Goal: Task Accomplishment & Management: Complete application form

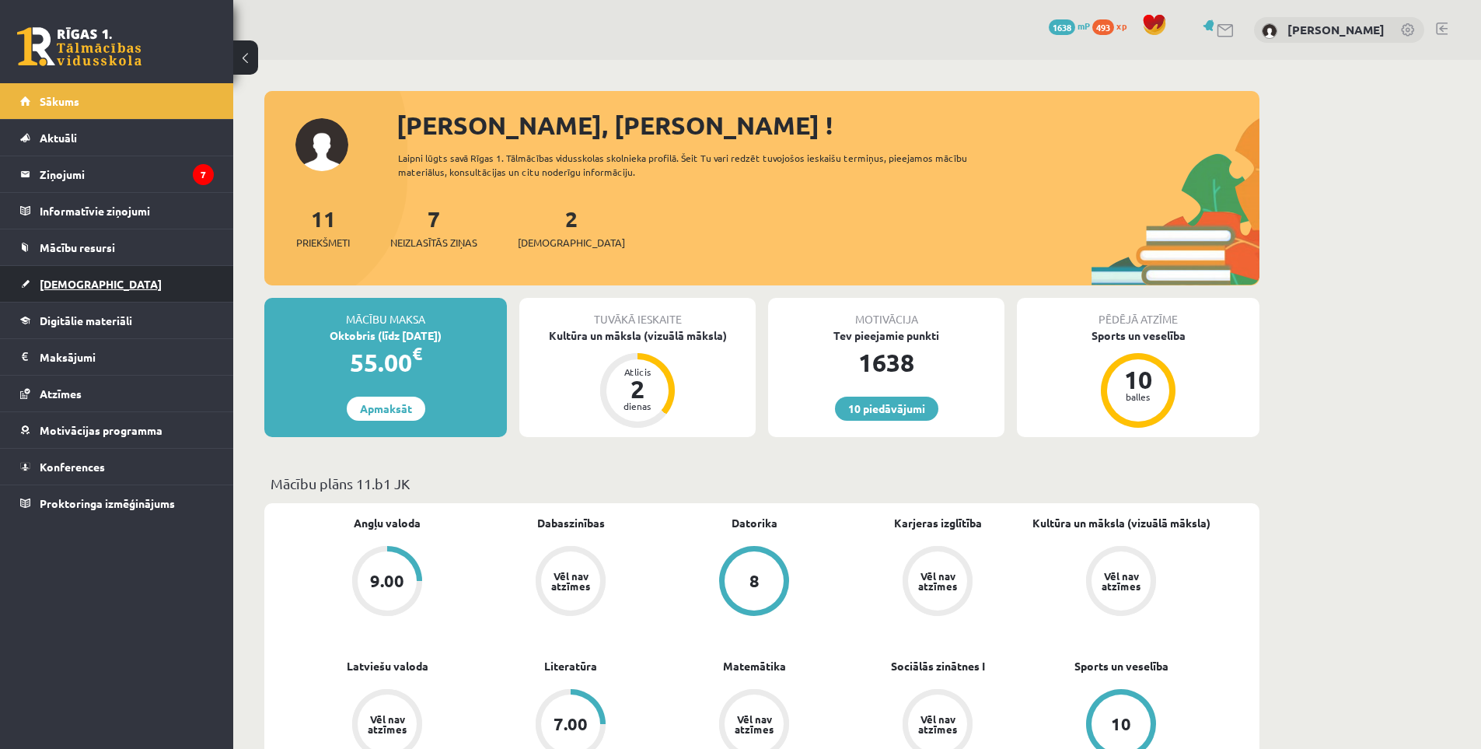
click at [66, 287] on span "[DEMOGRAPHIC_DATA]" at bounding box center [101, 284] width 122 height 14
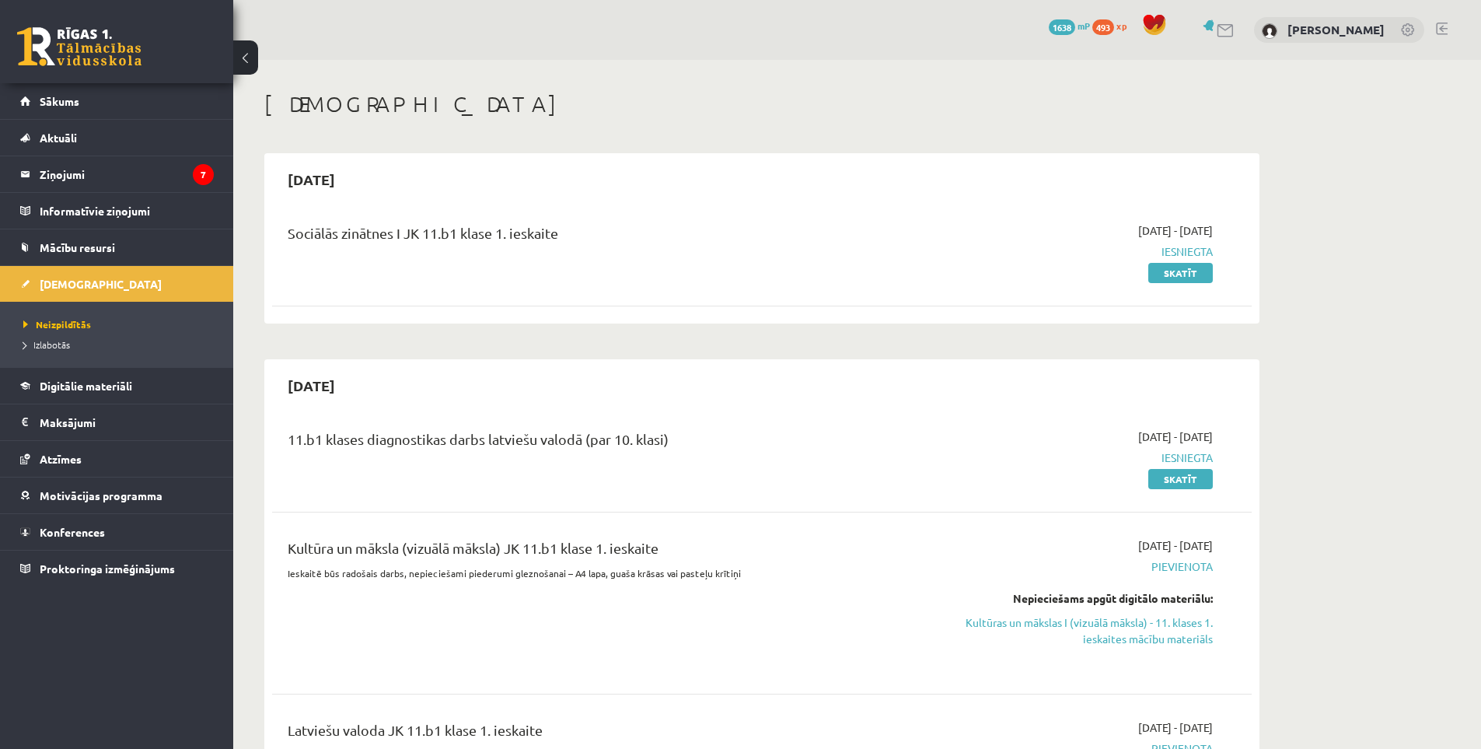
click at [370, 243] on div "Sociālās zinātnes I JK 11.b1 klase 1. ieskaite" at bounding box center [592, 236] width 609 height 29
click at [436, 280] on div "Sociālās zinātnes I JK 11.b1 klase 1. ieskaite" at bounding box center [592, 251] width 632 height 58
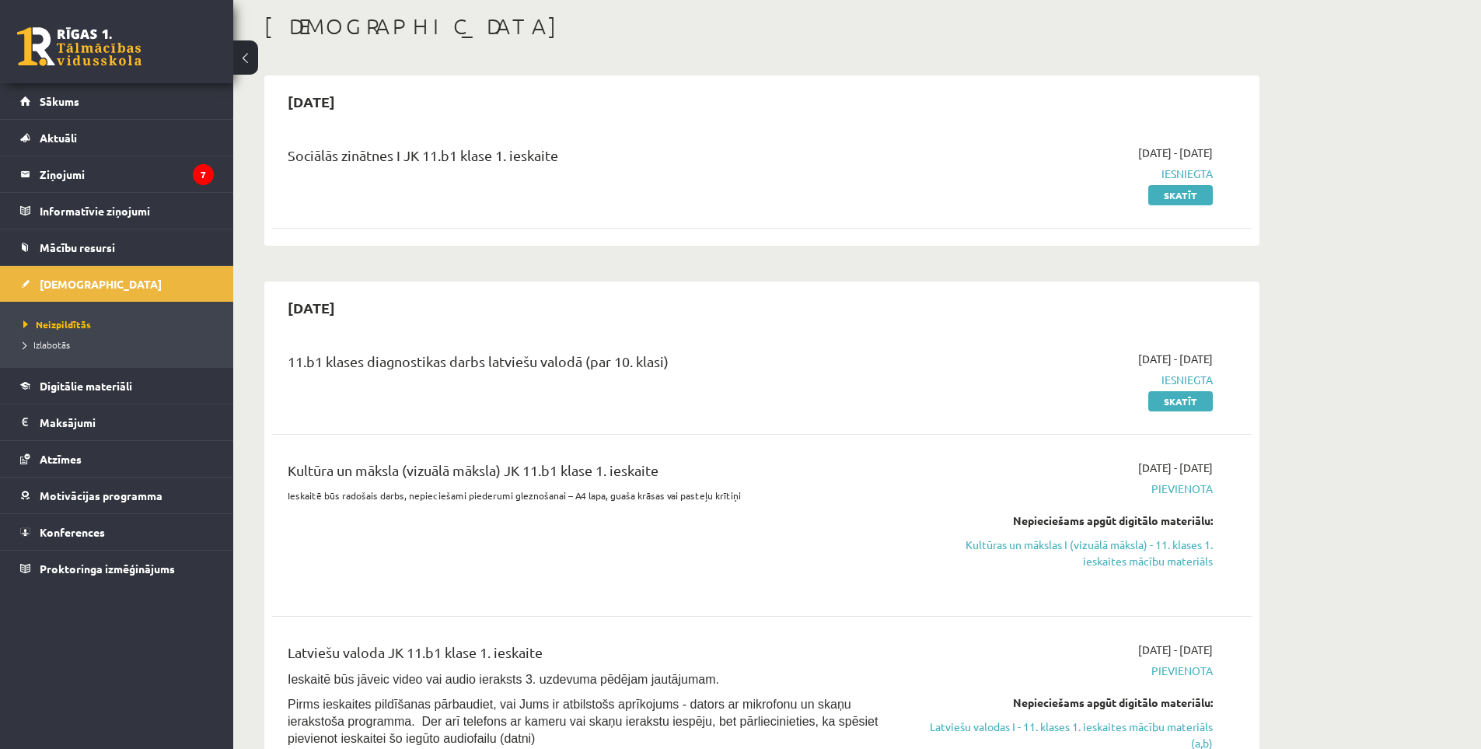
scroll to position [156, 0]
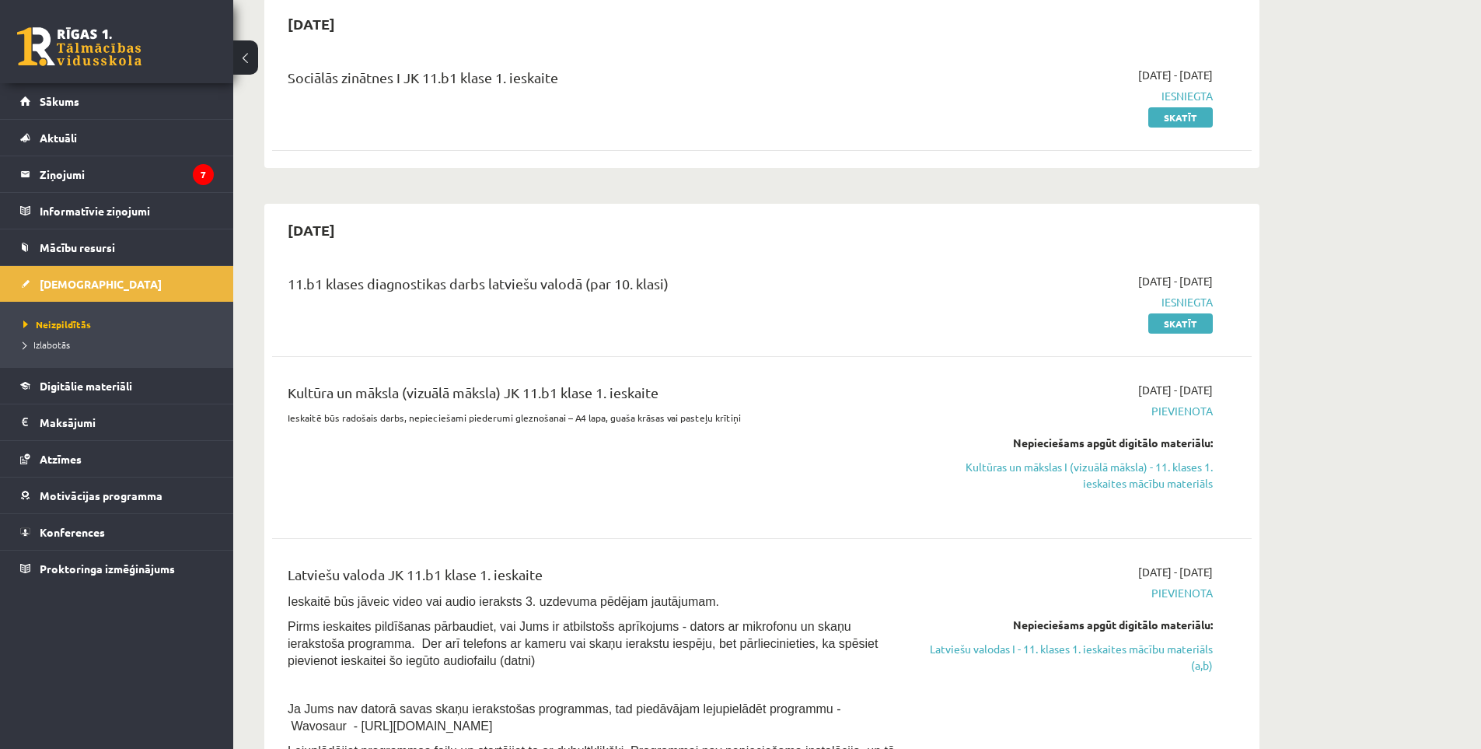
click at [484, 290] on div "11.b1 klases diagnostikas darbs latviešu valodā (par 10. klasi)" at bounding box center [592, 287] width 609 height 29
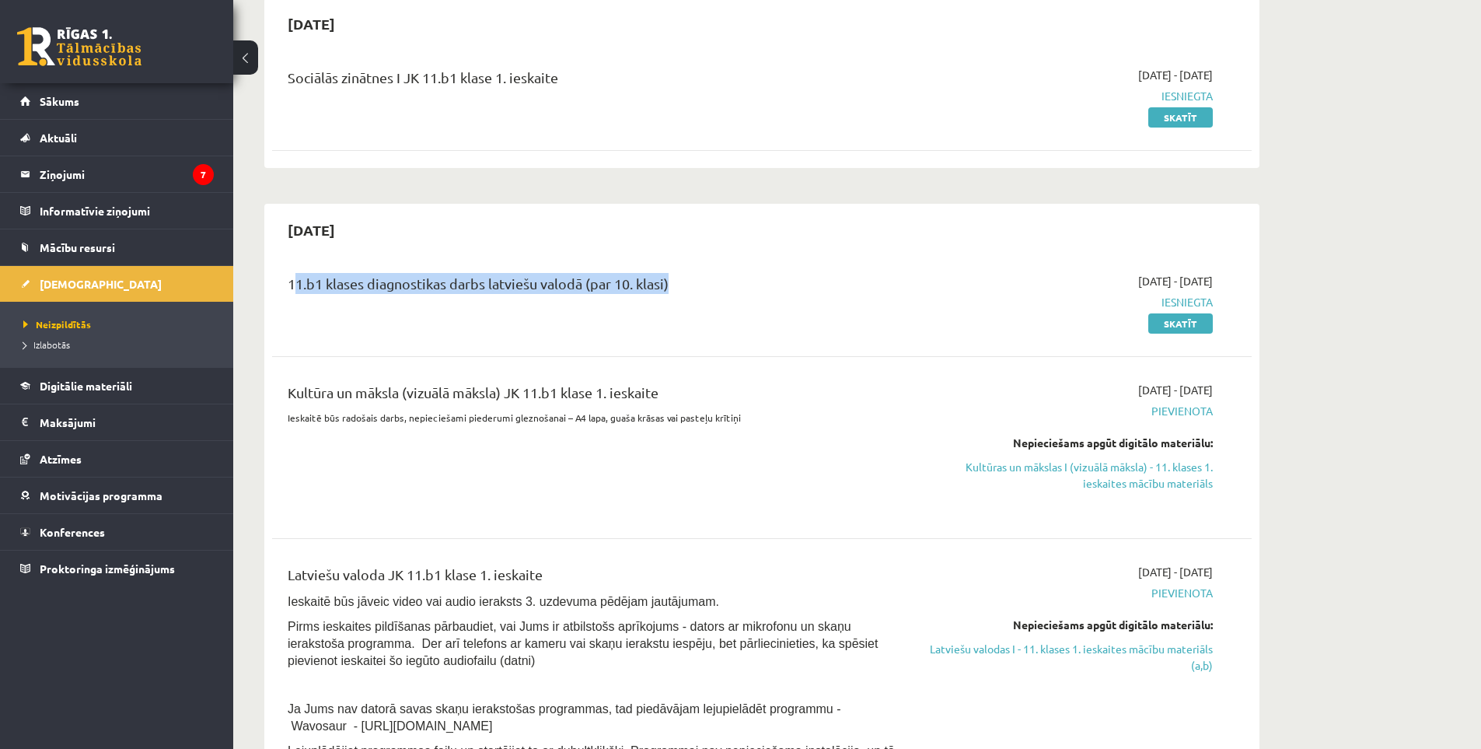
click at [484, 290] on div "11.b1 klases diagnostikas darbs latviešu valodā (par 10. klasi)" at bounding box center [592, 287] width 609 height 29
click at [481, 320] on div "11.b1 klases diagnostikas darbs latviešu valodā (par 10. klasi)" at bounding box center [592, 302] width 632 height 58
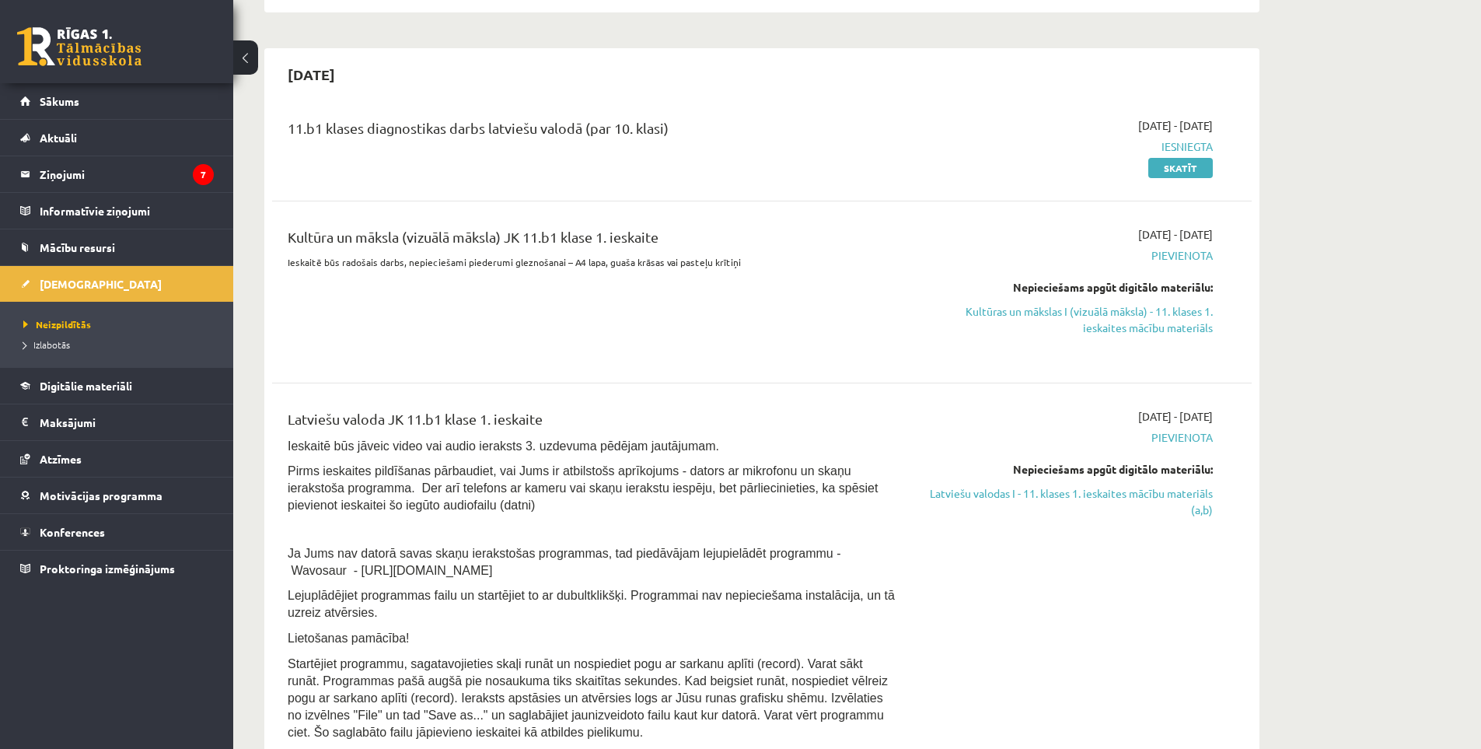
scroll to position [389, 0]
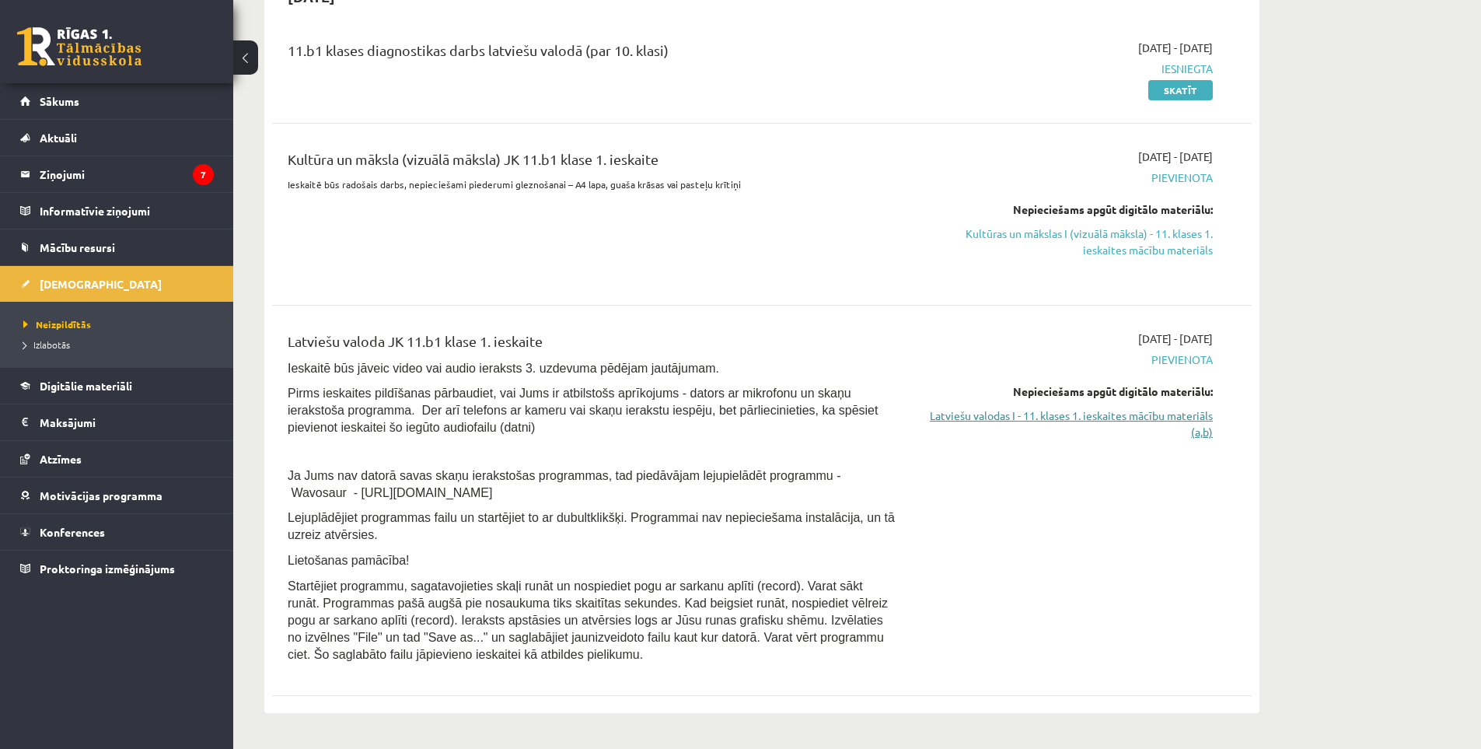
click at [1047, 427] on link "Latviešu valodas I - 11. klases 1. ieskaites mācību materiāls (a,b)" at bounding box center [1066, 423] width 293 height 33
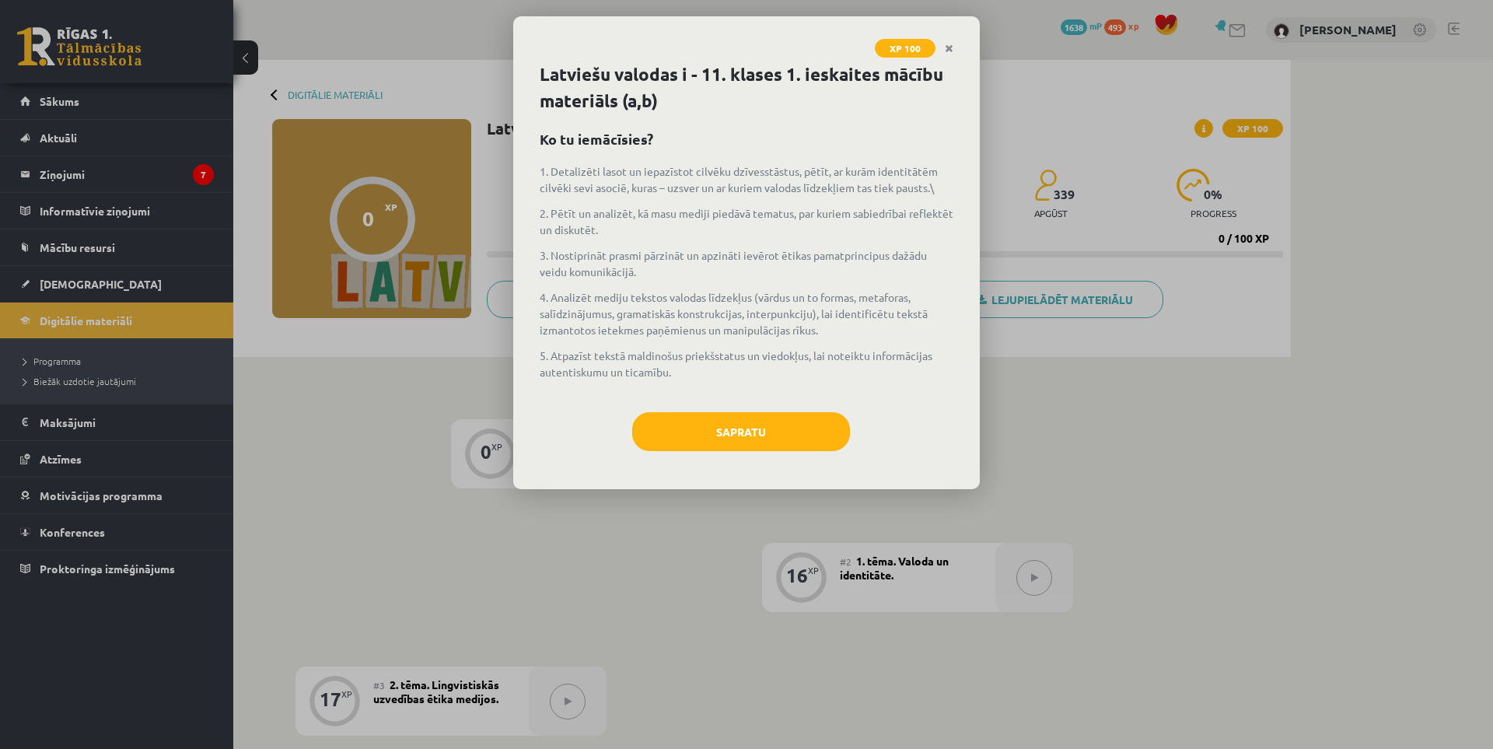
click at [756, 404] on div "Latviešu valodas i - 11. klases 1. ieskaites mācību materiāls (a,b) Ko tu iemāc…" at bounding box center [746, 275] width 467 height 428
click at [757, 432] on button "Sapratu" at bounding box center [741, 431] width 218 height 39
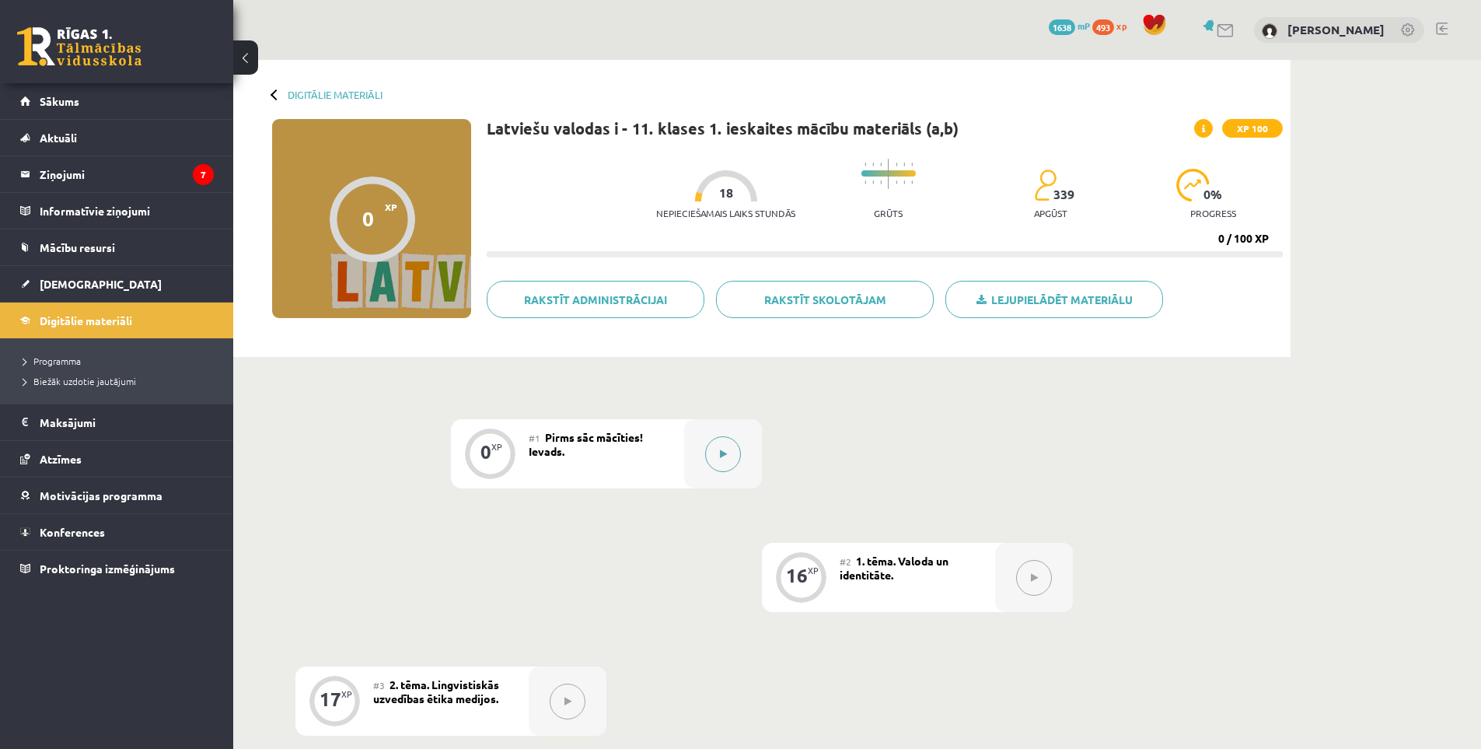
click at [733, 445] on button at bounding box center [723, 454] width 36 height 36
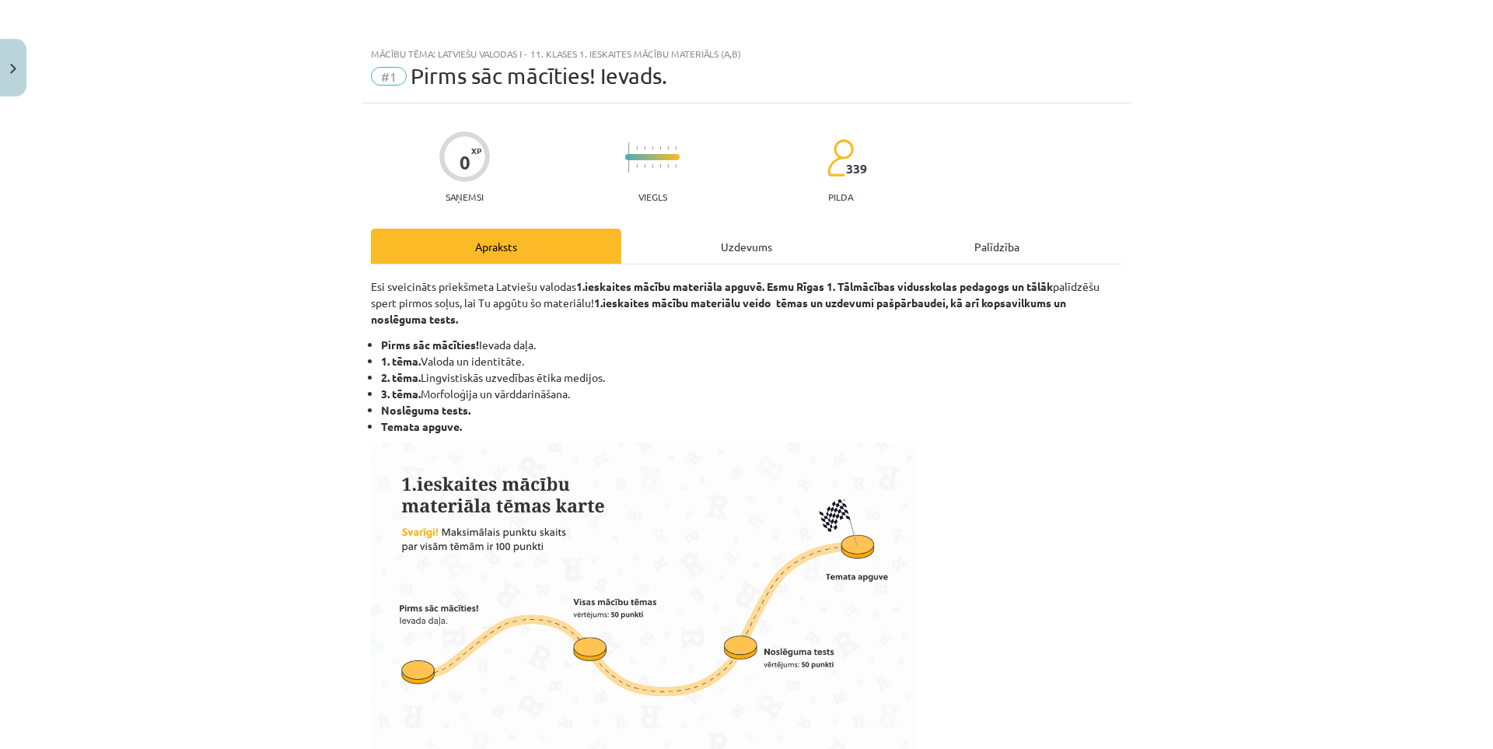
click at [729, 237] on div "Uzdevums" at bounding box center [746, 246] width 250 height 35
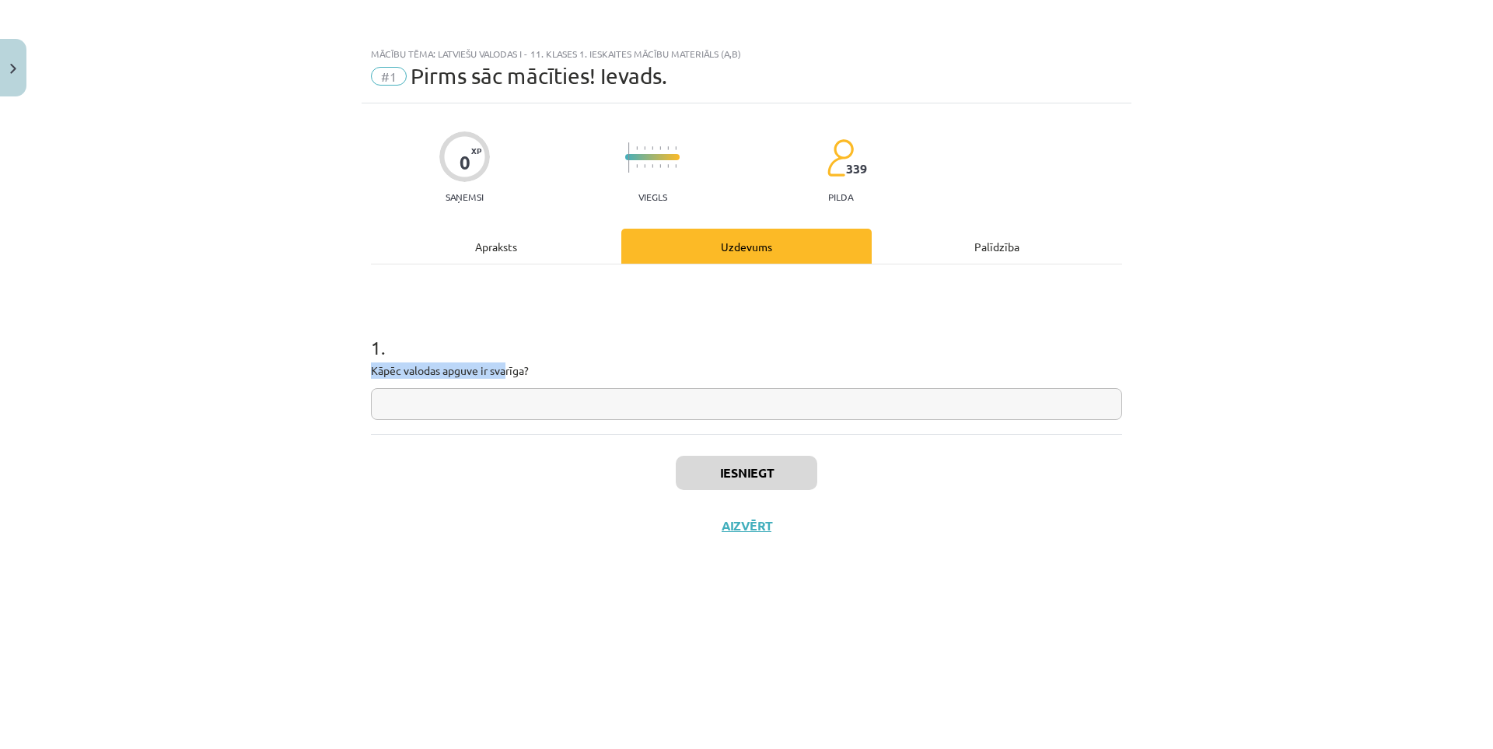
drag, startPoint x: 350, startPoint y: 363, endPoint x: 501, endPoint y: 379, distance: 151.7
click at [506, 367] on div "Mācību tēma: Latviešu valodas i - 11. klases 1. ieskaites mācību materiāls (a,b…" at bounding box center [746, 374] width 1493 height 749
click at [490, 399] on input "text" at bounding box center [746, 404] width 751 height 32
drag, startPoint x: 561, startPoint y: 363, endPoint x: 313, endPoint y: 365, distance: 248.1
click at [313, 365] on div "Mācību tēma: Latviešu valodas i - 11. klases 1. ieskaites mācību materiāls (a,b…" at bounding box center [746, 374] width 1493 height 749
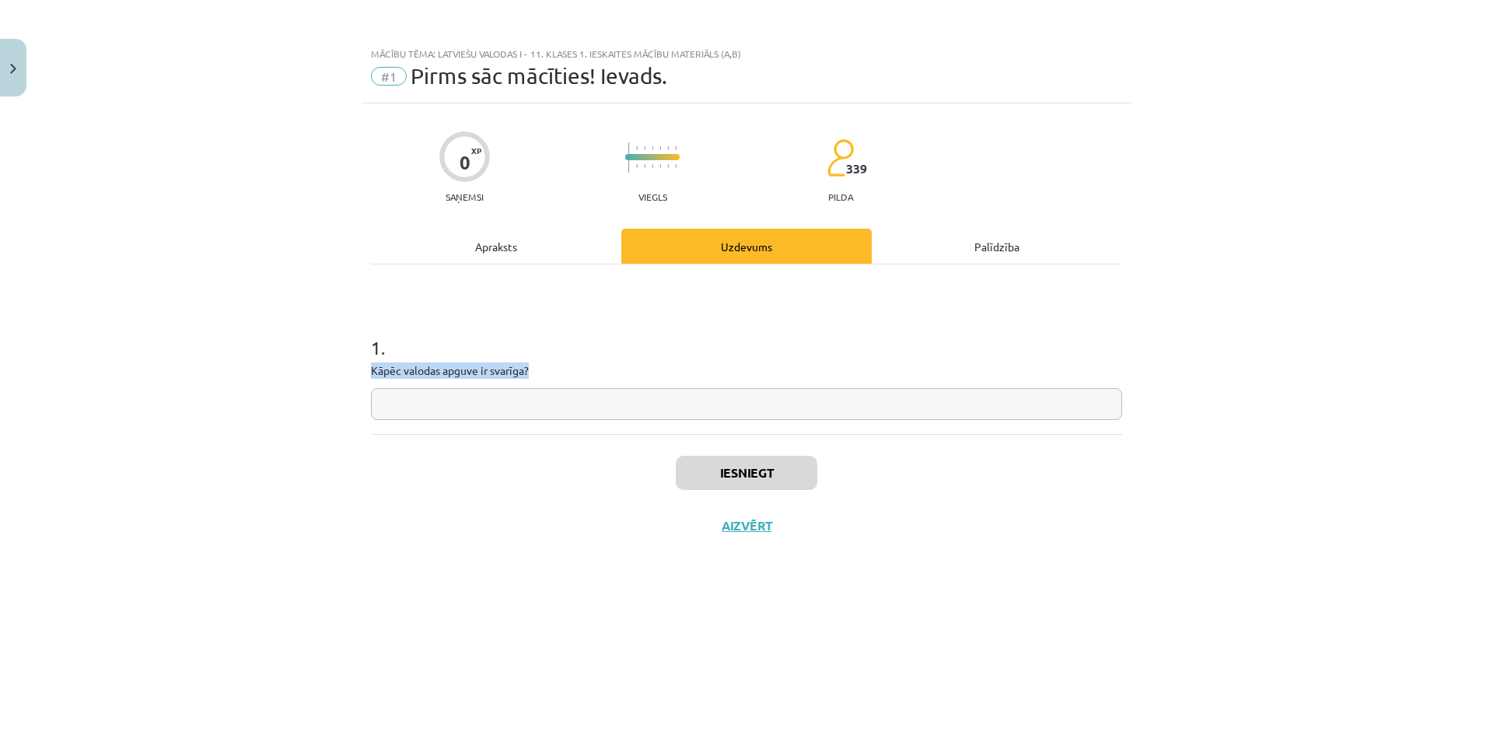
copy p "Kāpēc valodas apguve ir svarīga?"
click at [407, 417] on input "text" at bounding box center [746, 404] width 751 height 32
paste input "**********"
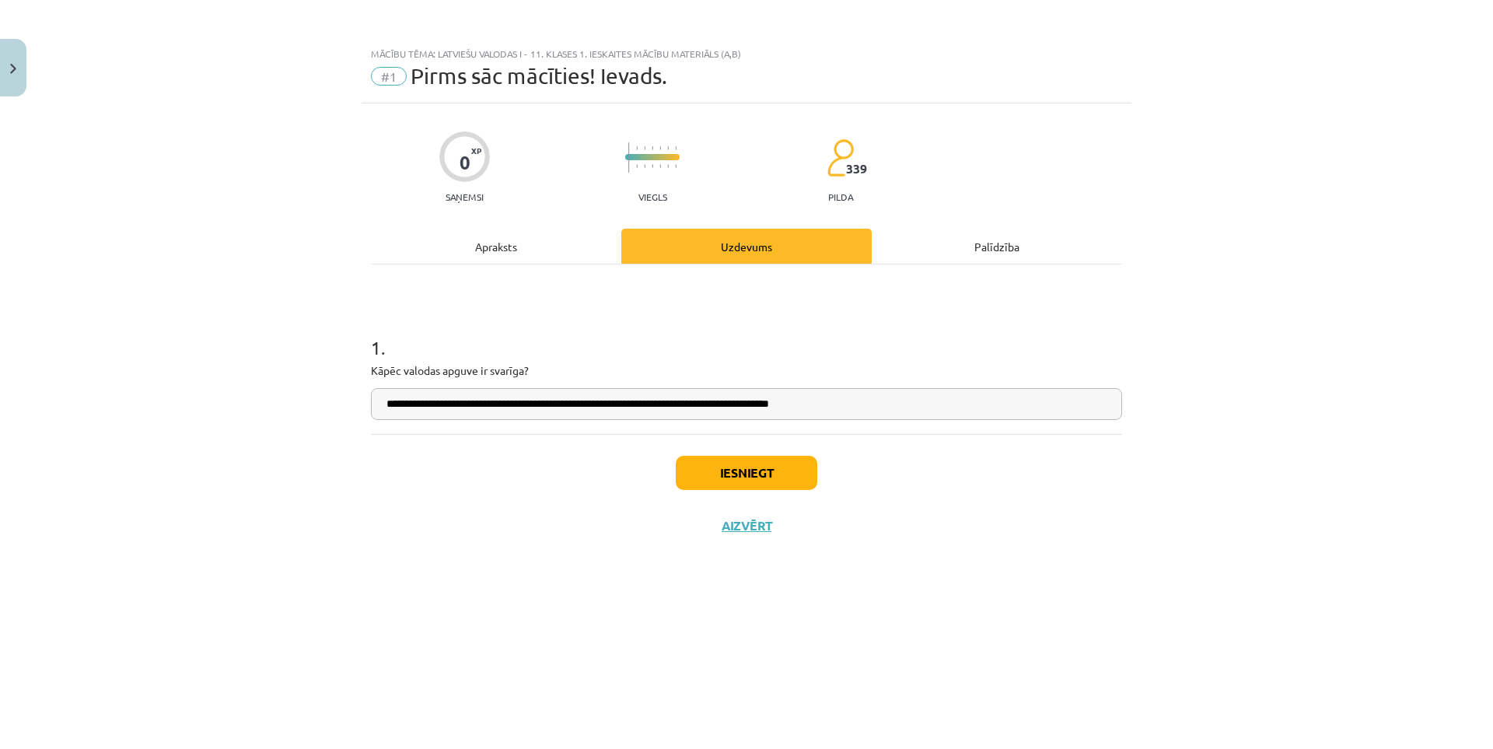
type input "**********"
click at [734, 474] on button "Iesniegt" at bounding box center [747, 473] width 142 height 34
click at [236, 335] on div "**********" at bounding box center [746, 374] width 1493 height 749
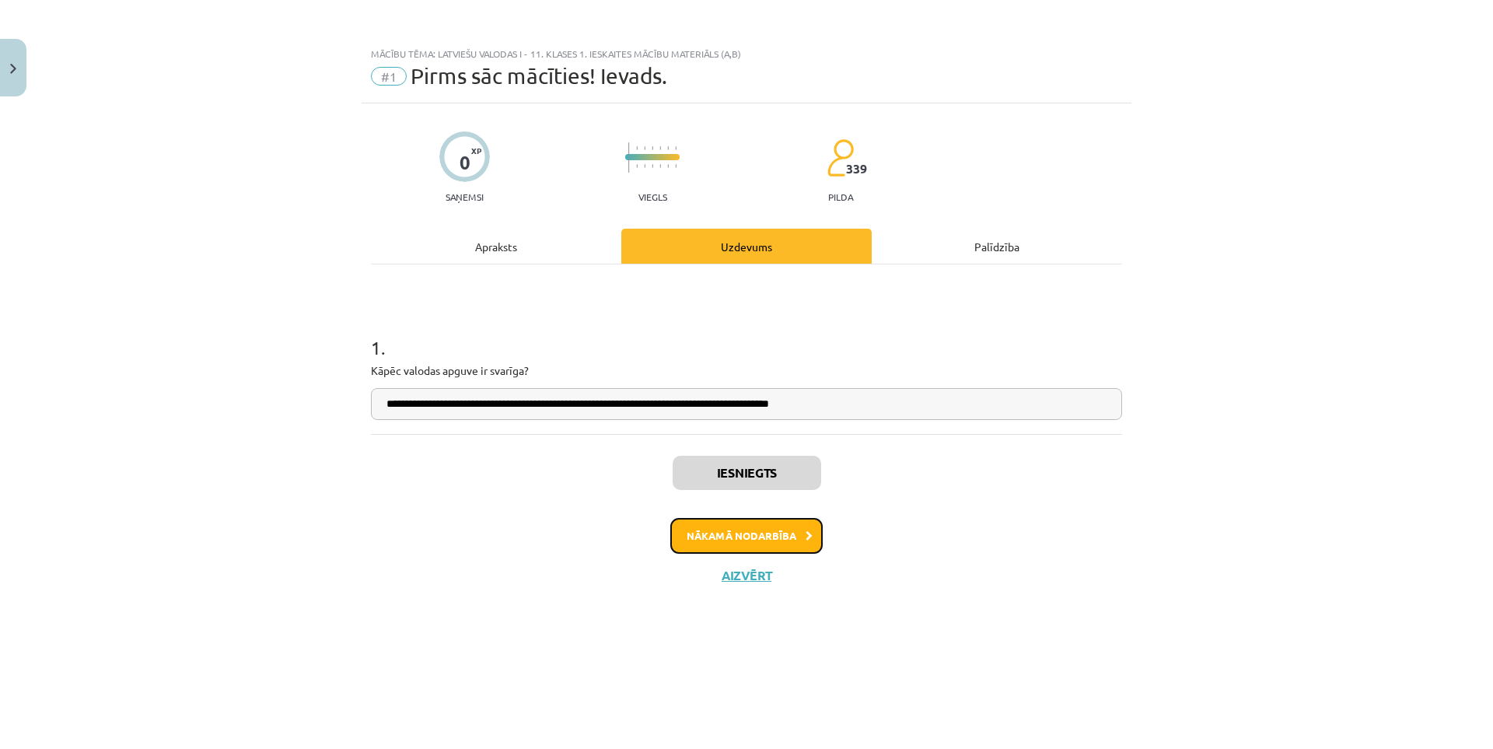
click at [712, 527] on button "Nākamā nodarbība" at bounding box center [746, 536] width 152 height 36
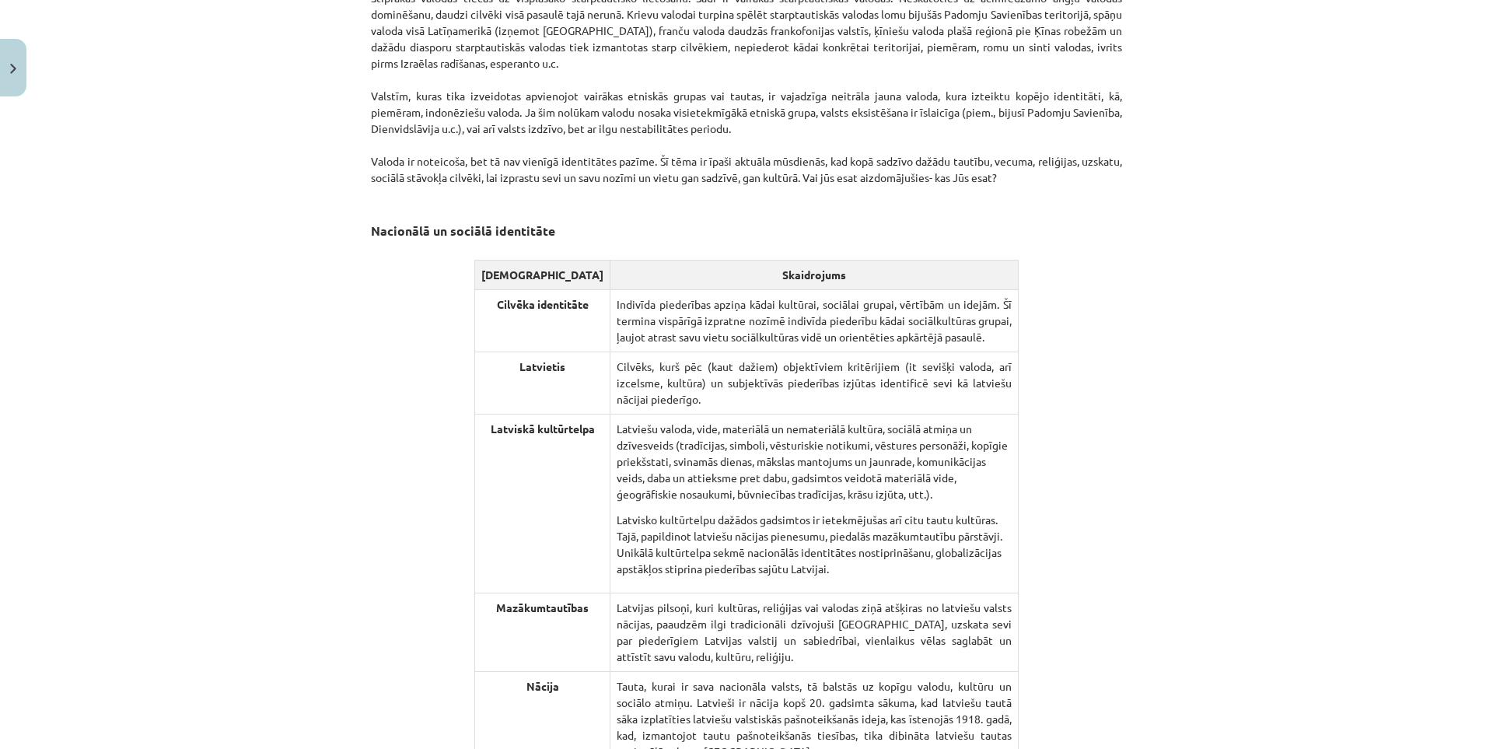
scroll to position [3050, 0]
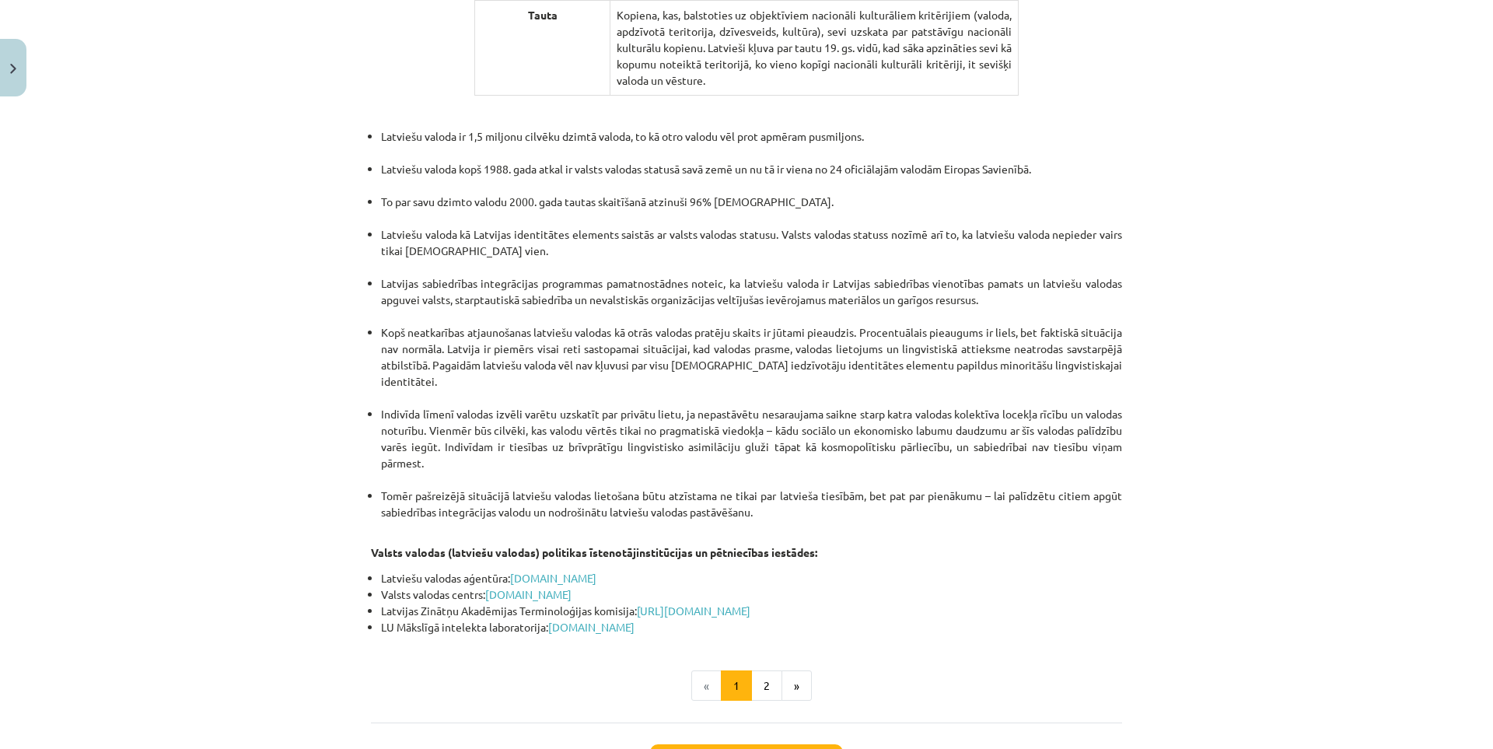
drag, startPoint x: 756, startPoint y: 621, endPoint x: 741, endPoint y: 771, distance: 151.6
click at [740, 744] on button "Sākt uzdevumu" at bounding box center [746, 761] width 193 height 34
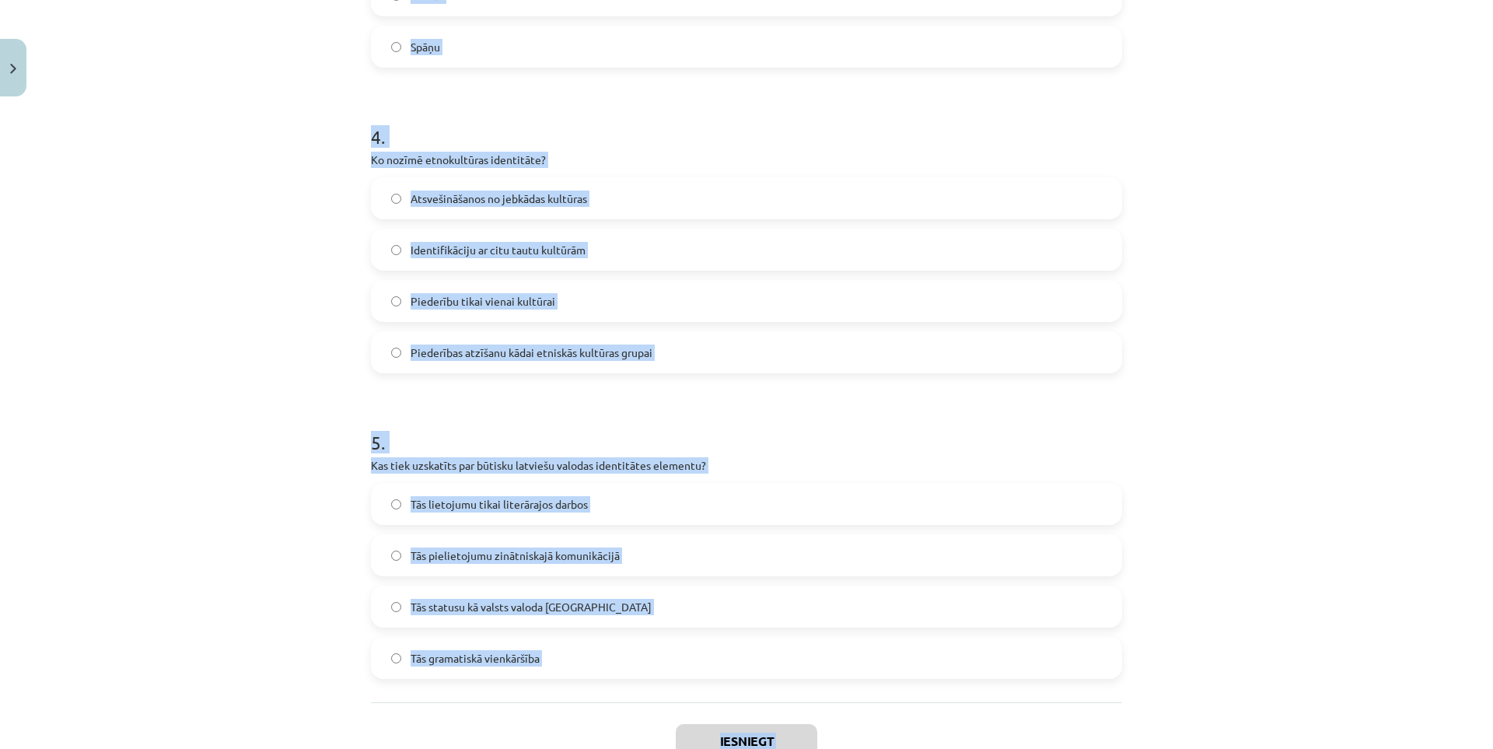
scroll to position [1238, 0]
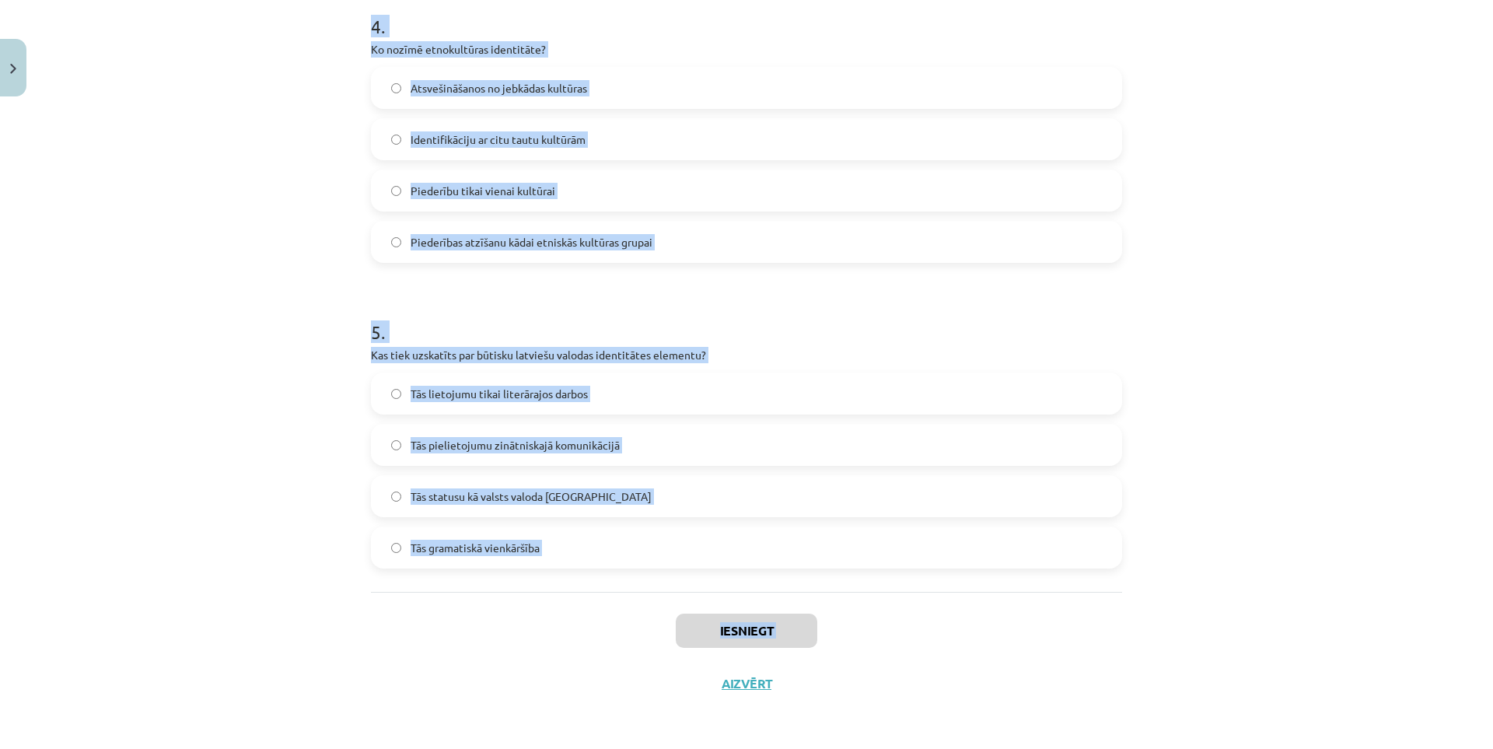
drag, startPoint x: 325, startPoint y: 282, endPoint x: 673, endPoint y: 665, distance: 518.0
click at [673, 665] on div "Mācību tēma: Latviešu valodas i - 11. klases 1. ieskaites mācību materiāls (a,b…" at bounding box center [746, 374] width 1493 height 749
copy div "1 . Kā valoda ietekmē cilvēka identitāti? Tā nosaka cilvēka fiziskās īpašības. …"
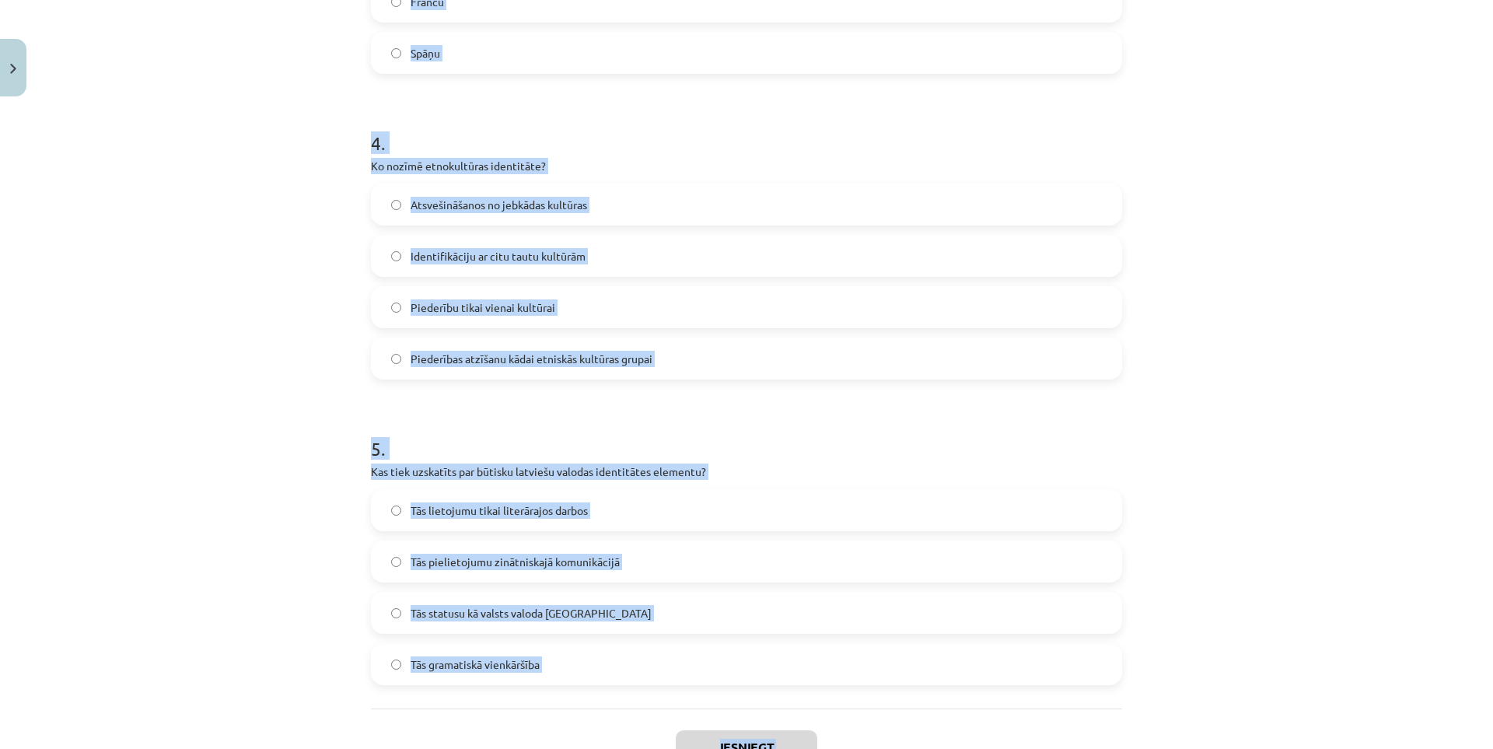
scroll to position [0, 0]
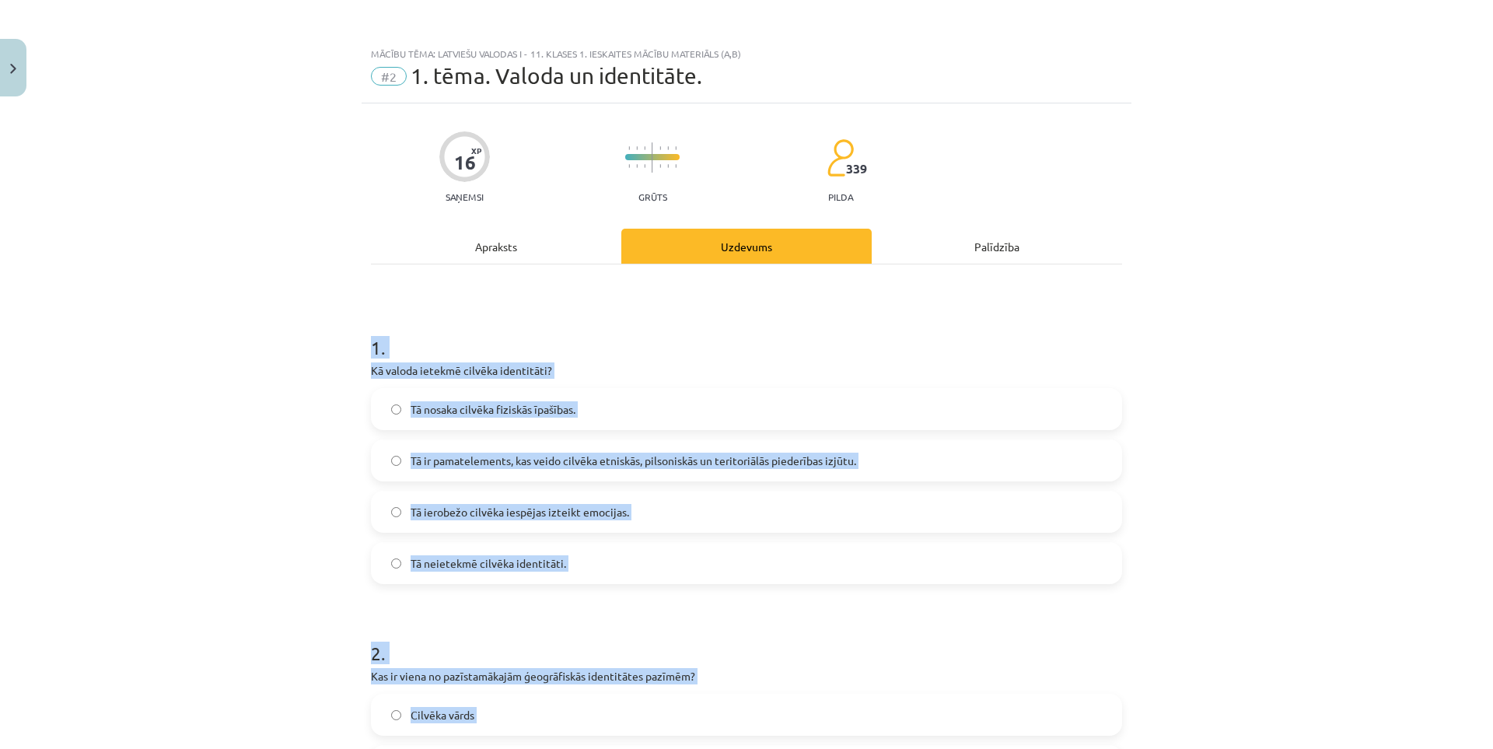
drag, startPoint x: 222, startPoint y: 425, endPoint x: 501, endPoint y: -68, distance: 565.9
click at [185, 358] on div "Mācību tēma: Latviešu valodas i - 11. klases 1. ieskaites mācību materiāls (a,b…" at bounding box center [746, 374] width 1493 height 749
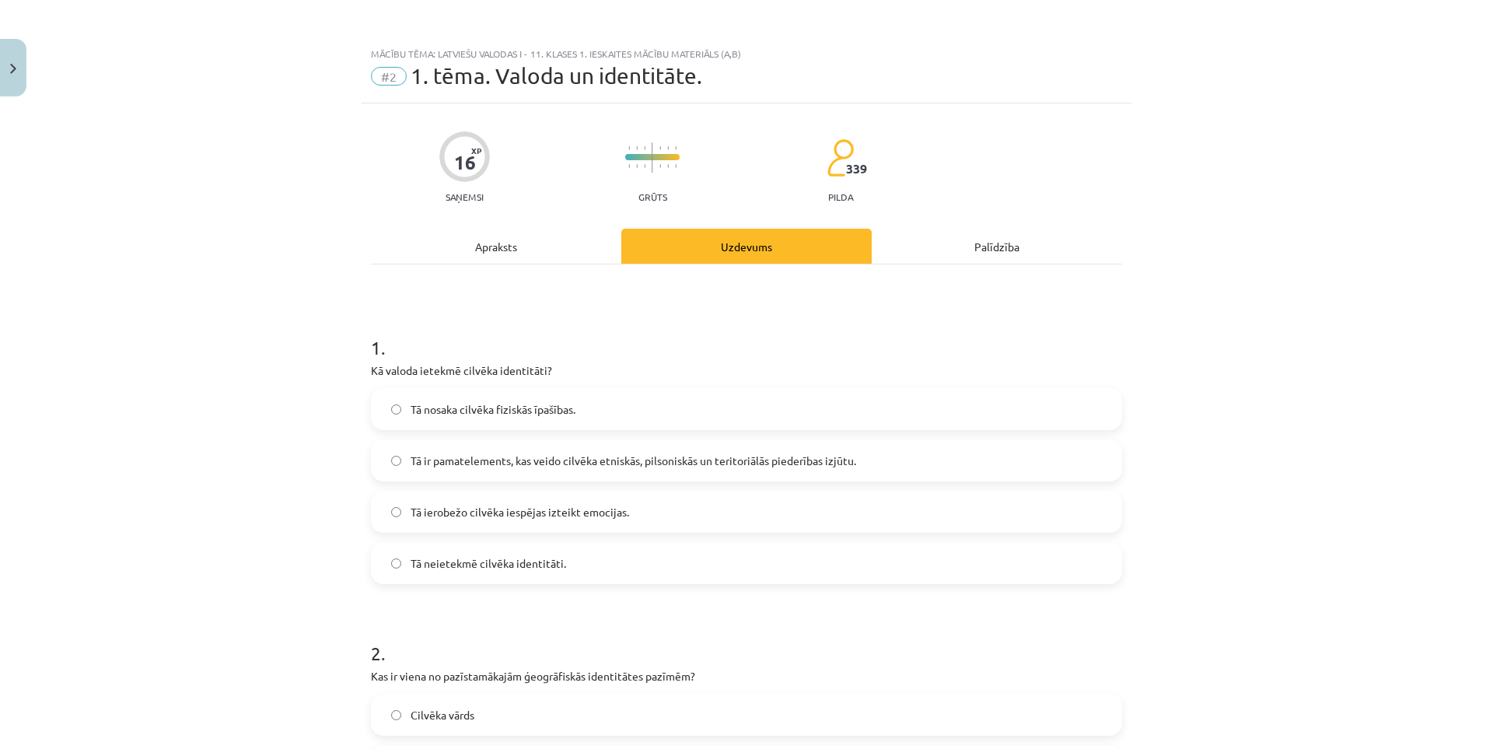
click at [470, 456] on span "Tā ir pamatelements, kas veido cilvēka etniskās, pilsoniskās un teritoriālās pi…" at bounding box center [634, 461] width 446 height 16
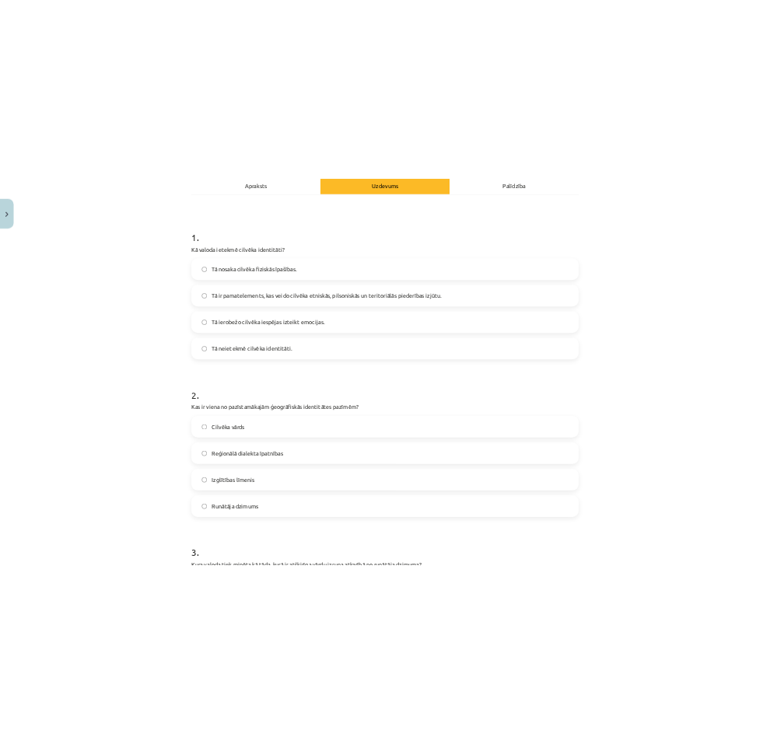
scroll to position [311, 0]
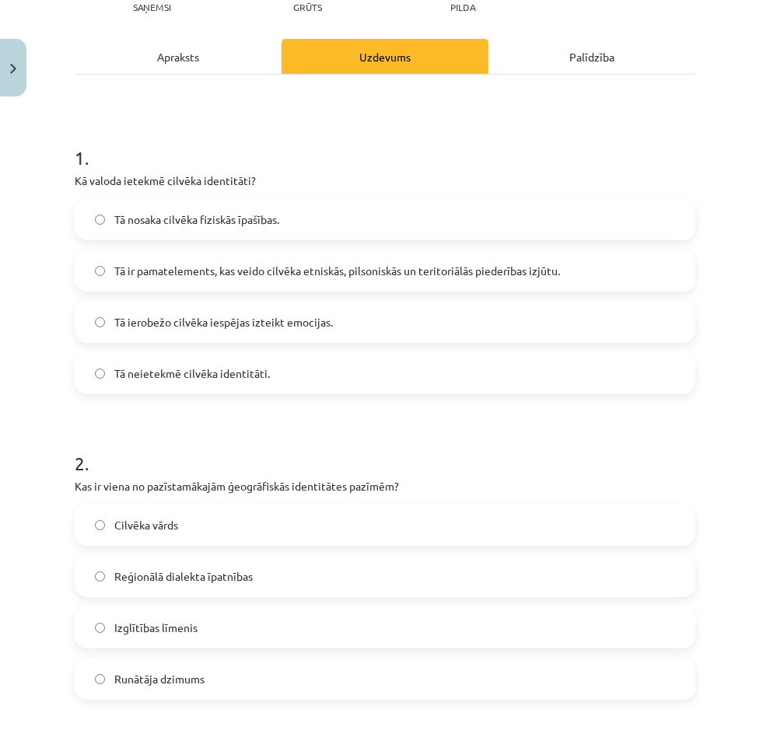
drag, startPoint x: 334, startPoint y: 340, endPoint x: 324, endPoint y: 347, distance: 12.3
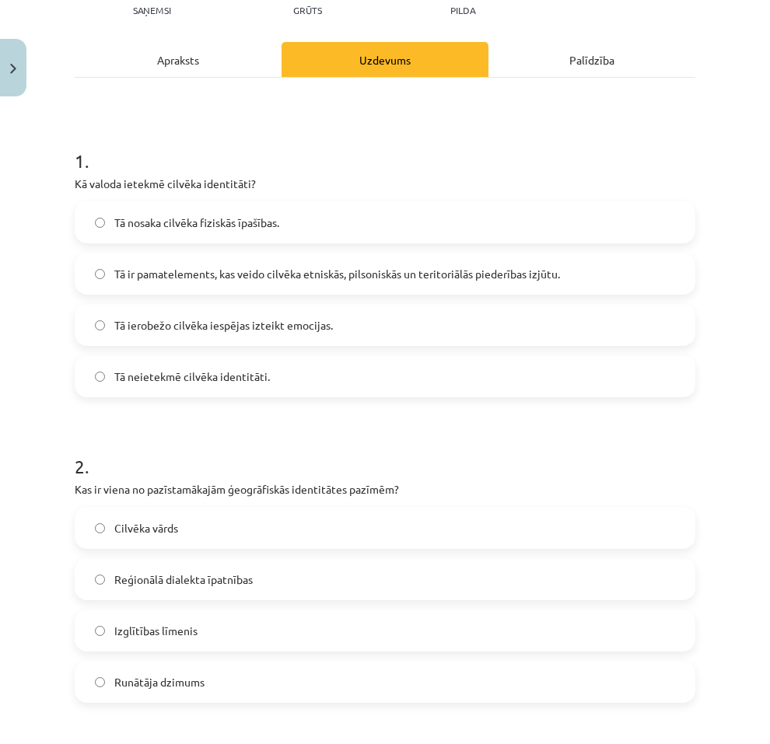
scroll to position [264, 0]
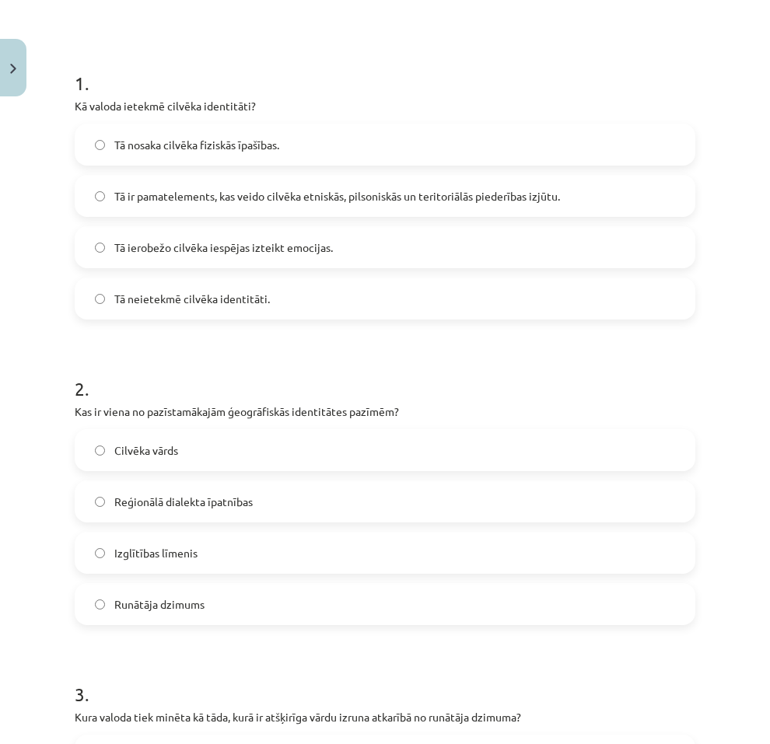
click at [221, 498] on span "Reģionālā dialekta īpatnības" at bounding box center [183, 502] width 138 height 16
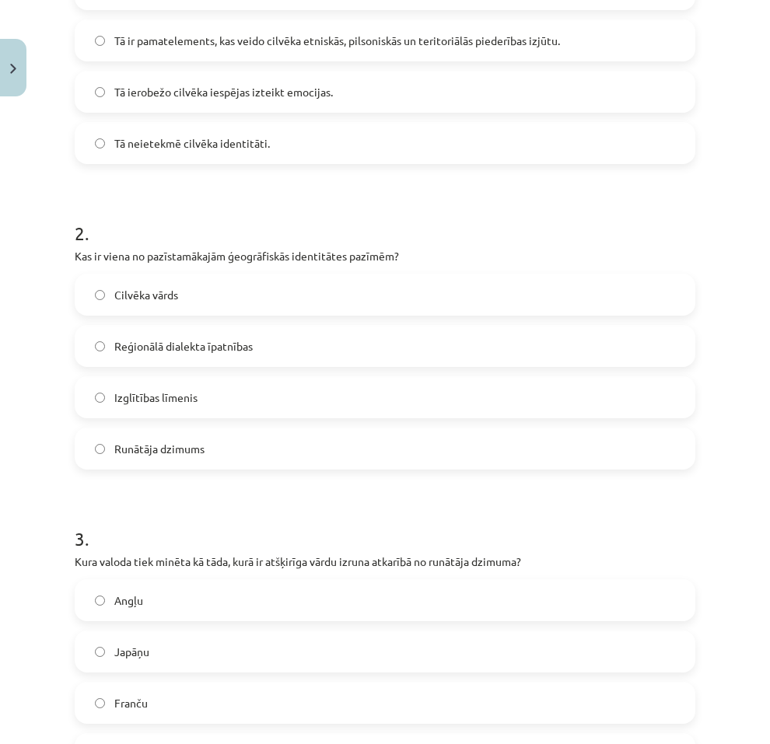
scroll to position [498, 0]
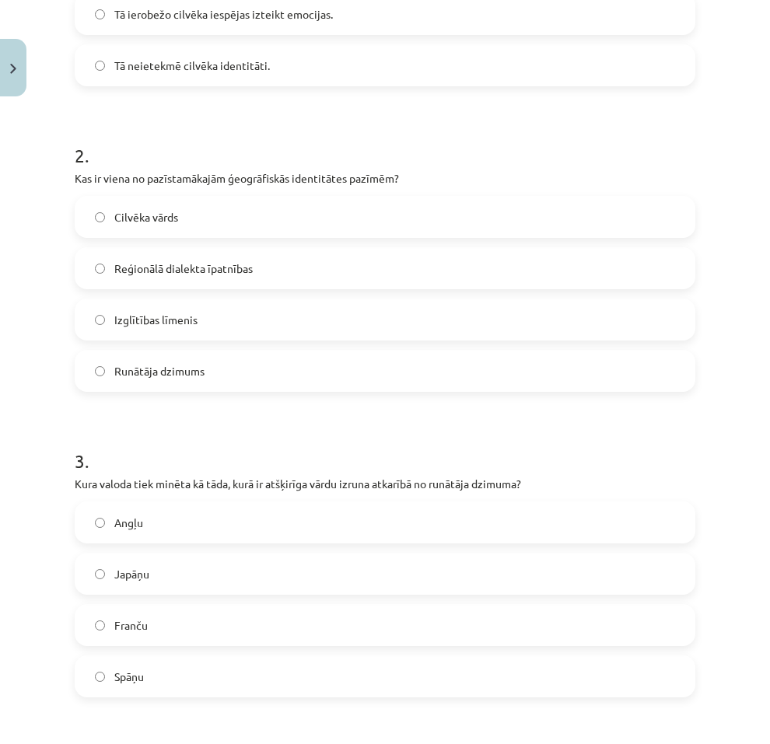
click at [171, 578] on label "Japāņu" at bounding box center [384, 573] width 617 height 39
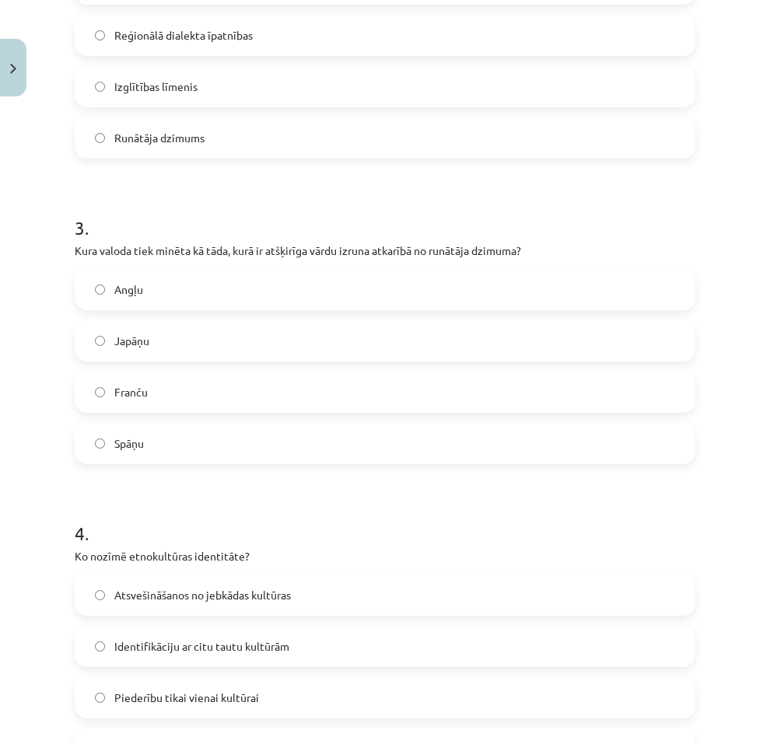
scroll to position [809, 0]
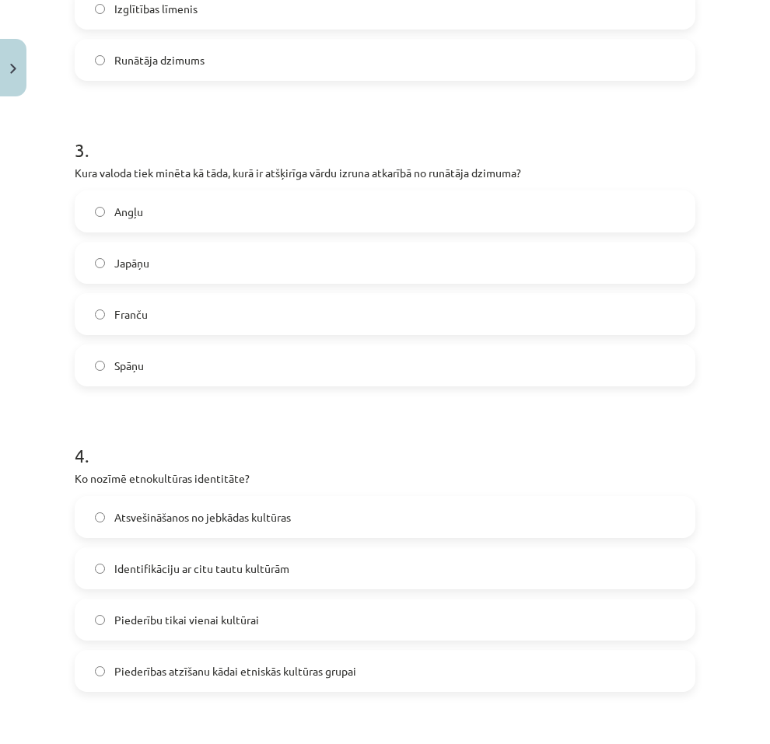
click at [167, 680] on label "Piederības atzīšanu kādai etniskās kultūras grupai" at bounding box center [384, 671] width 617 height 39
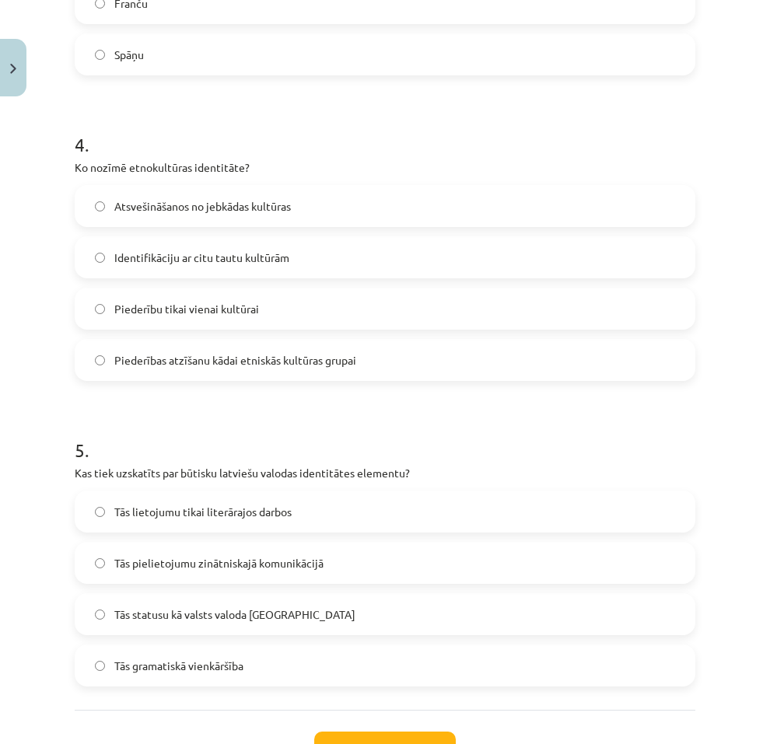
scroll to position [1198, 0]
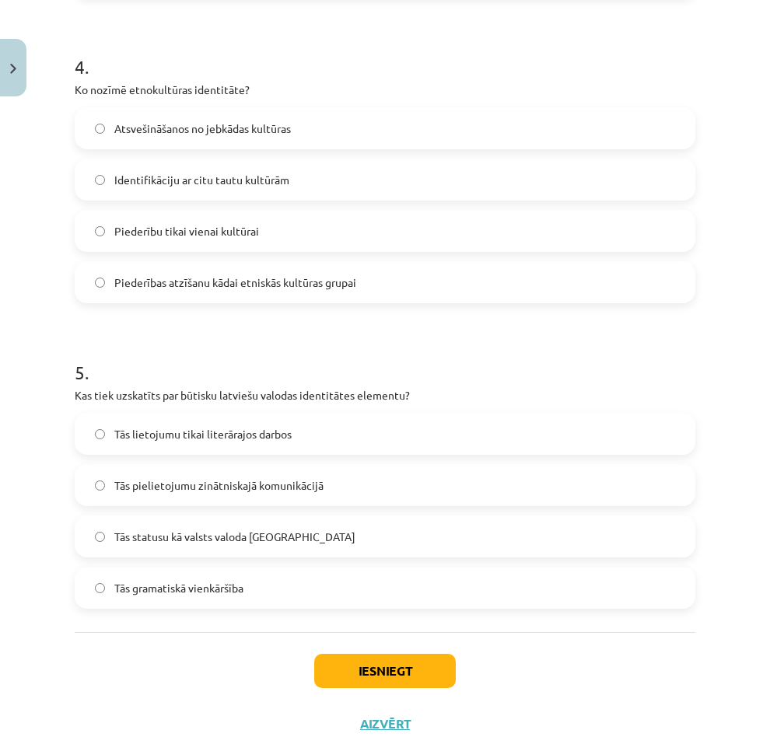
click at [263, 544] on span "Tās statusu kā valsts valoda Latvijā" at bounding box center [234, 537] width 241 height 16
click at [341, 664] on button "Iesniegt" at bounding box center [385, 671] width 142 height 34
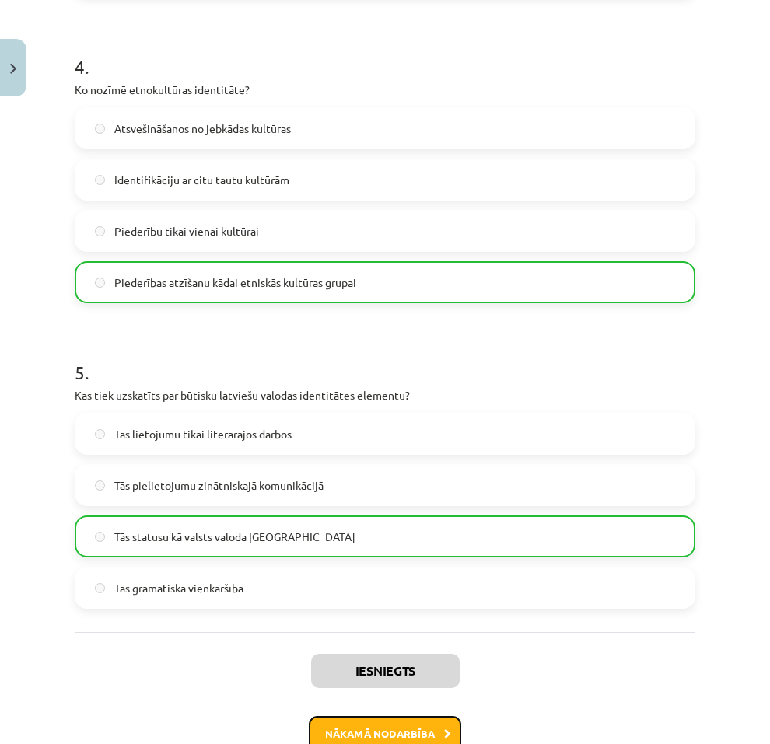
click at [376, 724] on button "Nākamā nodarbība" at bounding box center [385, 734] width 152 height 36
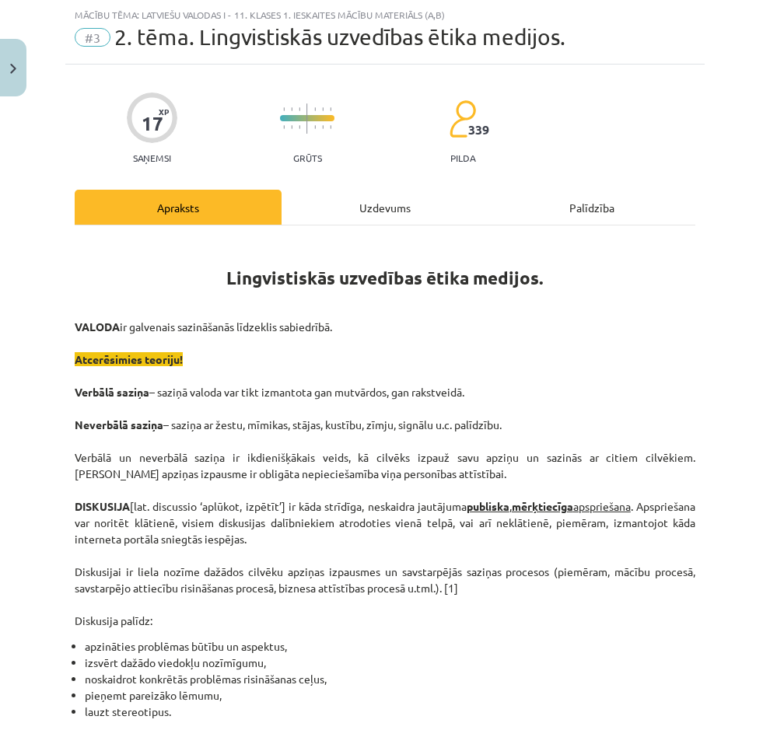
click at [371, 214] on div "Uzdevums" at bounding box center [385, 207] width 207 height 35
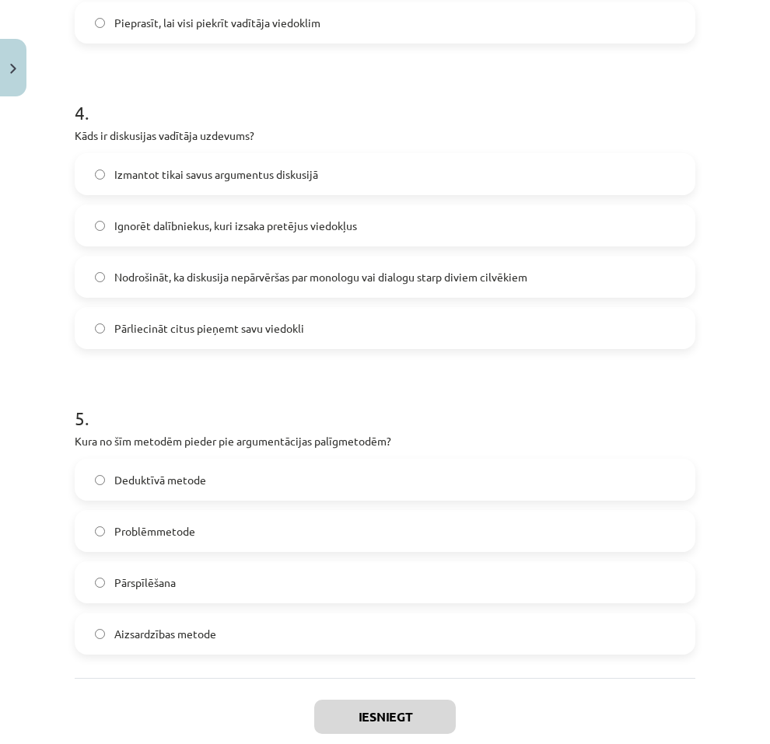
scroll to position [58, 0]
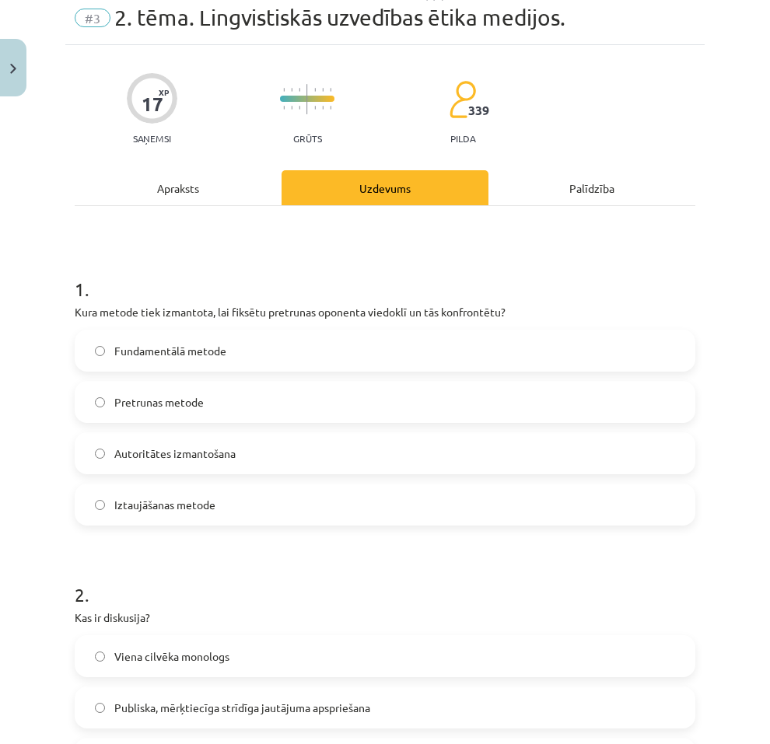
drag, startPoint x: 107, startPoint y: 297, endPoint x: 73, endPoint y: 68, distance: 231.8
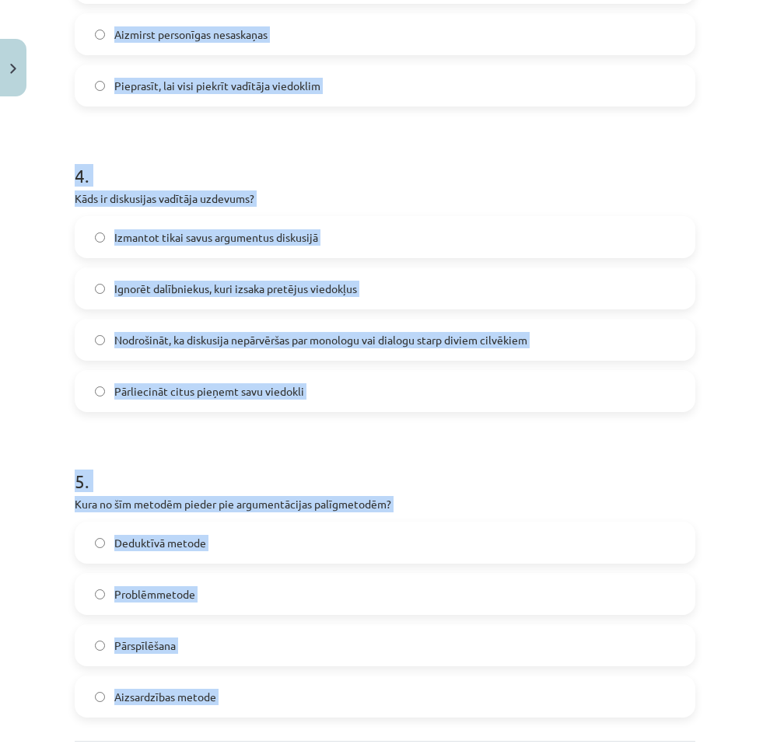
scroll to position [1243, 0]
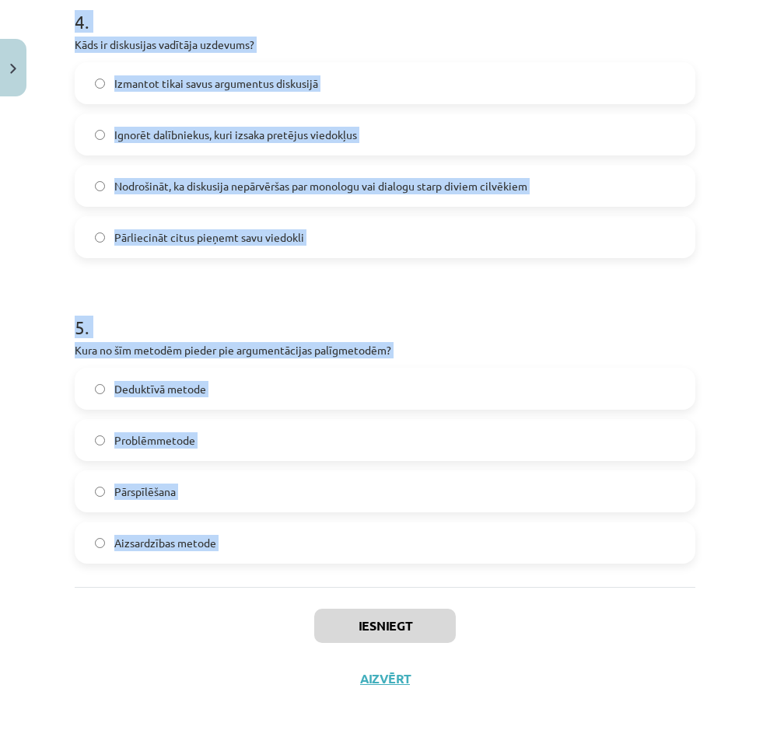
drag, startPoint x: 167, startPoint y: 433, endPoint x: 317, endPoint y: 603, distance: 226.4
click at [323, 607] on div "Mācību tēma: Latviešu valodas i - 11. klases 1. ieskaites mācību materiāls (a,b…" at bounding box center [385, 372] width 770 height 744
copy form "1 . Kura metode tiek izmantota, lai fiksētu pretrunas oponenta viedoklī un tās …"
click at [24, 369] on div "Mācību tēma: Latviešu valodas i - 11. klases 1. ieskaites mācību materiāls (a,b…" at bounding box center [385, 372] width 770 height 744
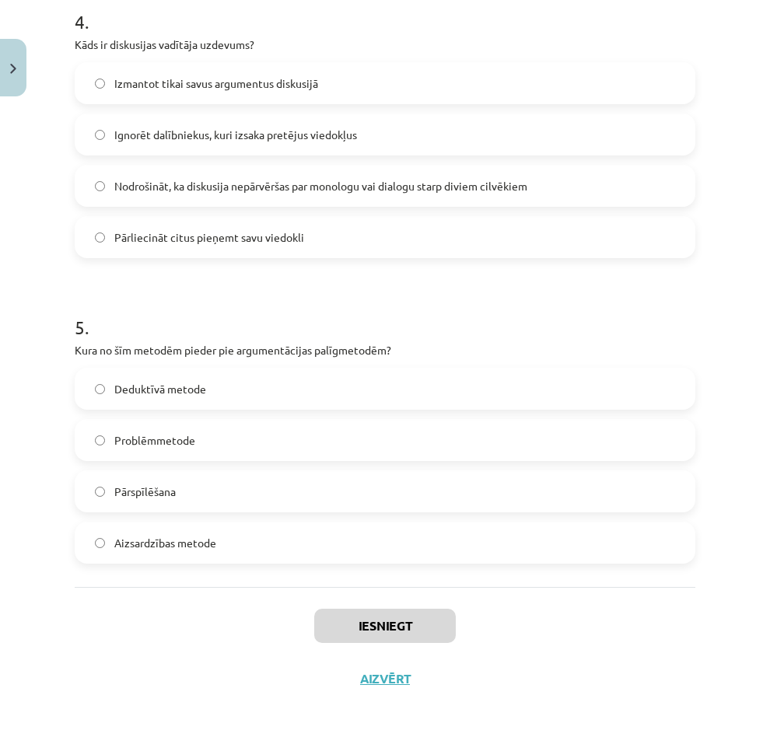
click at [163, 484] on span "Pārspīlēšana" at bounding box center [144, 492] width 61 height 16
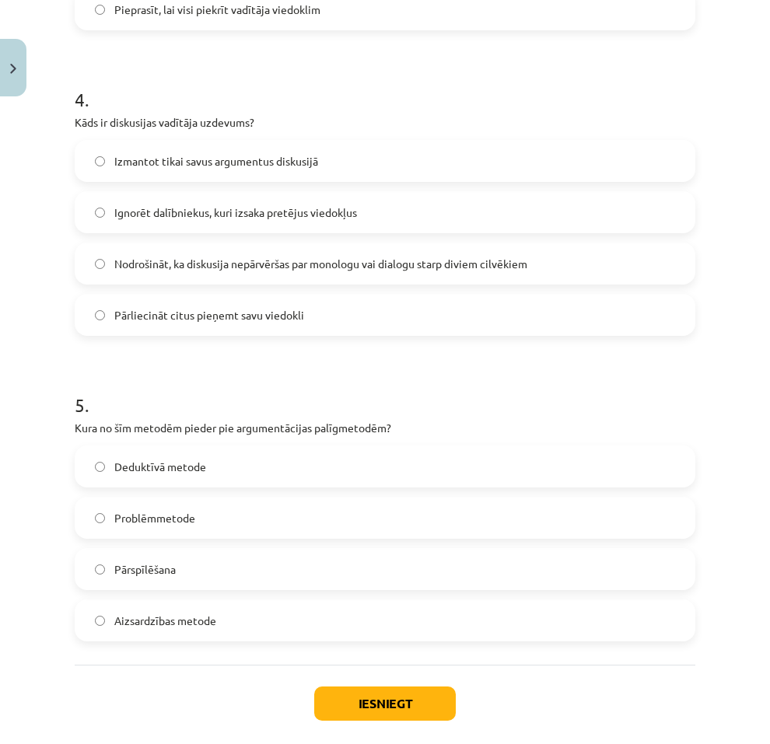
click at [225, 264] on span "Nodrošināt, ka diskusija nepārvēršas par monologu vai dialogu starp diviem cilv…" at bounding box center [320, 264] width 413 height 16
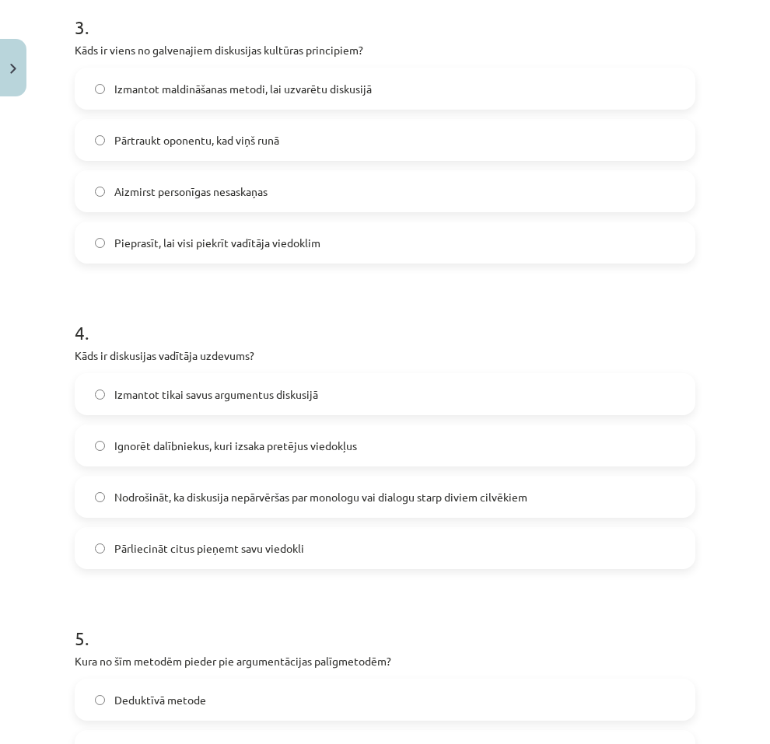
scroll to position [854, 0]
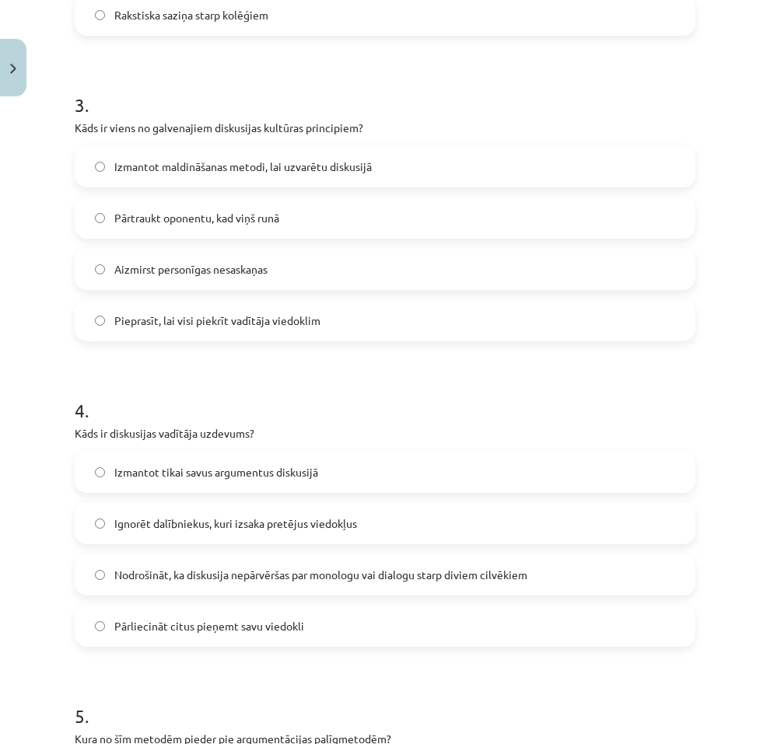
click at [197, 269] on span "Aizmirst personīgas nesaskaņas" at bounding box center [190, 269] width 153 height 16
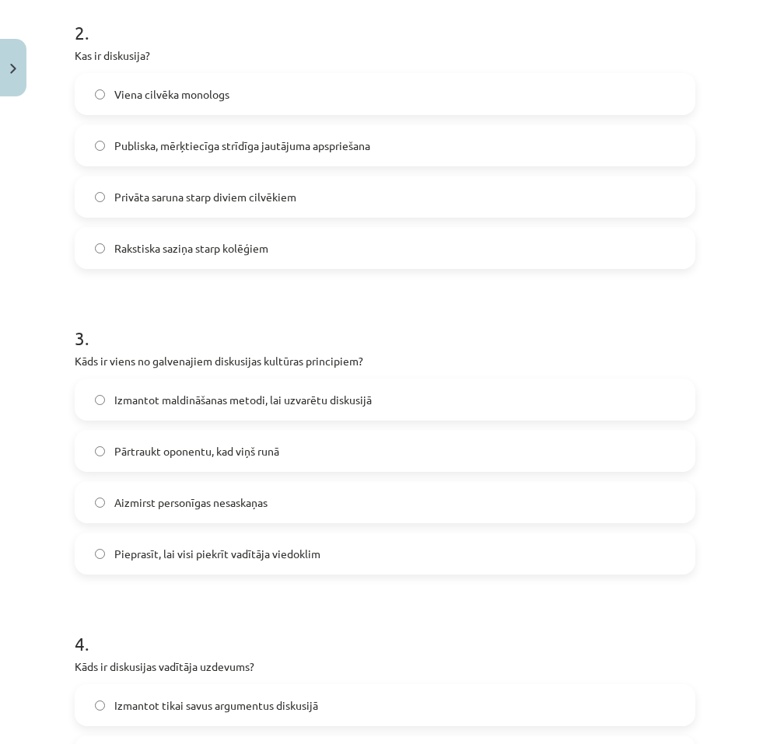
scroll to position [543, 0]
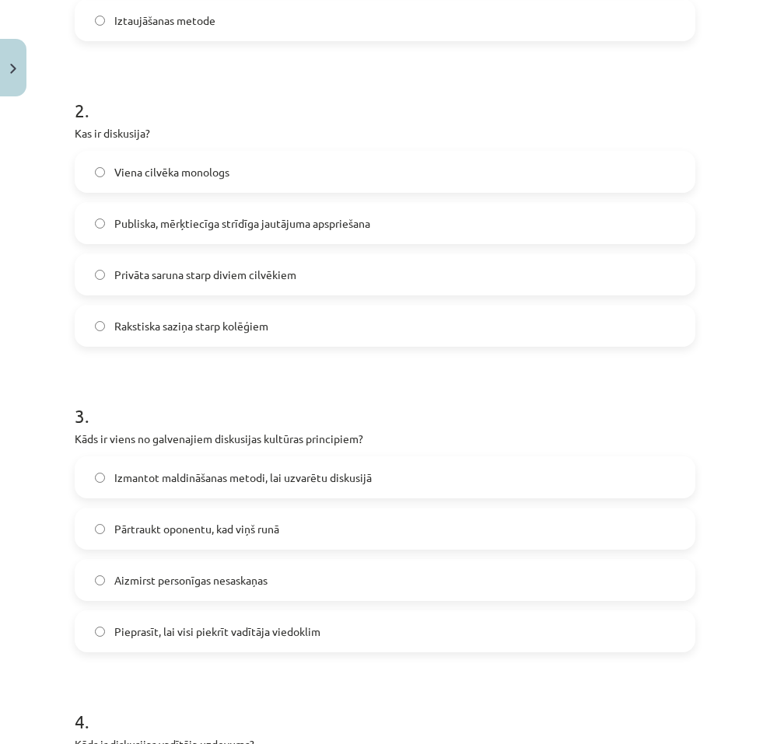
click at [198, 228] on span "Publiska, mērķtiecīga strīdīga jautājuma apspriešana" at bounding box center [242, 223] width 256 height 16
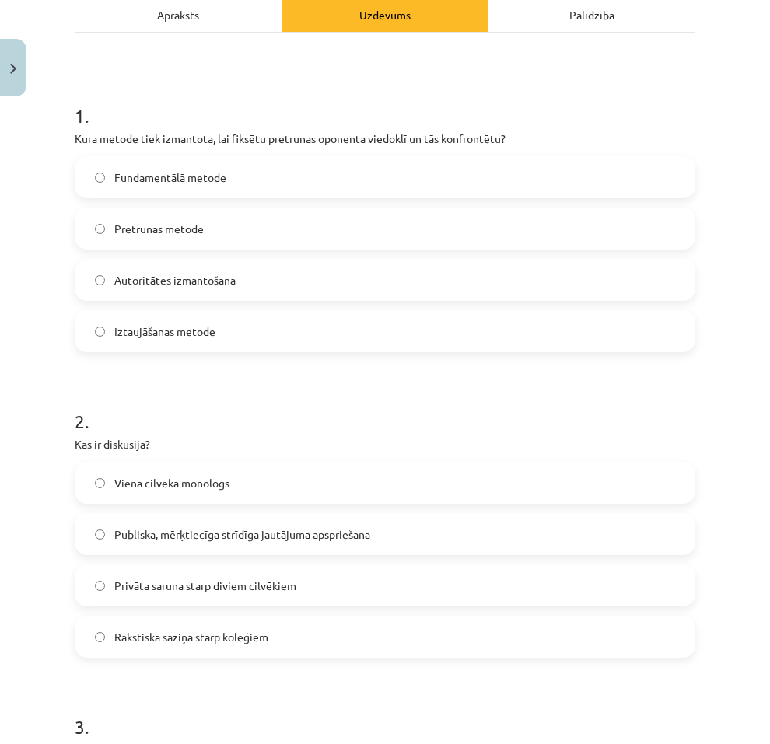
scroll to position [154, 0]
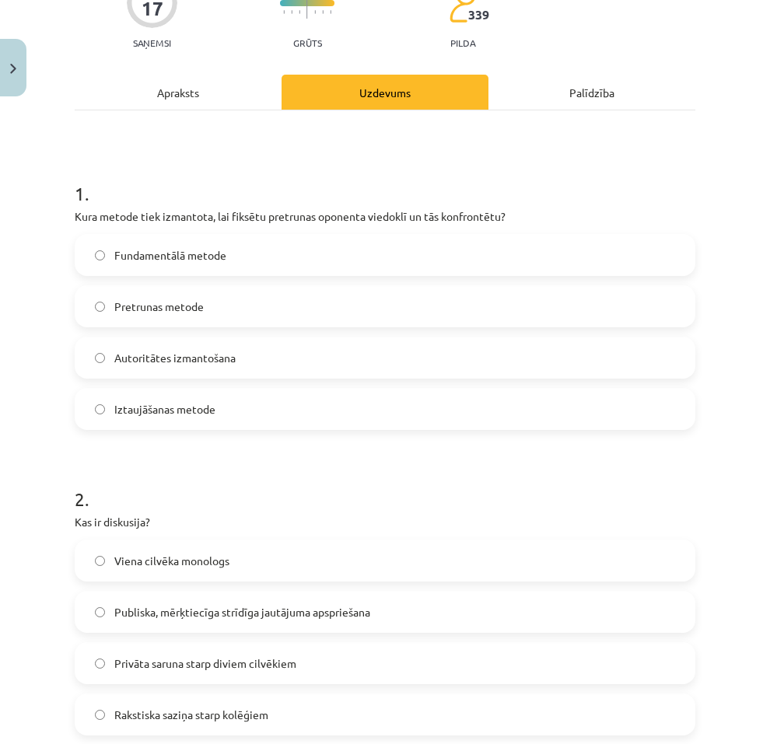
click at [161, 305] on span "Pretrunas metode" at bounding box center [158, 307] width 89 height 16
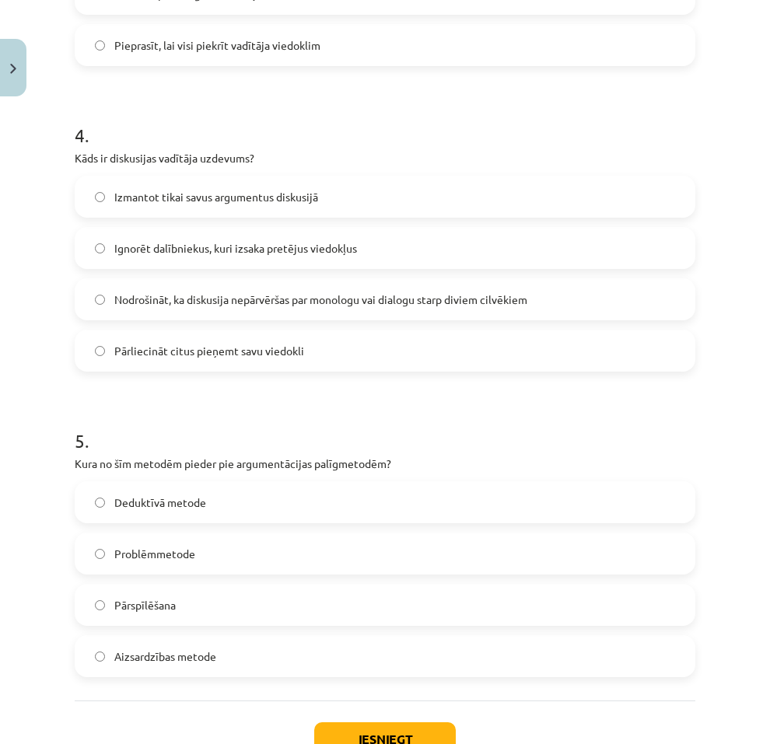
scroll to position [1243, 0]
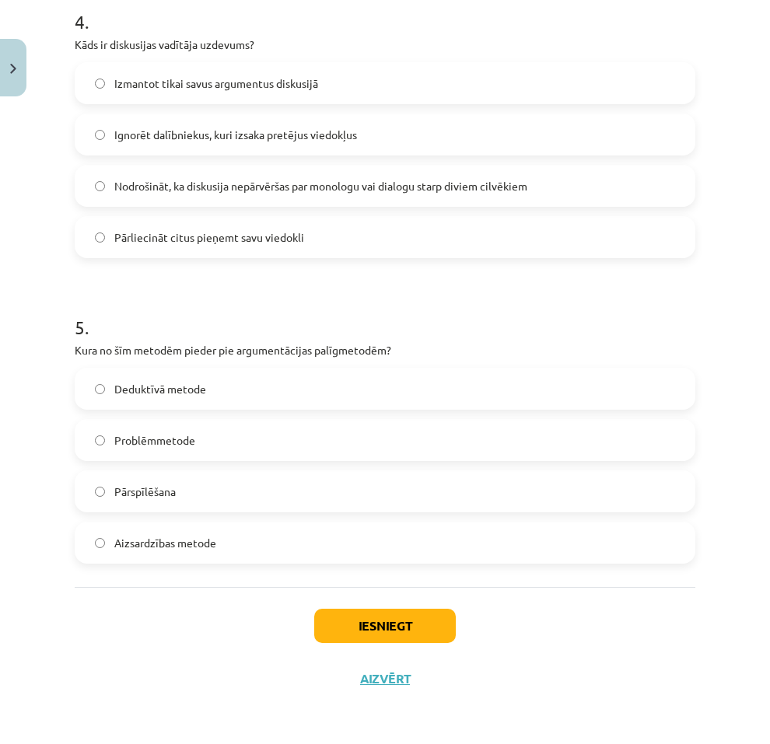
drag, startPoint x: 38, startPoint y: 488, endPoint x: 52, endPoint y: 771, distance: 282.6
drag, startPoint x: 347, startPoint y: 656, endPoint x: 354, endPoint y: 651, distance: 8.4
click at [353, 652] on div "Iesniegt Aizvērt" at bounding box center [385, 641] width 621 height 109
click at [375, 633] on button "Iesniegt" at bounding box center [385, 626] width 142 height 34
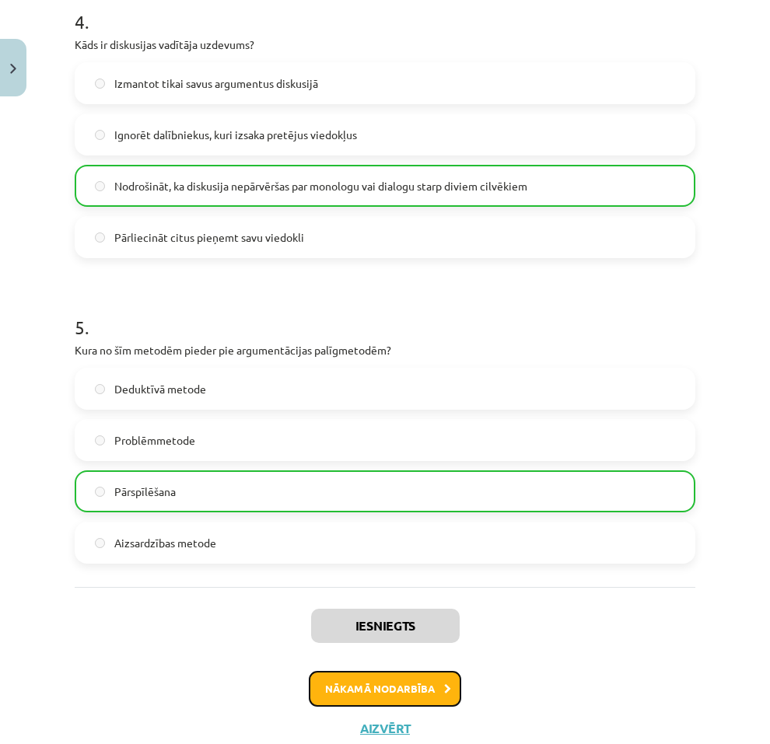
click at [376, 673] on button "Nākamā nodarbība" at bounding box center [385, 689] width 152 height 36
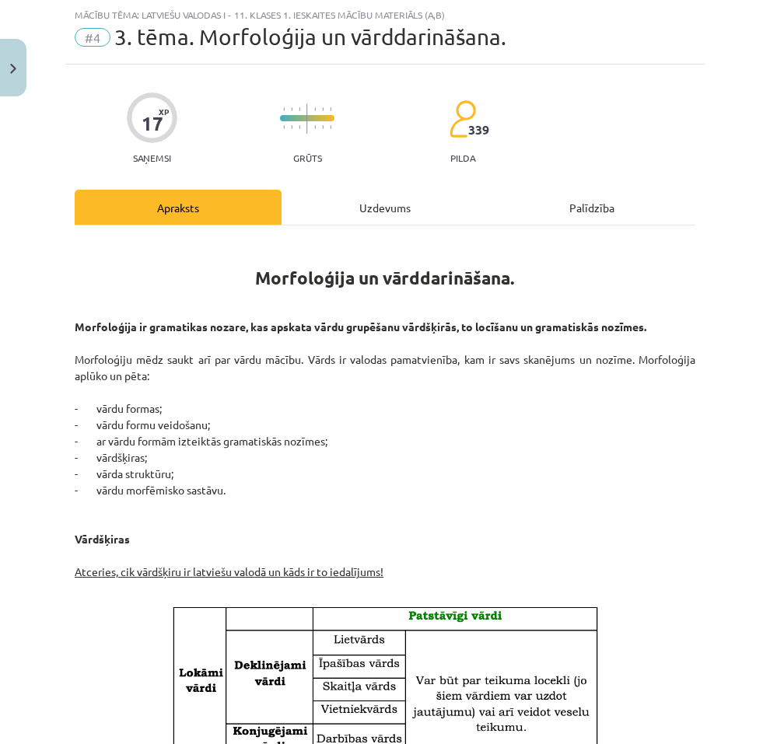
click at [372, 198] on div "Uzdevums" at bounding box center [385, 207] width 207 height 35
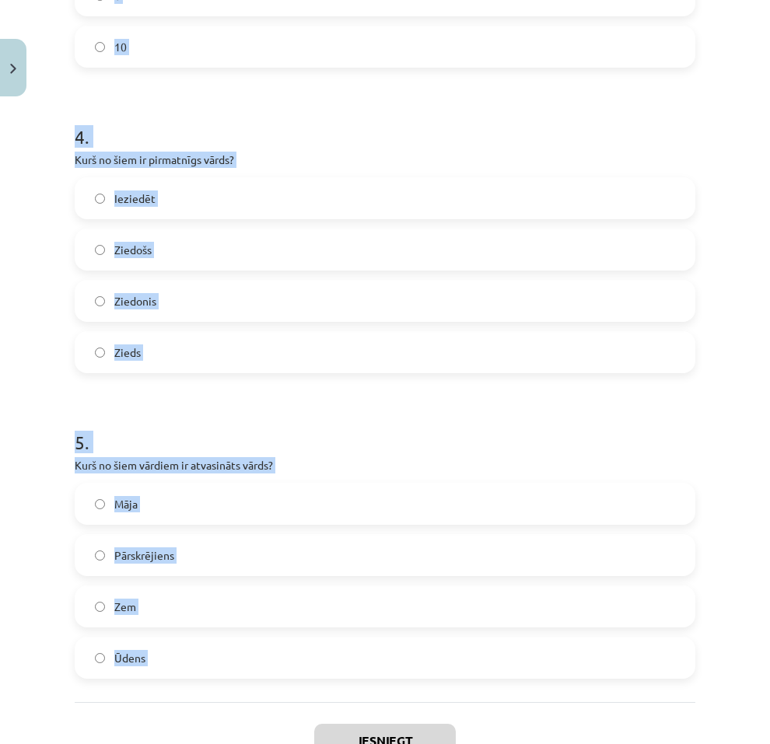
scroll to position [1243, 0]
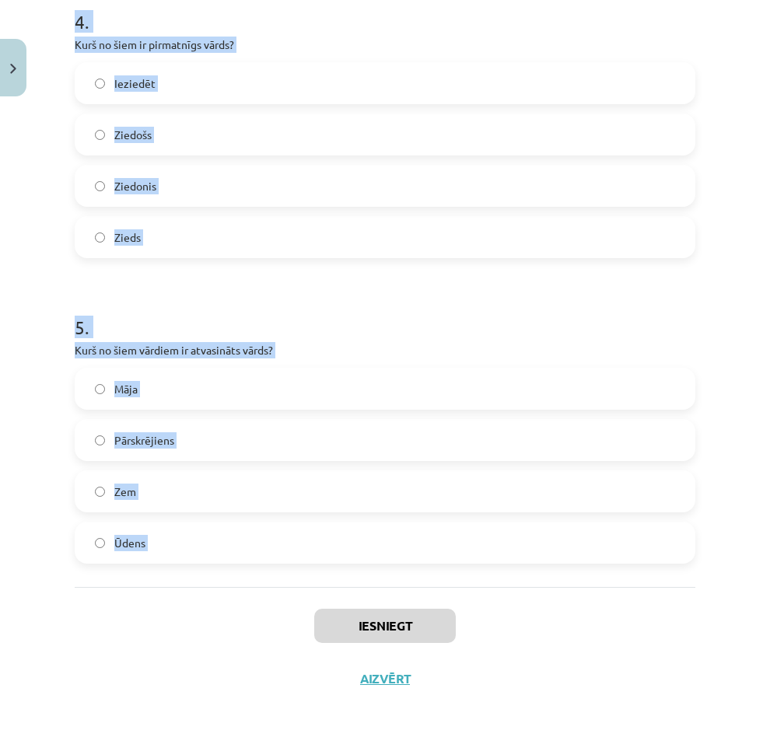
click at [330, 619] on div "Mācību tēma: Latviešu valodas i - 11. klases 1. ieskaites mācību materiāls (a,b…" at bounding box center [385, 372] width 770 height 744
copy form "1 . Kas ir vārddarināšanas līdzeklis, kas pievienojas vārda saknei un veido jau…"
click at [37, 400] on div "Mācību tēma: Latviešu valodas i - 11. klases 1. ieskaites mācību materiāls (a,b…" at bounding box center [385, 372] width 770 height 744
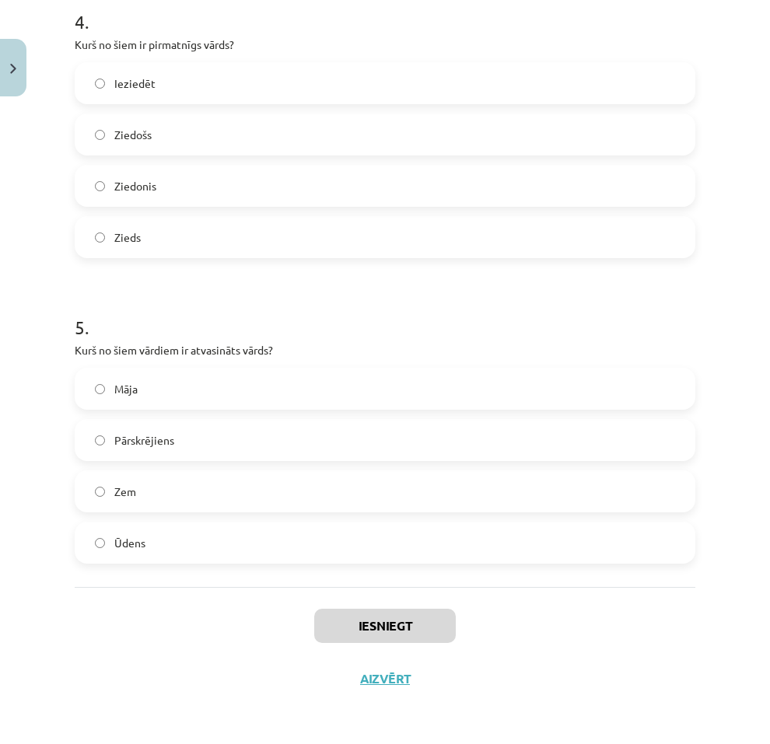
drag, startPoint x: 37, startPoint y: 400, endPoint x: 40, endPoint y: 771, distance: 370.2
click at [158, 422] on label "Pārskrējiens" at bounding box center [384, 440] width 617 height 39
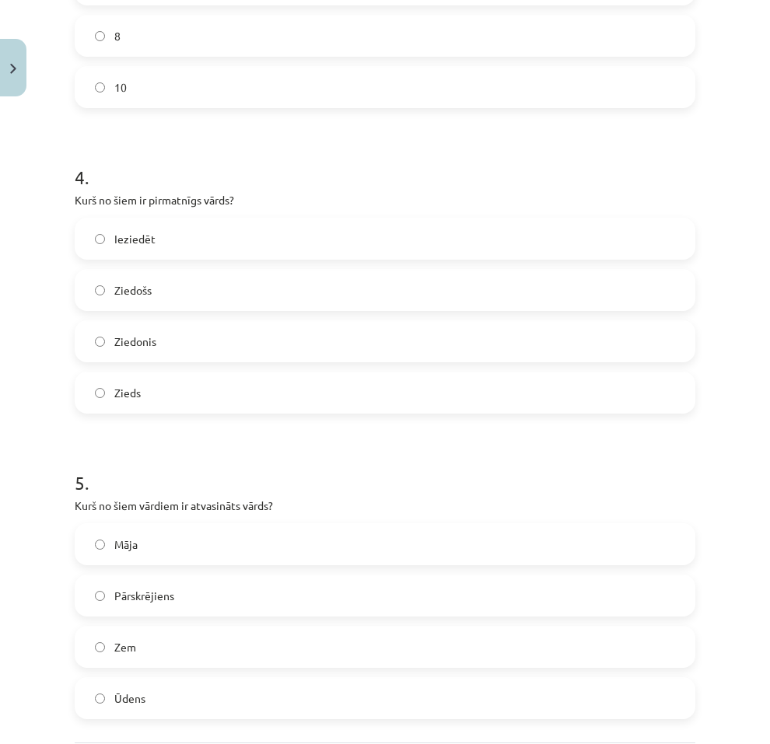
click at [153, 396] on label "Zieds" at bounding box center [384, 392] width 617 height 39
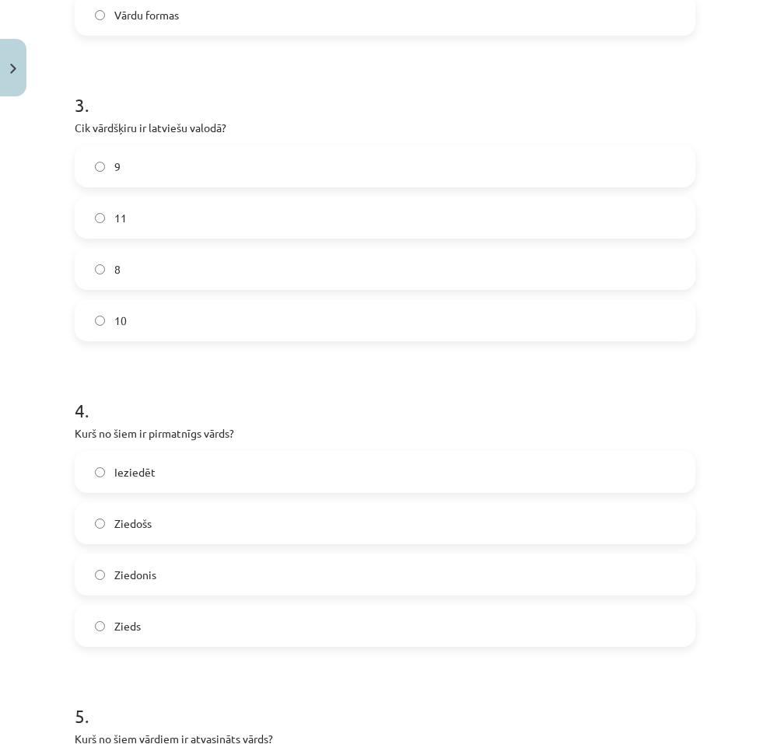
click at [140, 311] on label "10" at bounding box center [384, 320] width 617 height 39
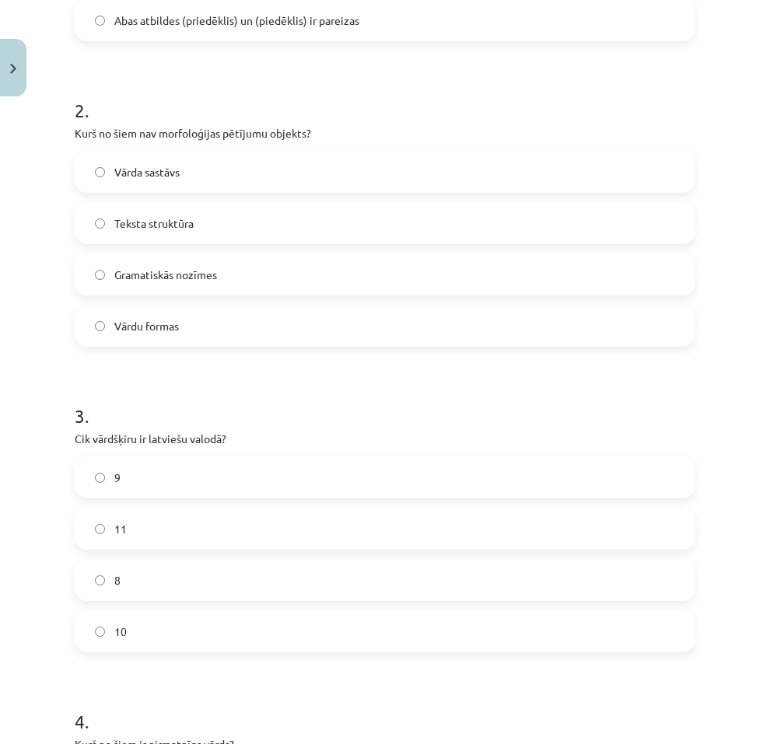
scroll to position [465, 0]
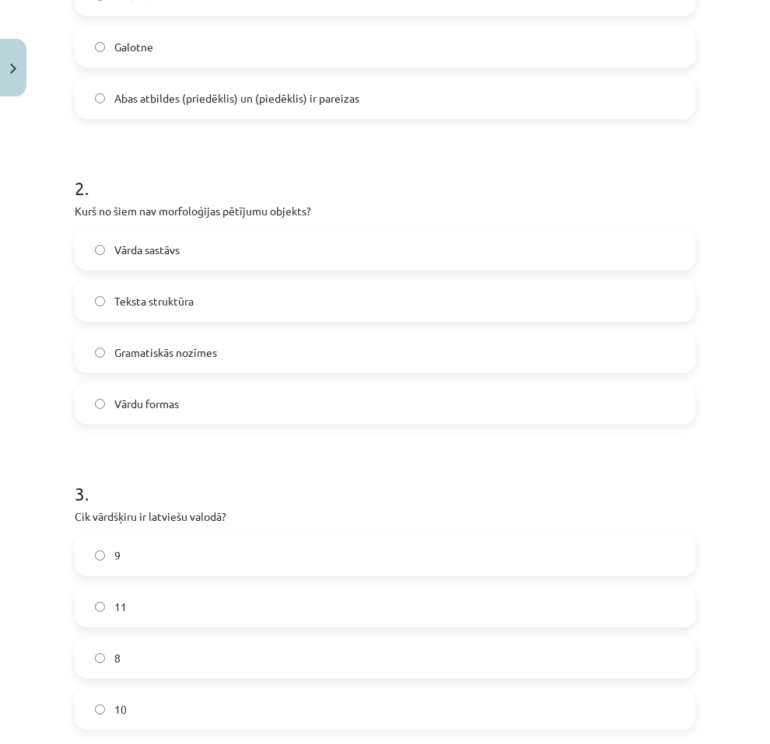
click at [159, 307] on span "Teksta struktūra" at bounding box center [153, 301] width 79 height 16
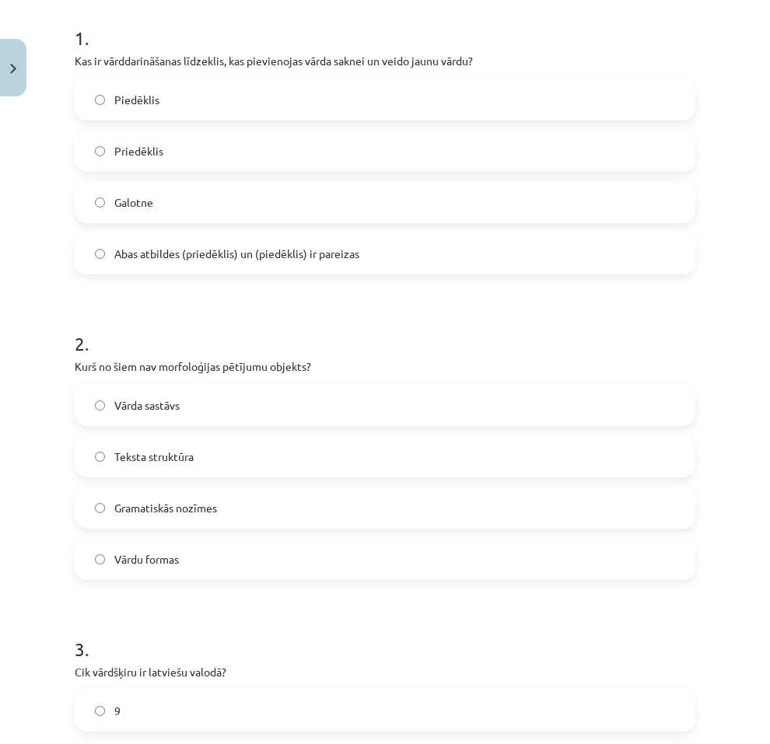
scroll to position [232, 0]
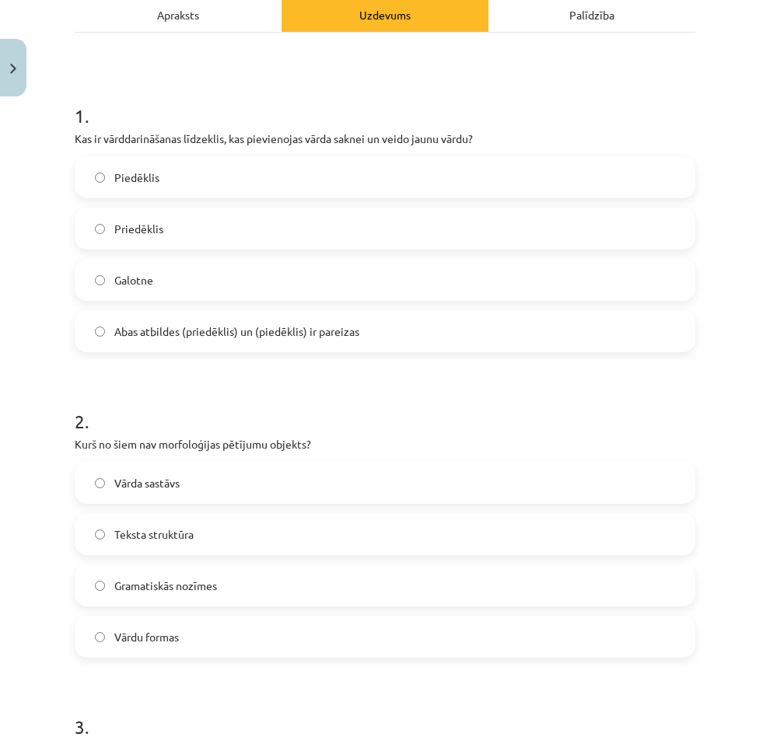
click at [168, 331] on span "Abas atbildes (priedēklis) un (piedēklis) ir pareizas" at bounding box center [236, 331] width 245 height 16
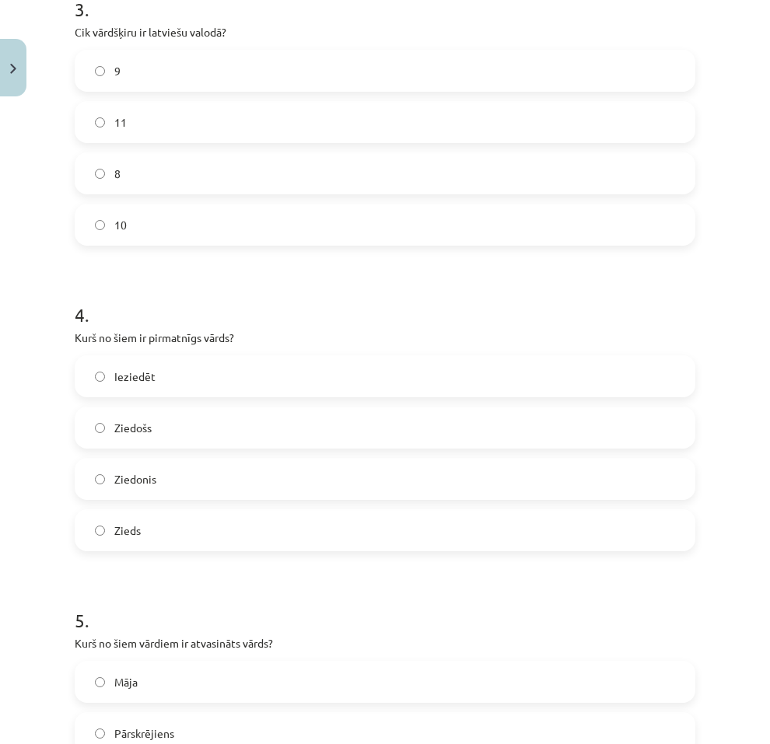
scroll to position [1243, 0]
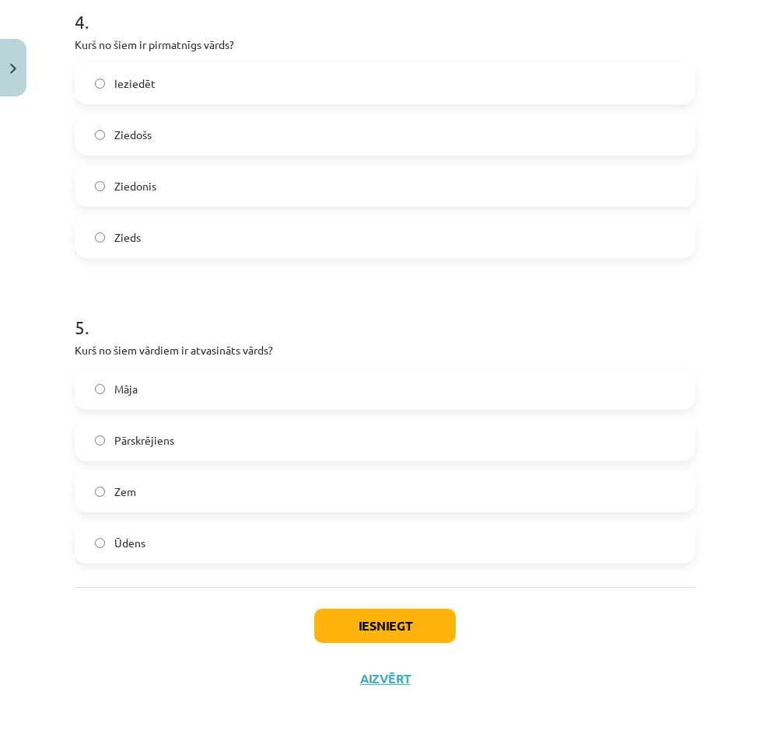
drag, startPoint x: 183, startPoint y: 412, endPoint x: 216, endPoint y: 766, distance: 355.4
click at [378, 619] on button "Iesniegt" at bounding box center [385, 626] width 142 height 34
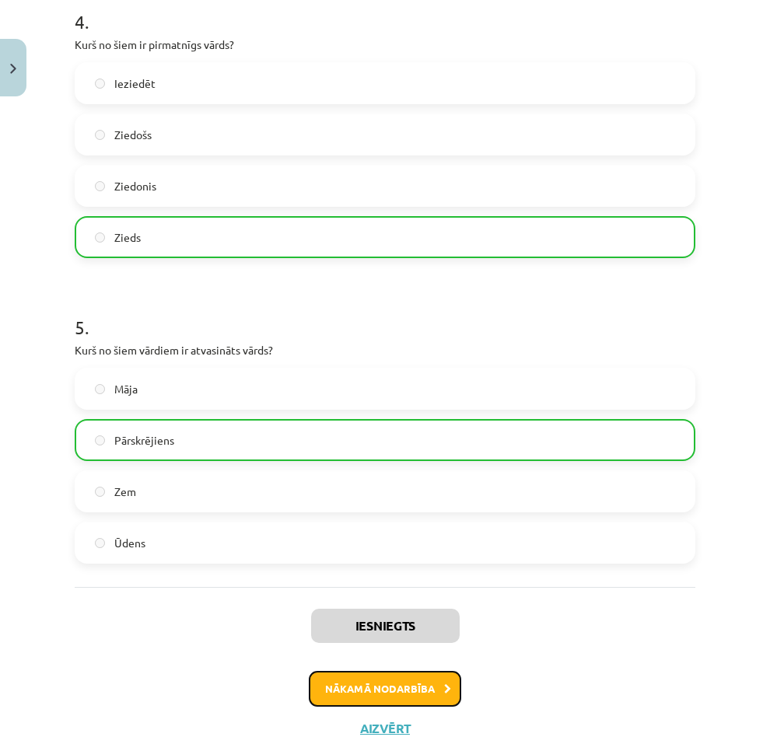
click at [351, 674] on button "Nākamā nodarbība" at bounding box center [385, 689] width 152 height 36
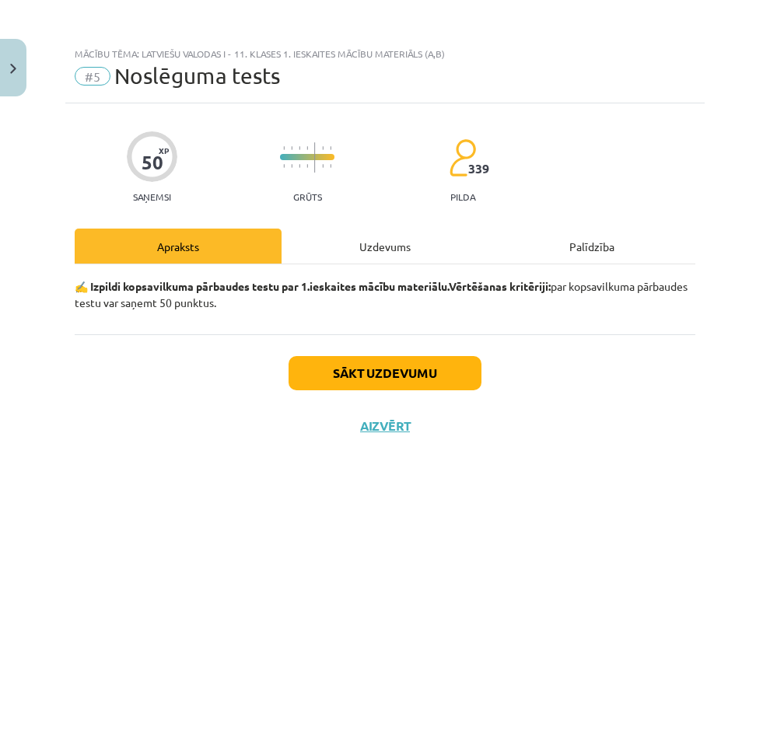
click at [355, 241] on div "Uzdevums" at bounding box center [385, 246] width 207 height 35
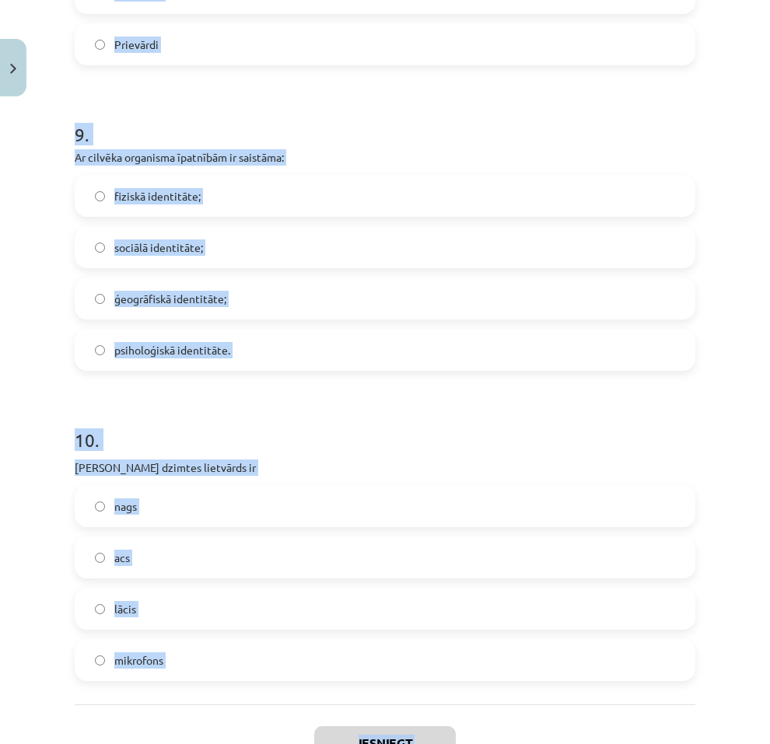
scroll to position [2528, 0]
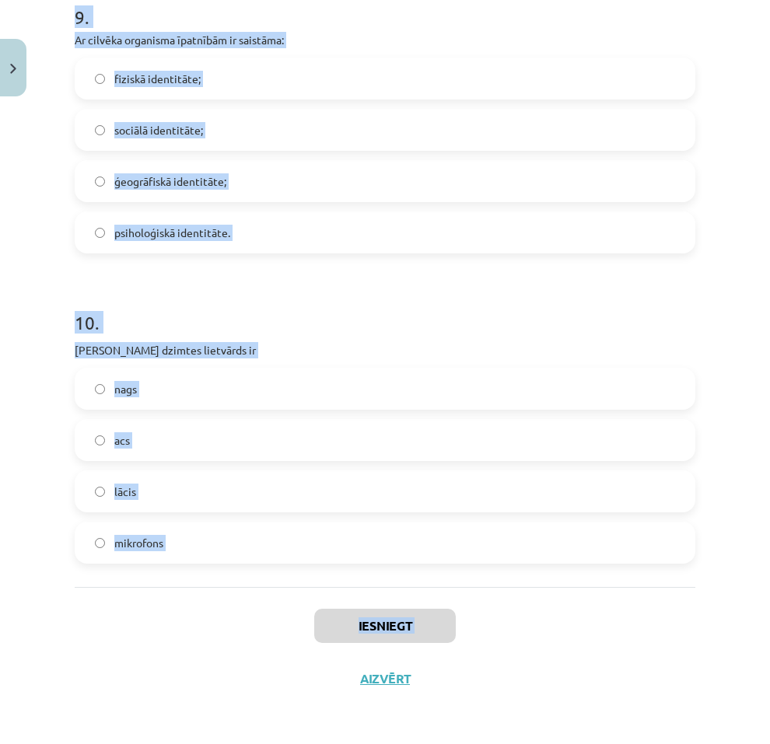
drag, startPoint x: 76, startPoint y: 351, endPoint x: 222, endPoint y: 684, distance: 362.8
copy div "1 . Priedēklis atrodas starp sakni un galotni aiz vārda galotnes vārda priekšā …"
click at [160, 641] on div "Iesniegt Aizvērt" at bounding box center [385, 641] width 621 height 109
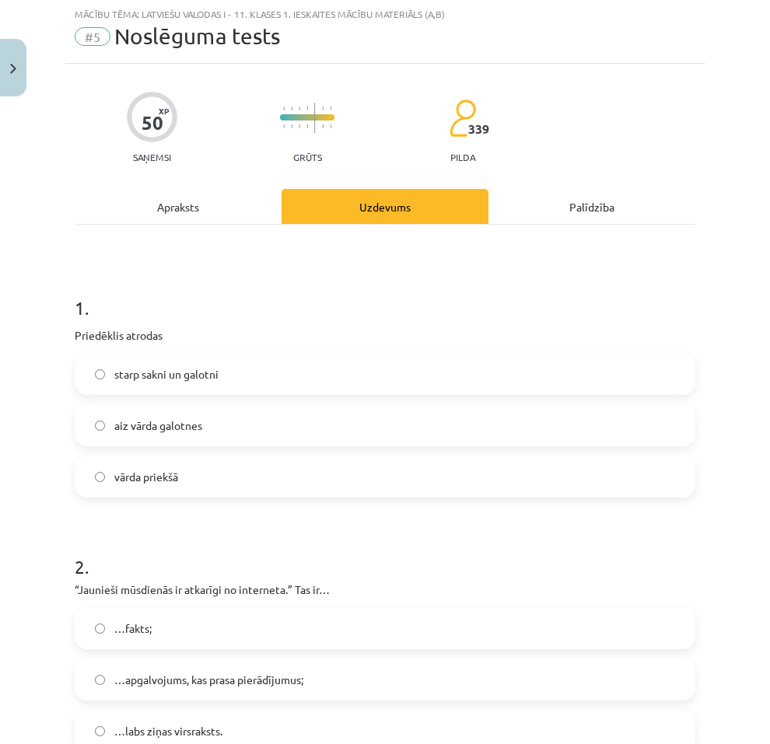
scroll to position [0, 0]
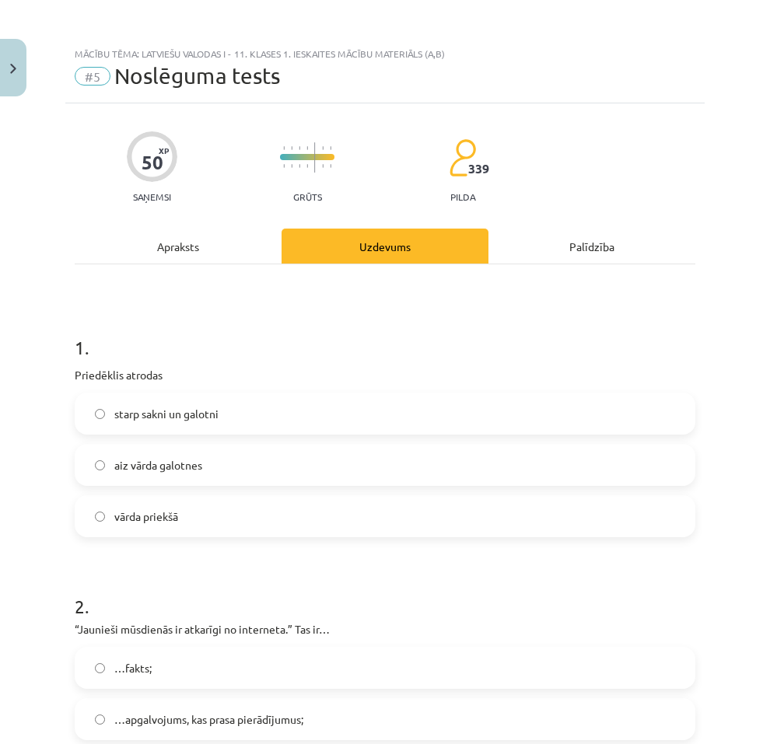
click at [148, 523] on span "vārda priekšā" at bounding box center [146, 517] width 64 height 16
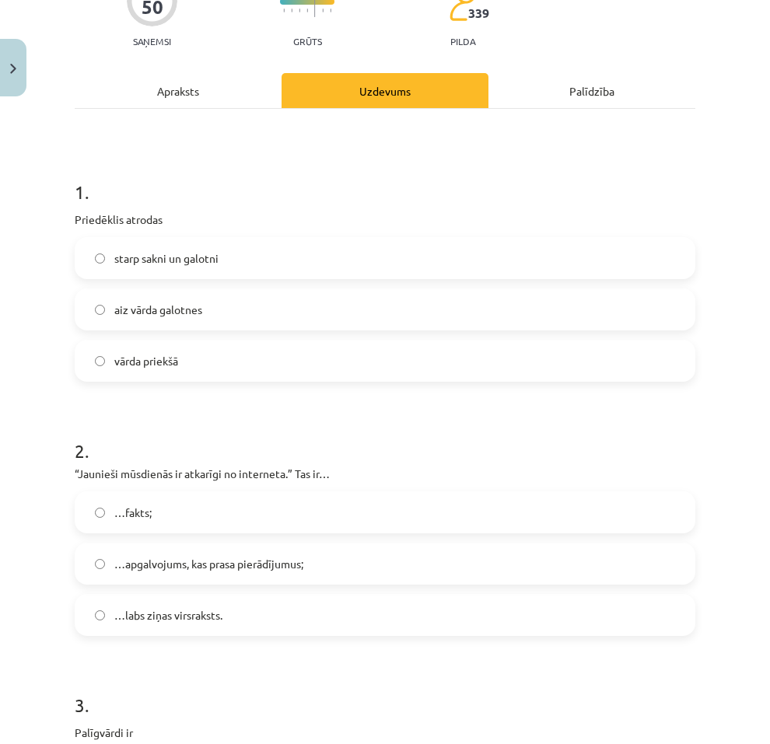
scroll to position [233, 0]
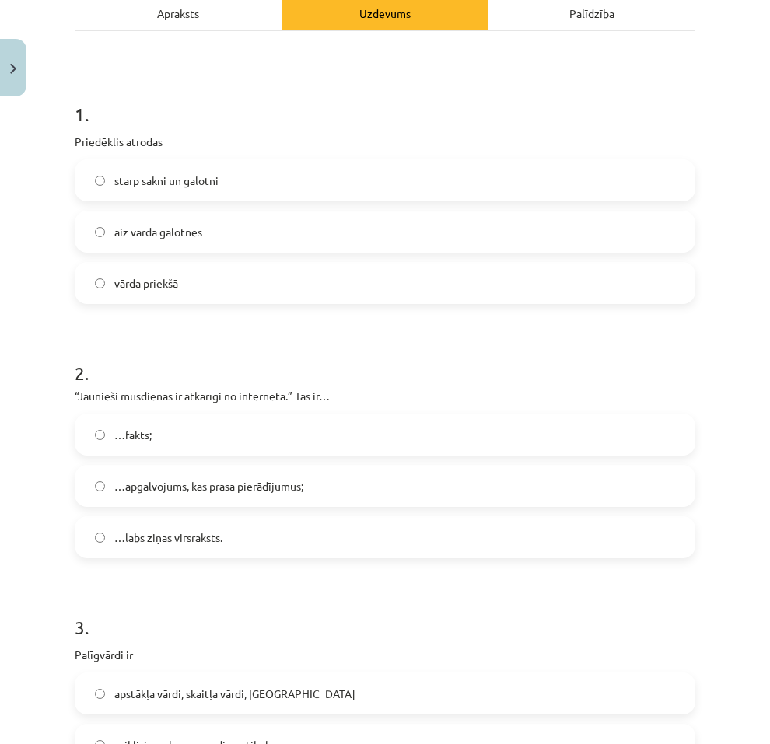
click at [203, 484] on span "…apgalvojums, kas prasa pierādījumus;" at bounding box center [208, 486] width 189 height 16
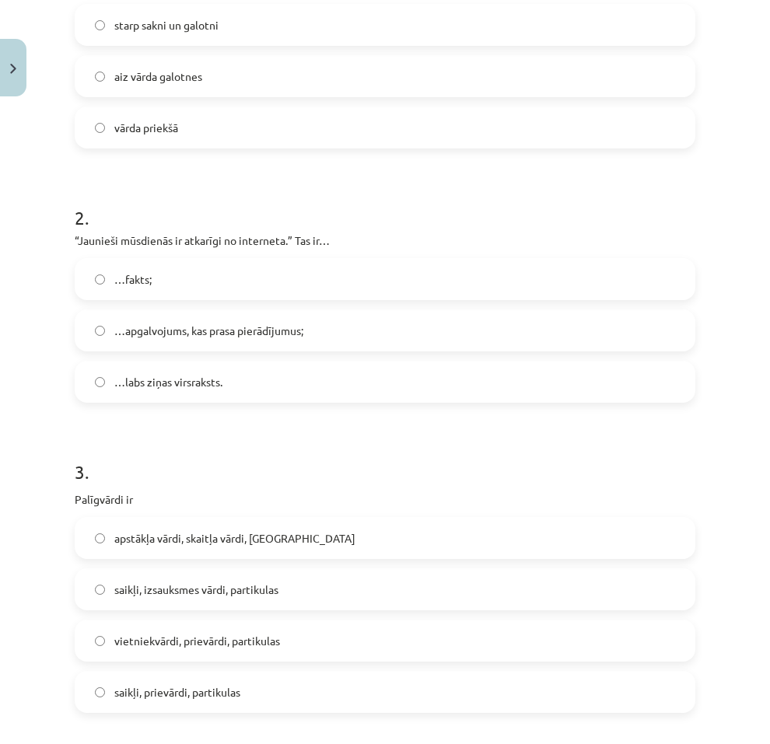
scroll to position [467, 0]
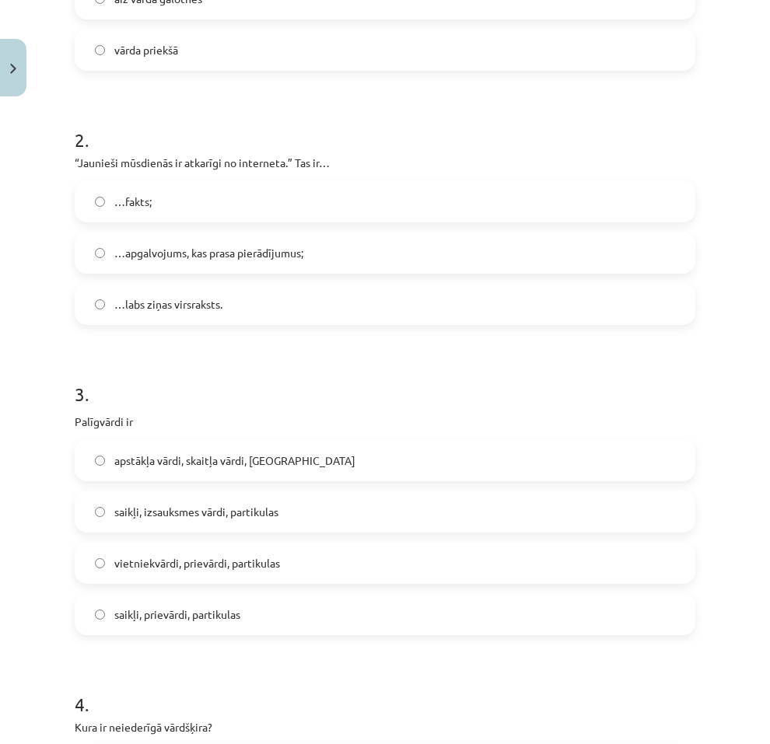
click at [215, 501] on label "saikļi, izsauksmes vārdi, partikulas" at bounding box center [384, 511] width 617 height 39
click at [219, 604] on label "saikļi, prievārdi, partikulas" at bounding box center [384, 614] width 617 height 39
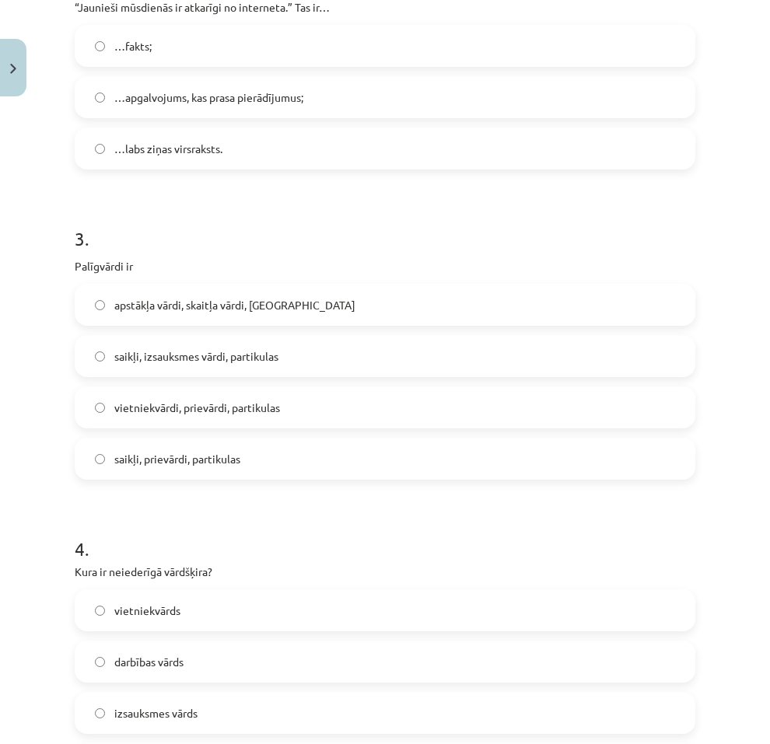
scroll to position [778, 0]
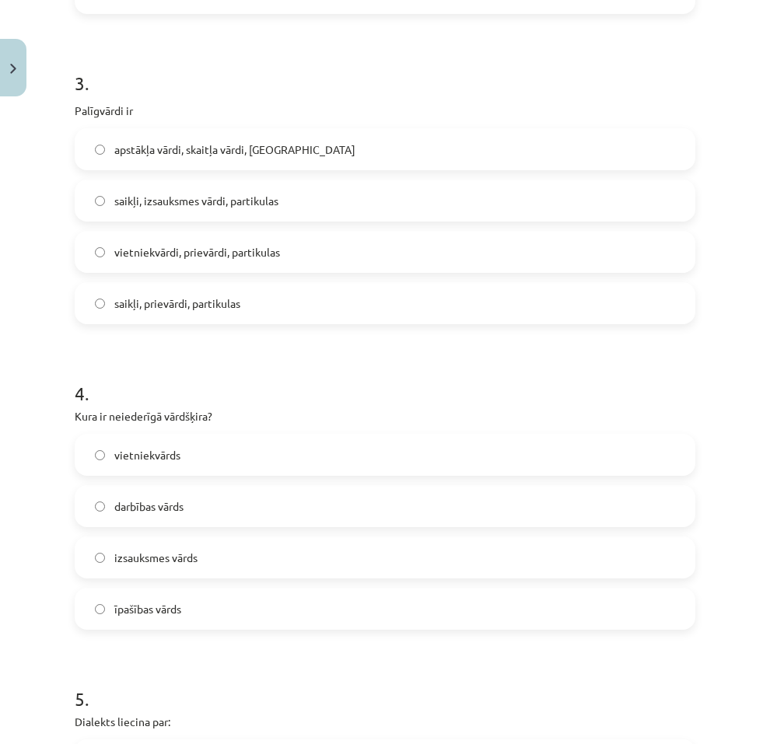
click at [189, 556] on span "izsauksmes vārds" at bounding box center [155, 558] width 83 height 16
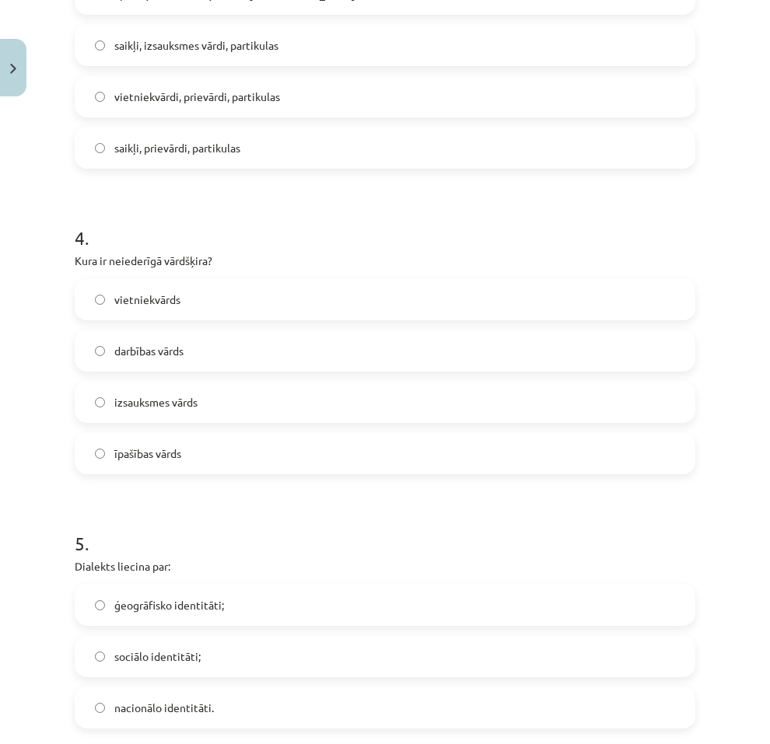
scroll to position [1011, 0]
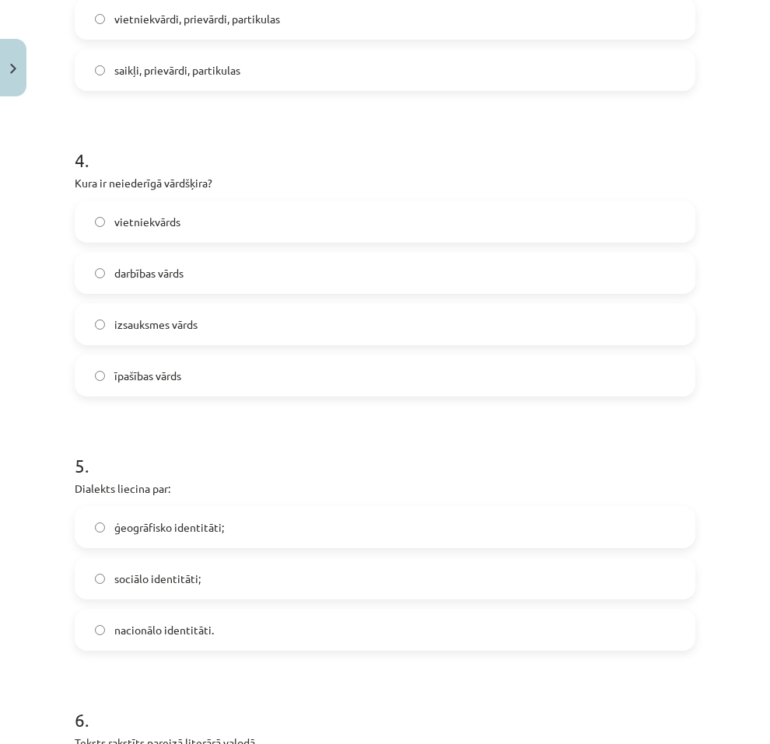
click at [178, 519] on span "ģeogrāfisko identitāti;" at bounding box center [169, 527] width 110 height 16
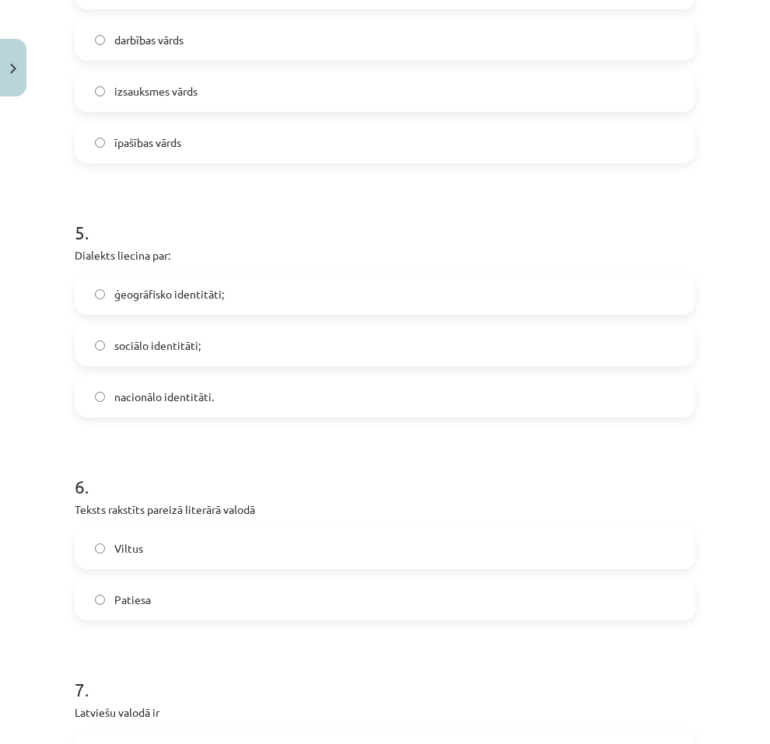
click at [120, 616] on label "Patiesa" at bounding box center [384, 599] width 617 height 39
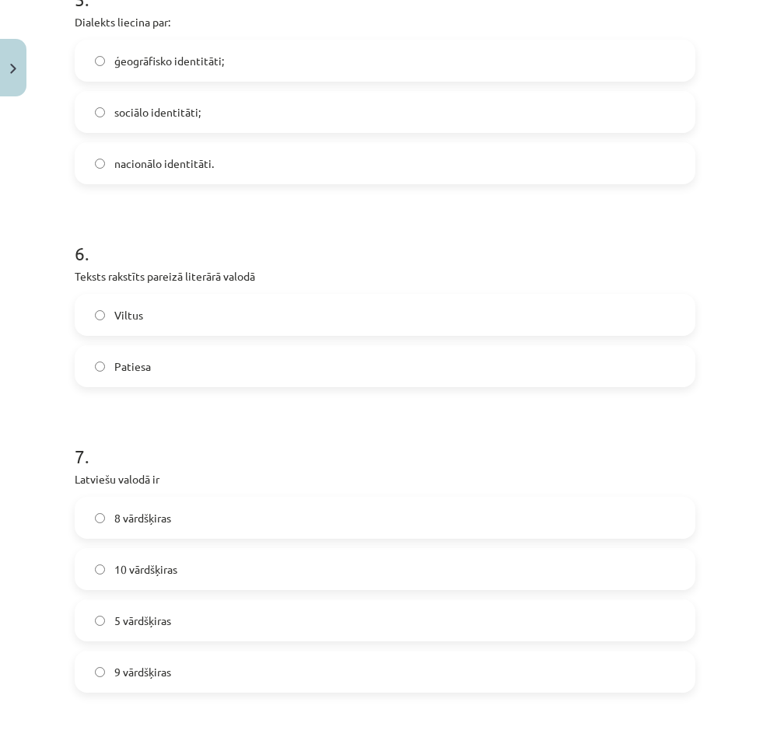
click at [160, 563] on span "10 vārdšķiras" at bounding box center [145, 569] width 63 height 16
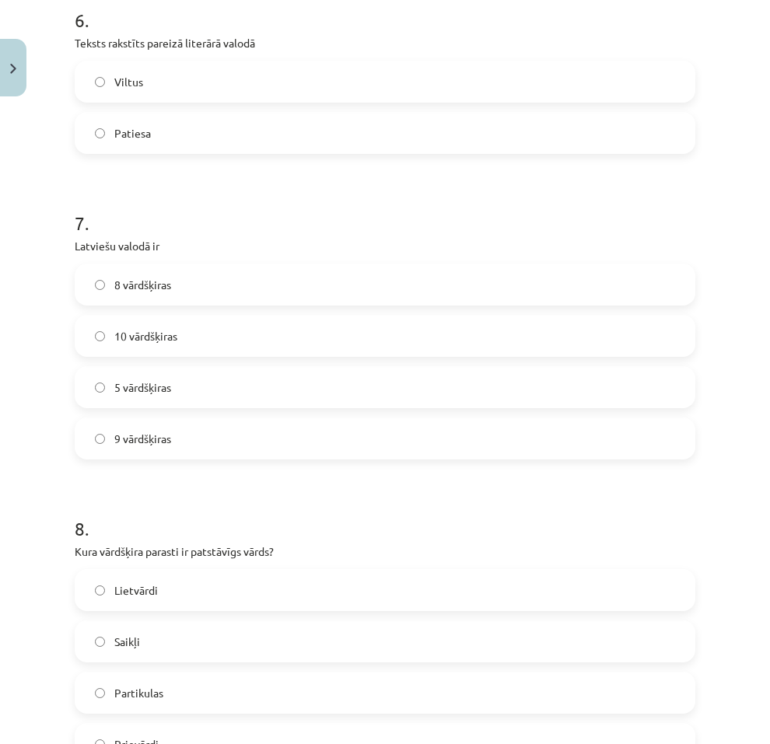
scroll to position [1789, 0]
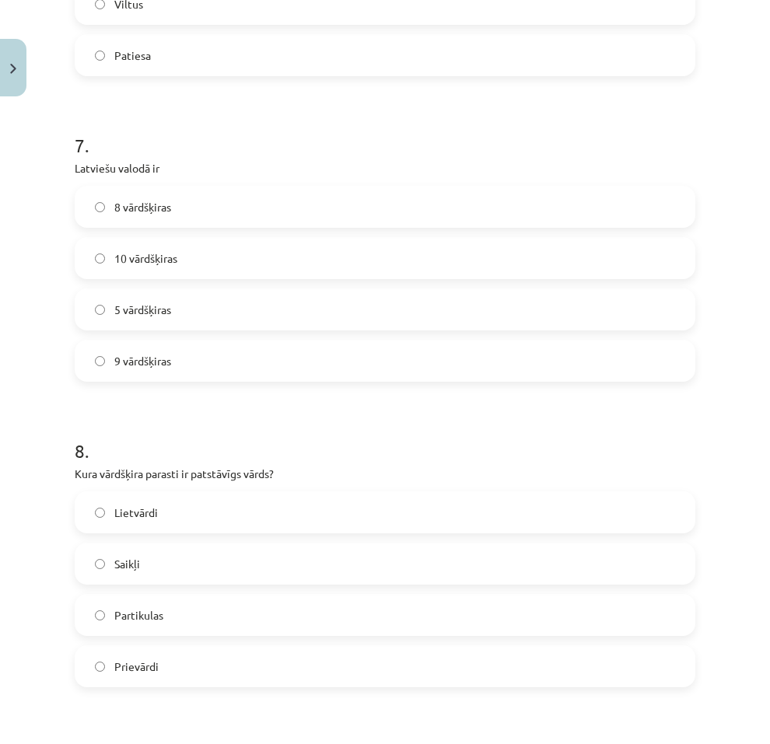
click at [173, 521] on label "Lietvārdi" at bounding box center [384, 512] width 617 height 39
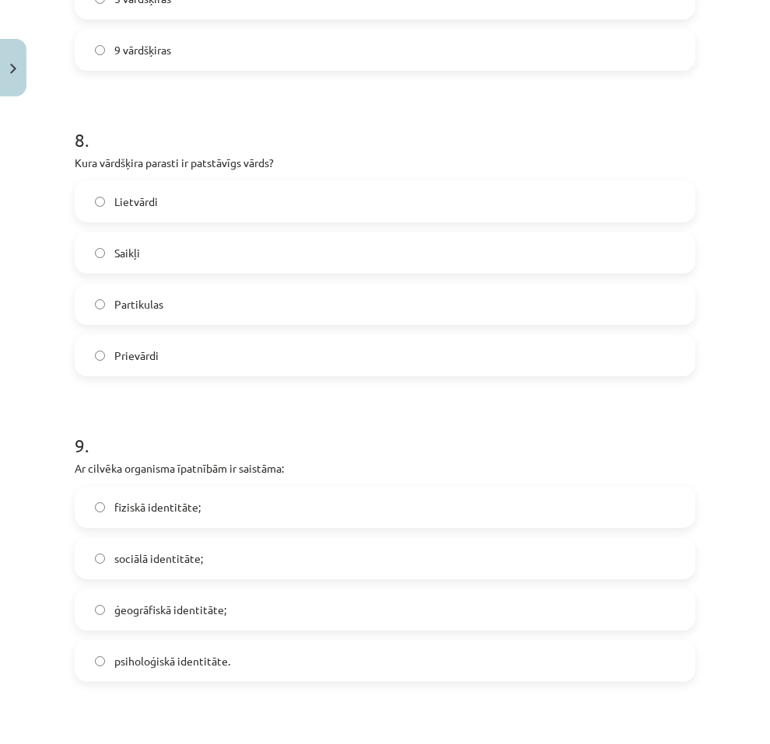
click at [170, 517] on label "fiziskā identitāte;" at bounding box center [384, 507] width 617 height 39
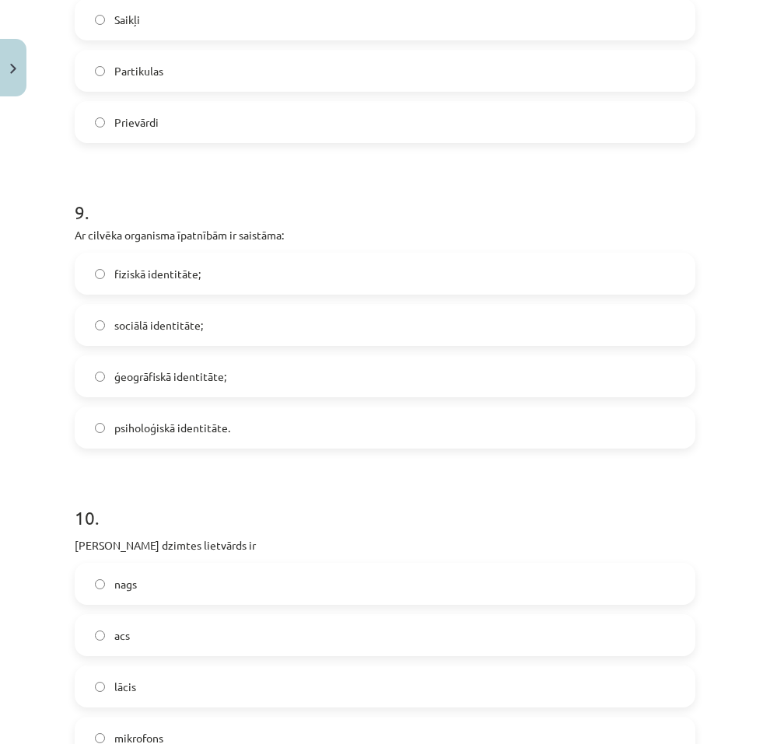
scroll to position [2411, 0]
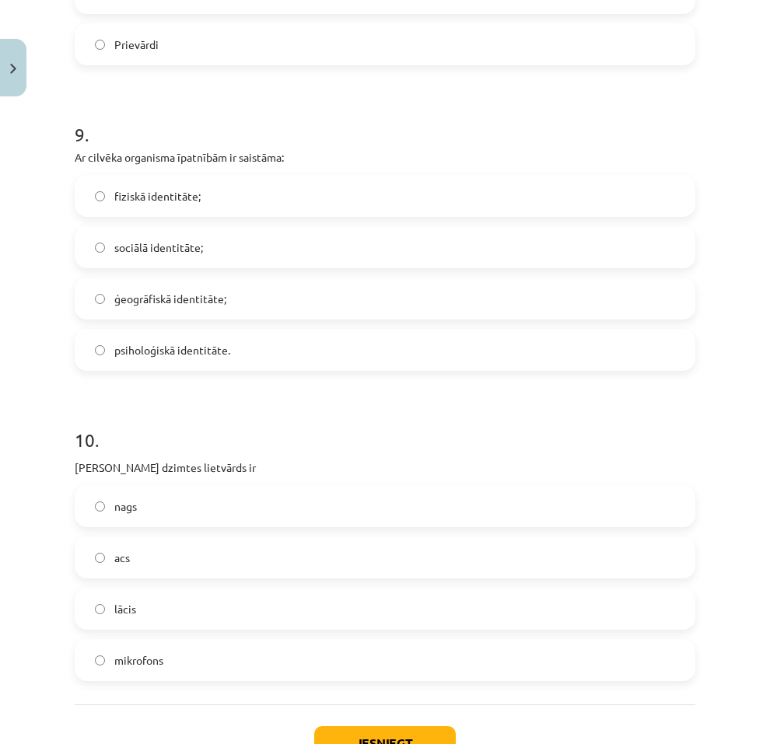
click at [159, 573] on label "acs" at bounding box center [384, 557] width 617 height 39
click at [347, 736] on button "Iesniegt" at bounding box center [385, 743] width 142 height 34
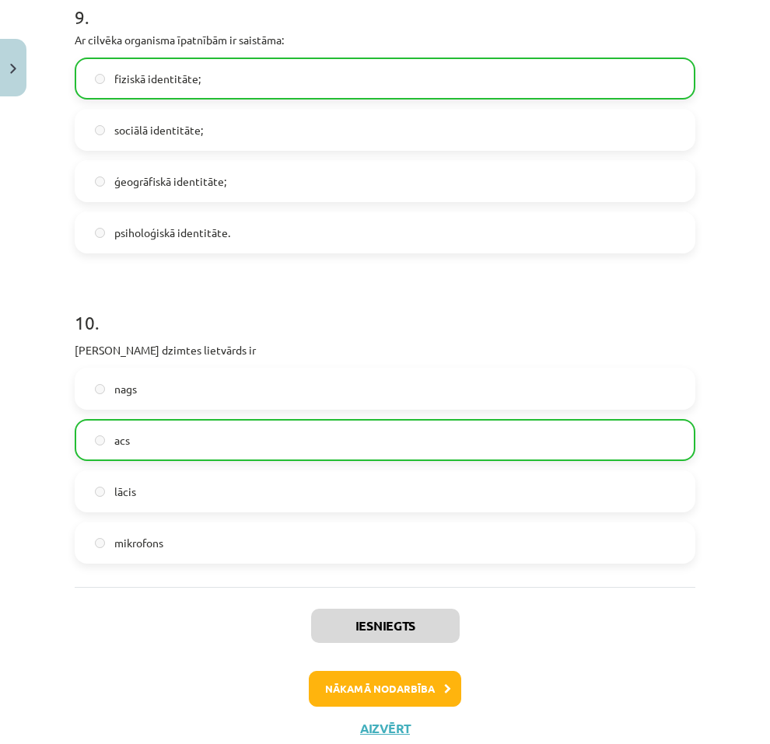
drag, startPoint x: 518, startPoint y: 651, endPoint x: 481, endPoint y: 667, distance: 40.7
click at [516, 652] on div "Iesniegts Nākamā nodarbība Aizvērt" at bounding box center [385, 666] width 621 height 159
click at [405, 688] on button "Nākamā nodarbība" at bounding box center [385, 689] width 152 height 36
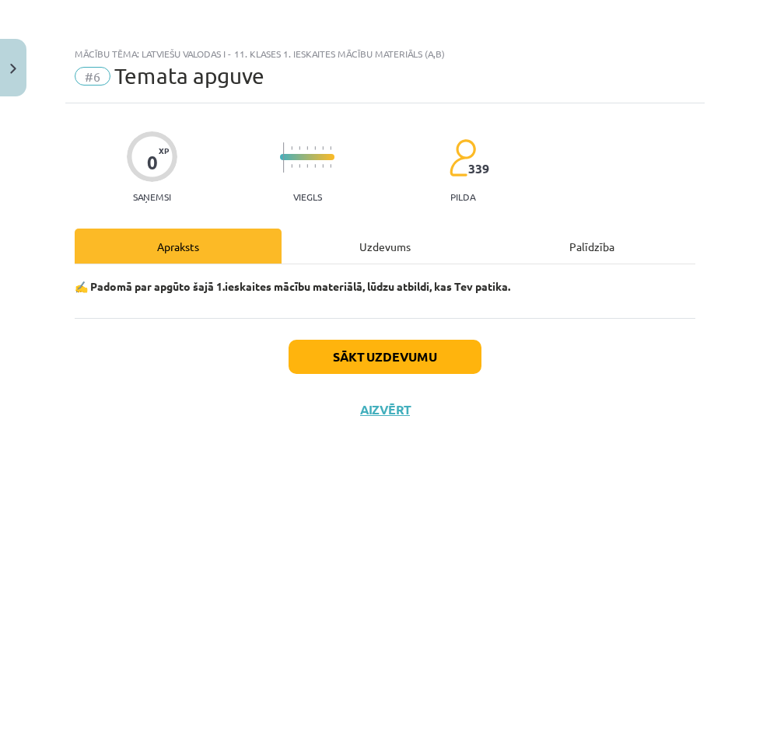
scroll to position [0, 0]
click at [372, 359] on button "Sākt uzdevumu" at bounding box center [385, 357] width 193 height 34
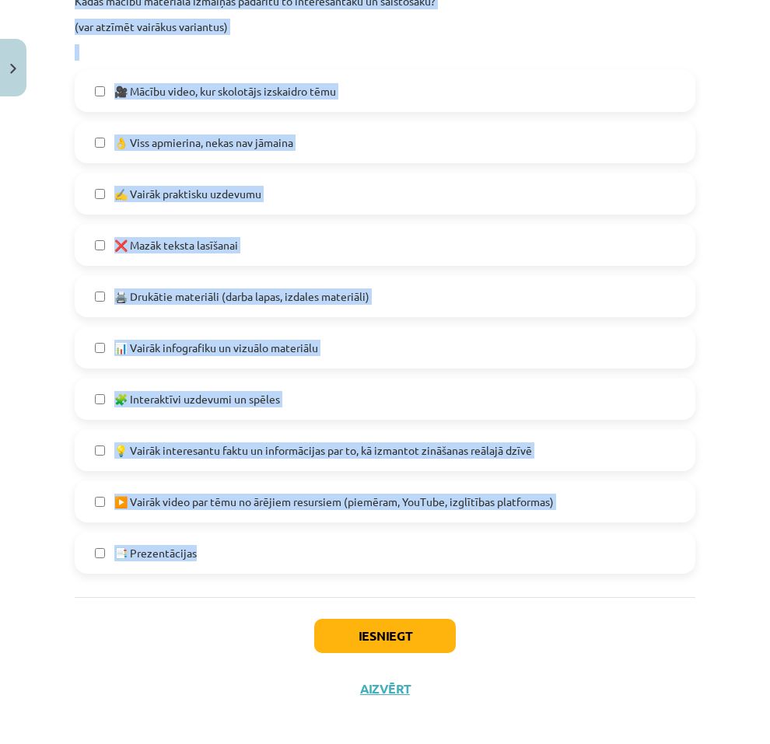
scroll to position [788, 0]
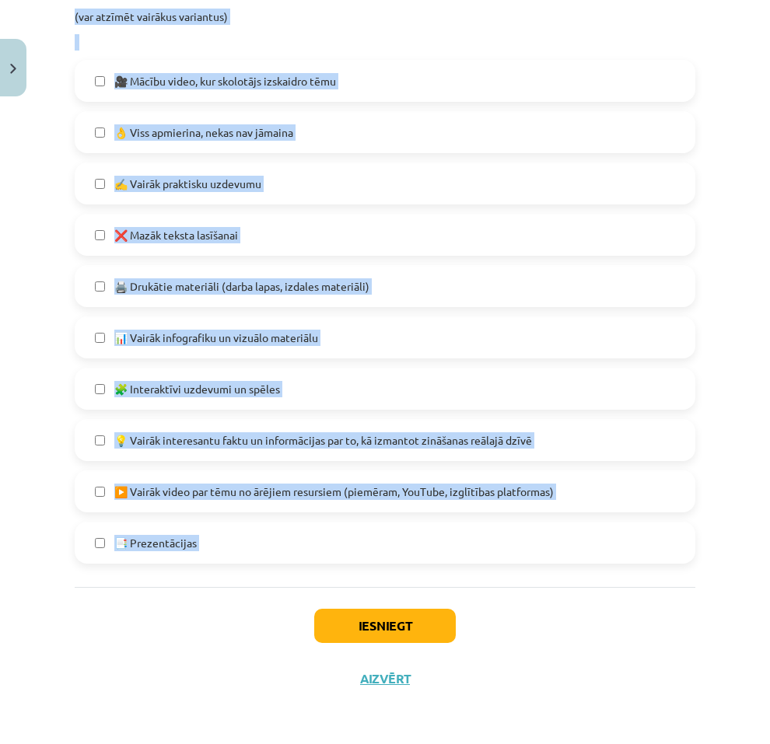
drag, startPoint x: 25, startPoint y: 334, endPoint x: 224, endPoint y: 624, distance: 352.4
click at [274, 614] on div "Mācību tēma: Latviešu valodas i - 11. klases 1. ieskaites mācību materiāls (a,b…" at bounding box center [385, 372] width 770 height 744
drag, startPoint x: 205, startPoint y: 626, endPoint x: 184, endPoint y: 588, distance: 43.1
click at [203, 626] on div "Iesniegt Aizvērt" at bounding box center [385, 641] width 621 height 109
click at [182, 582] on div "1 . Kā tu apguvi šī macību materiāla saturu? ✅ Pilnībā apguvu materiālu un jūto…" at bounding box center [385, 32] width 621 height 1110
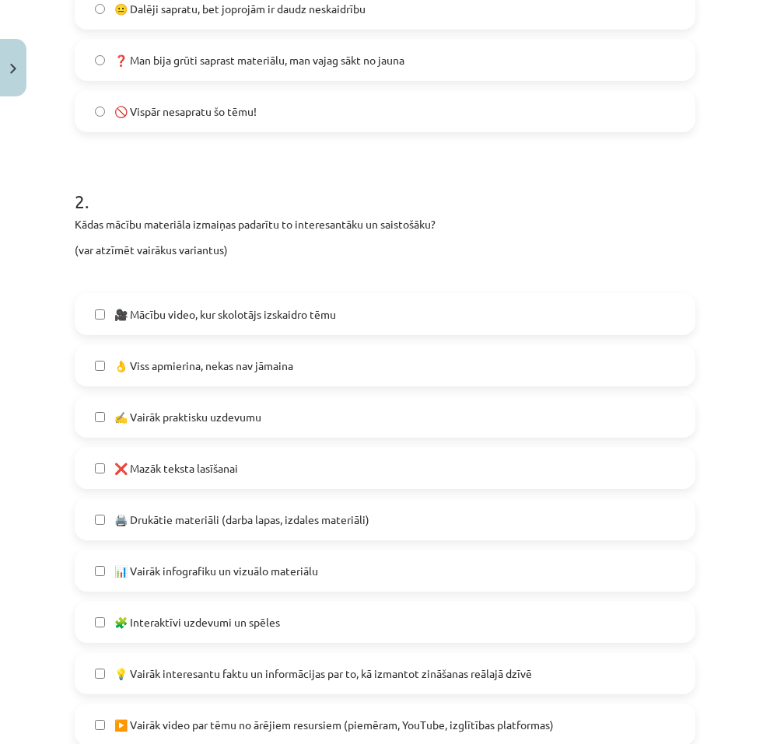
scroll to position [477, 0]
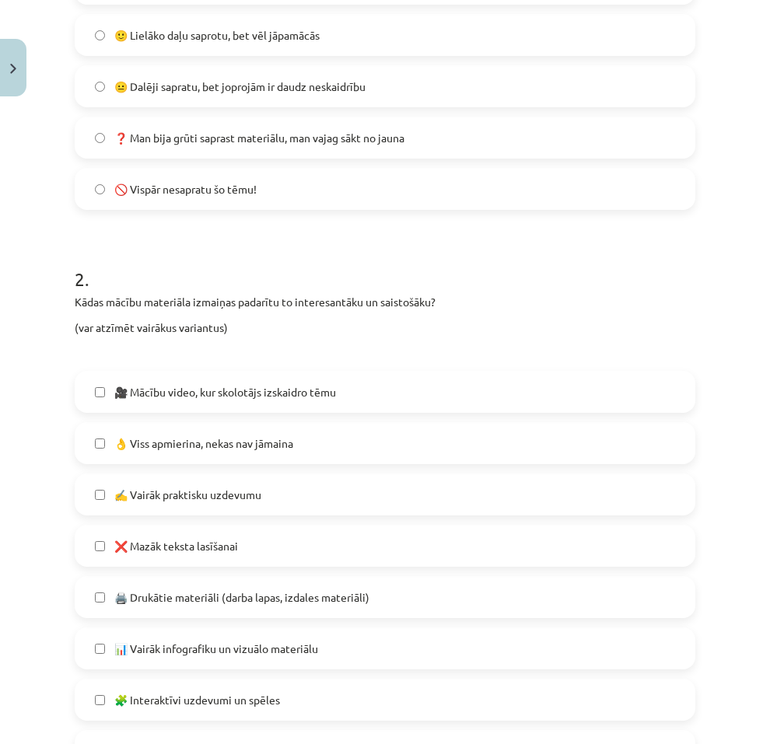
click at [140, 442] on span "👌 Viss apmierina, nekas nav jāmaina" at bounding box center [203, 443] width 179 height 16
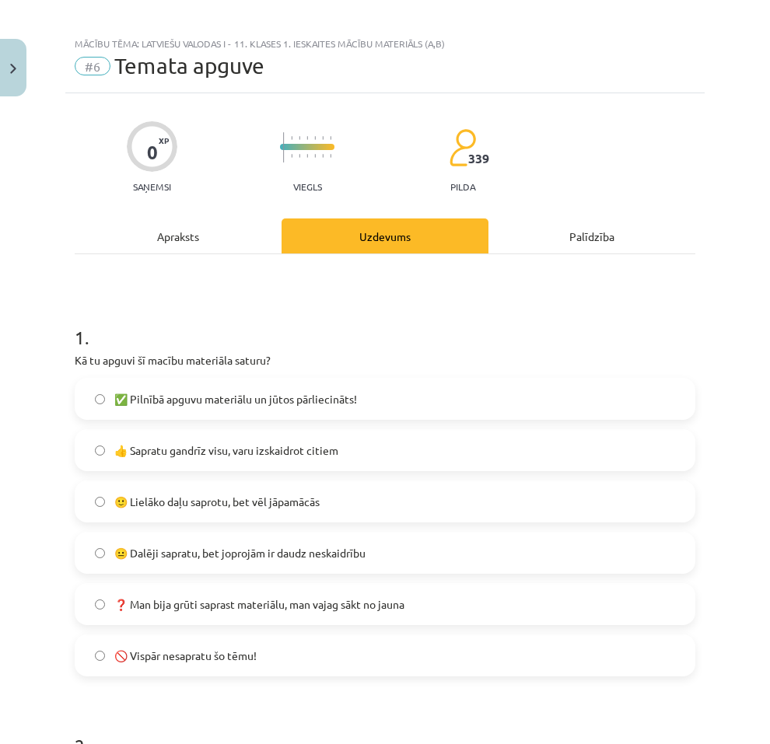
click at [193, 404] on span "✅ Pilnībā apguvu materiālu un jūtos pārliecināts!" at bounding box center [235, 399] width 243 height 16
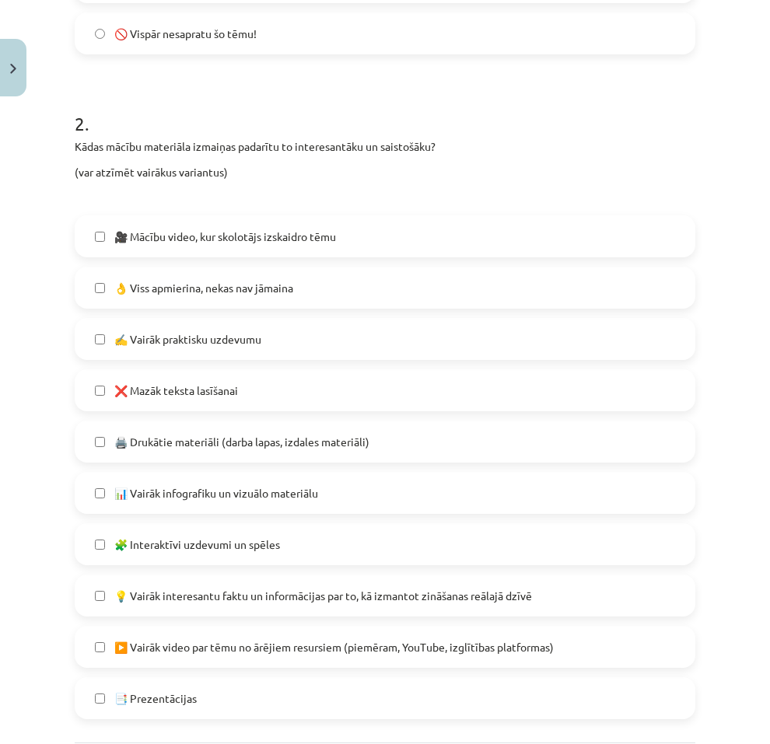
scroll to position [788, 0]
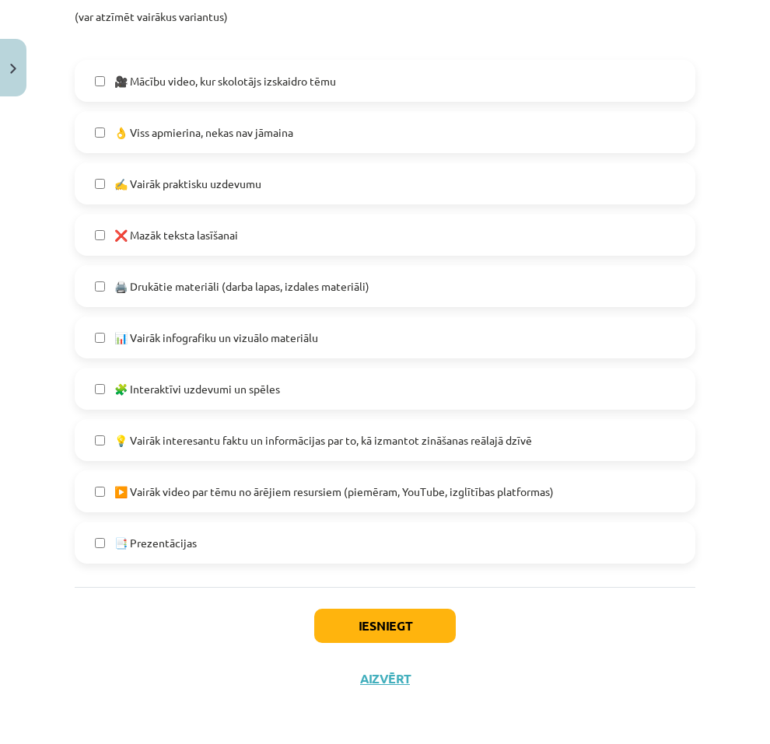
click at [424, 601] on div "Iesniegt Aizvērt" at bounding box center [385, 641] width 621 height 109
click at [421, 617] on button "Iesniegt" at bounding box center [385, 626] width 142 height 34
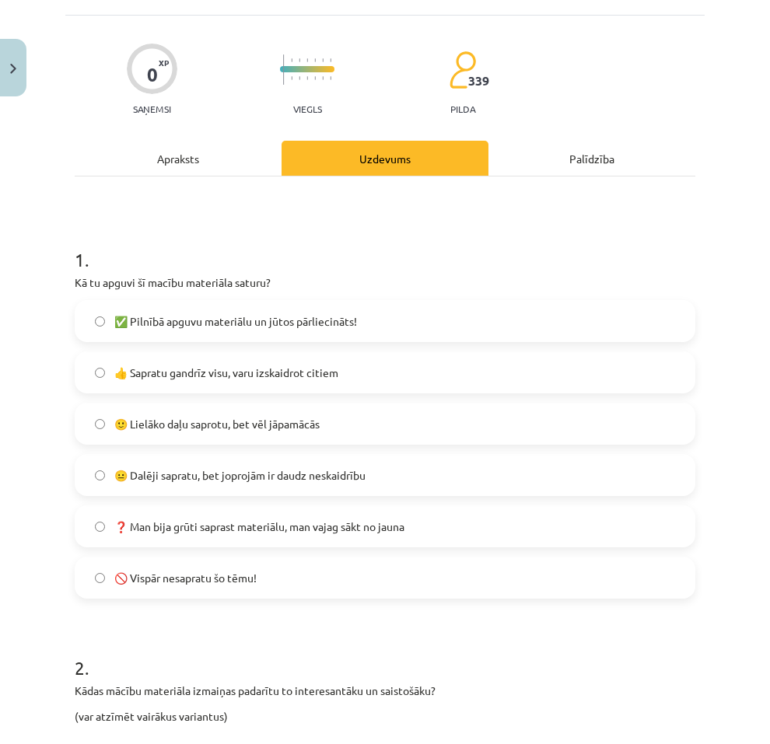
scroll to position [632, 0]
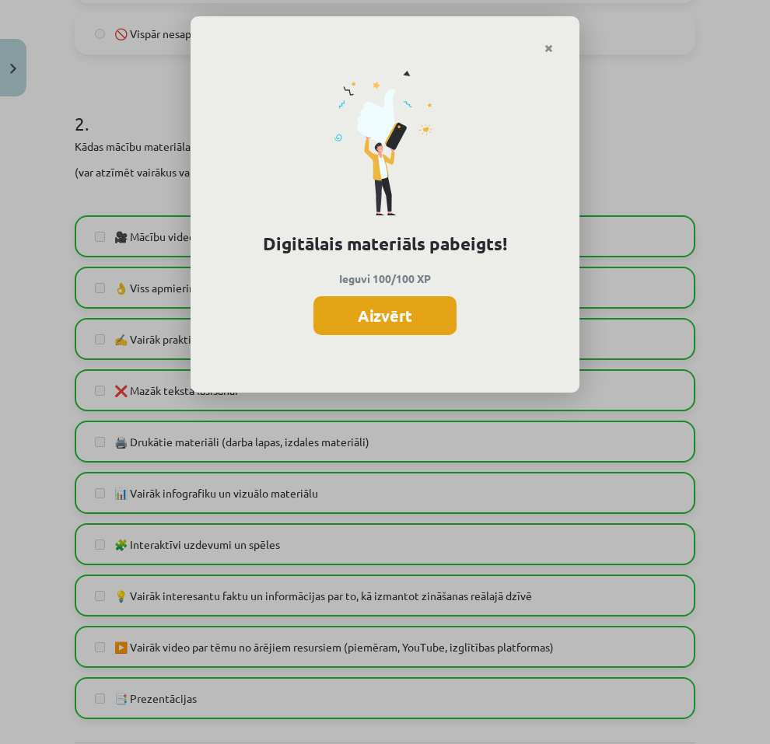
click at [399, 317] on button "Aizvērt" at bounding box center [384, 315] width 143 height 39
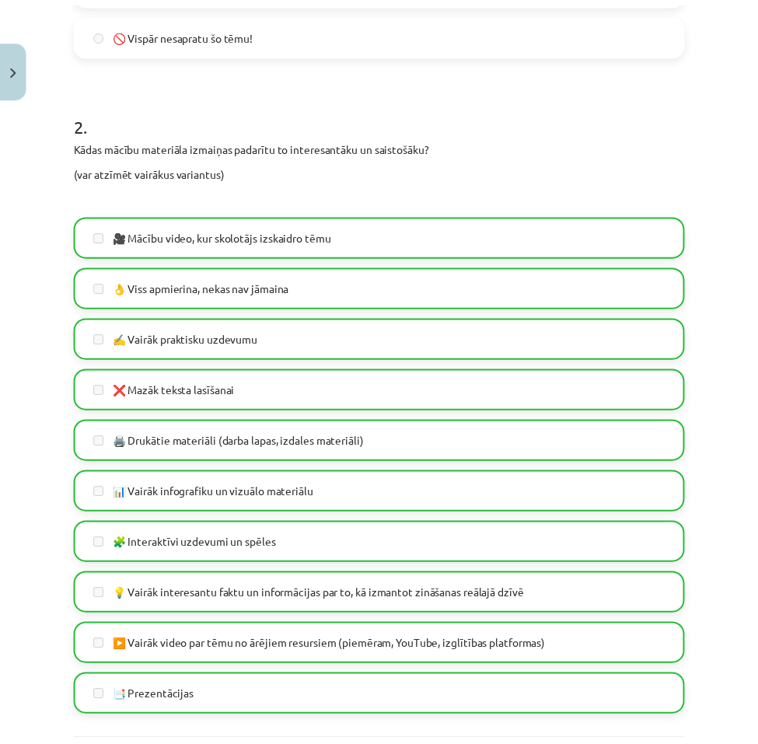
scroll to position [788, 0]
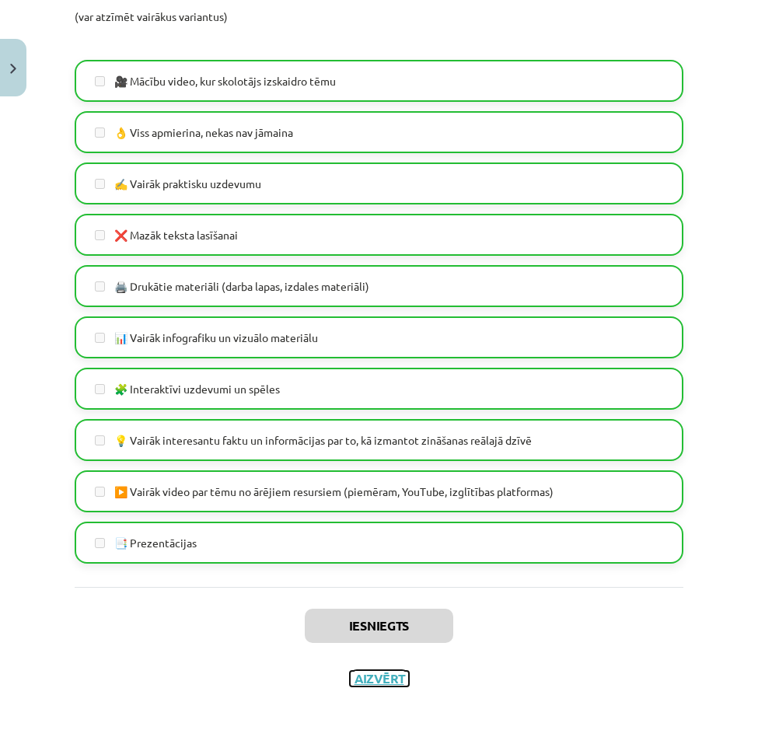
click at [375, 671] on button "Aizvērt" at bounding box center [379, 679] width 59 height 16
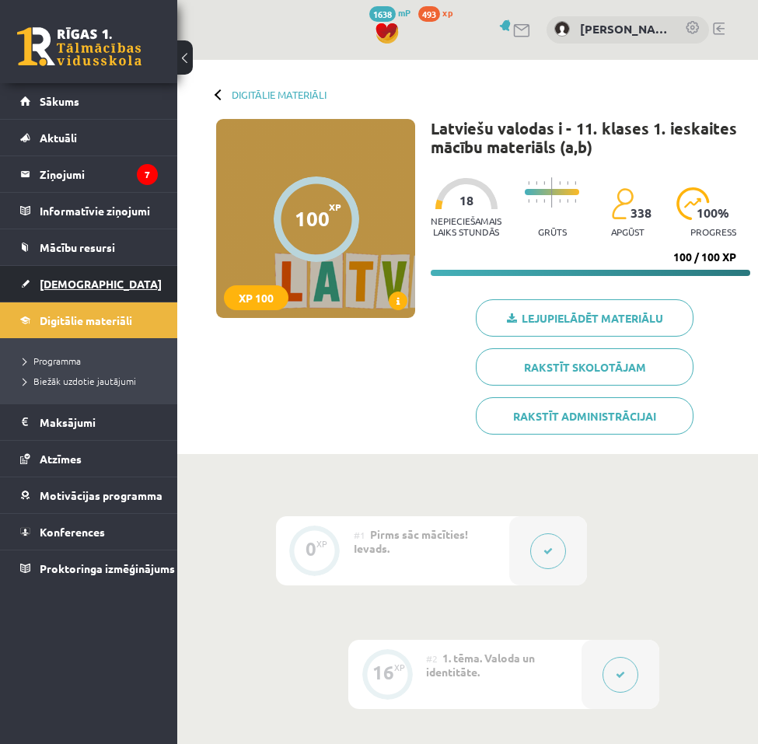
click at [68, 297] on link "[DEMOGRAPHIC_DATA]" at bounding box center [89, 284] width 138 height 36
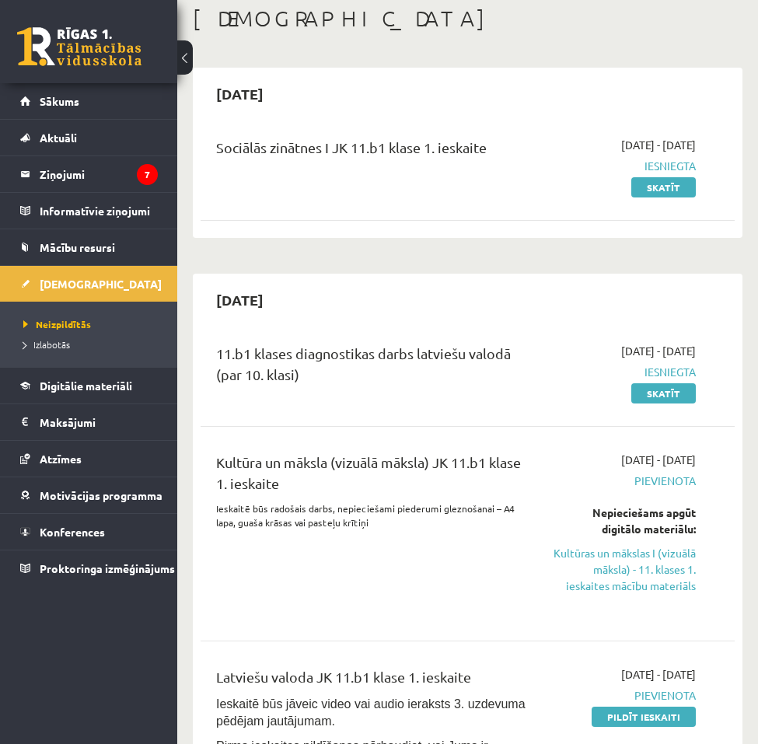
scroll to position [156, 0]
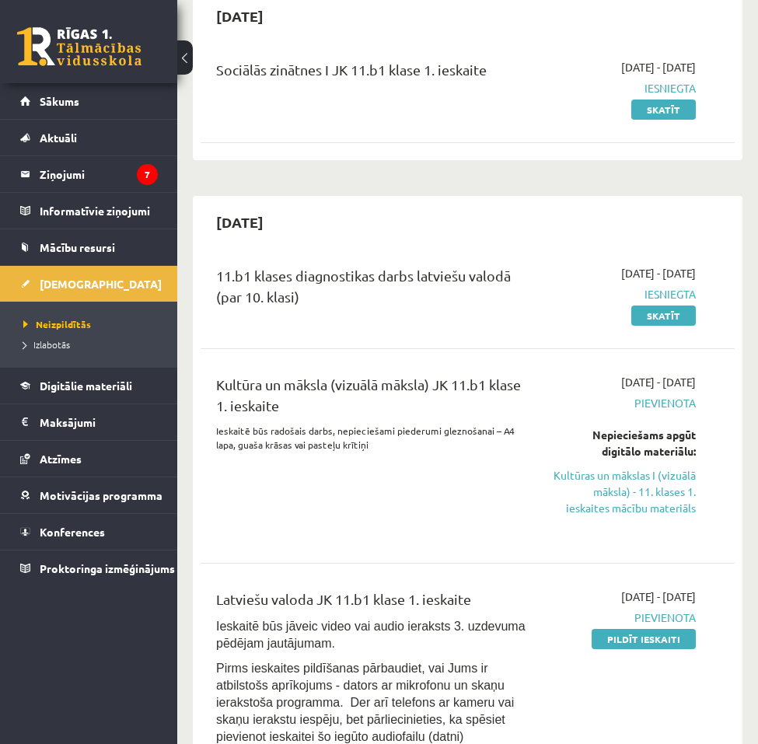
click at [404, 437] on p "Ieskaitē būs radošais darbs, nepieciešami piederumi gleznošanai – A4 lapa, guaš…" at bounding box center [372, 438] width 312 height 28
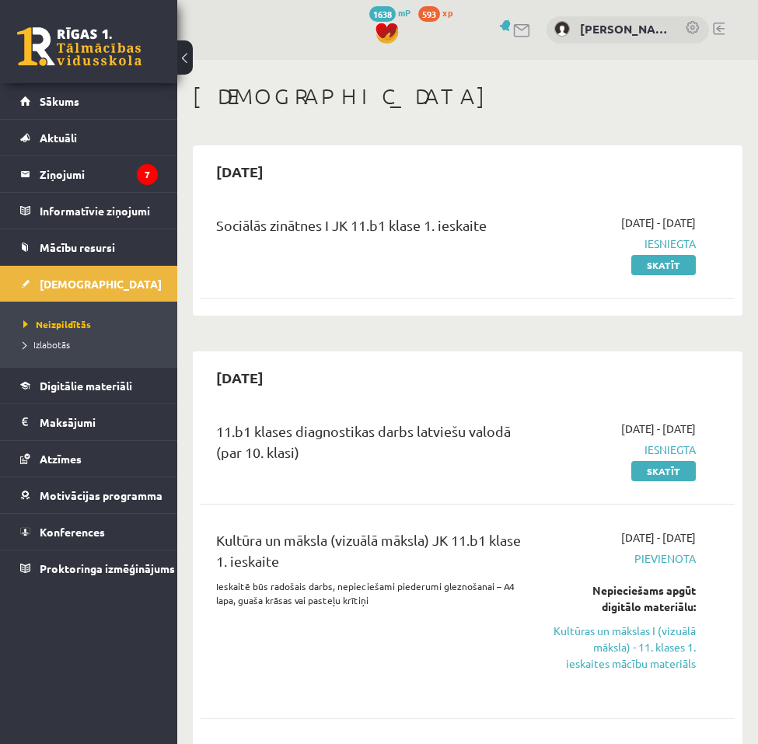
scroll to position [146, 0]
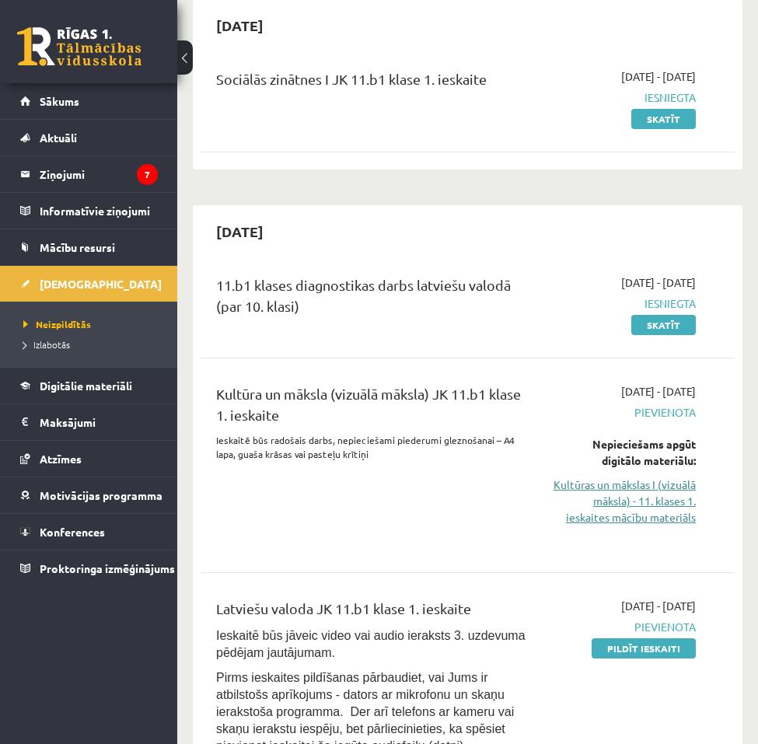
click at [597, 501] on link "Kultūras un mākslas I (vizuālā māksla) - 11. klases 1. ieskaites mācību materiā…" at bounding box center [623, 501] width 145 height 49
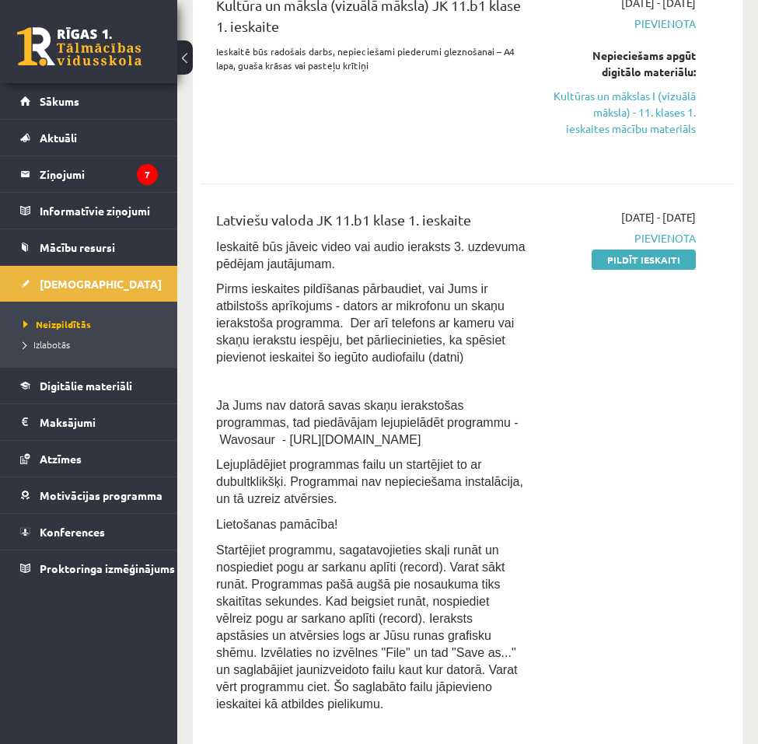
scroll to position [457, 0]
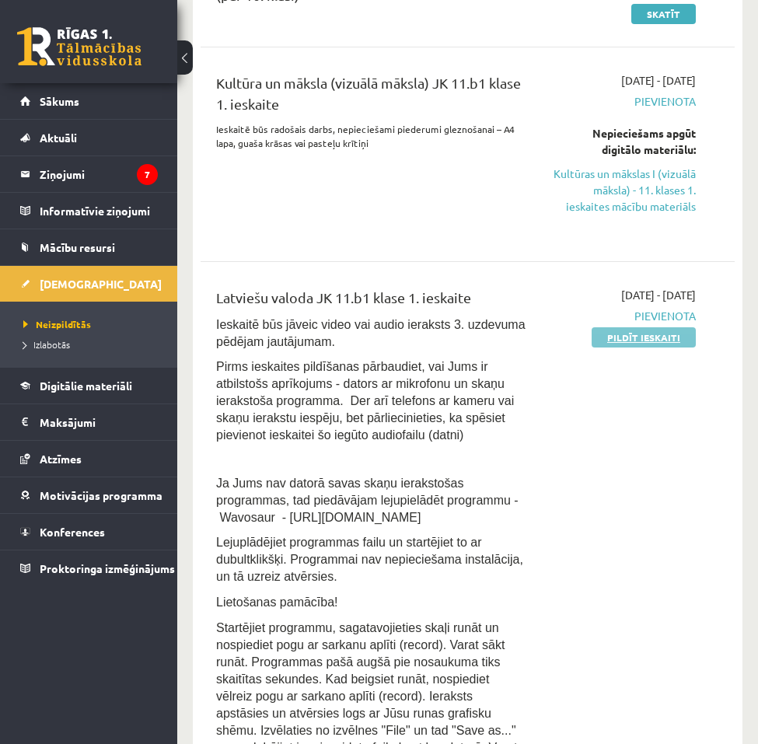
click at [623, 340] on link "Pildīt ieskaiti" at bounding box center [644, 337] width 104 height 20
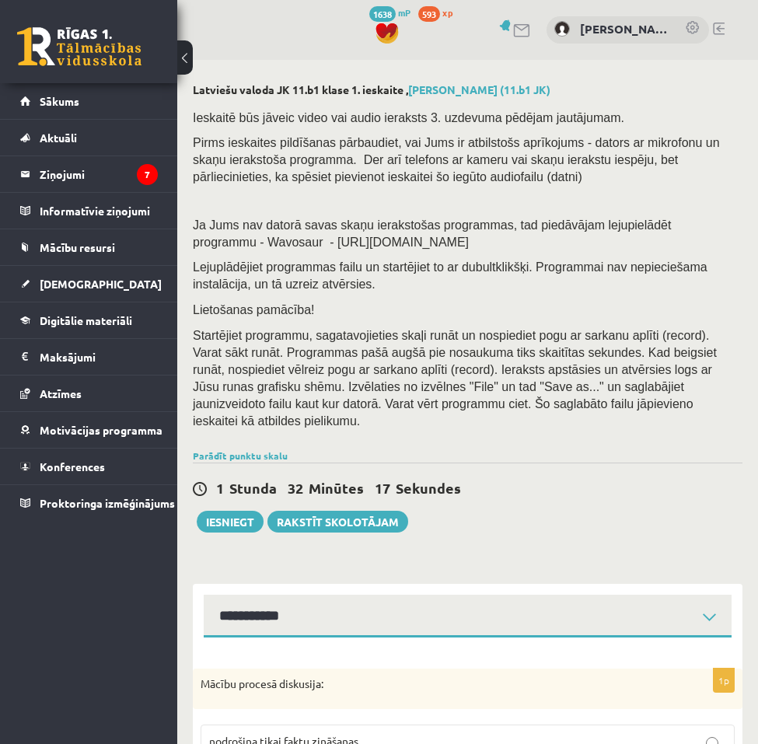
select select "**********"
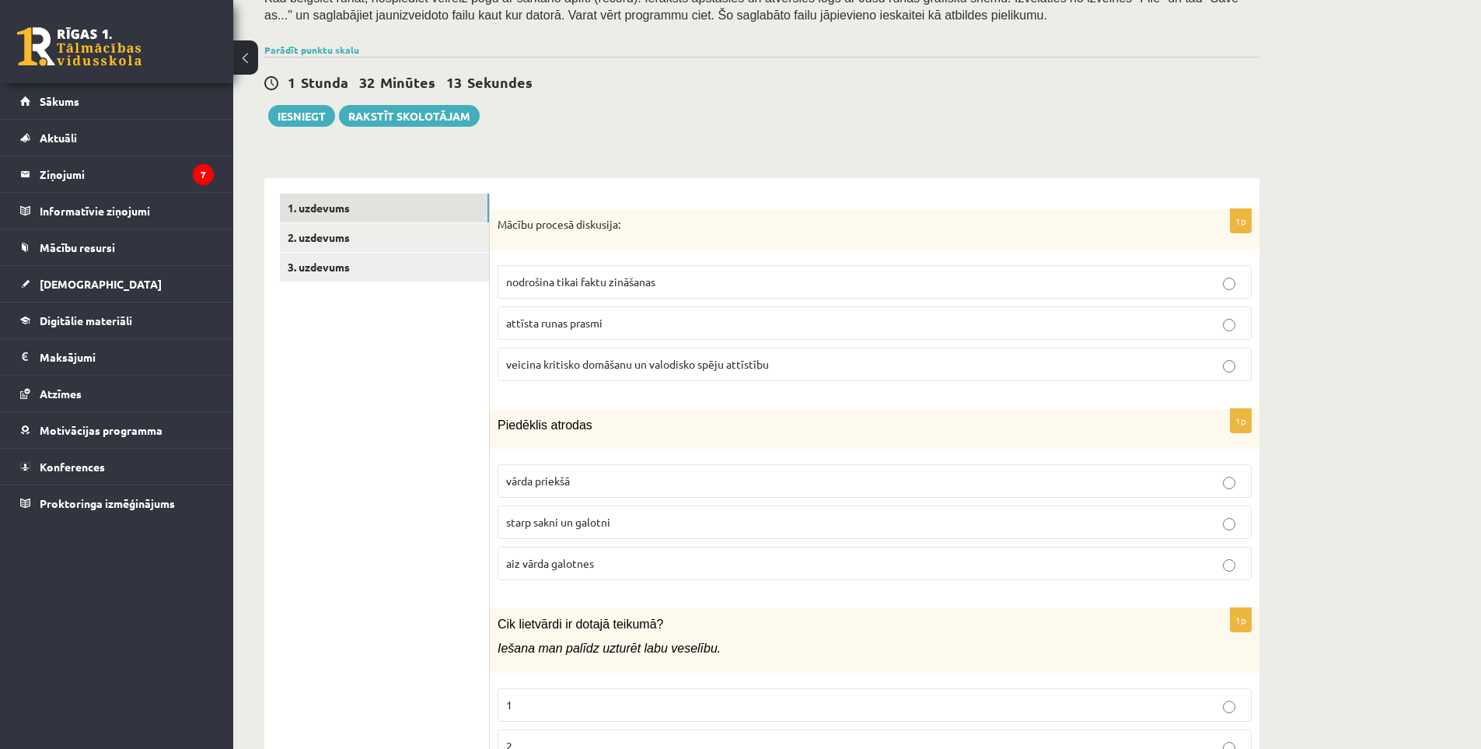
scroll to position [233, 0]
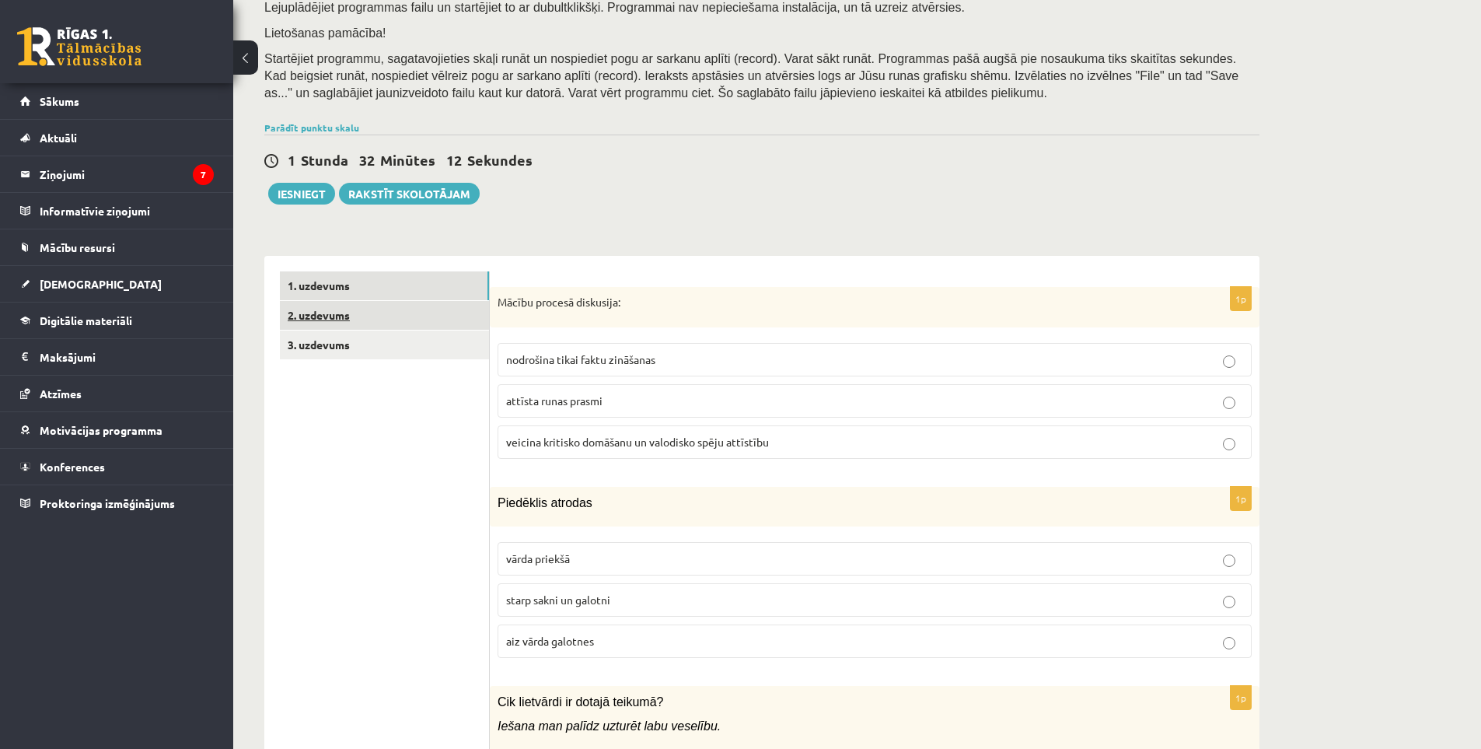
click at [368, 320] on link "2. uzdevums" at bounding box center [384, 315] width 209 height 29
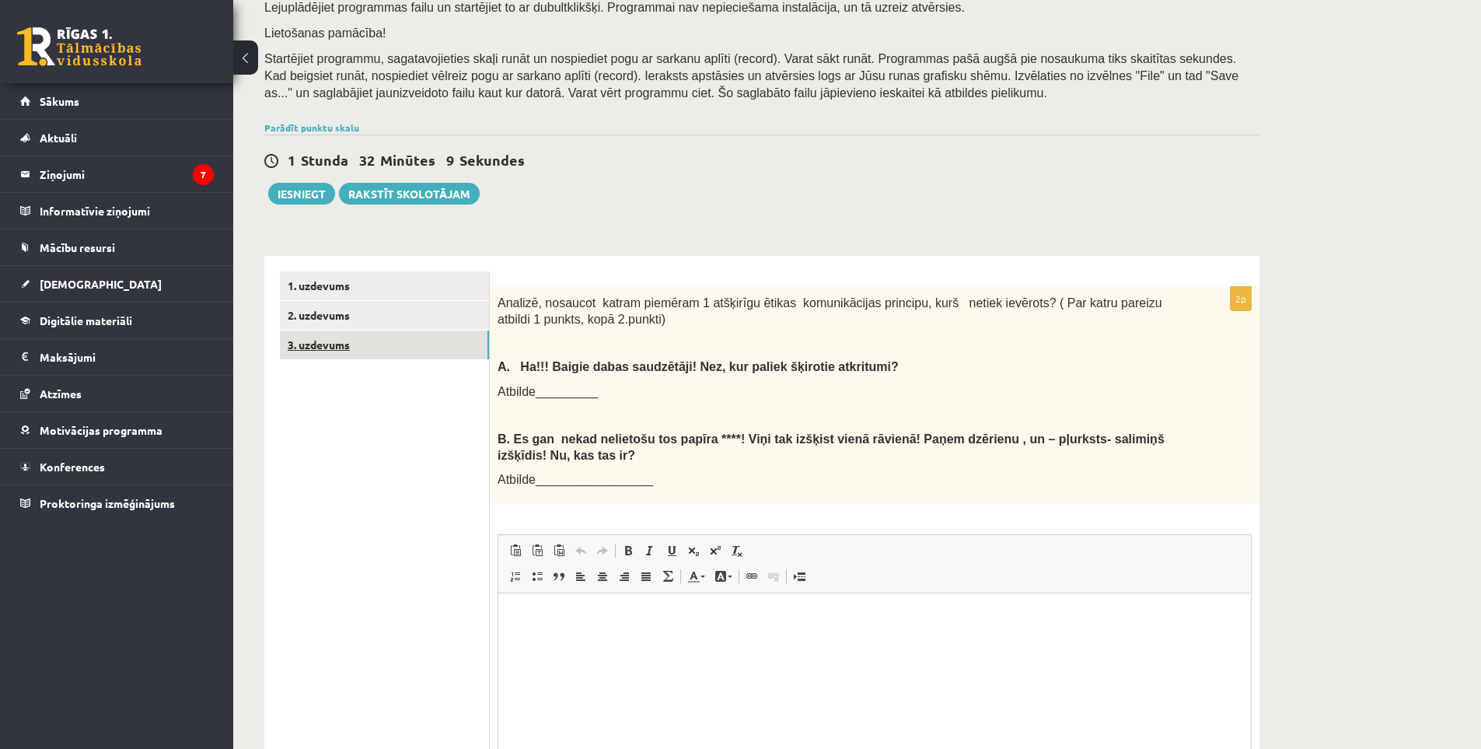
click at [411, 335] on link "3. uzdevums" at bounding box center [384, 344] width 209 height 29
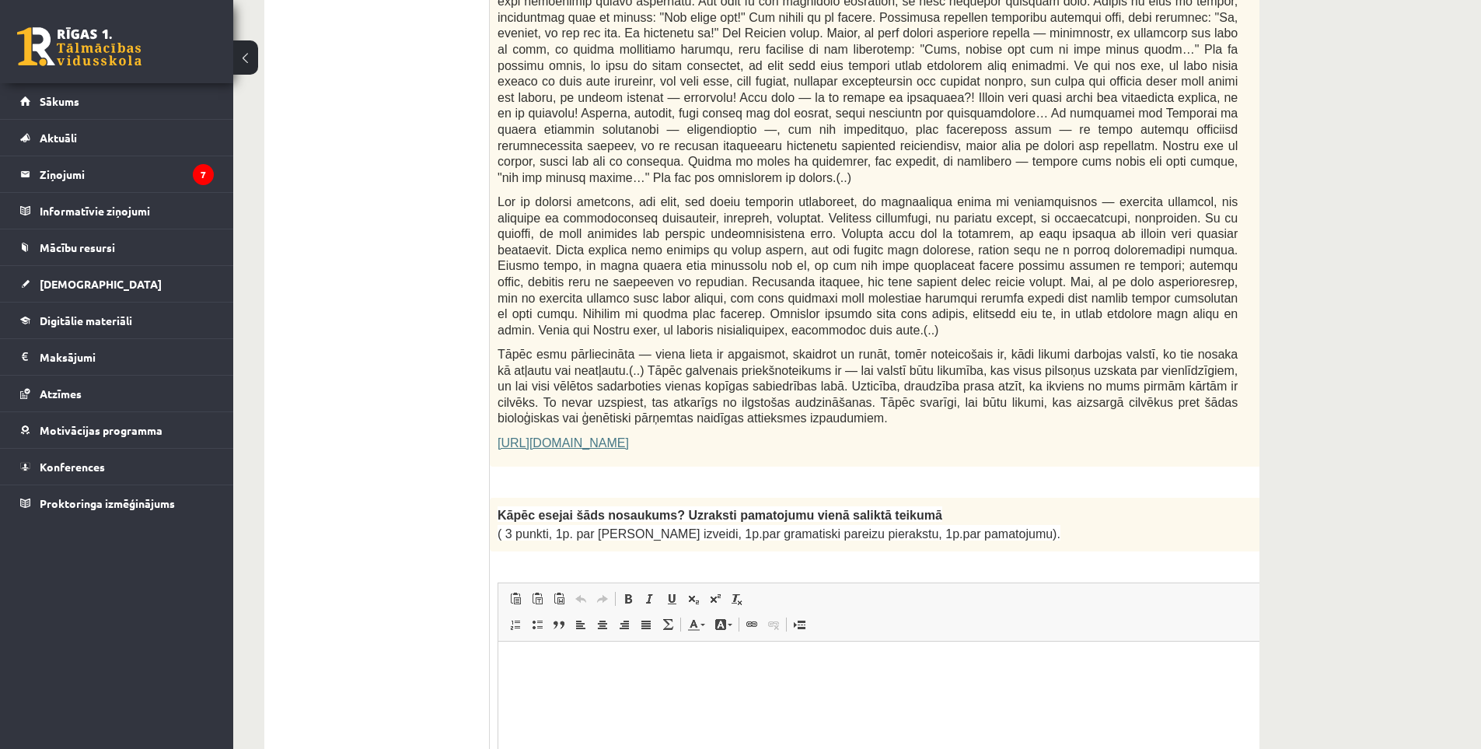
scroll to position [0, 0]
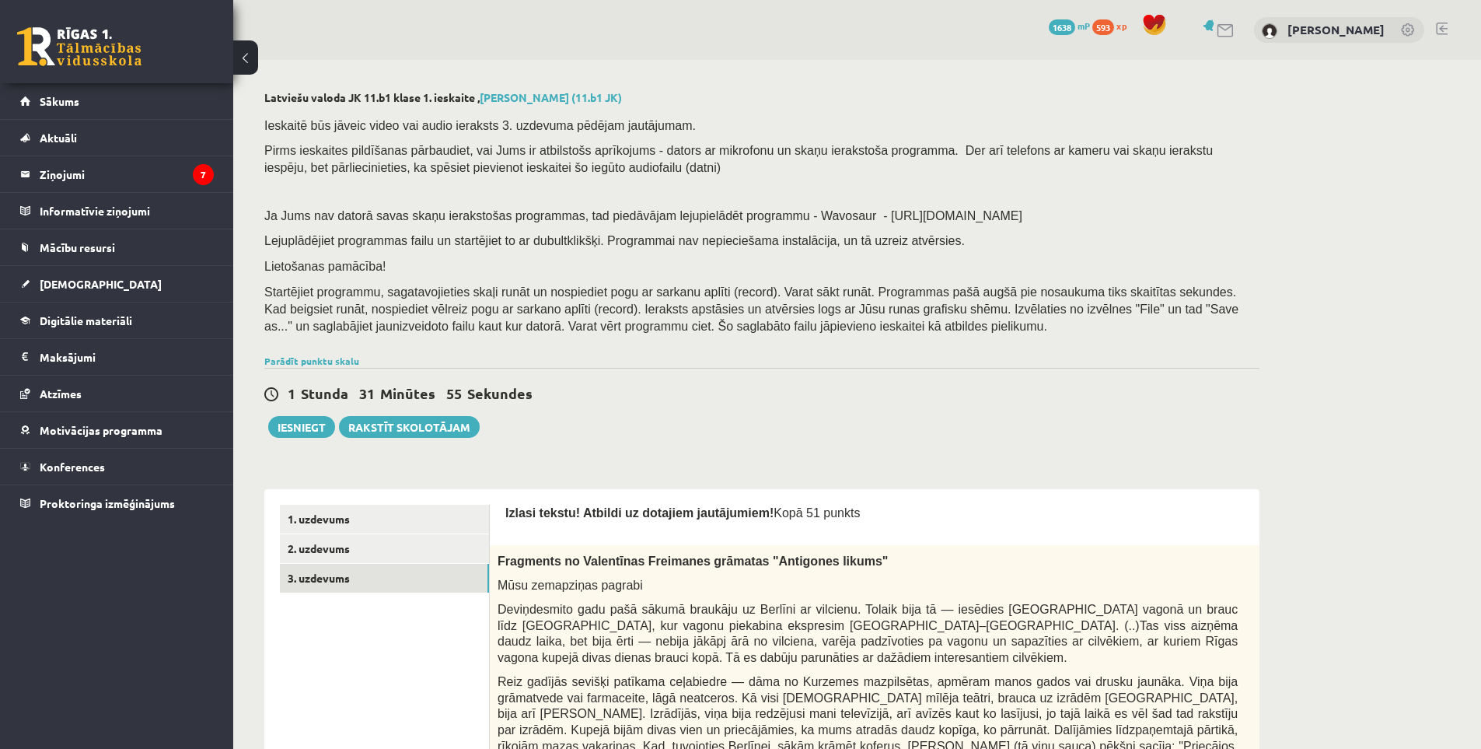
drag, startPoint x: 318, startPoint y: 567, endPoint x: 320, endPoint y: 163, distance: 403.6
click at [343, 515] on link "1. uzdevums" at bounding box center [384, 519] width 209 height 29
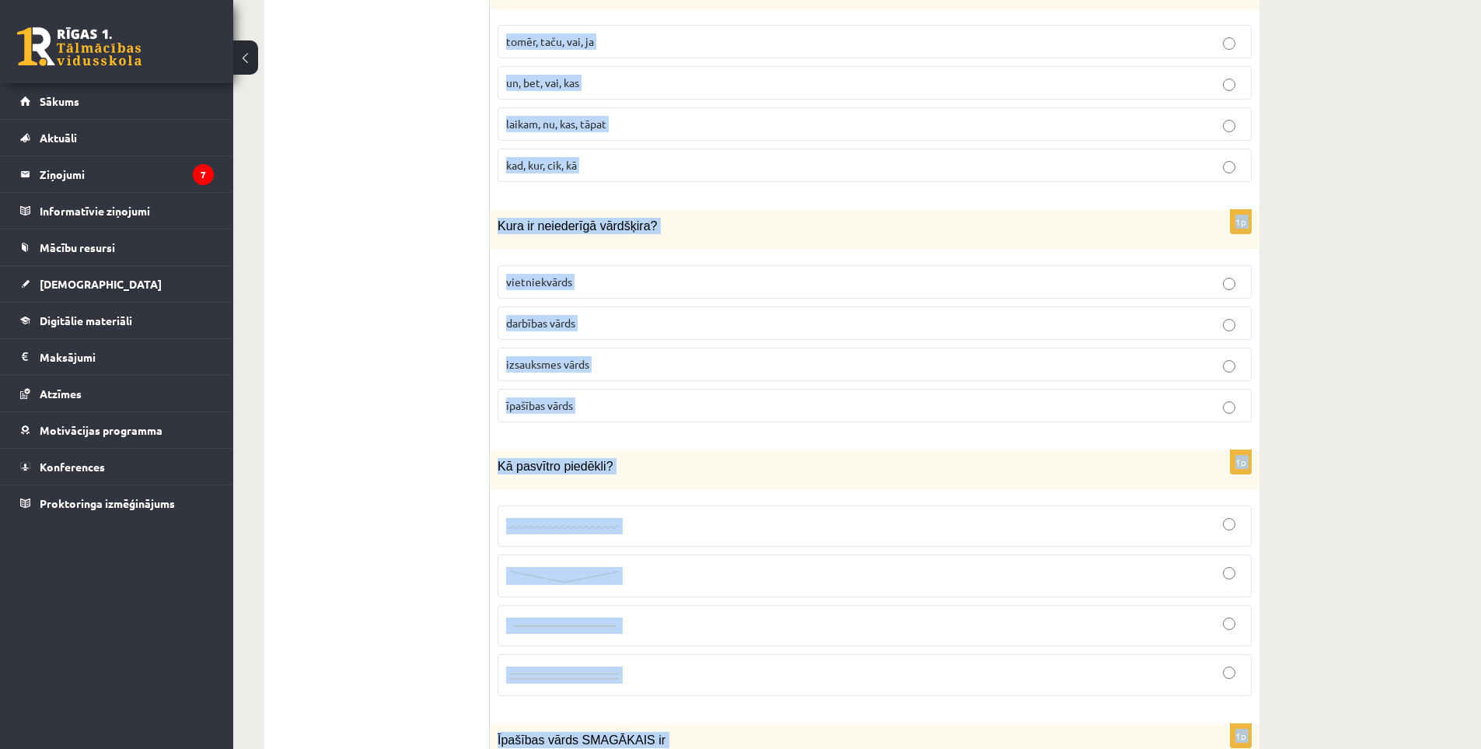
scroll to position [7308, 0]
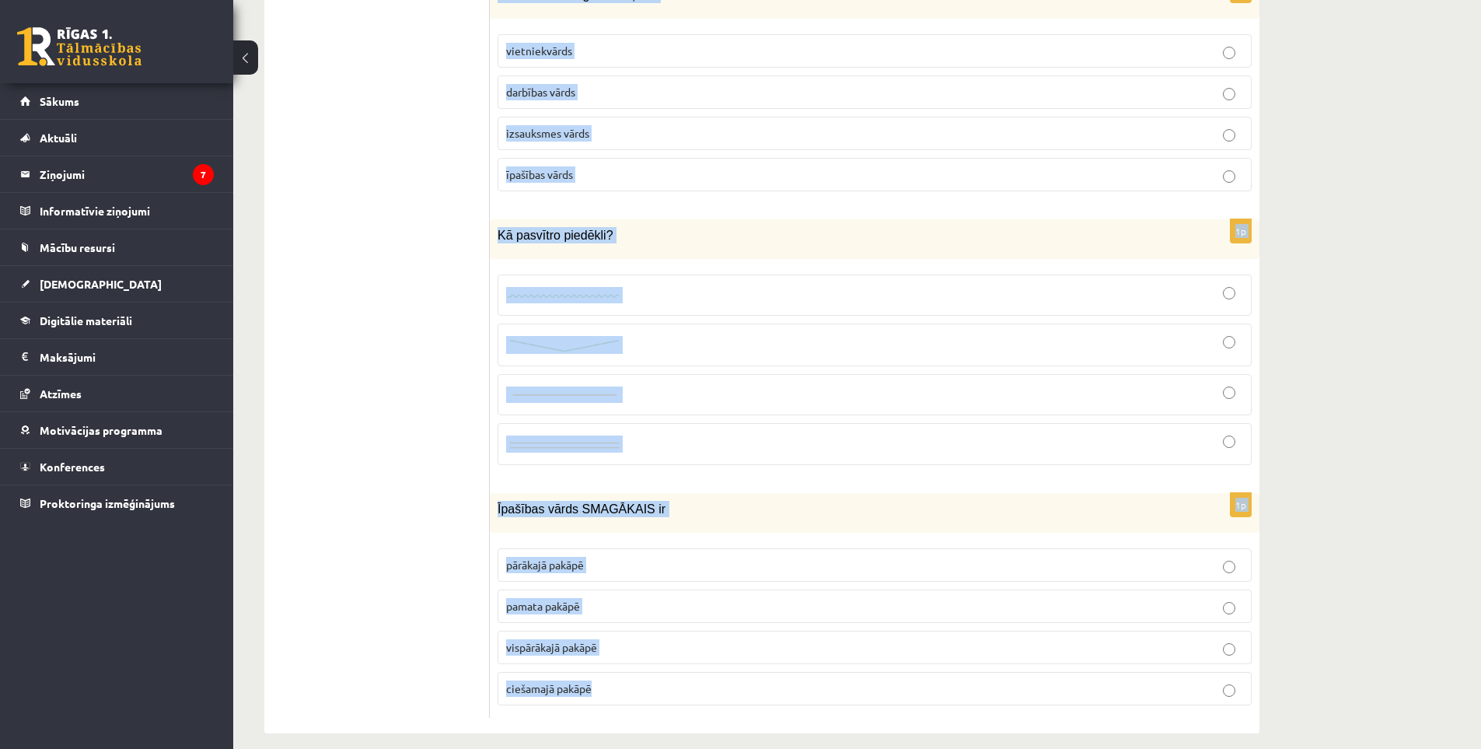
drag, startPoint x: 498, startPoint y: 381, endPoint x: 643, endPoint y: 662, distance: 316.2
copy form "Mācību procesā diskusija: nodrošina tikai faktu zināšanas attīsta runas prasmi …"
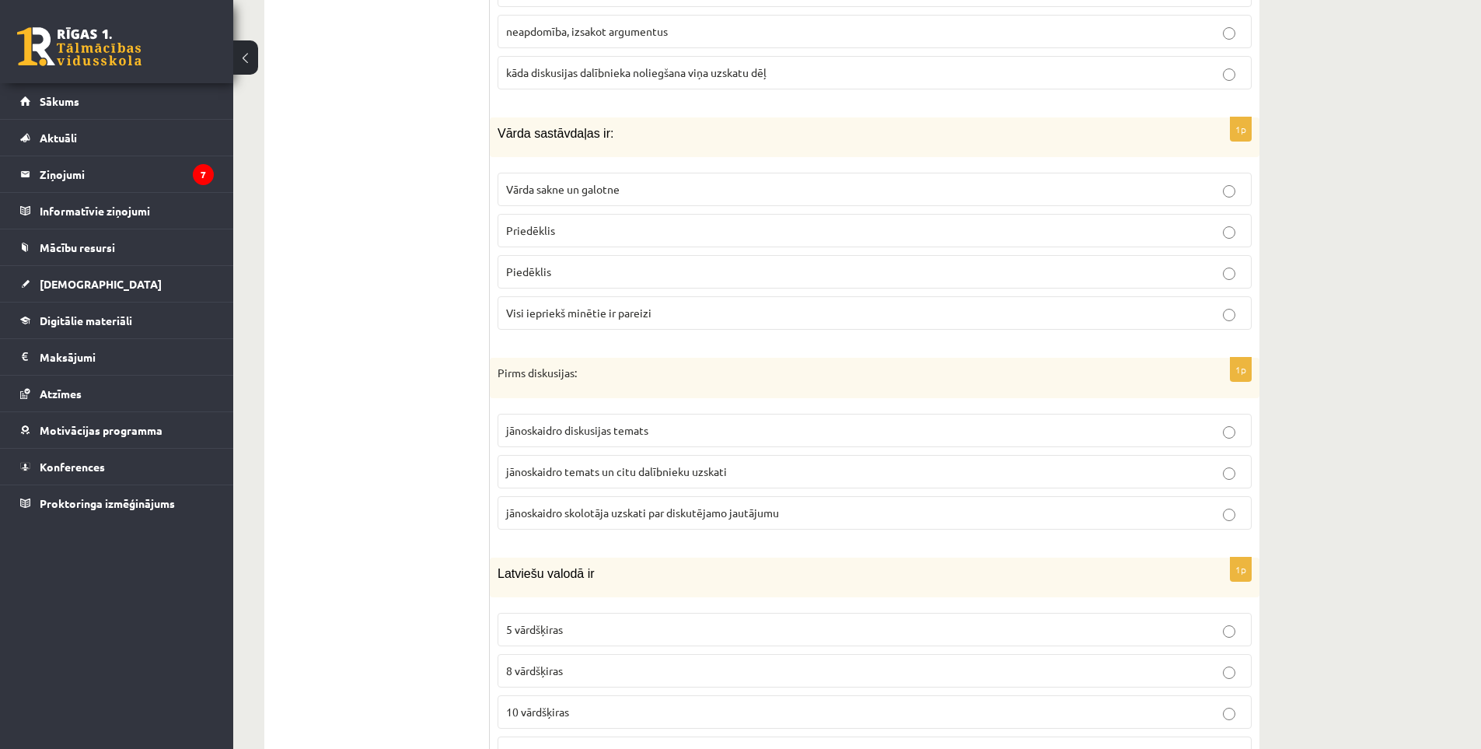
scroll to position [0, 0]
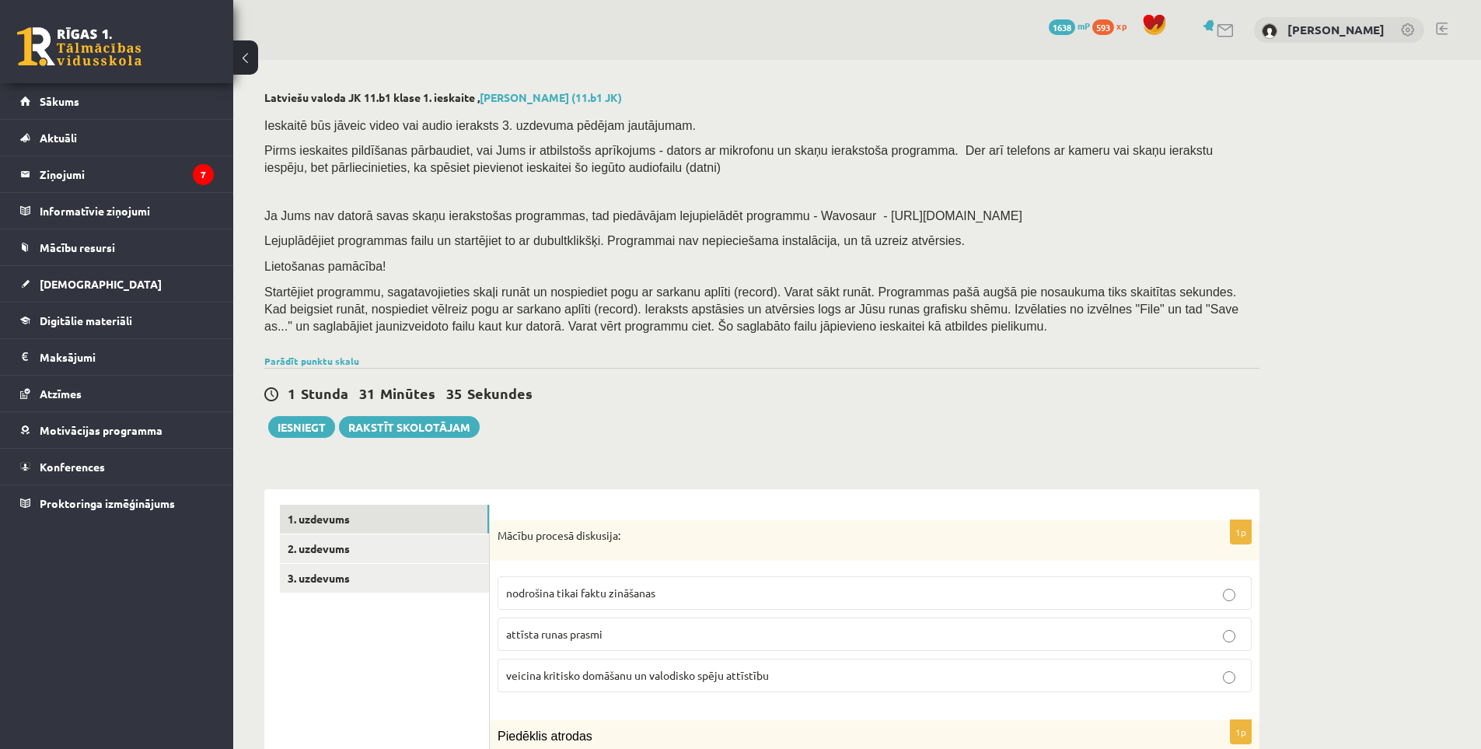
drag, startPoint x: 419, startPoint y: 564, endPoint x: 390, endPoint y: 220, distance: 344.9
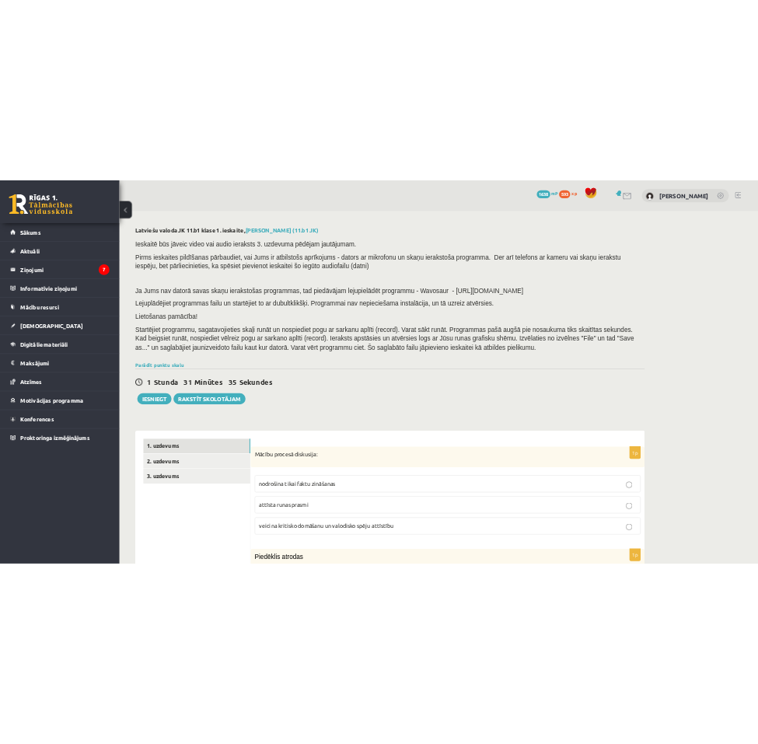
scroll to position [233, 0]
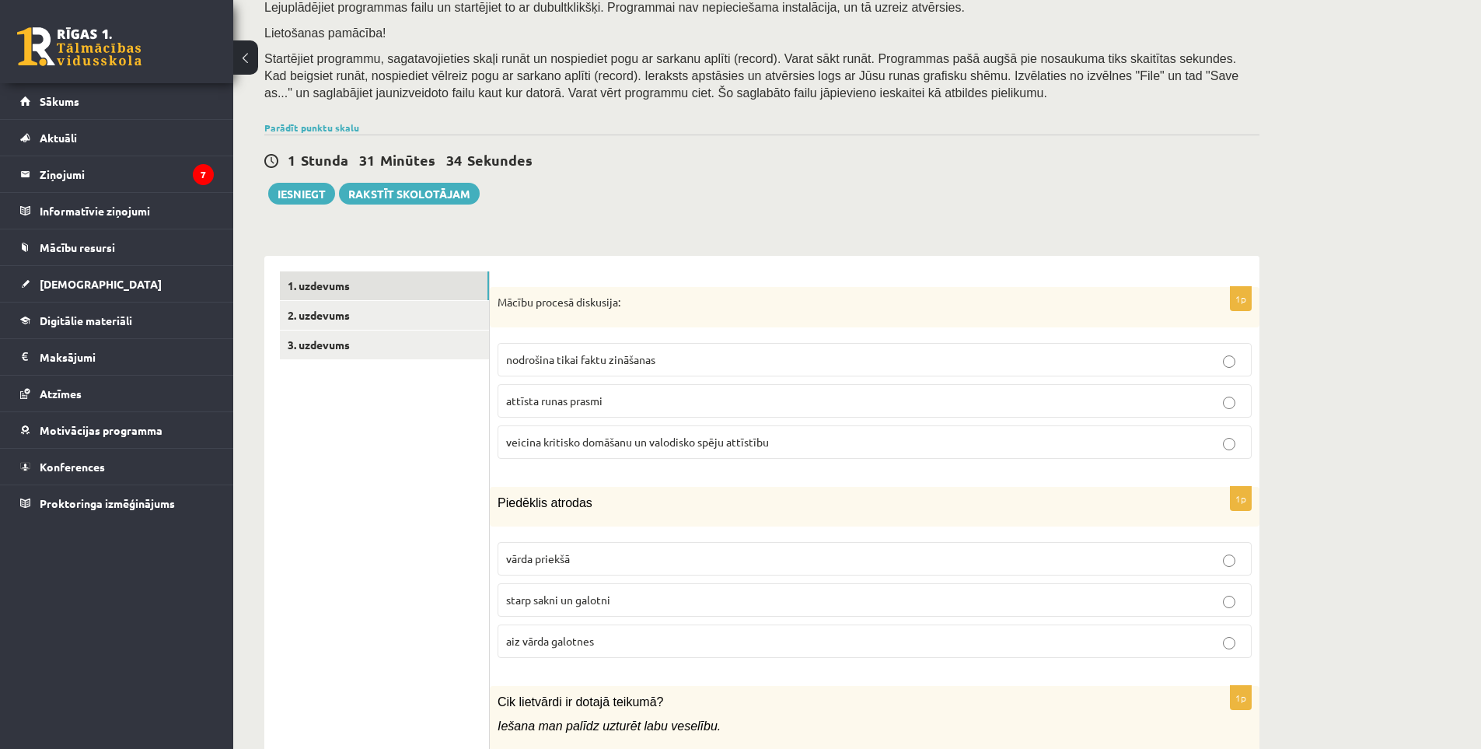
click at [572, 442] on span "veicina kritisko domāšanu un valodisko spēju attīstību" at bounding box center [637, 442] width 263 height 14
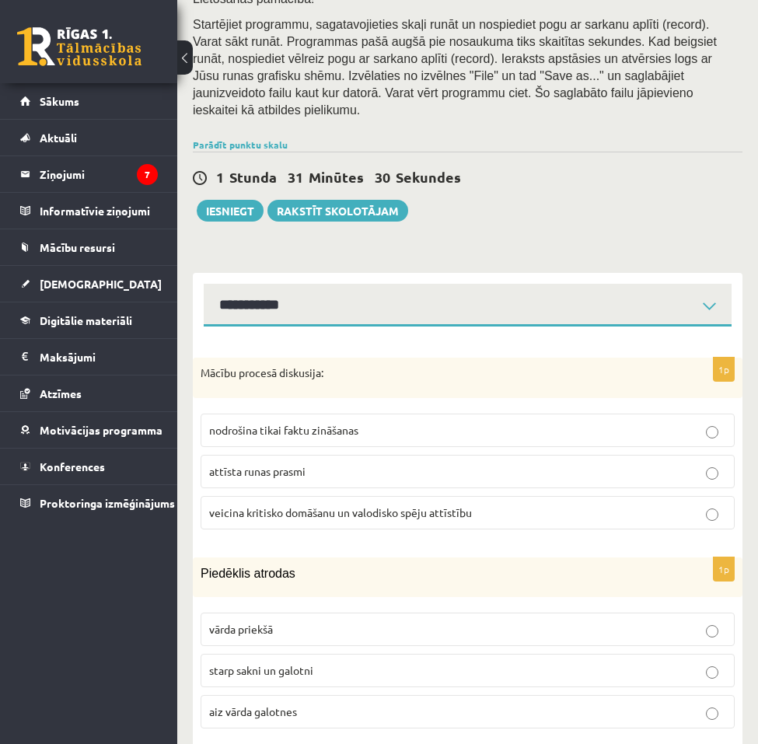
scroll to position [389, 0]
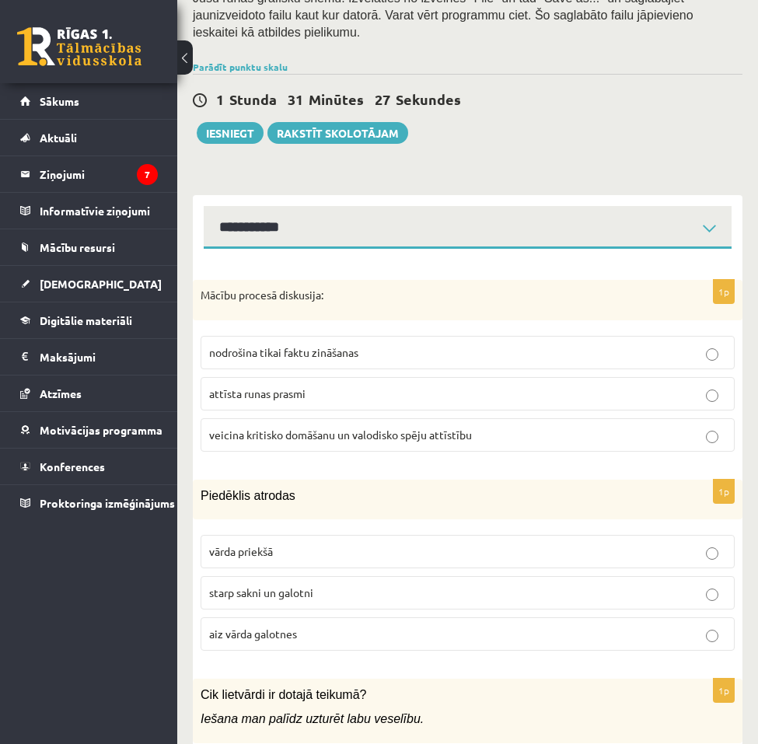
click at [260, 587] on label "starp sakni un galotni" at bounding box center [468, 592] width 534 height 33
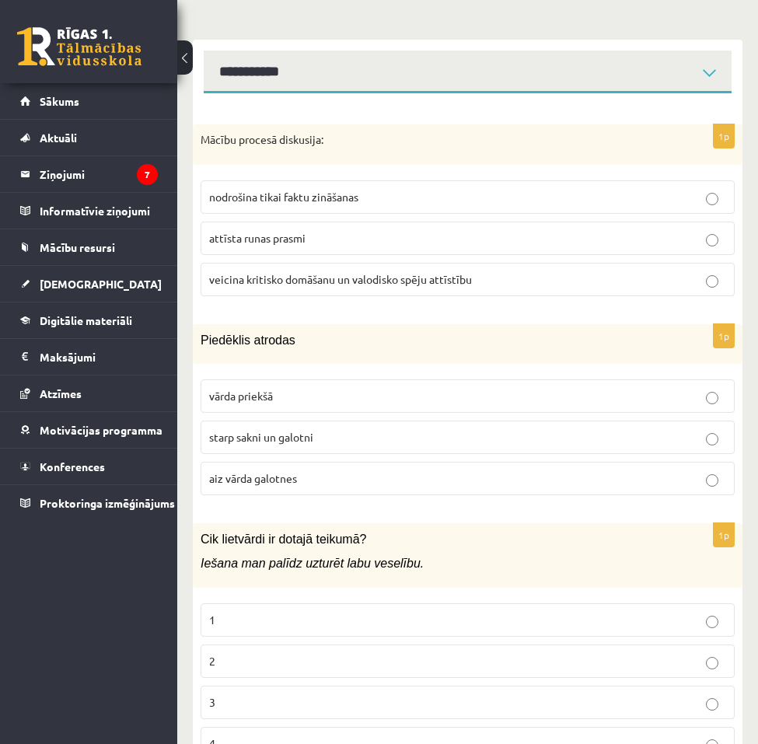
scroll to position [622, 0]
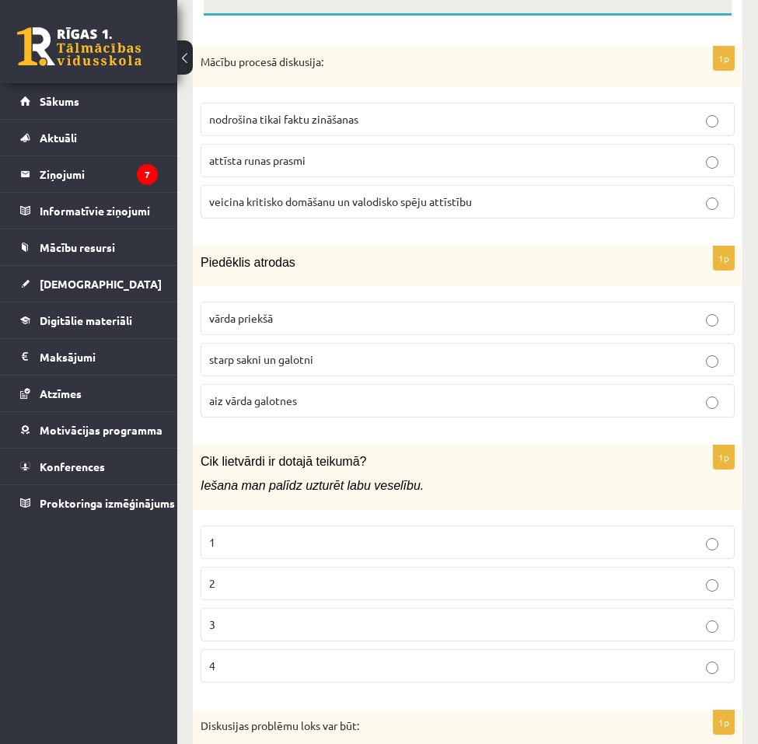
click at [261, 575] on label "2" at bounding box center [468, 583] width 534 height 33
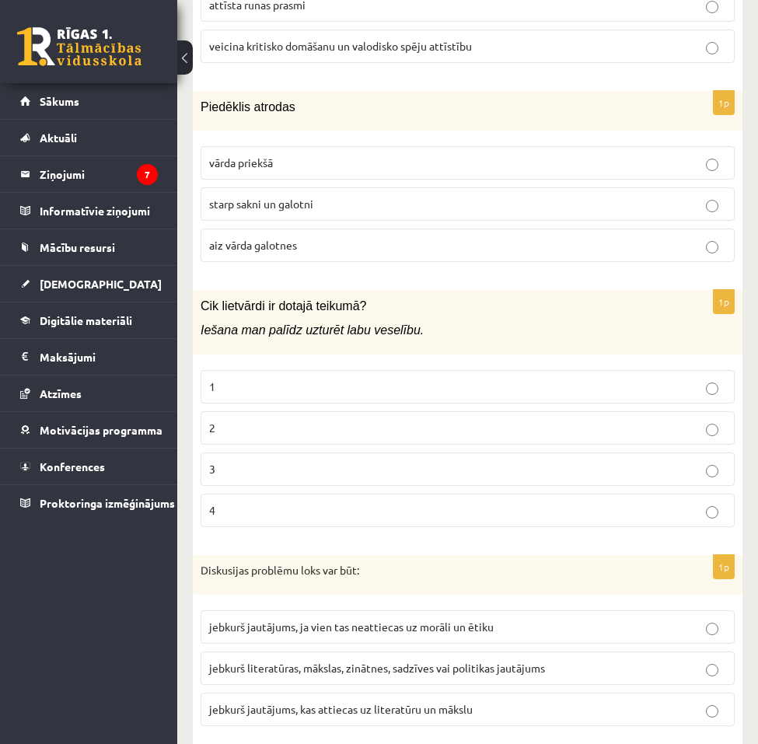
scroll to position [855, 0]
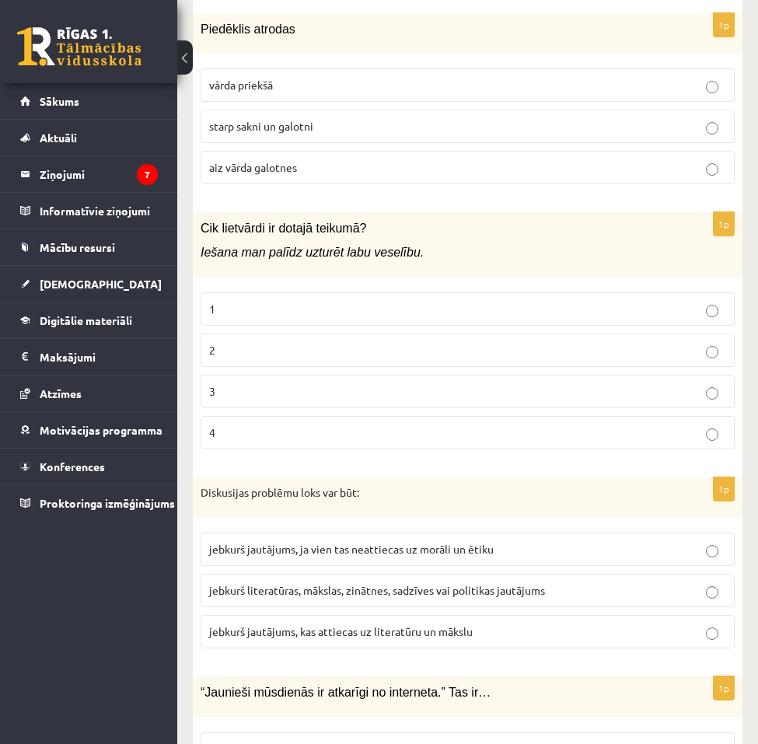
click at [515, 583] on span "jebkurš literatūras, mākslas, zinātnes, sadzīves vai politikas jautājums" at bounding box center [377, 590] width 336 height 14
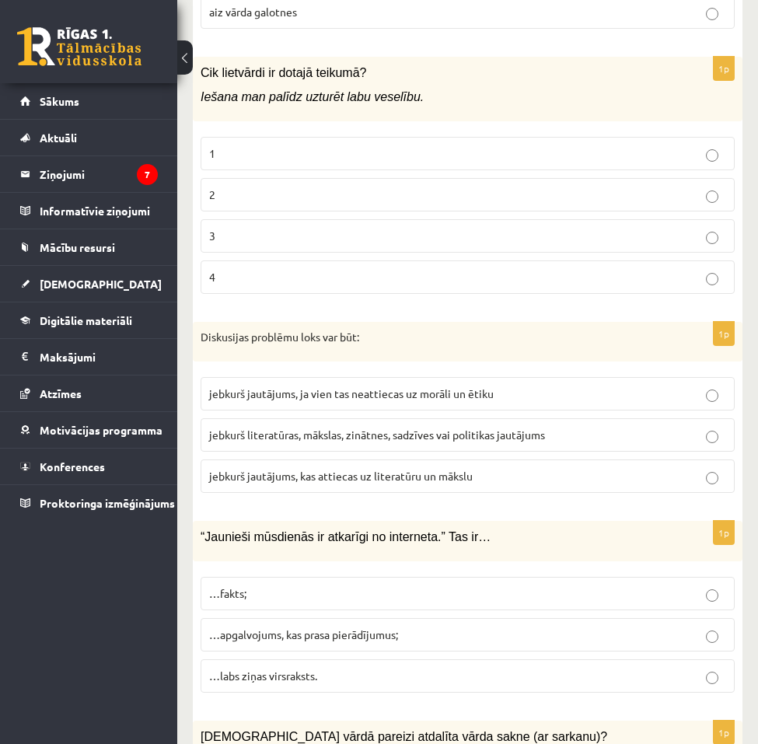
click at [328, 628] on span "…apgalvojums, kas prasa pierādījumus;" at bounding box center [303, 635] width 189 height 14
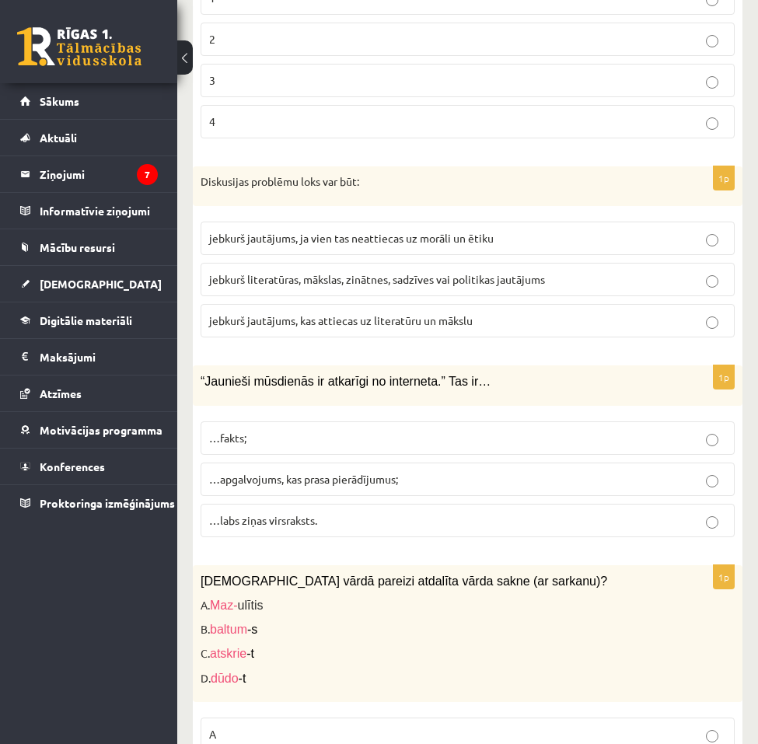
scroll to position [1322, 0]
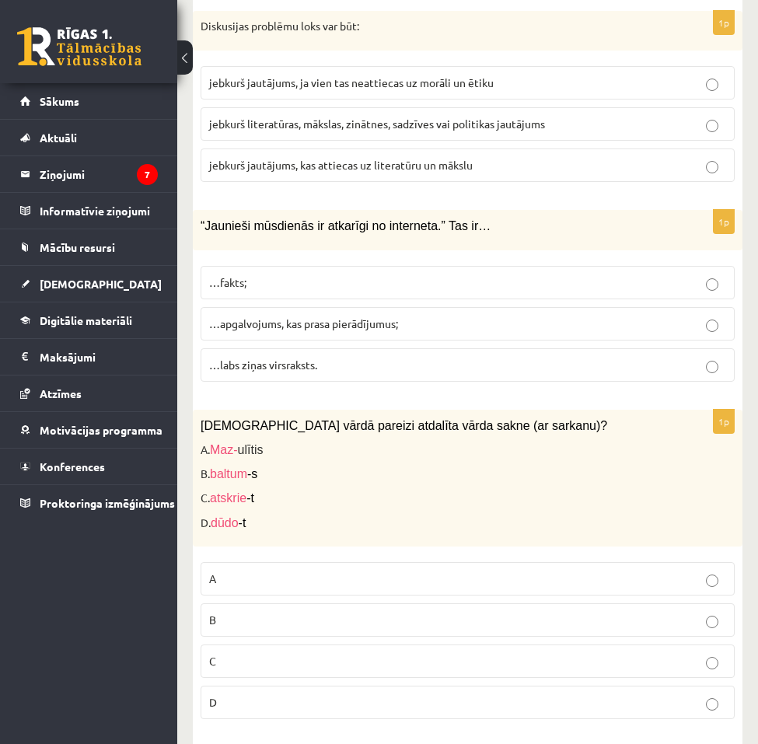
click at [245, 653] on p "C" at bounding box center [467, 661] width 517 height 16
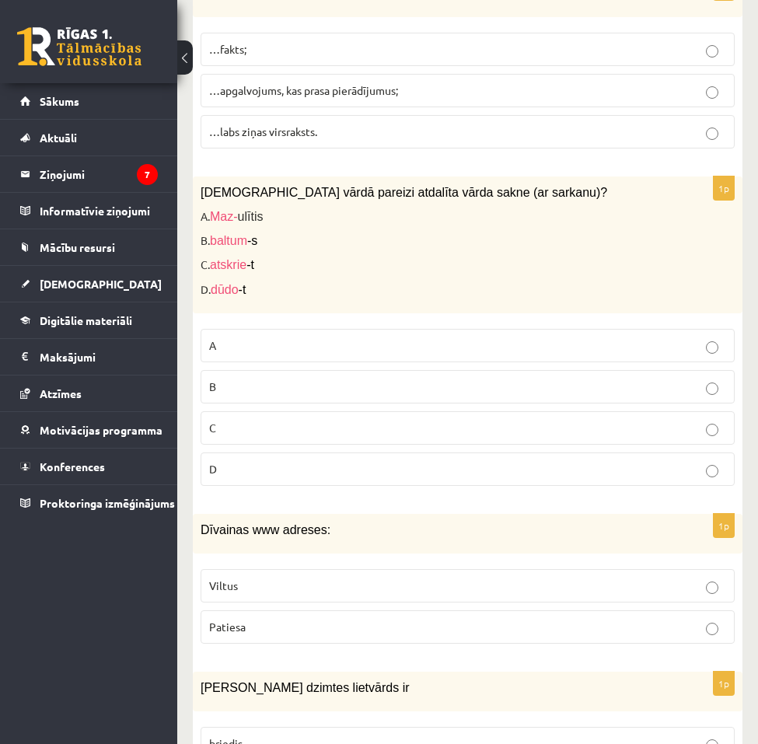
scroll to position [1789, 0]
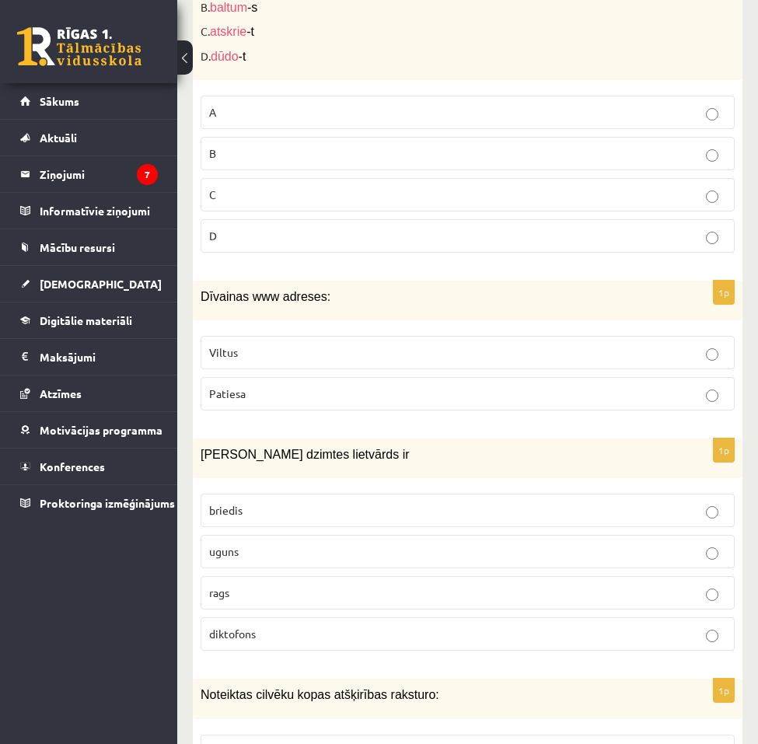
click at [271, 344] on p "Viltus" at bounding box center [467, 352] width 517 height 16
click at [245, 544] on p "uguns" at bounding box center [467, 552] width 517 height 16
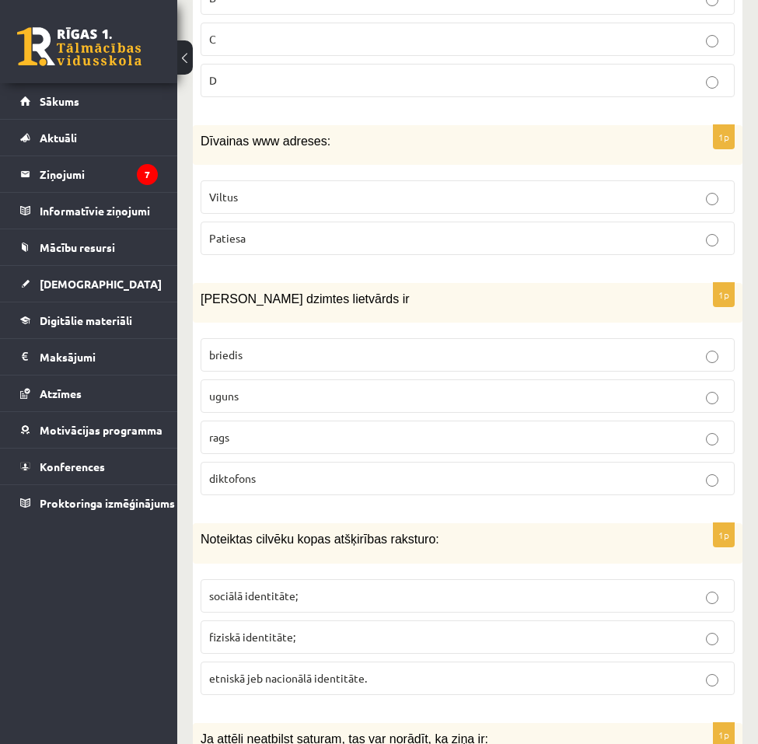
scroll to position [2022, 0]
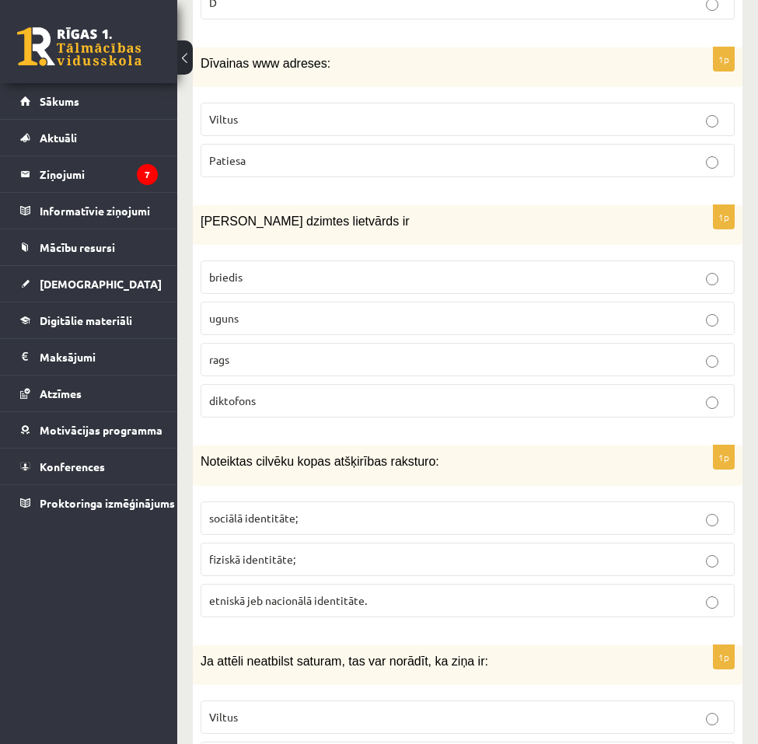
click at [265, 593] on span "etniskā jeb nacionālā identitāte." at bounding box center [288, 600] width 158 height 14
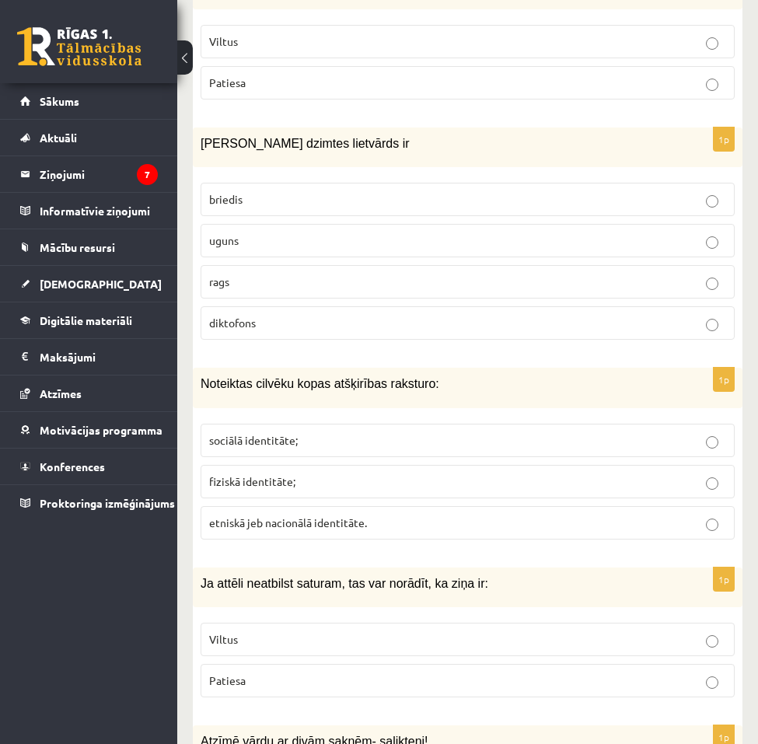
scroll to position [2177, 0]
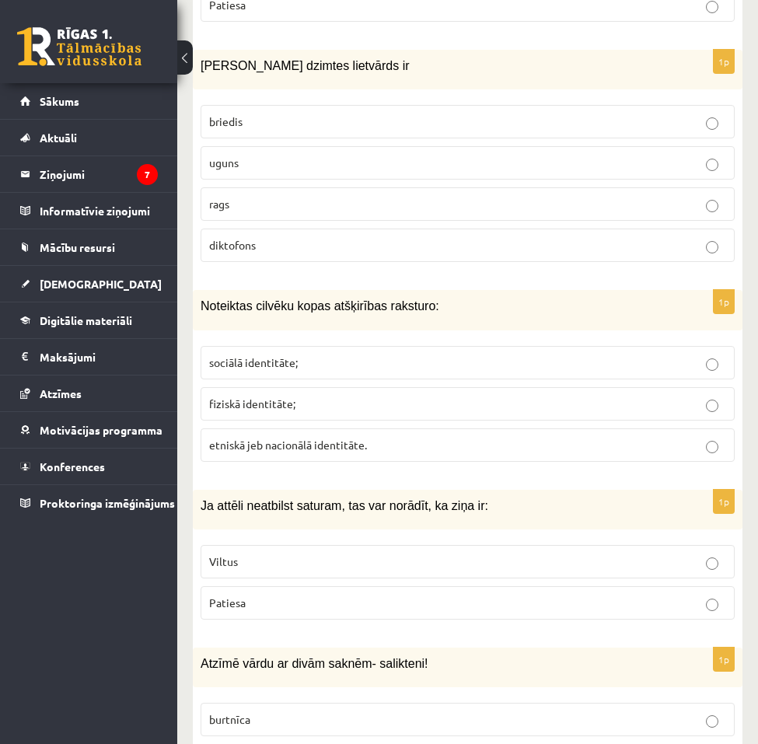
click at [253, 554] on p "Viltus" at bounding box center [467, 562] width 517 height 16
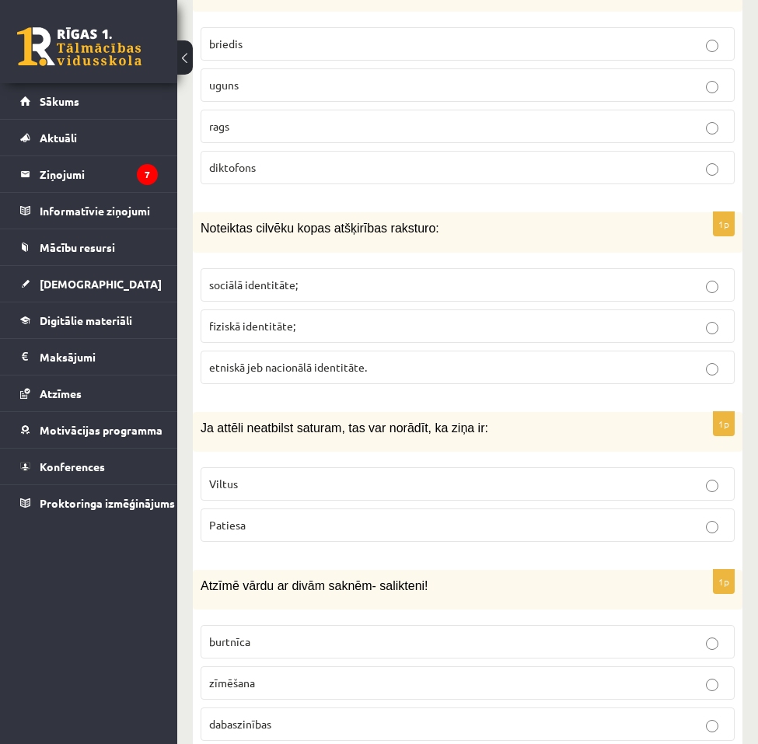
scroll to position [2333, 0]
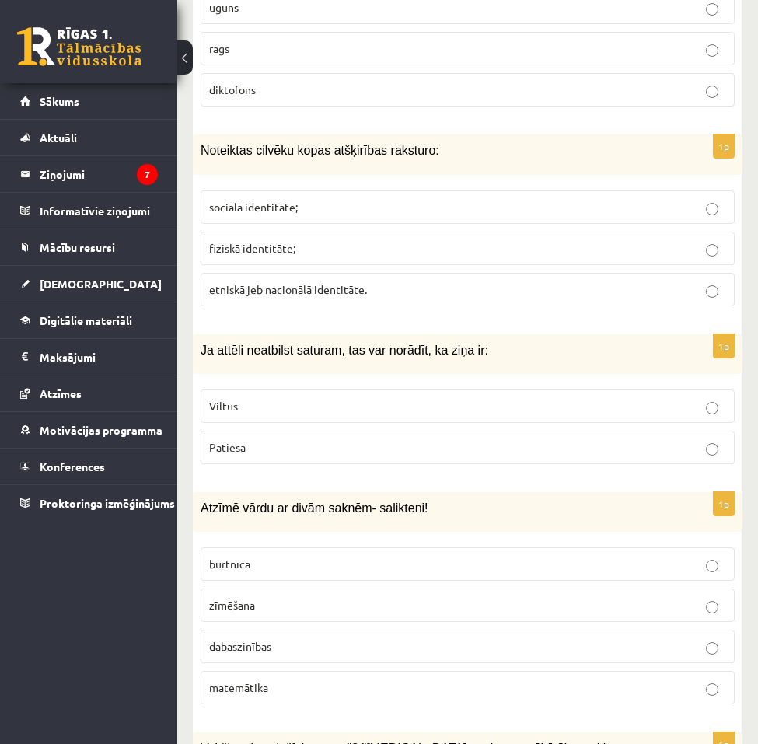
click at [295, 630] on label "dabaszinības" at bounding box center [468, 646] width 534 height 33
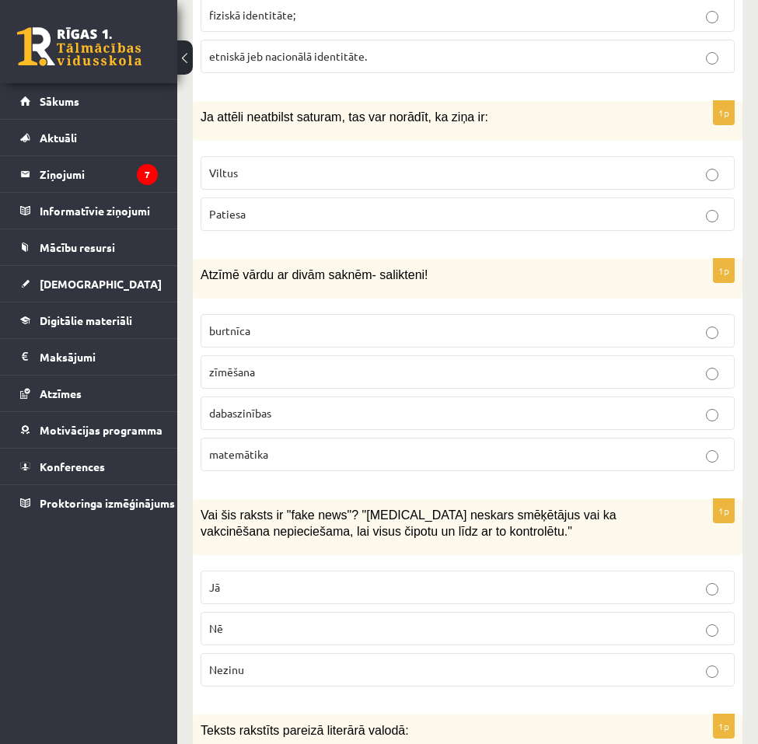
click at [281, 579] on p "Jā" at bounding box center [467, 587] width 517 height 16
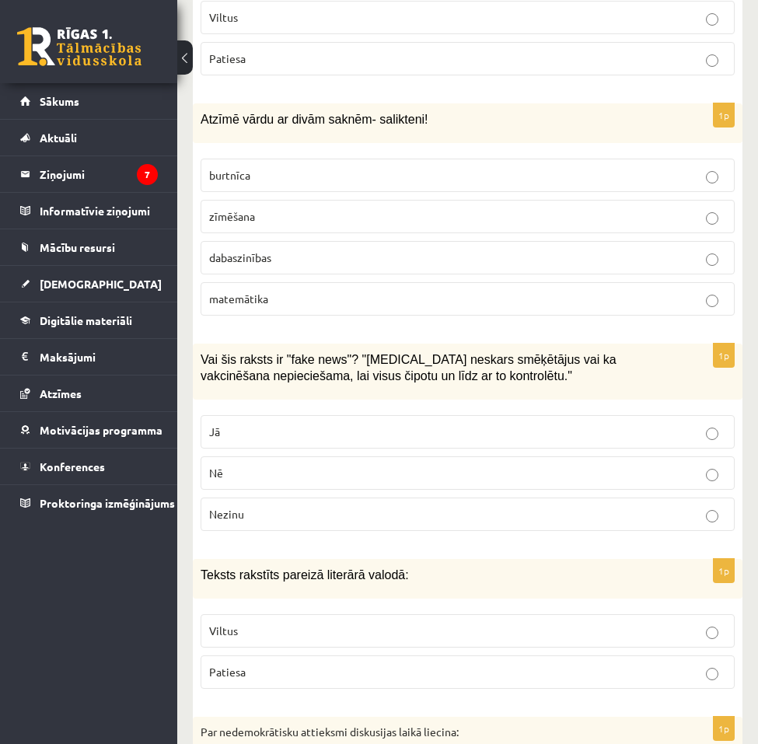
click at [261, 664] on p "Patiesa" at bounding box center [467, 672] width 517 height 16
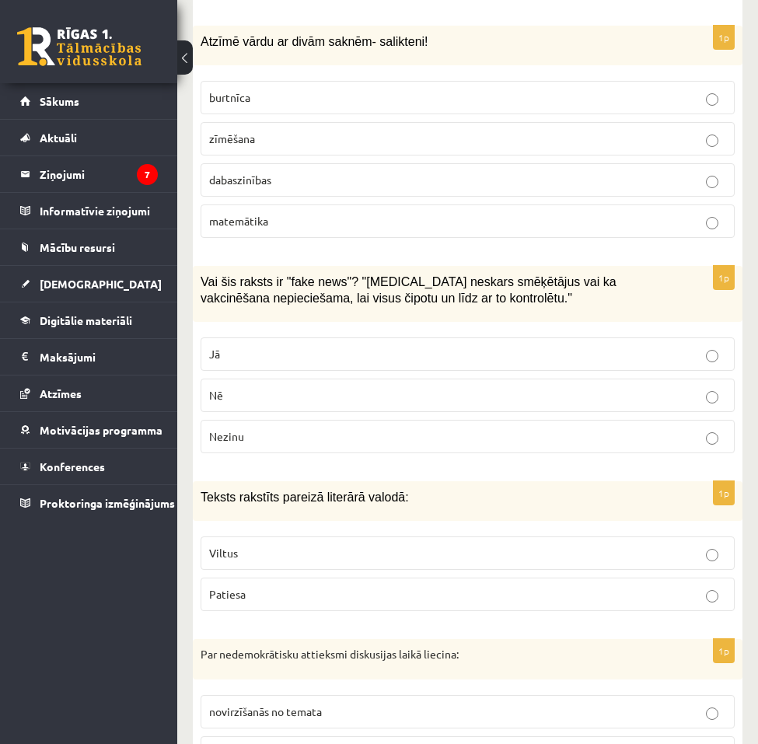
scroll to position [2877, 0]
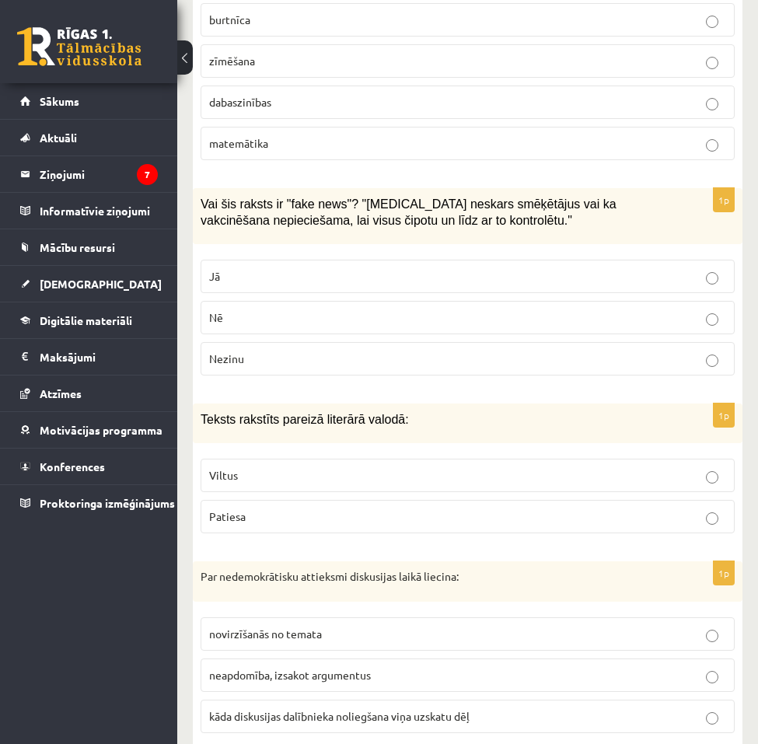
click at [253, 709] on span "kāda diskusijas dalībnieka noliegšana viņa uzskatu dēļ" at bounding box center [339, 716] width 261 height 14
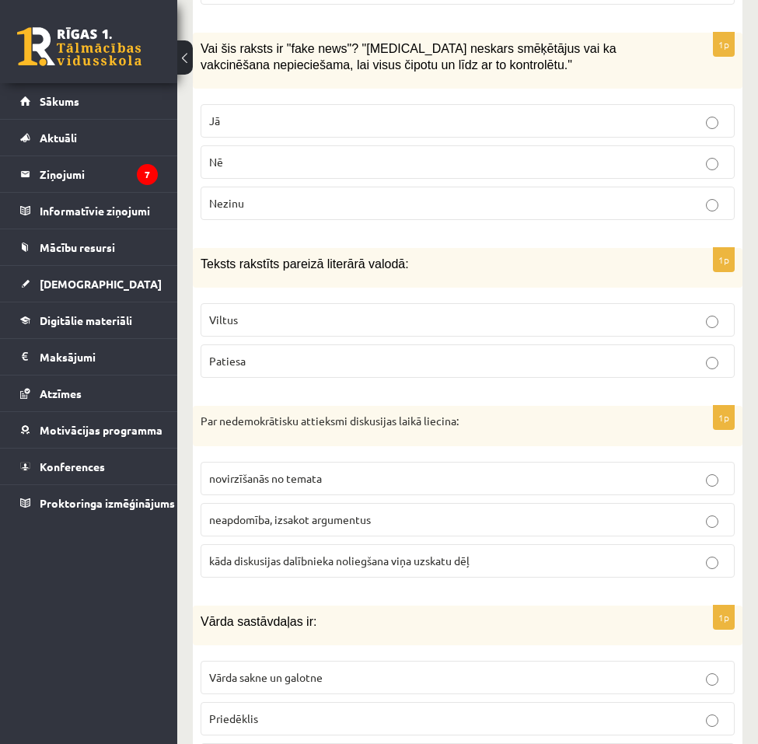
scroll to position [3111, 0]
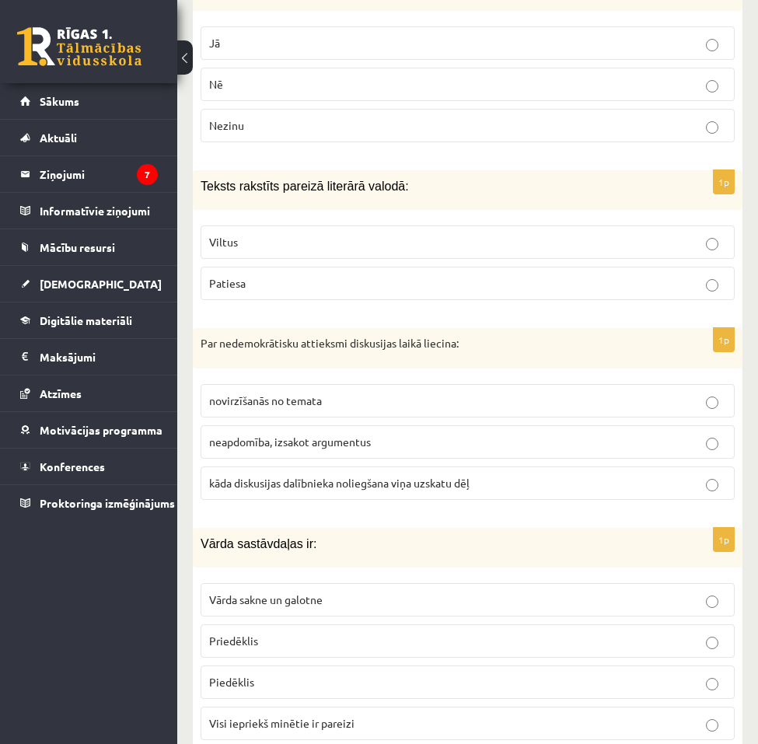
click at [287, 716] on span "Visi iepriekš minētie ir pareizi" at bounding box center [281, 723] width 145 height 14
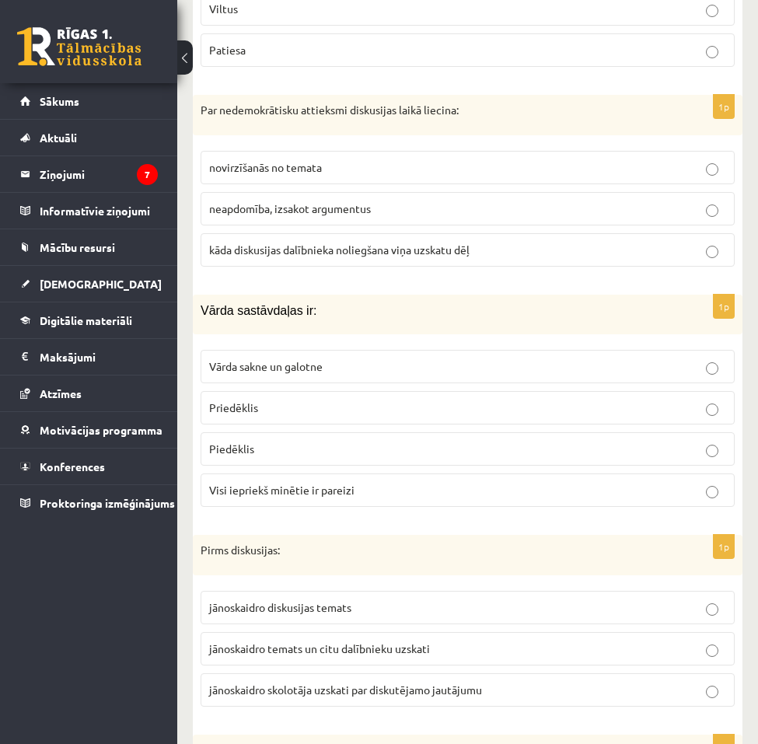
scroll to position [3422, 0]
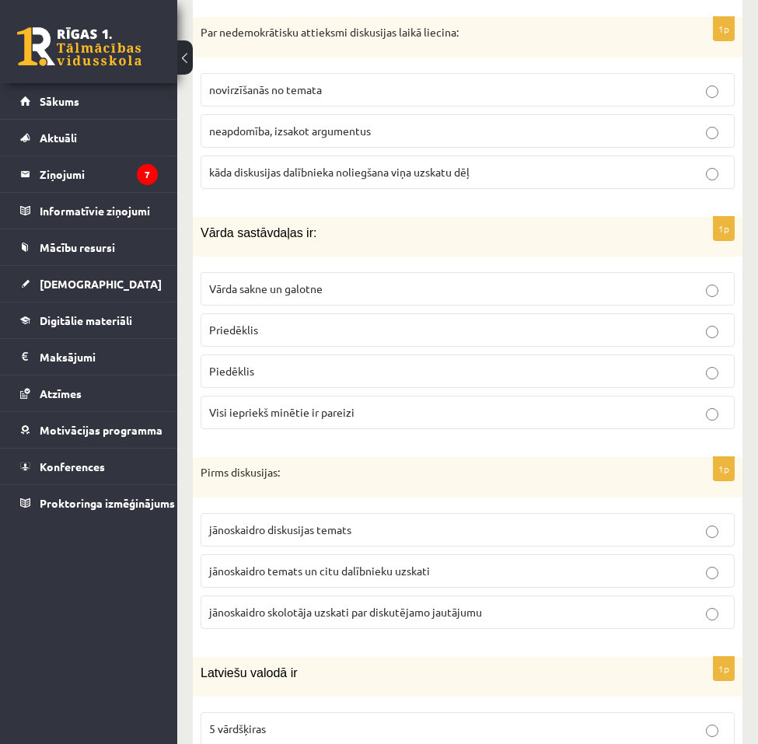
click at [399, 564] on span "jānoskaidro temats un citu dalībnieku uzskati" at bounding box center [319, 571] width 221 height 14
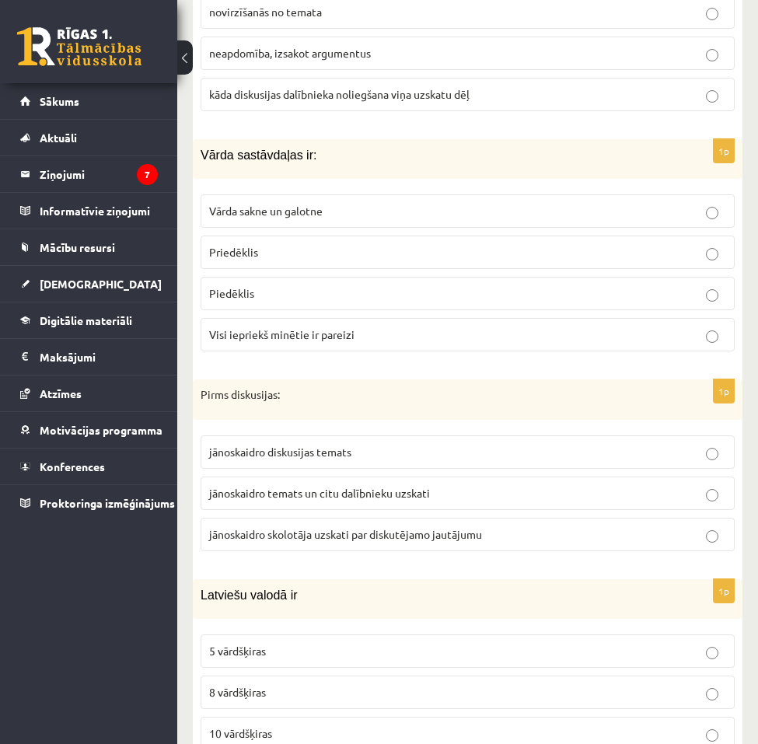
scroll to position [3577, 0]
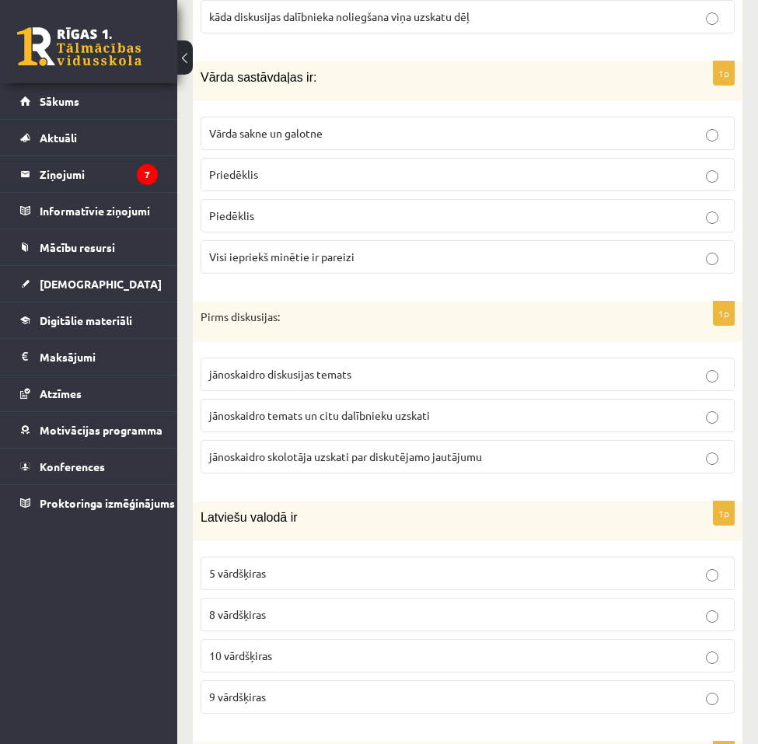
click at [275, 647] on label "10 vārdšķiras" at bounding box center [468, 655] width 534 height 33
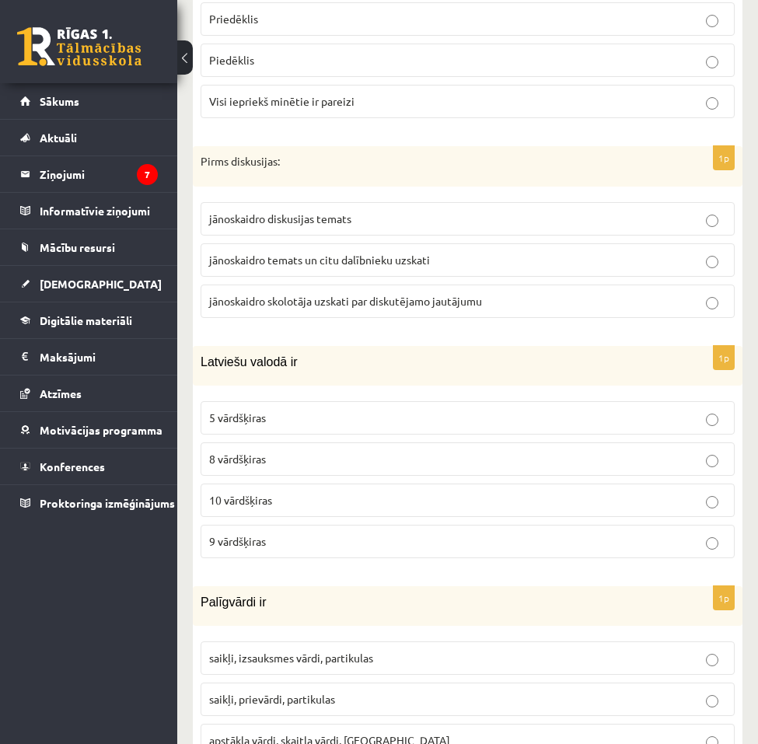
scroll to position [3810, 0]
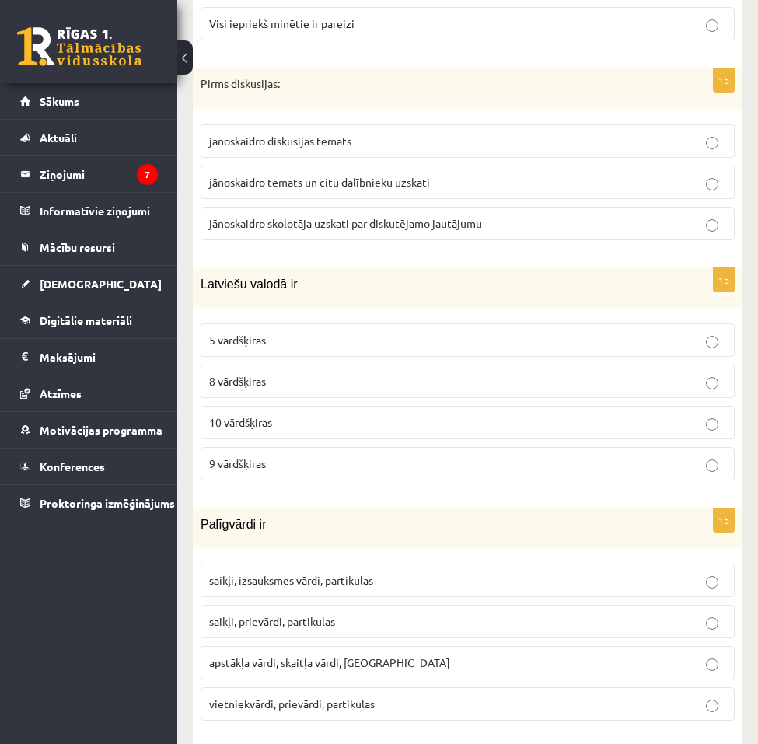
click at [344, 573] on span "saikļi, izsauksmes vārdi, partikulas" at bounding box center [291, 580] width 164 height 14
click at [310, 614] on p "saikļi, prievārdi, partikulas" at bounding box center [467, 622] width 517 height 16
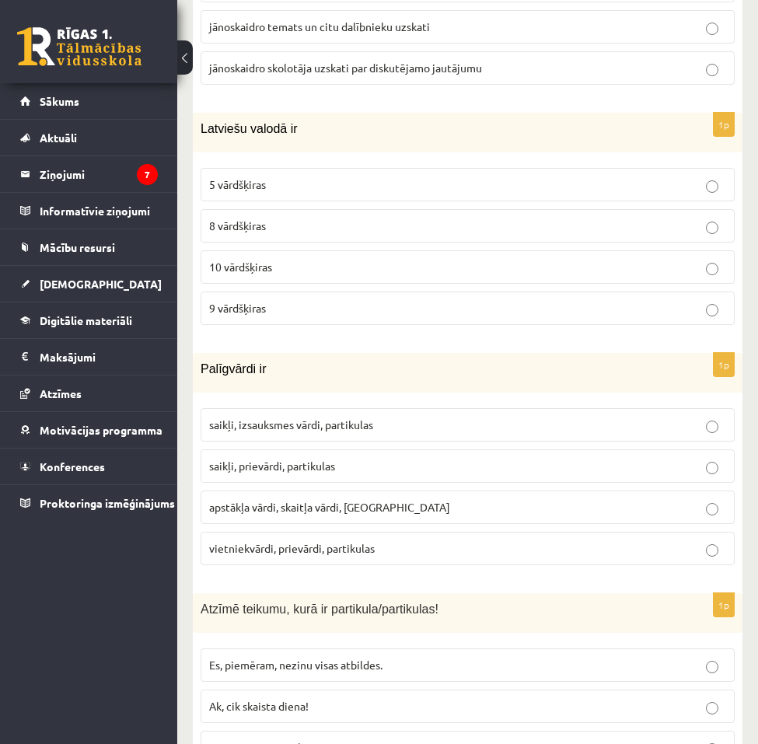
scroll to position [4122, 0]
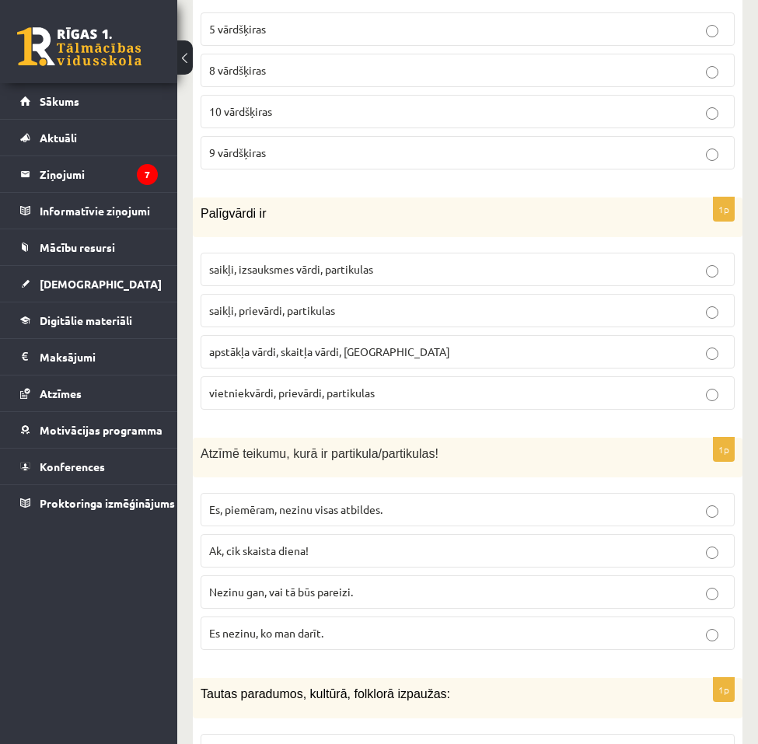
click at [275, 411] on form "1p Mācību procesā diskusija: nodrošina tikai faktu zināšanas attīsta runas pras…" at bounding box center [467, 292] width 519 height 7520
click at [265, 575] on label "Nezinu gan, vai tā būs pareizi." at bounding box center [468, 591] width 534 height 33
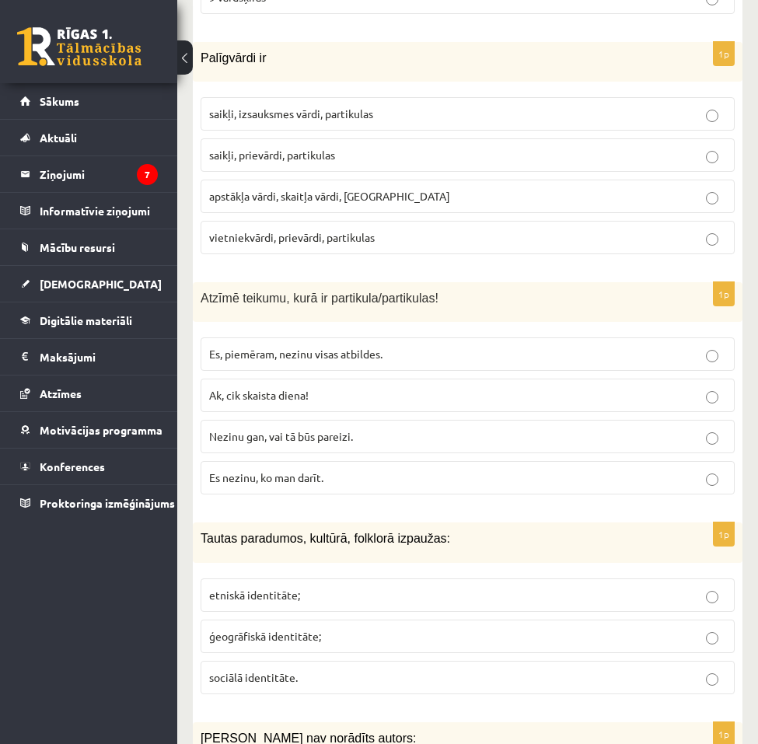
scroll to position [4355, 0]
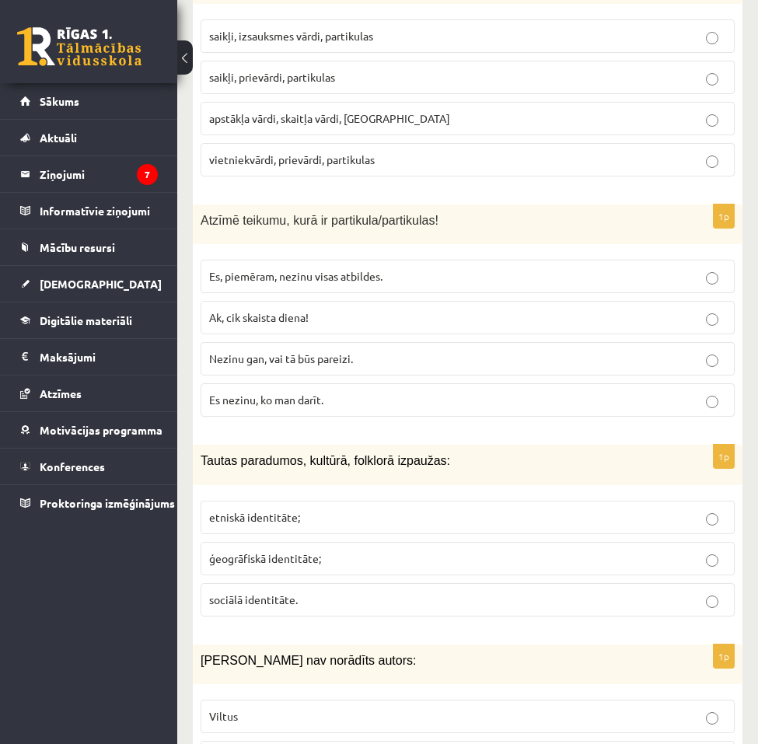
click at [247, 510] on span "etniskā identitāte;" at bounding box center [254, 517] width 91 height 14
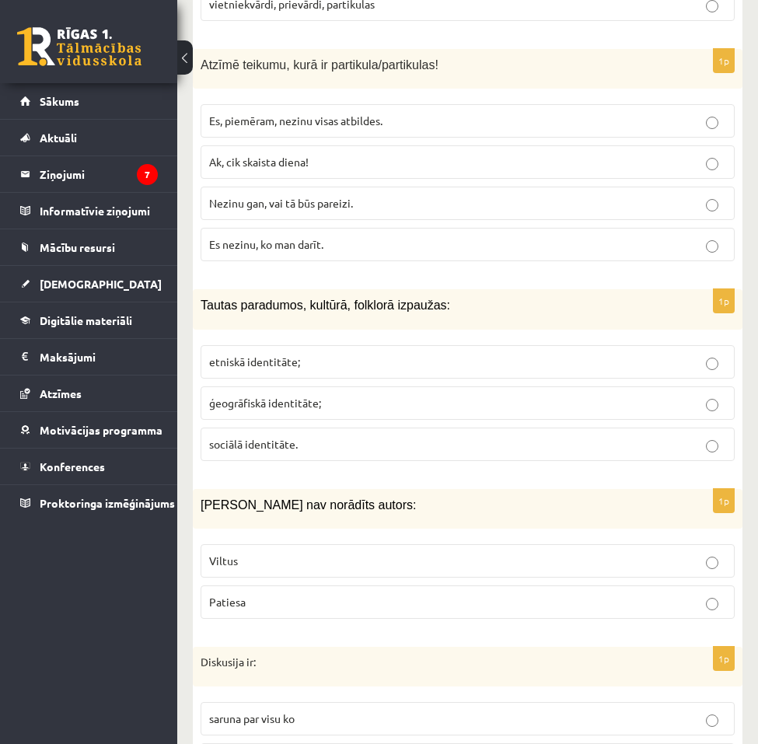
click at [246, 553] on label "Viltus" at bounding box center [468, 560] width 534 height 33
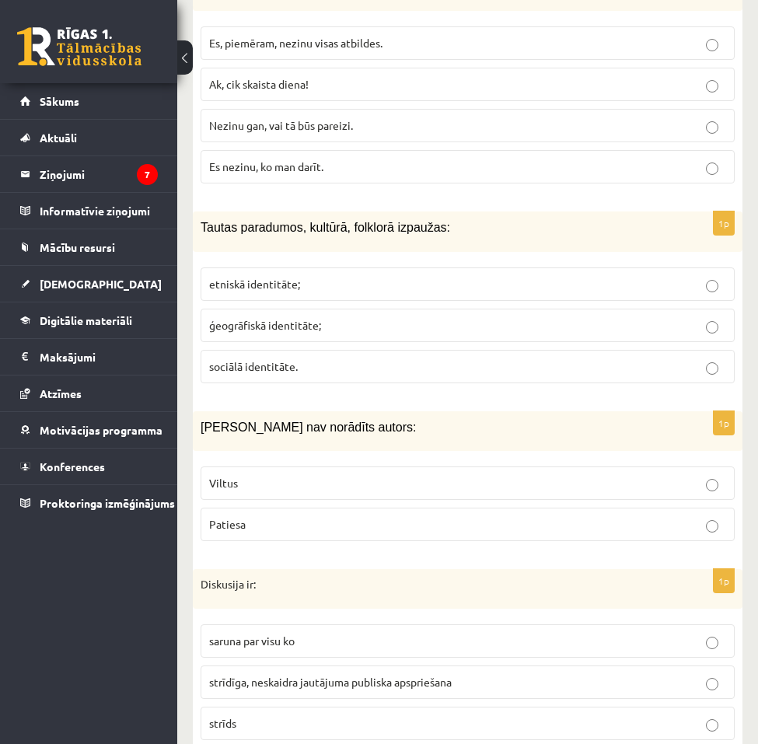
scroll to position [4666, 0]
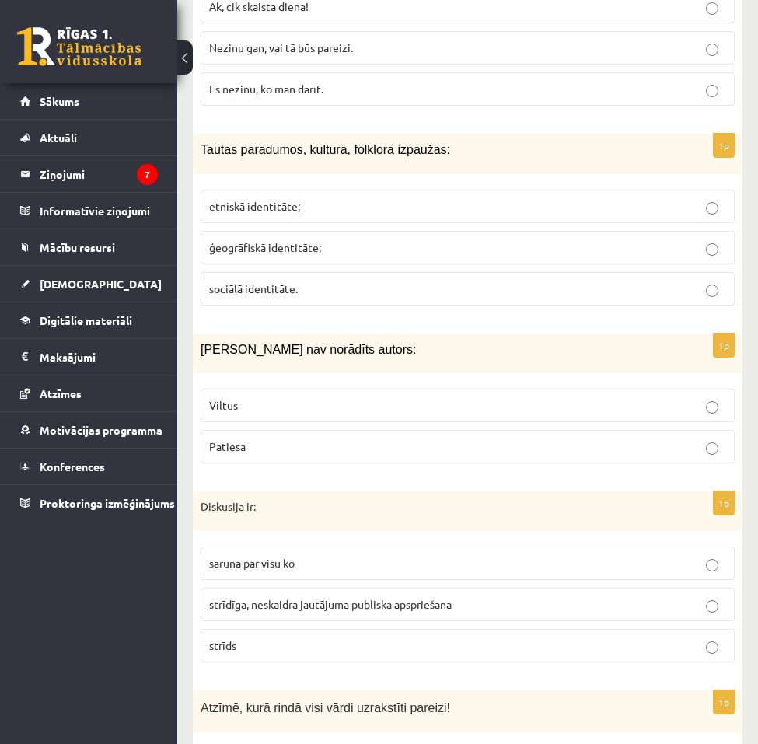
click at [255, 597] on span "strīdīga, neskaidra jautājuma publiska apspriešana" at bounding box center [330, 604] width 243 height 14
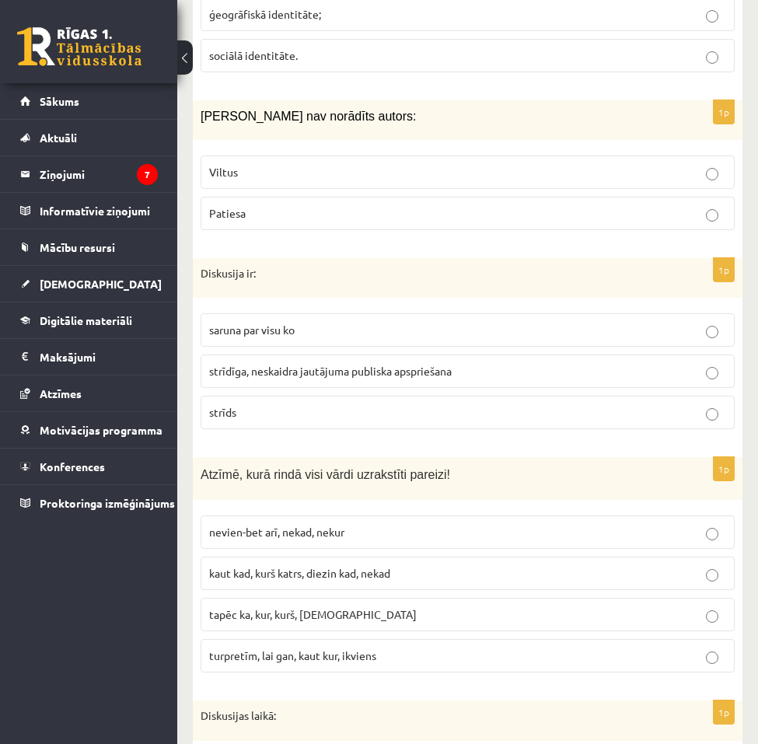
scroll to position [4977, 0]
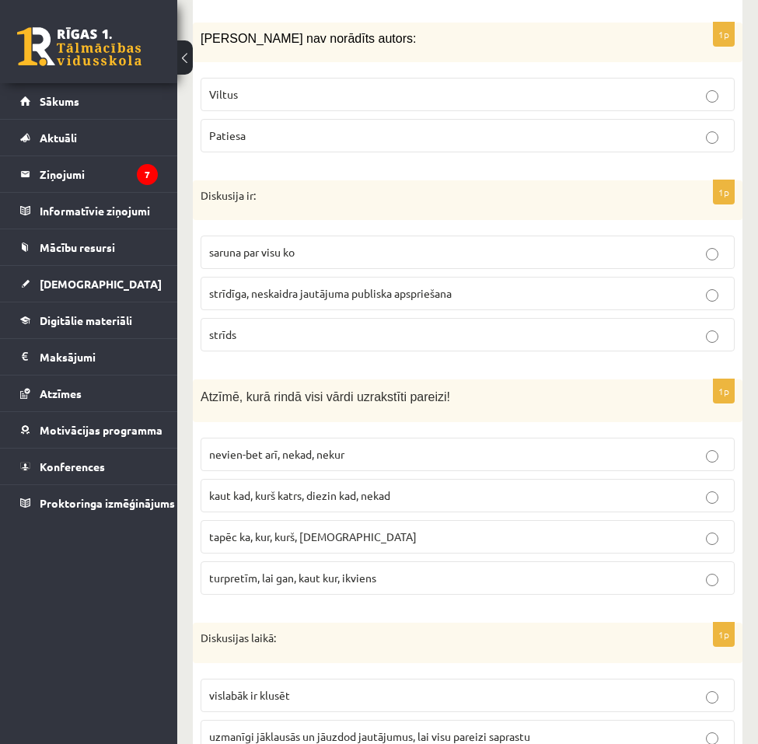
click at [289, 571] on span "turpretīm, lai gan, kaut kur, ikviens" at bounding box center [292, 578] width 167 height 14
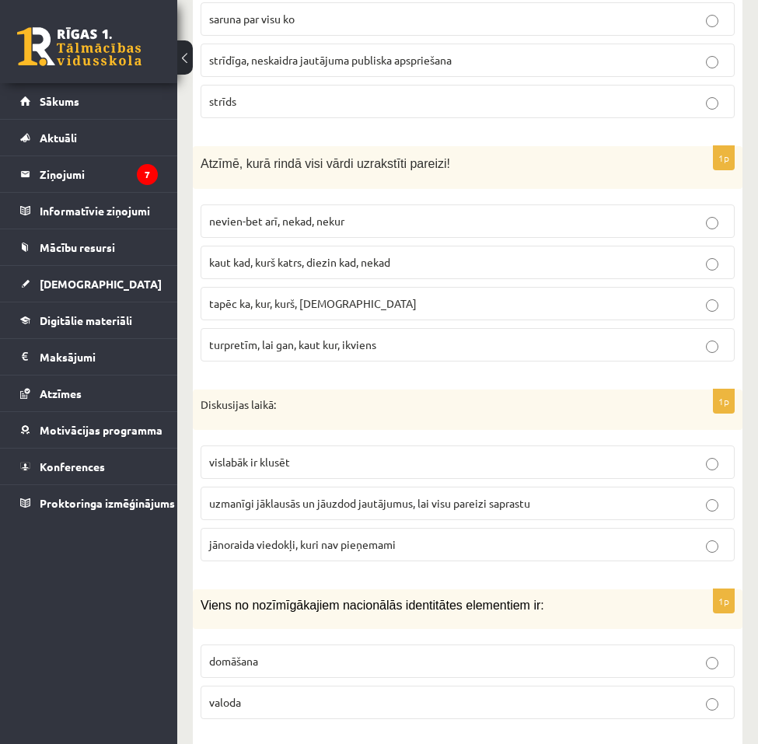
click at [277, 496] on span "uzmanīgi jāklausās un jāuzdod jautājumus, lai visu pareizi saprastu" at bounding box center [369, 503] width 321 height 14
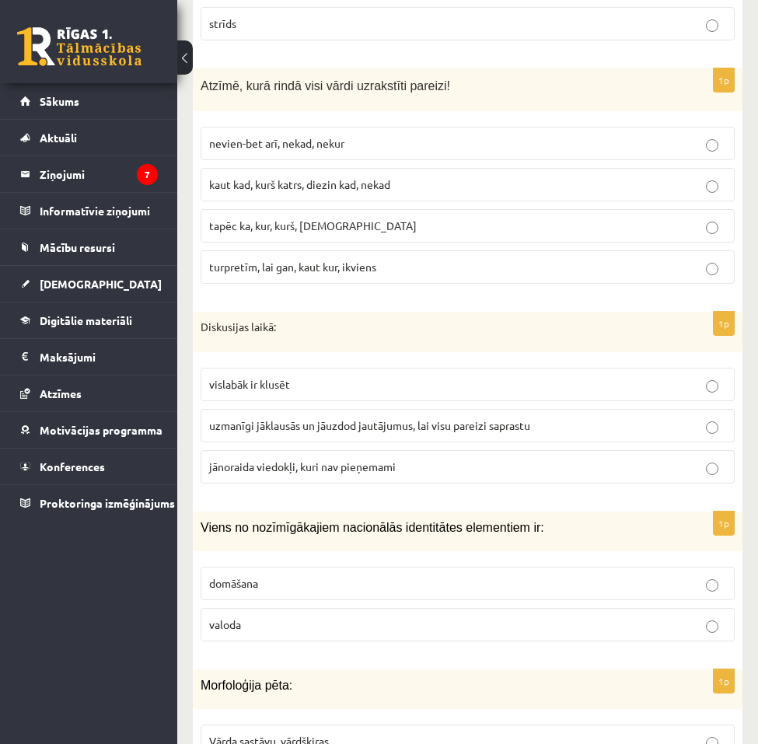
scroll to position [5366, 0]
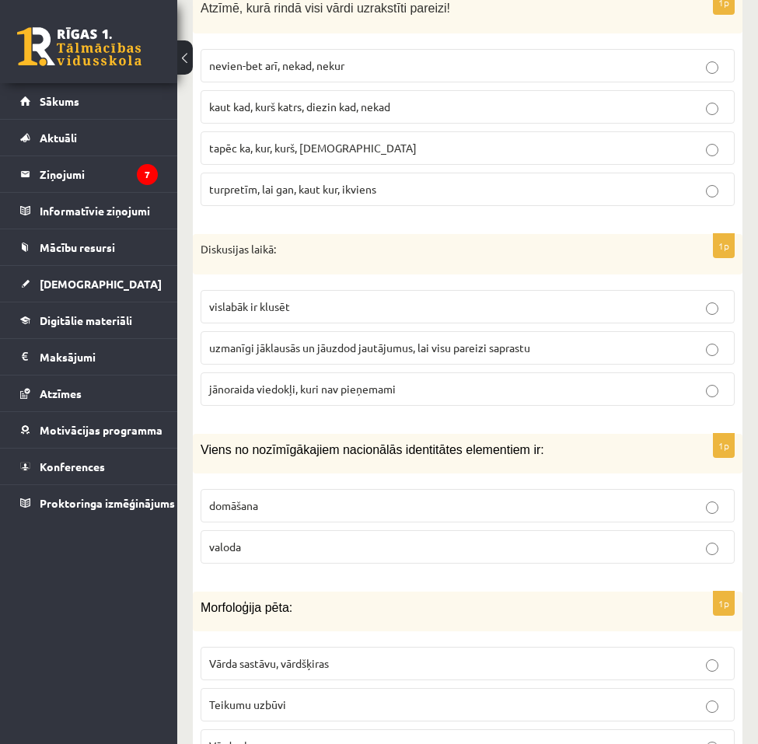
click at [270, 498] on p "domāšana" at bounding box center [467, 506] width 517 height 16
click at [268, 539] on p "valoda" at bounding box center [467, 547] width 517 height 16
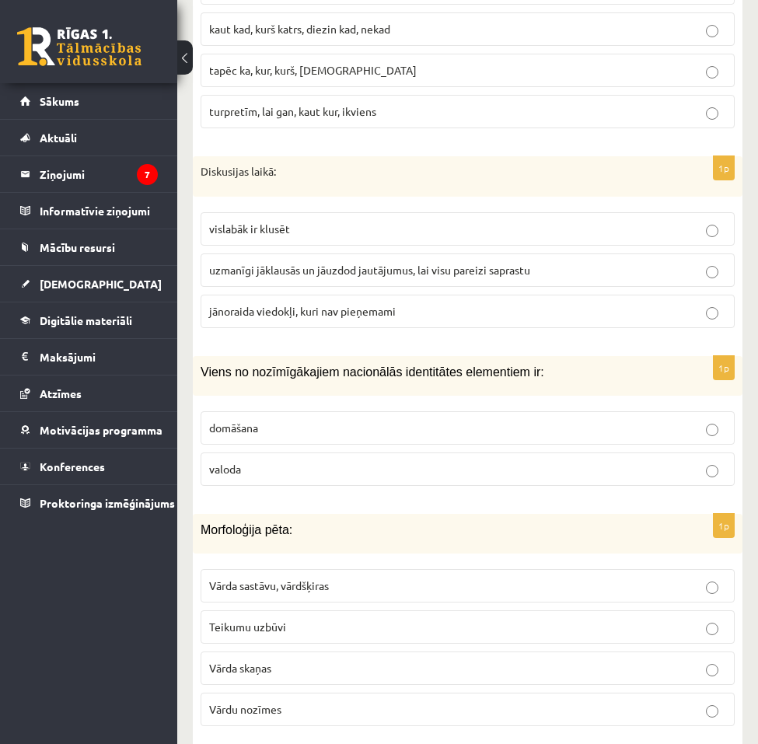
scroll to position [5521, 0]
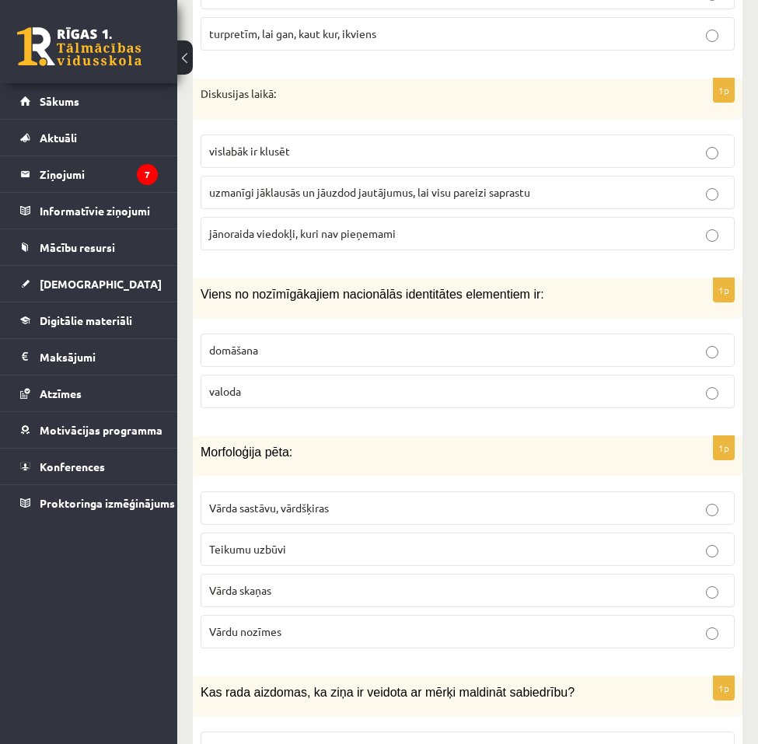
click at [246, 501] on span "Vārda sastāvu, vārdšķiras" at bounding box center [269, 508] width 120 height 14
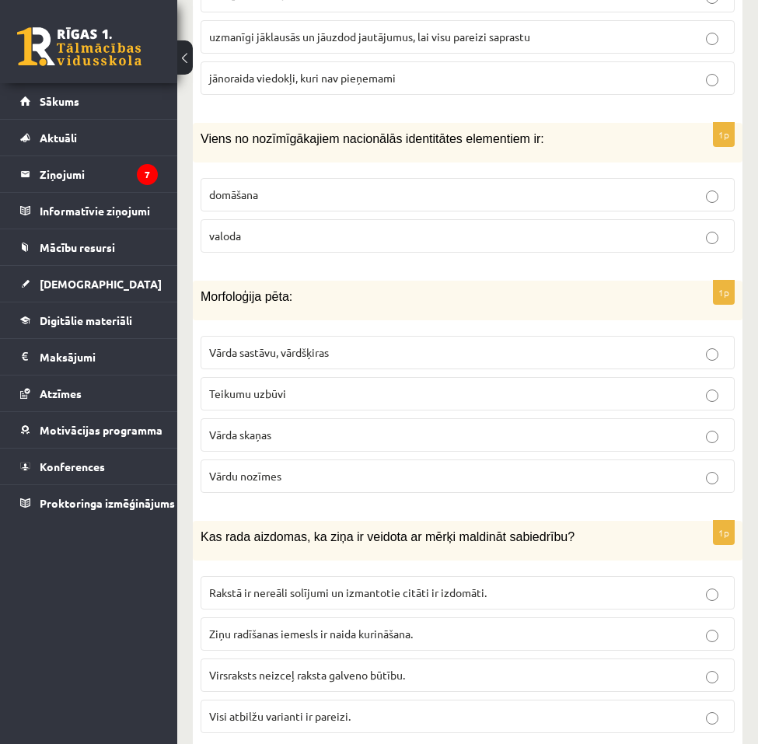
scroll to position [5755, 0]
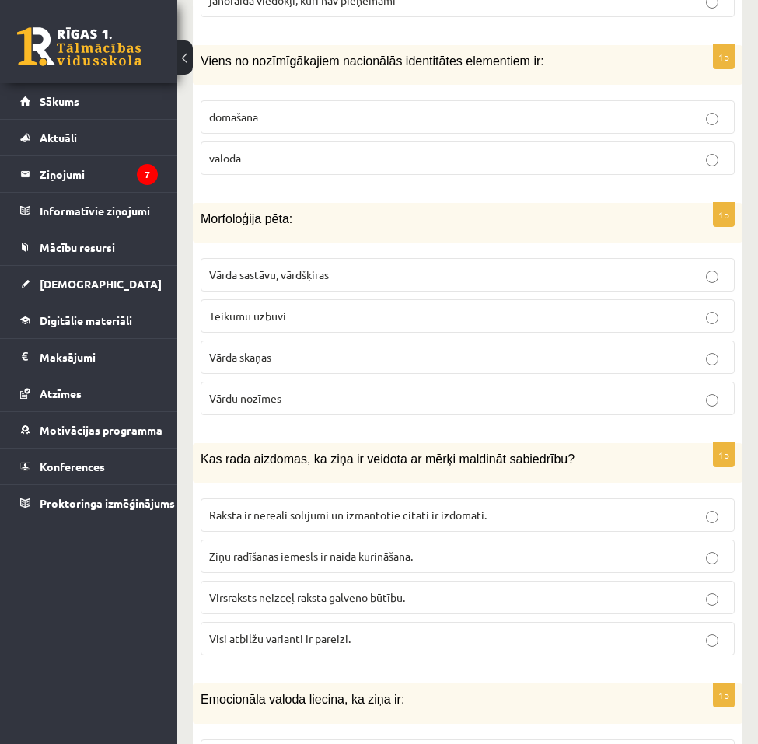
click at [269, 635] on label "Visi atbilžu varianti ir pareizi." at bounding box center [468, 638] width 534 height 33
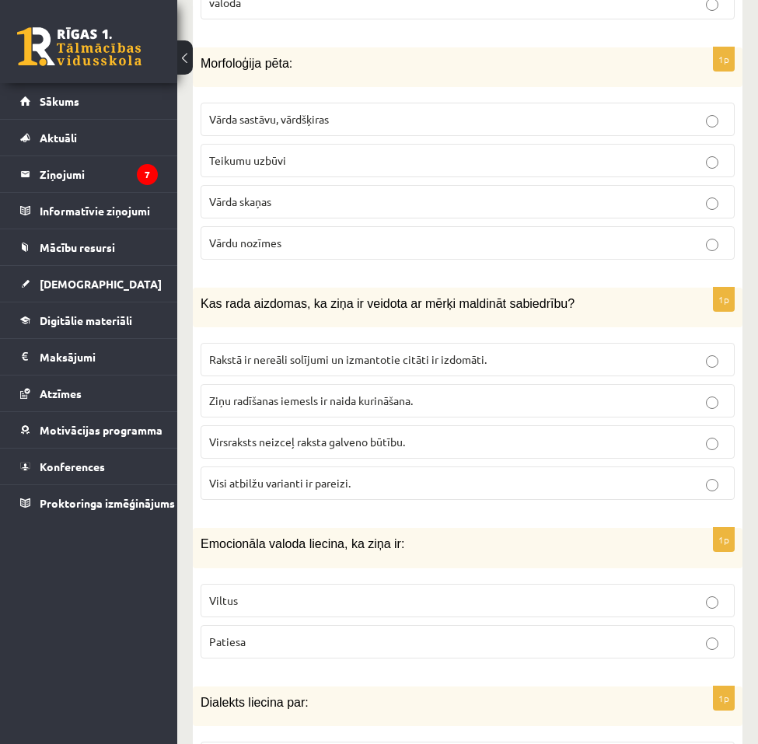
click at [248, 593] on label "Viltus" at bounding box center [468, 600] width 534 height 33
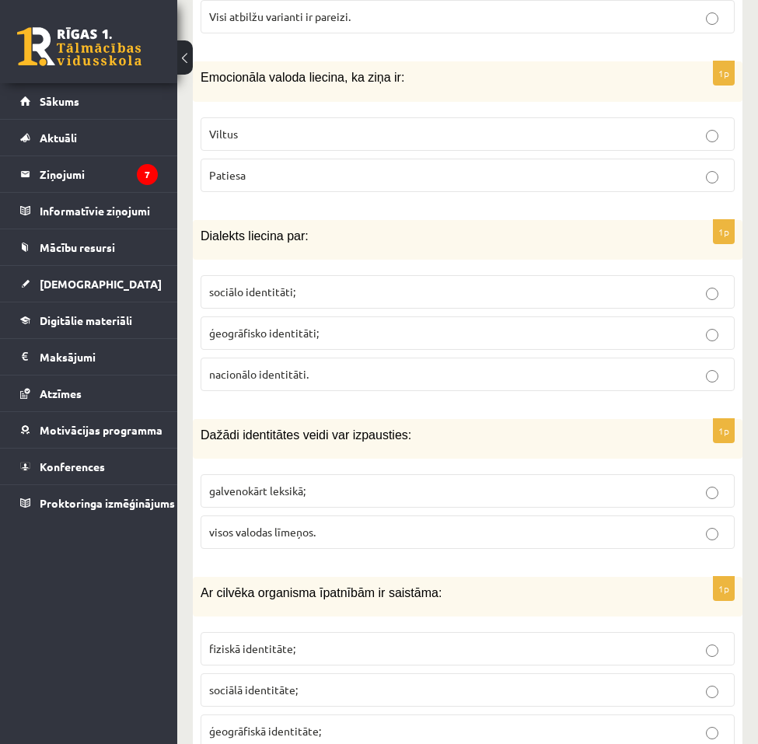
scroll to position [6221, 0]
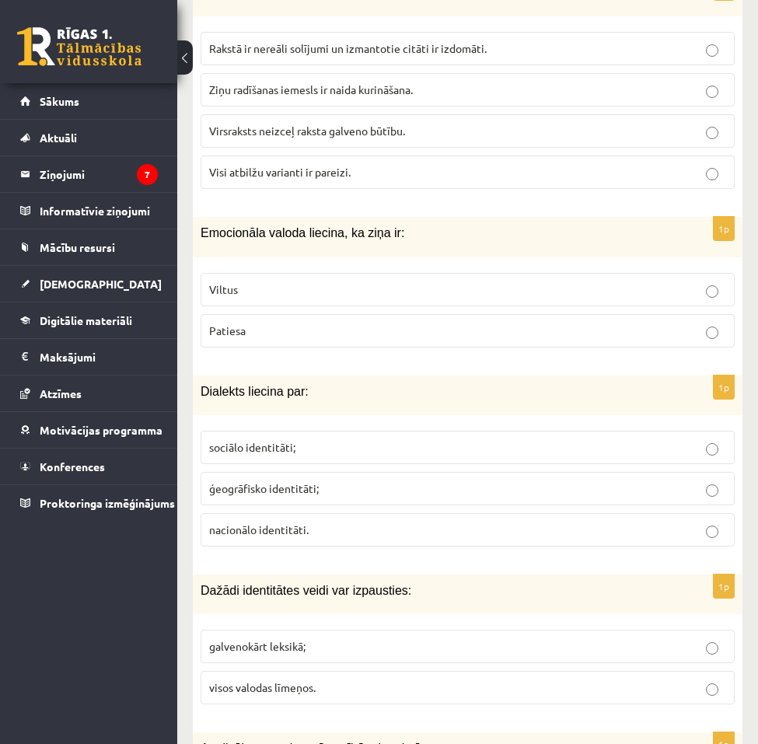
click at [266, 391] on div "Dialekts liecina par:" at bounding box center [468, 396] width 550 height 40
click at [342, 481] on p "ģeogrāfisko identitāti;" at bounding box center [467, 489] width 517 height 16
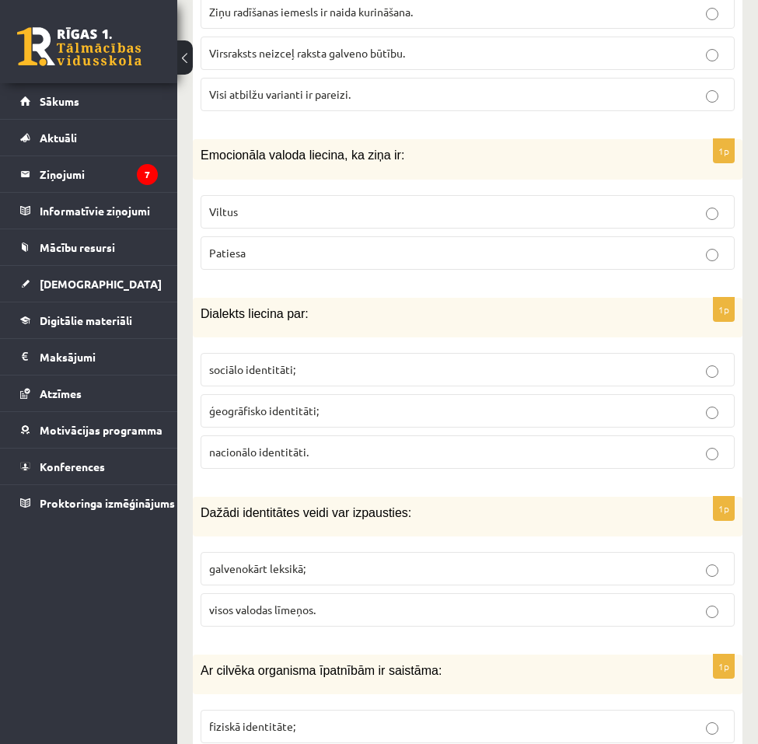
scroll to position [6377, 0]
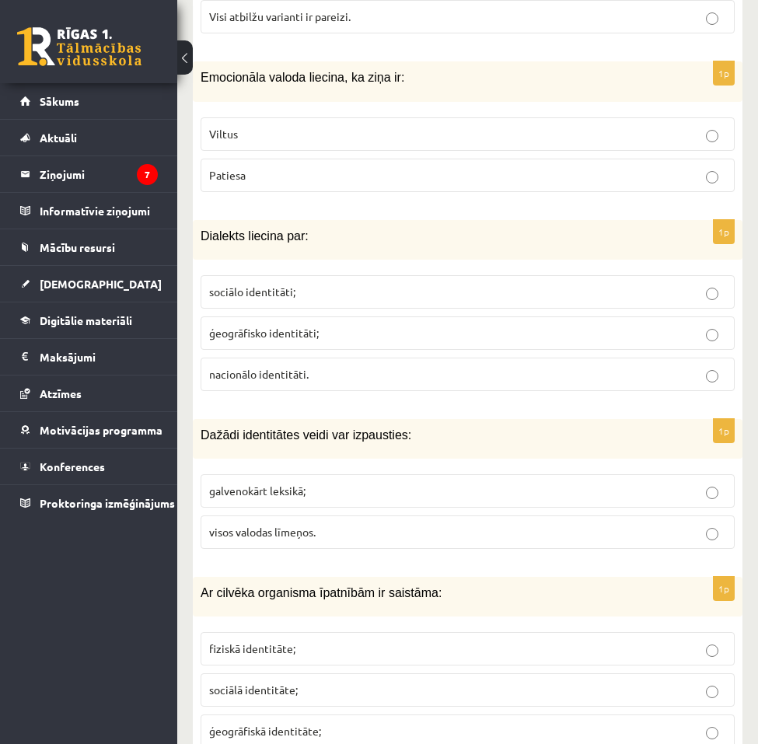
click at [296, 524] on p "visos valodas līmeņos." at bounding box center [467, 532] width 517 height 16
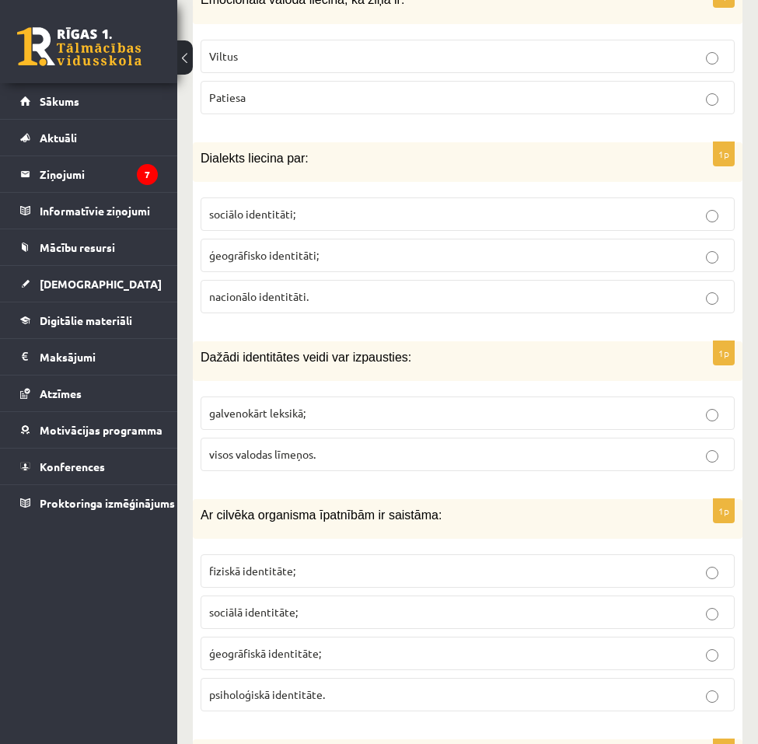
scroll to position [6532, 0]
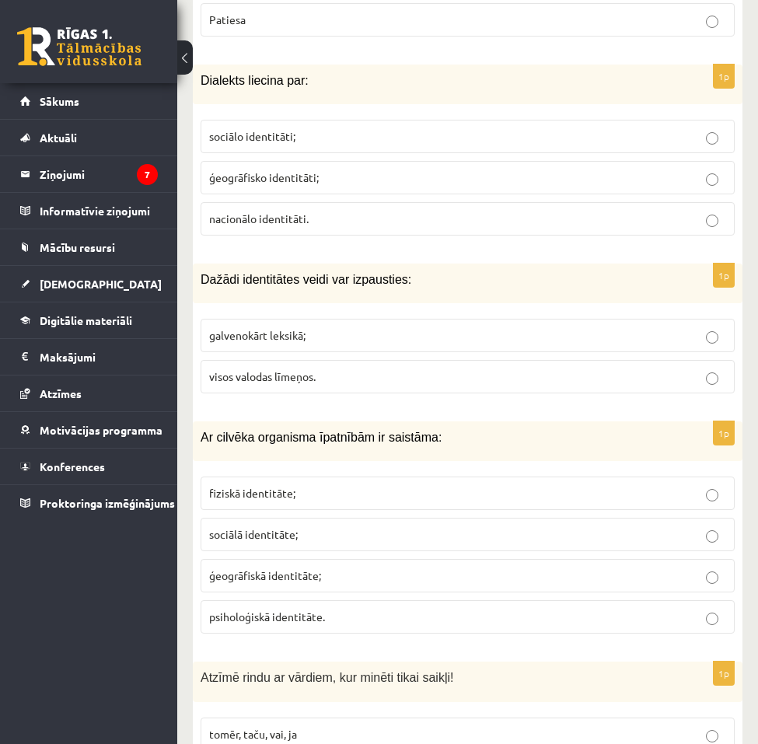
click at [259, 485] on p "fiziskā identitāte;" at bounding box center [467, 493] width 517 height 16
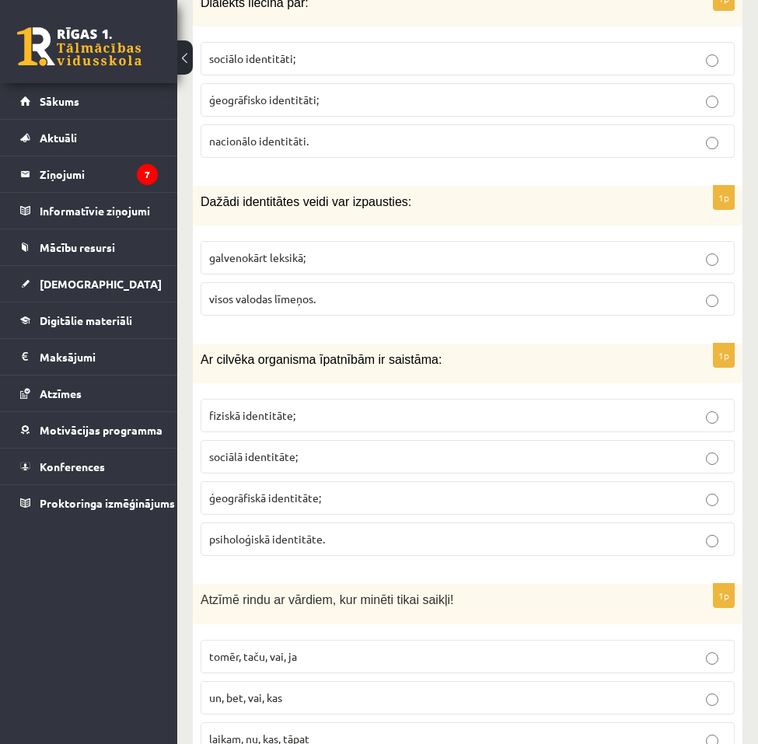
scroll to position [6765, 0]
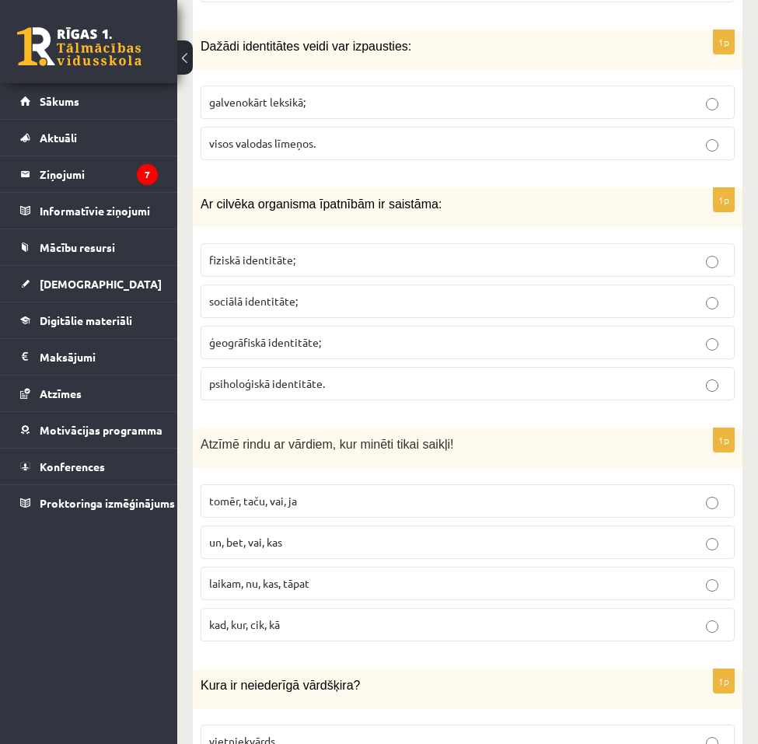
click at [278, 494] on span "tomēr, taču, vai, ja" at bounding box center [253, 501] width 88 height 14
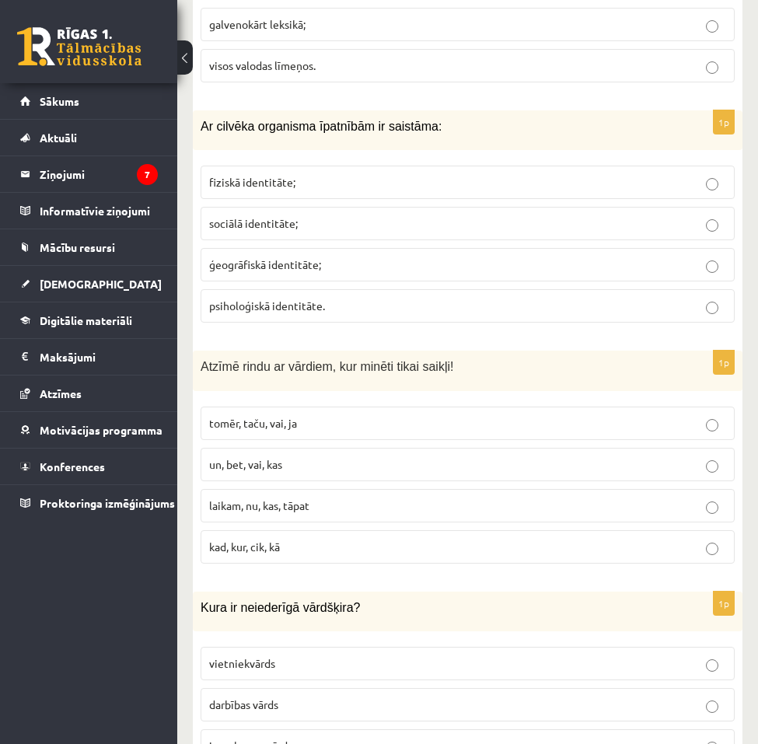
scroll to position [6921, 0]
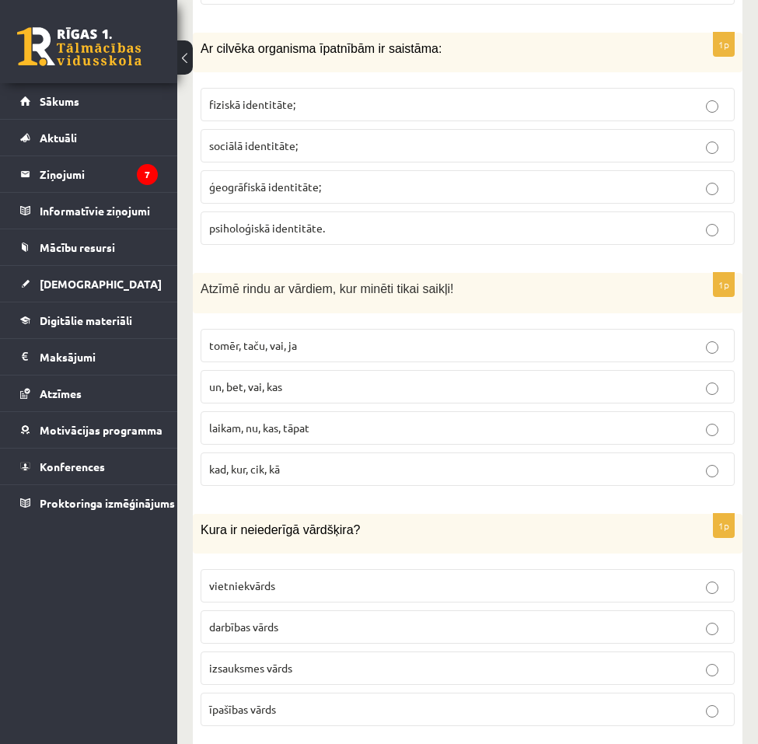
click at [268, 661] on span "izsauksmes vārds" at bounding box center [250, 668] width 83 height 14
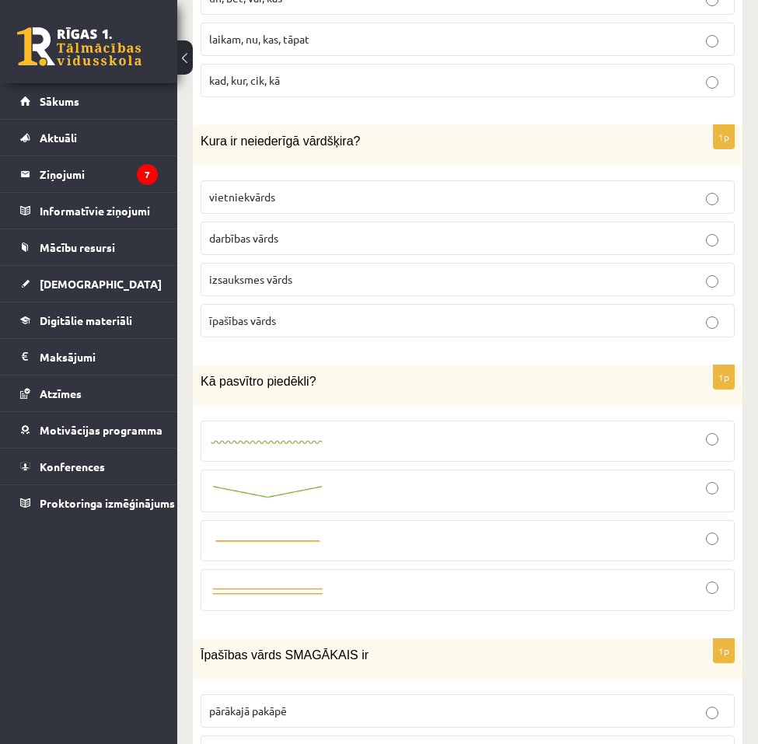
scroll to position [7452, 0]
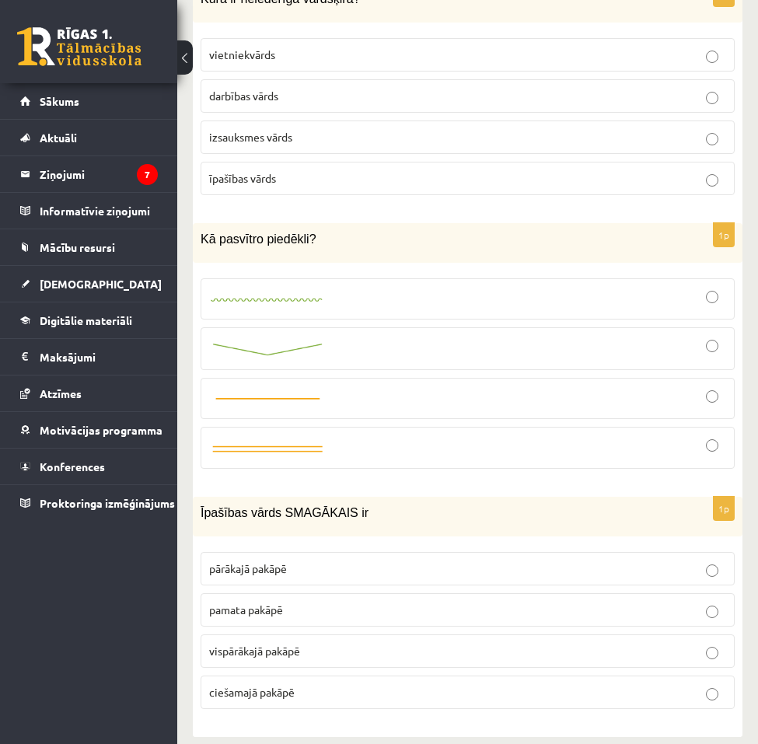
click at [264, 644] on span "vispārākajā pakāpē" at bounding box center [254, 651] width 91 height 14
click at [357, 391] on div at bounding box center [467, 398] width 517 height 24
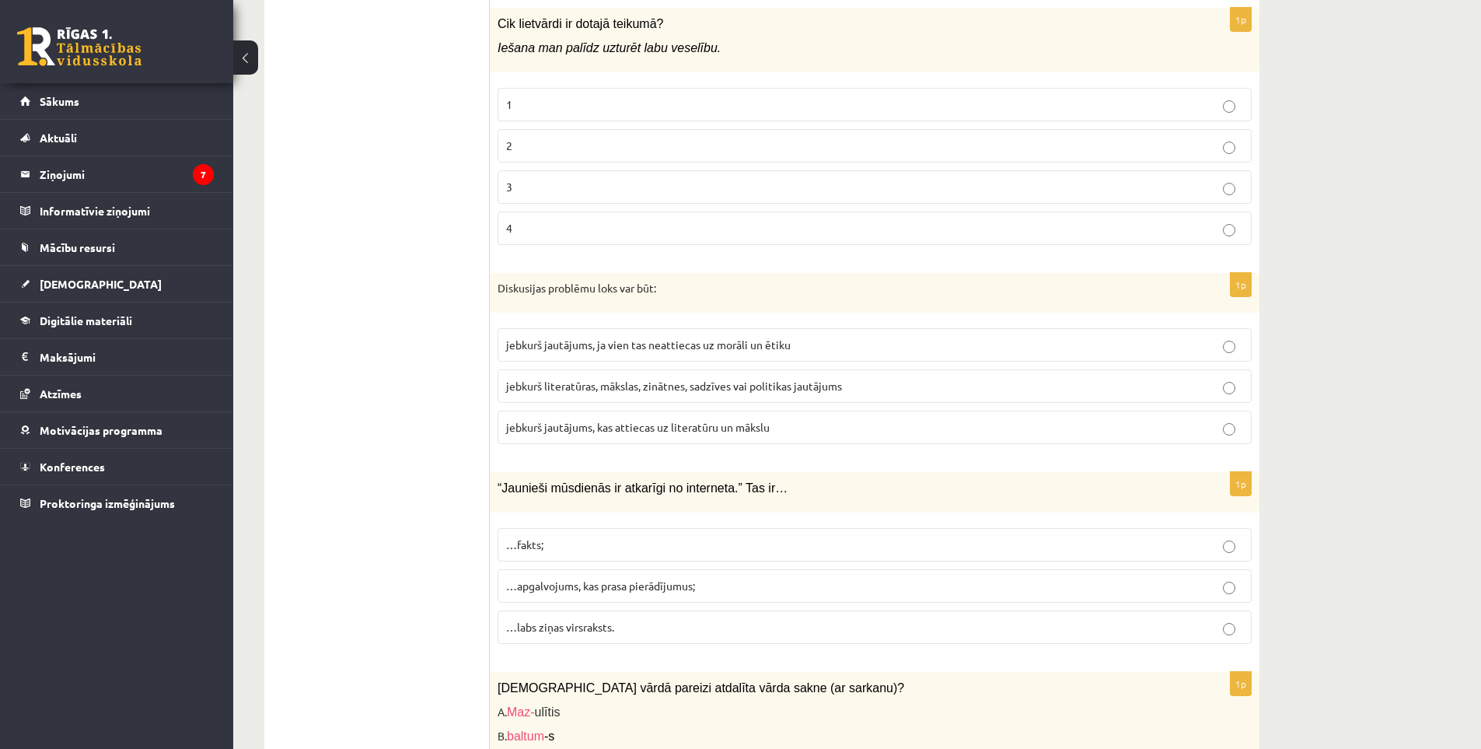
scroll to position [0, 0]
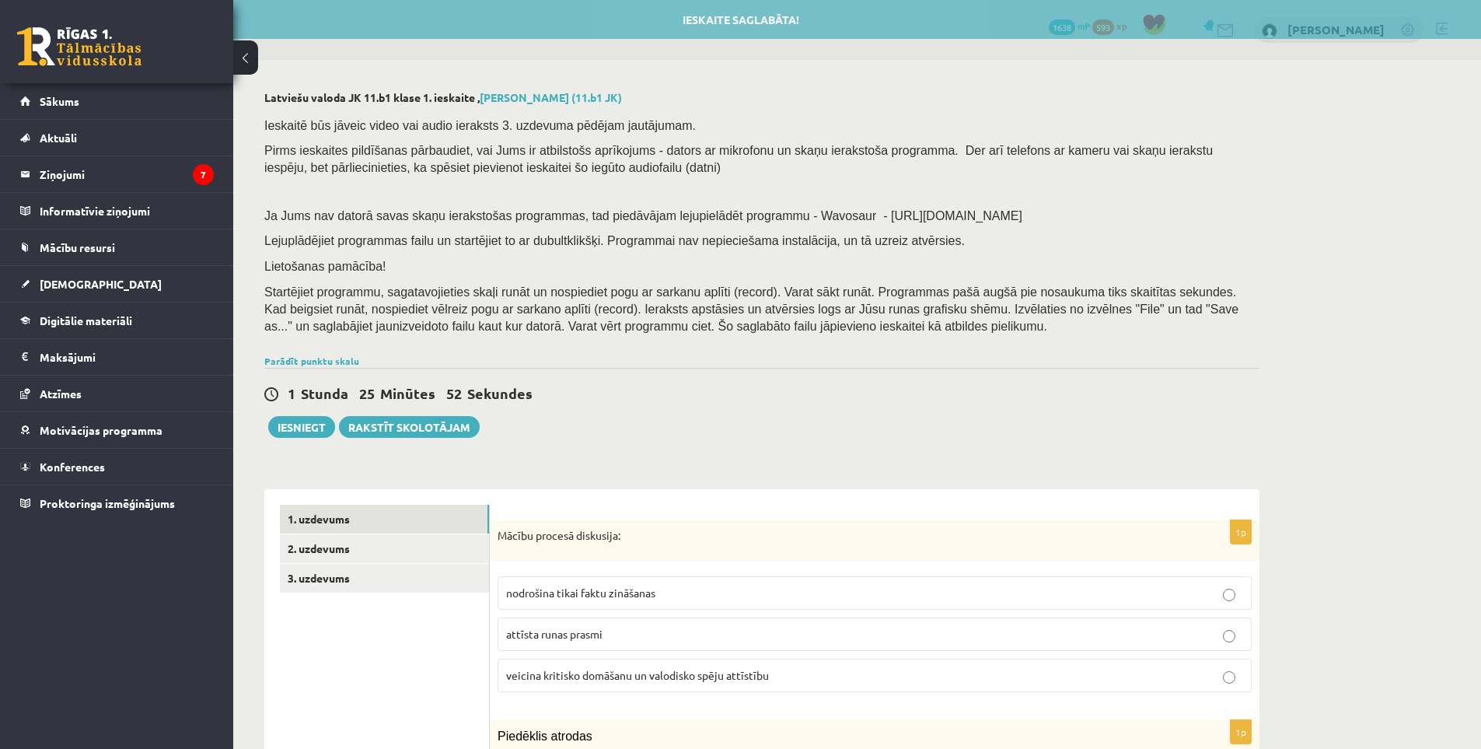
drag, startPoint x: 345, startPoint y: 508, endPoint x: 386, endPoint y: 207, distance: 303.8
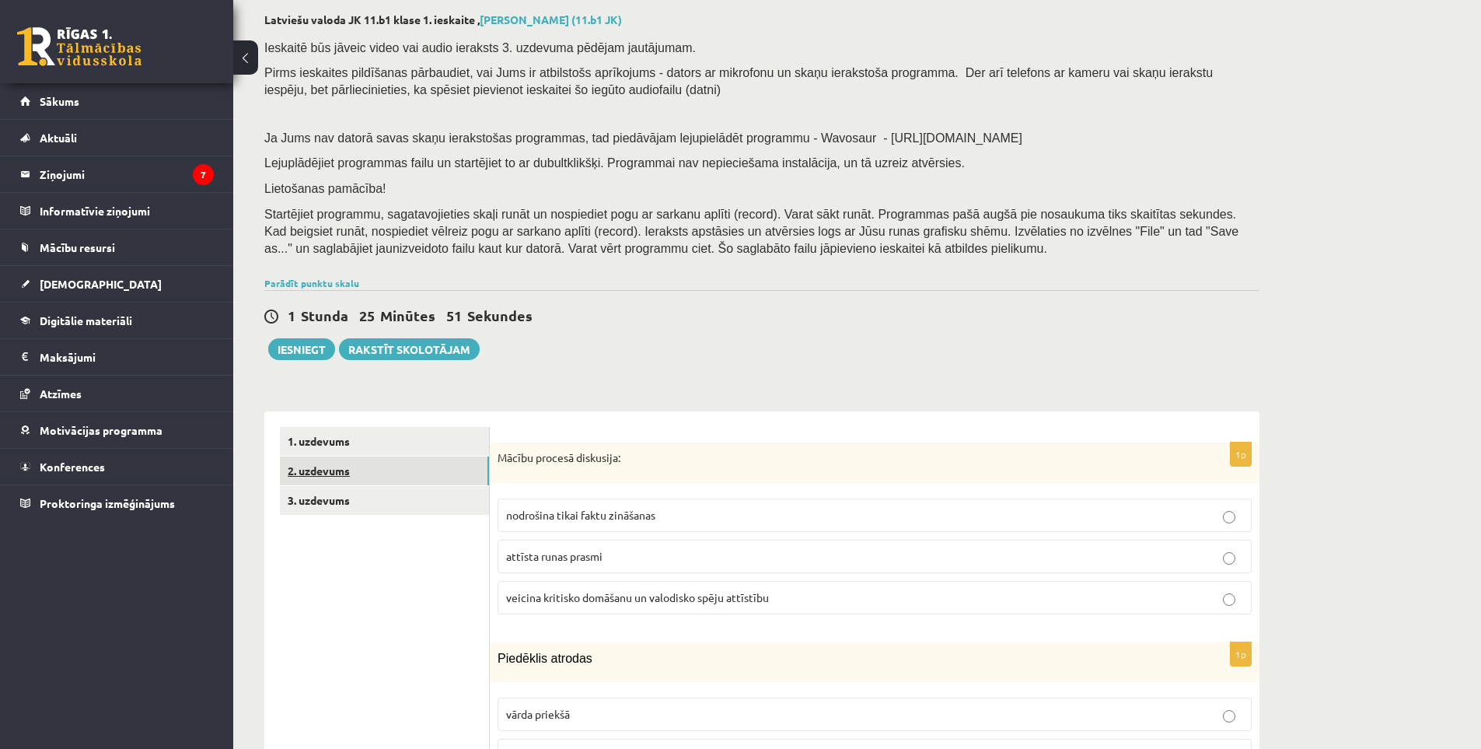
click at [387, 474] on link "2. uzdevums" at bounding box center [384, 470] width 209 height 29
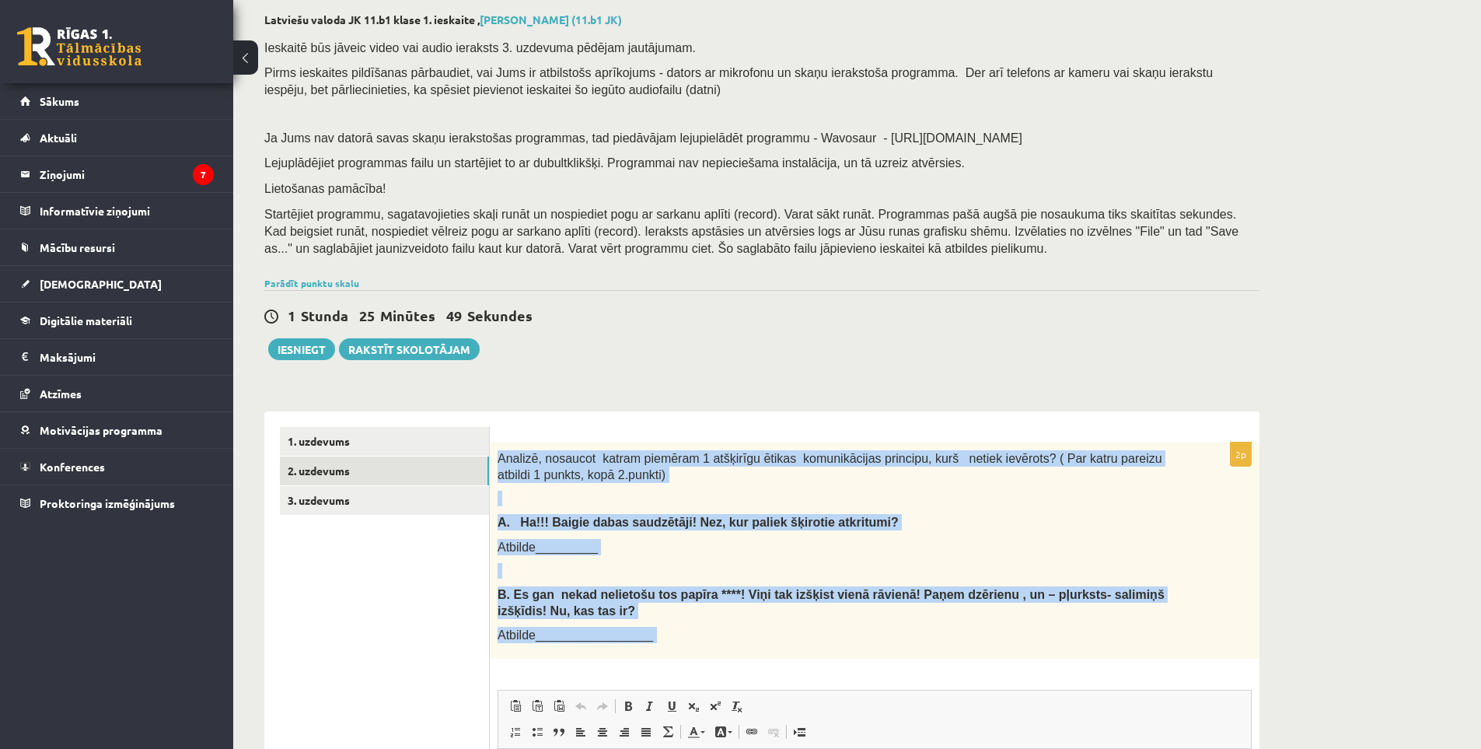
scroll to position [233, 0]
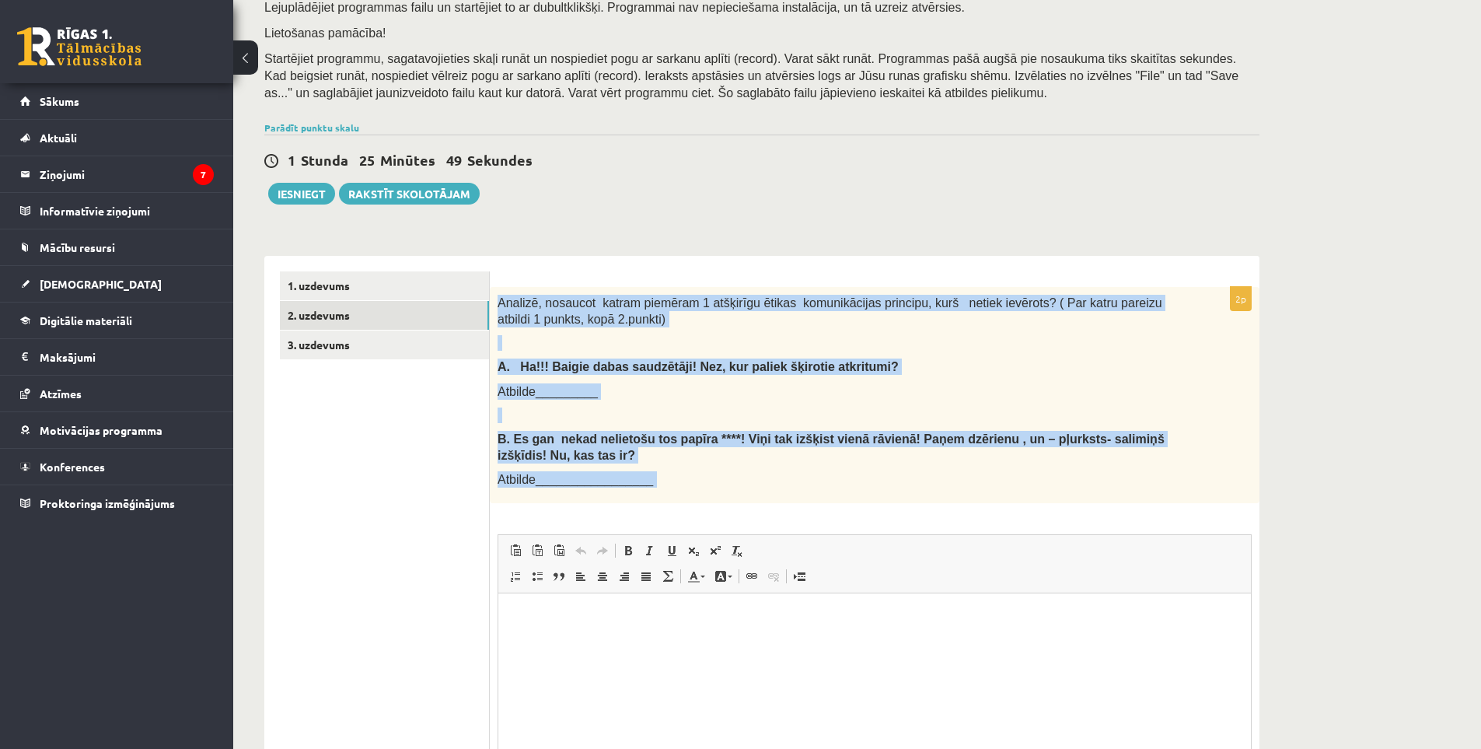
drag, startPoint x: 495, startPoint y: 453, endPoint x: 745, endPoint y: 515, distance: 258.0
click at [749, 523] on div "2p Analizē, nosaucot katram piemēram 1 atšķirīgu ētikas komunikācijas principu,…" at bounding box center [875, 572] width 770 height 571
copy div "Analizē, nosaucot katram piemēram 1 atšķirīgu ētikas komunikācijas principu, ku…"
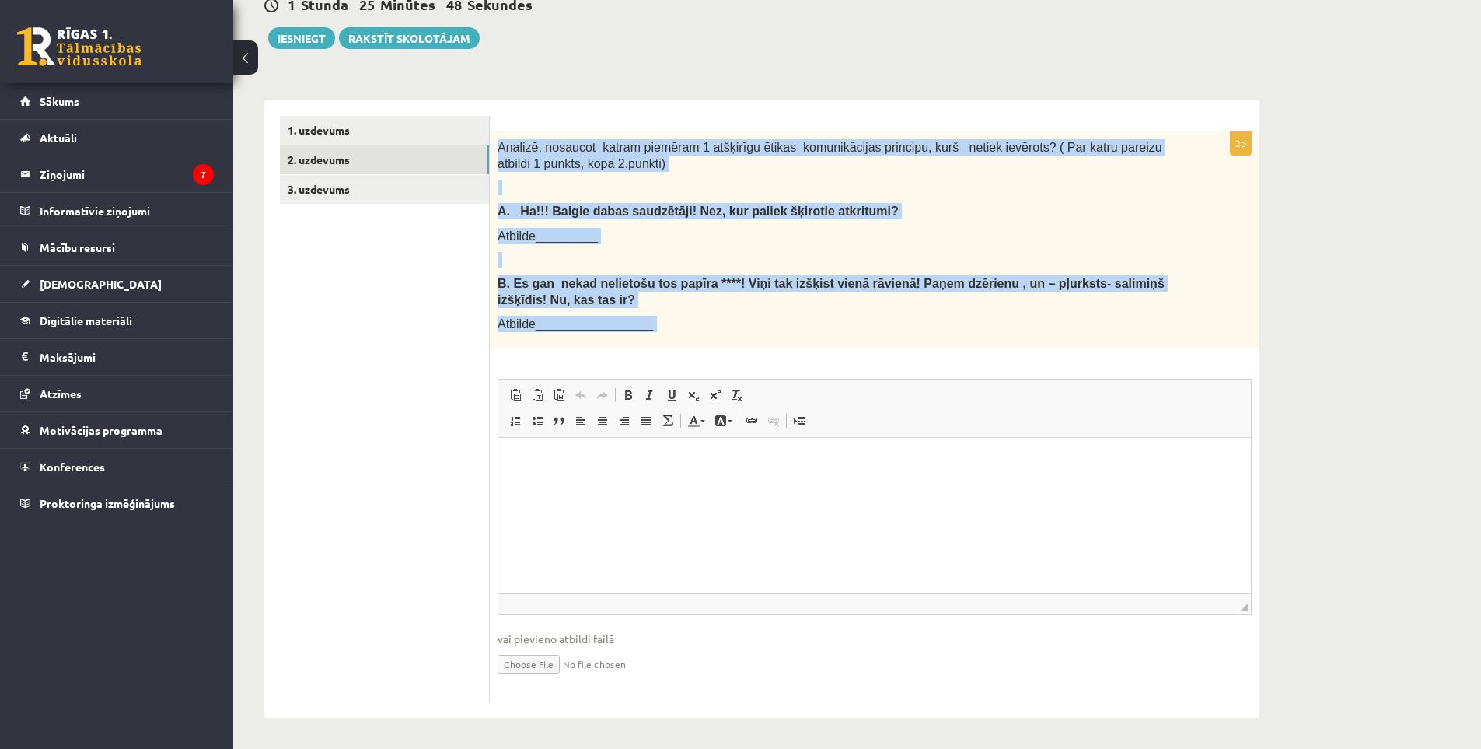
scroll to position [391, 0]
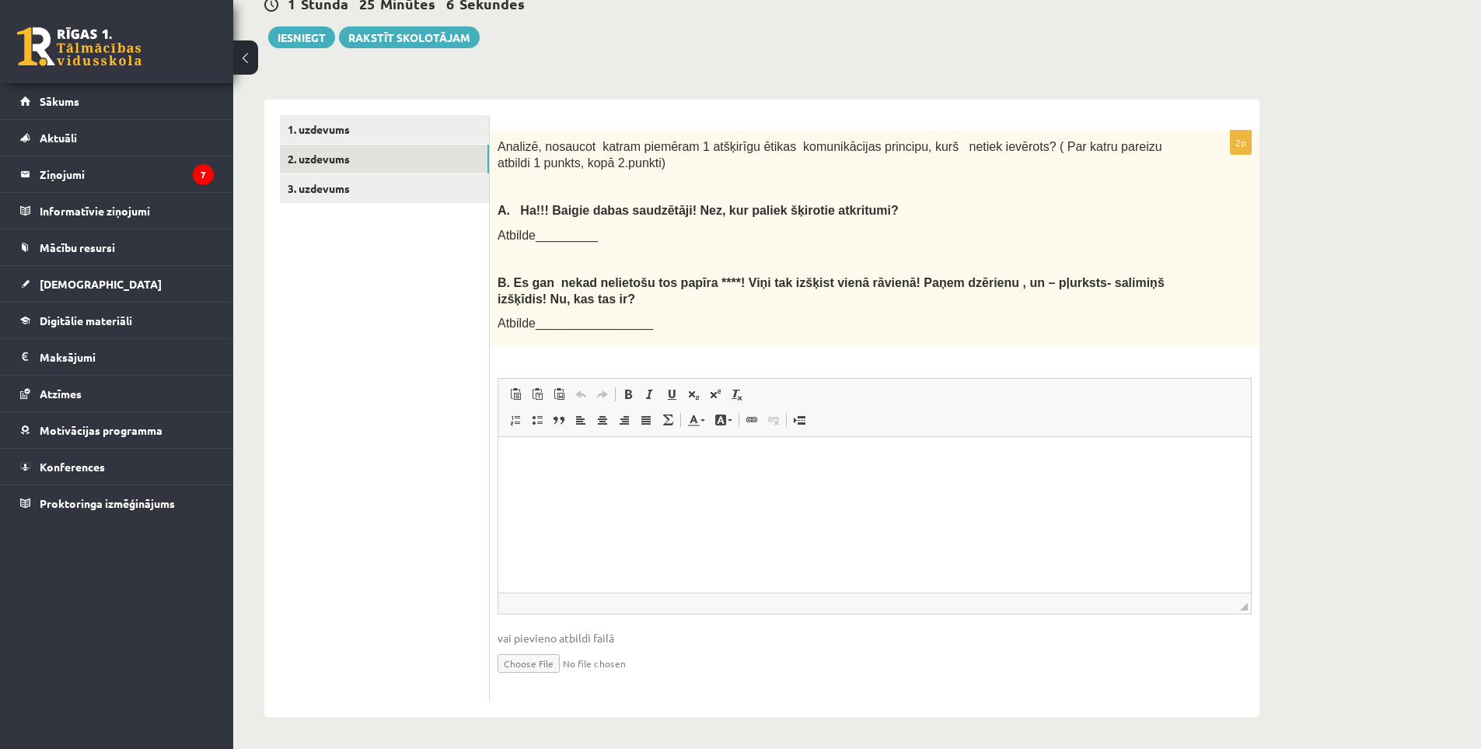
drag, startPoint x: 407, startPoint y: 342, endPoint x: 421, endPoint y: 340, distance: 13.4
click at [408, 342] on ul "1. uzdevums 2. uzdevums 3. uzdevums" at bounding box center [385, 408] width 210 height 586
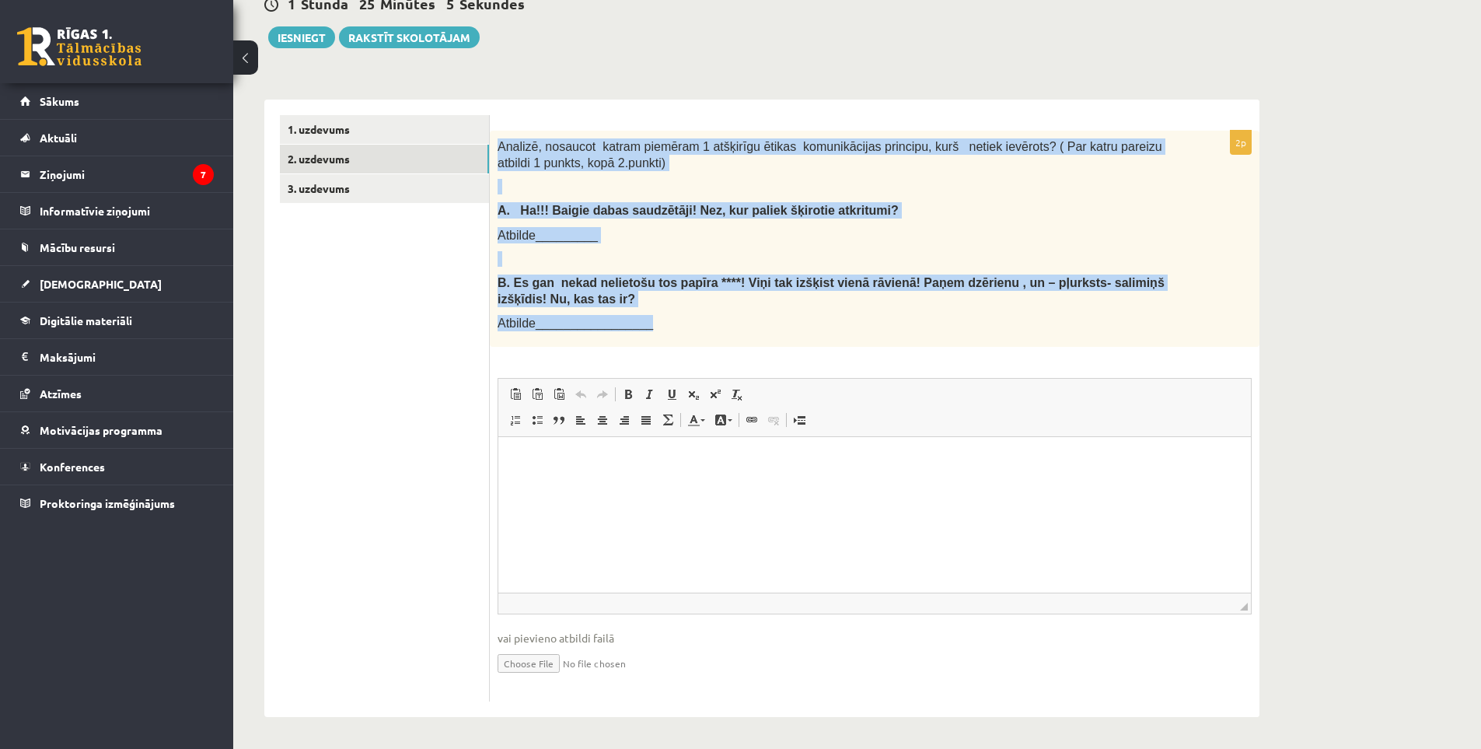
drag, startPoint x: 637, startPoint y: 310, endPoint x: 498, endPoint y: 143, distance: 216.5
click at [498, 143] on div "Analizē, nosaucot katram piemēram 1 atšķirīgu ētikas komunikācijas principu, ku…" at bounding box center [875, 239] width 770 height 216
copy div "Analizē, nosaucot katram piemēram 1 atšķirīgu ētikas komunikācijas principu, ku…"
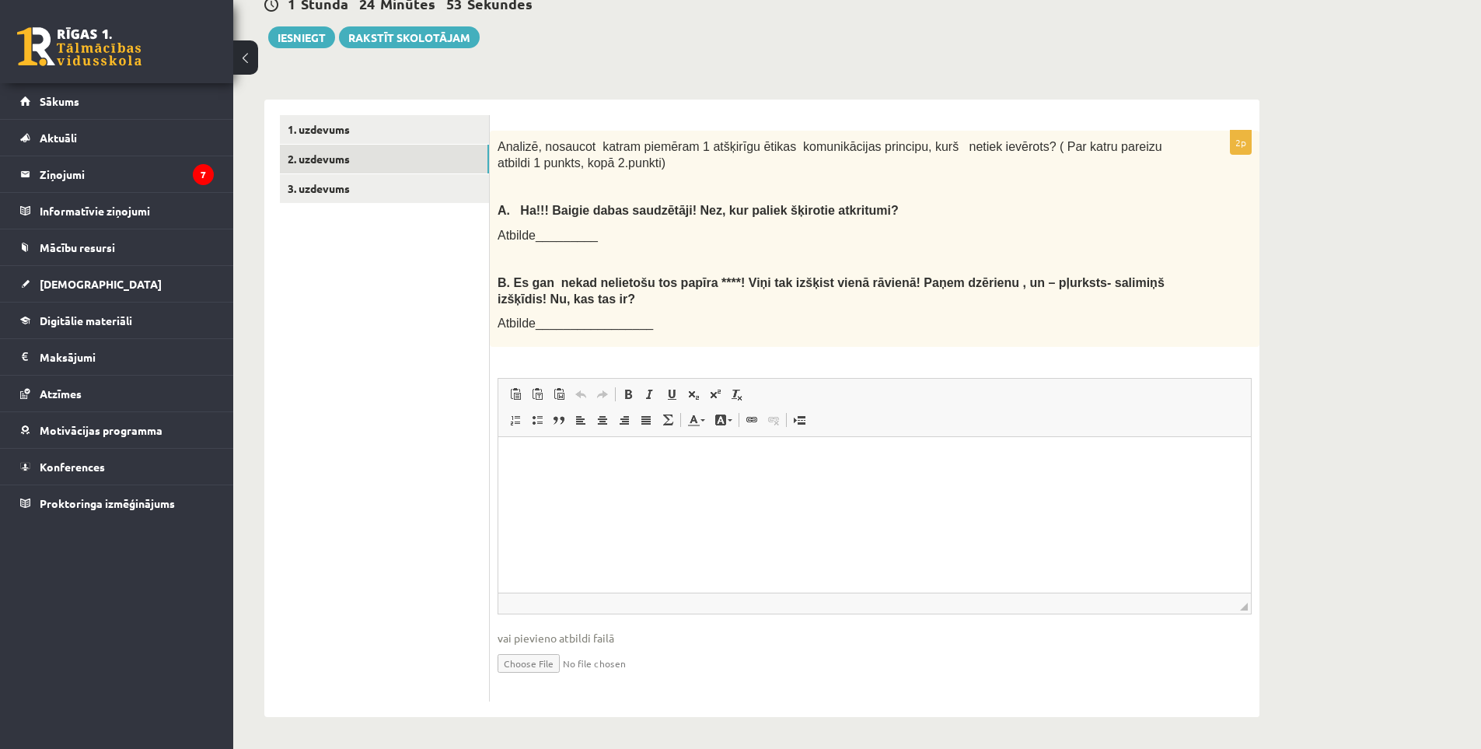
click at [268, 535] on div "1. uzdevums 2. uzdevums 3. uzdevums" at bounding box center [377, 408] width 226 height 617
click at [337, 503] on ul "1. uzdevums 2. uzdevums 3. uzdevums" at bounding box center [385, 408] width 210 height 586
click at [523, 483] on html at bounding box center [874, 460] width 753 height 47
drag, startPoint x: 481, startPoint y: 207, endPoint x: 530, endPoint y: 215, distance: 49.6
click at [530, 215] on div "**********" at bounding box center [761, 408] width 995 height 617
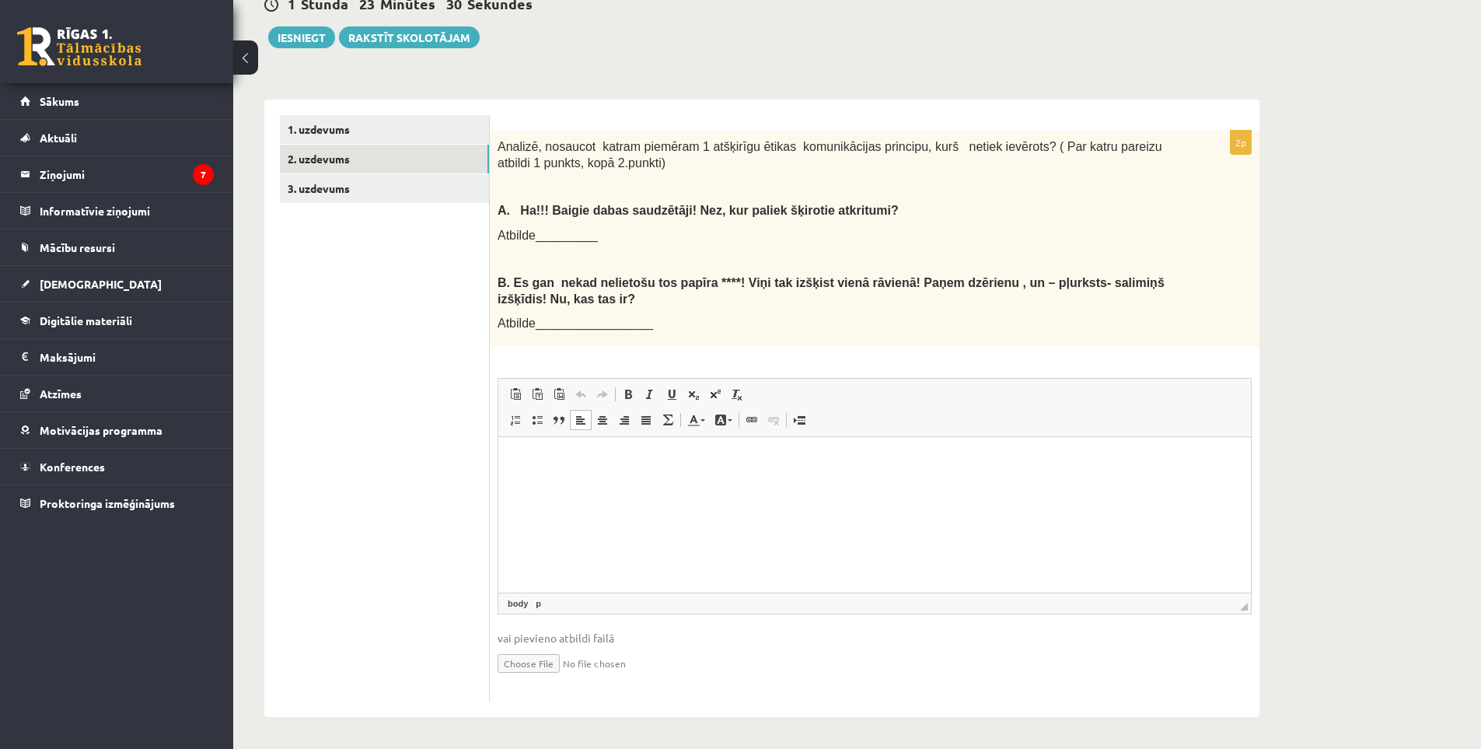
click at [529, 215] on span "A. Ha!!! Baigie dabas saudzētāji! Nez, kur paliek šķirotie atkritumi?" at bounding box center [698, 210] width 401 height 13
click at [497, 206] on div "Analizē, nosaucot katram piemēram 1 atšķirīgu ētikas komunikācijas principu, ku…" at bounding box center [875, 239] width 770 height 216
click at [630, 472] on html at bounding box center [874, 460] width 753 height 47
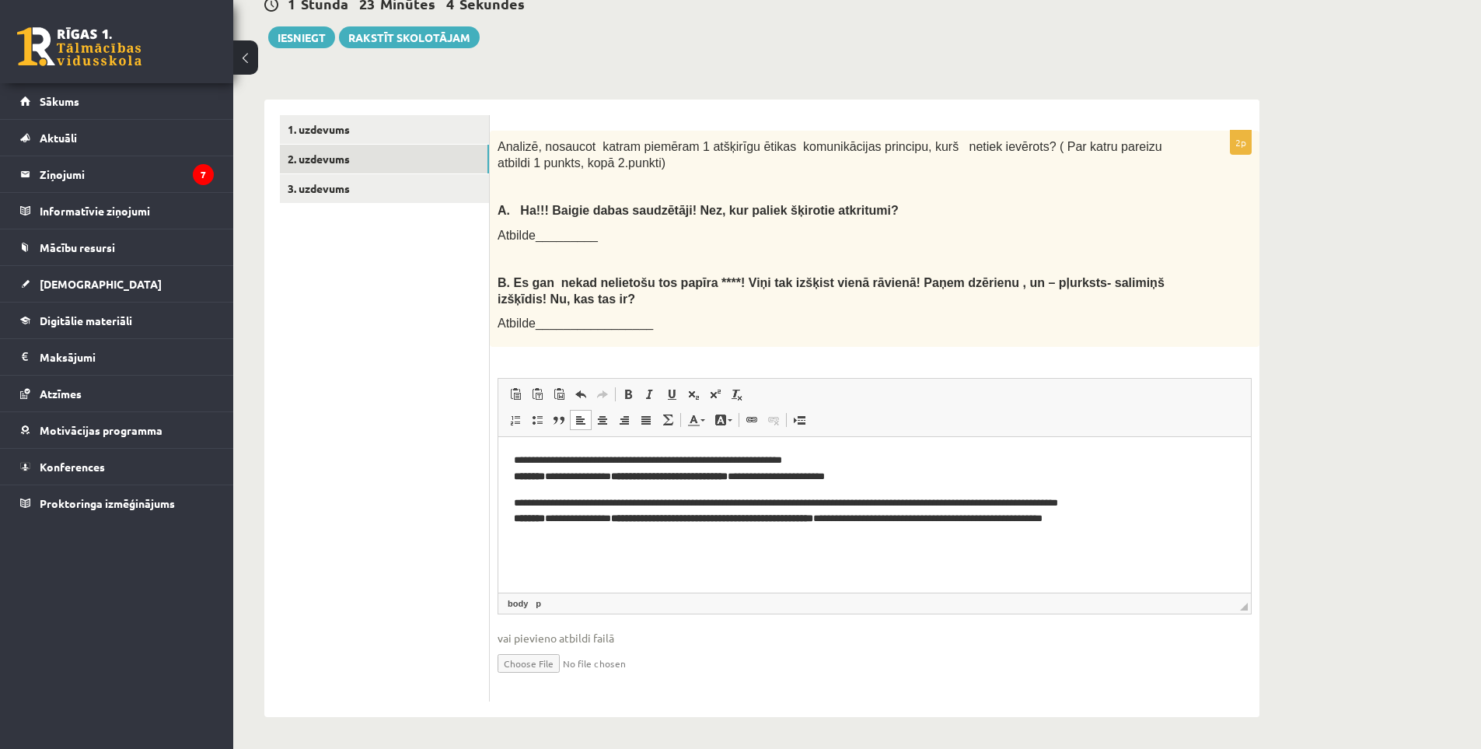
click at [483, 386] on ul "1. uzdevums 2. uzdevums 3. uzdevums" at bounding box center [385, 408] width 210 height 586
click at [417, 527] on ul "1. uzdevums 2. uzdevums 3. uzdevums" at bounding box center [385, 408] width 210 height 586
click at [366, 533] on ul "1. uzdevums 2. uzdevums 3. uzdevums" at bounding box center [385, 408] width 210 height 586
click at [757, 519] on strong "**********" at bounding box center [712, 518] width 202 height 10
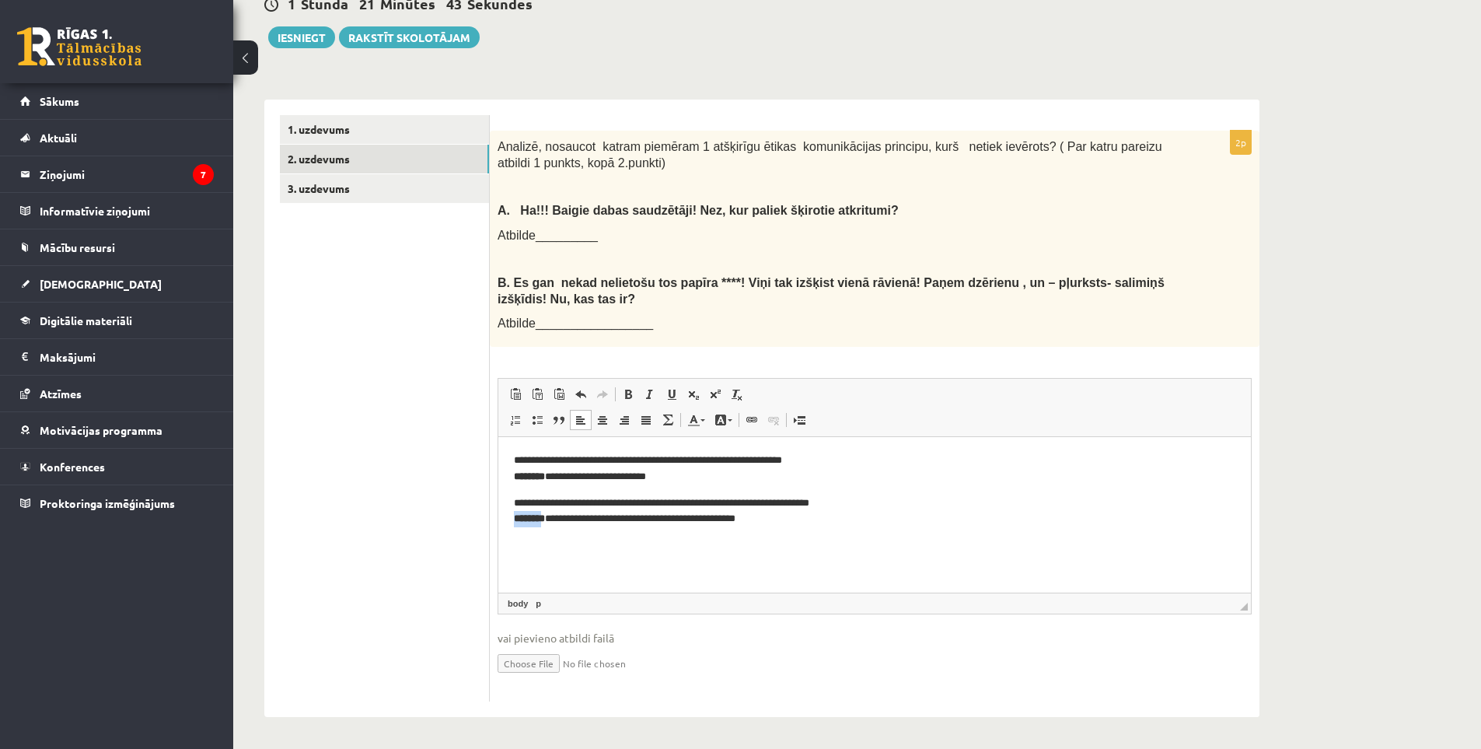
drag, startPoint x: 547, startPoint y: 516, endPoint x: 514, endPoint y: 519, distance: 32.8
click at [514, 519] on strong "********" at bounding box center [529, 518] width 31 height 10
click at [626, 397] on span at bounding box center [628, 394] width 12 height 12
click at [627, 393] on span at bounding box center [628, 394] width 12 height 12
click at [580, 497] on p "**********" at bounding box center [875, 511] width 722 height 33
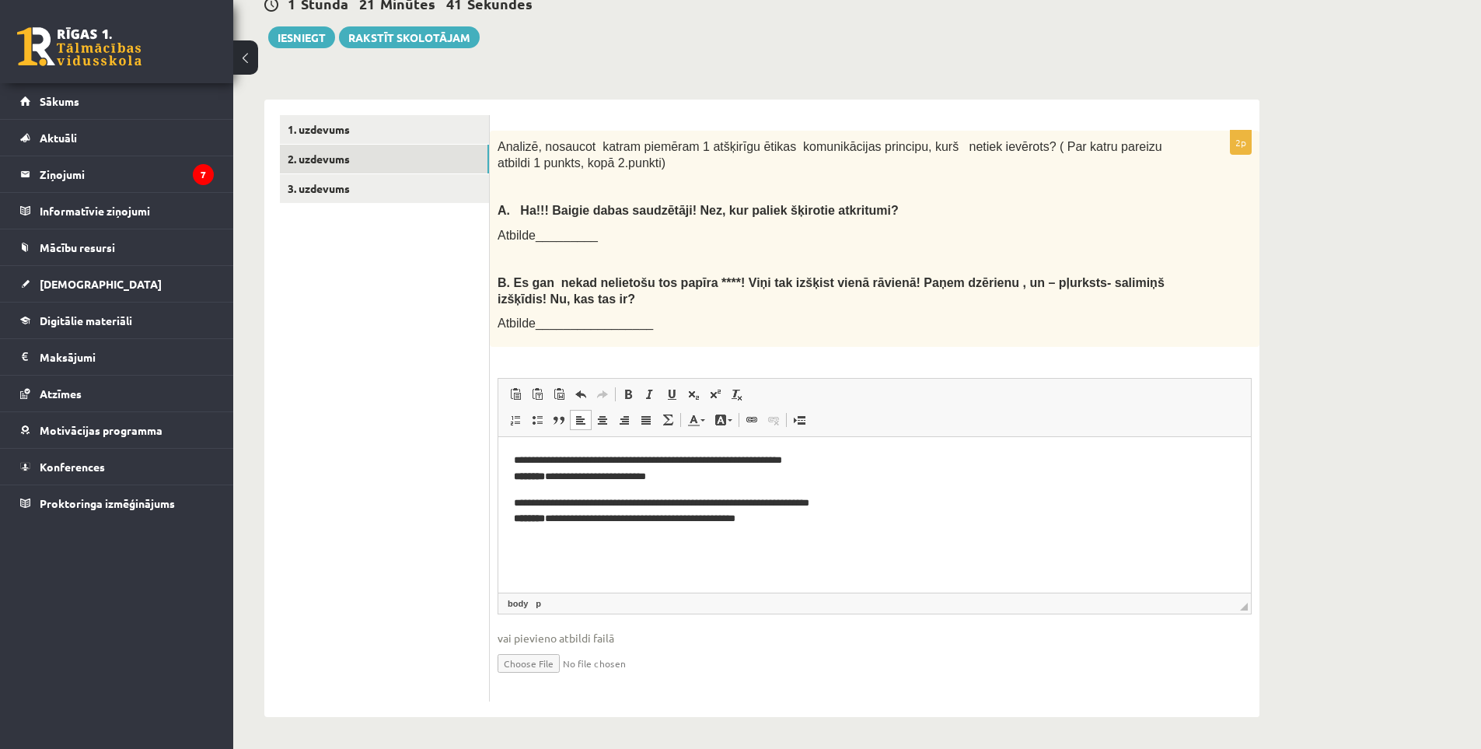
click at [537, 513] on strong "*******" at bounding box center [529, 518] width 31 height 10
click at [545, 513] on strong "*******" at bounding box center [529, 518] width 31 height 10
click at [623, 394] on span at bounding box center [628, 394] width 12 height 12
click at [530, 516] on p "**********" at bounding box center [875, 511] width 722 height 33
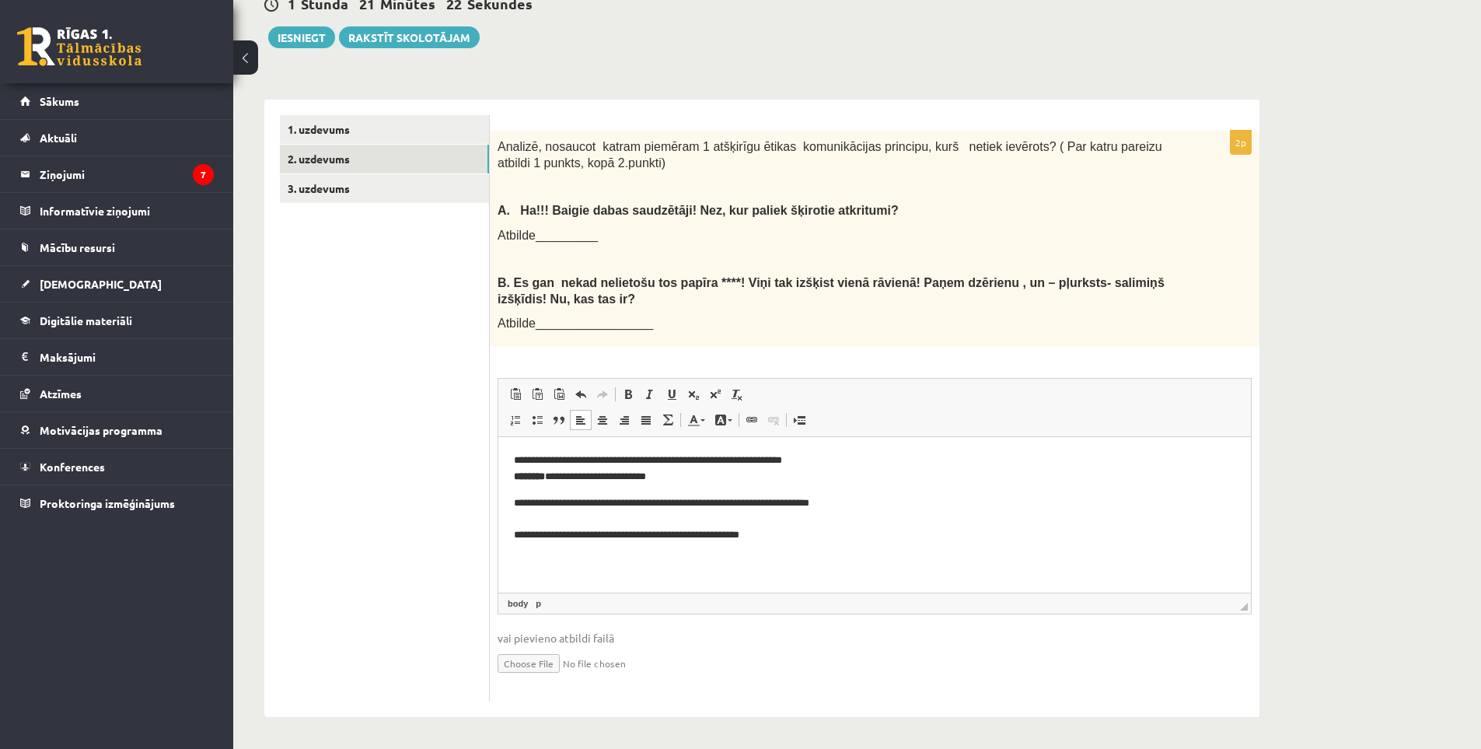
click at [567, 474] on p "**********" at bounding box center [875, 469] width 722 height 33
click at [562, 473] on p "**********" at bounding box center [875, 469] width 722 height 33
click at [558, 474] on p "**********" at bounding box center [875, 469] width 722 height 33
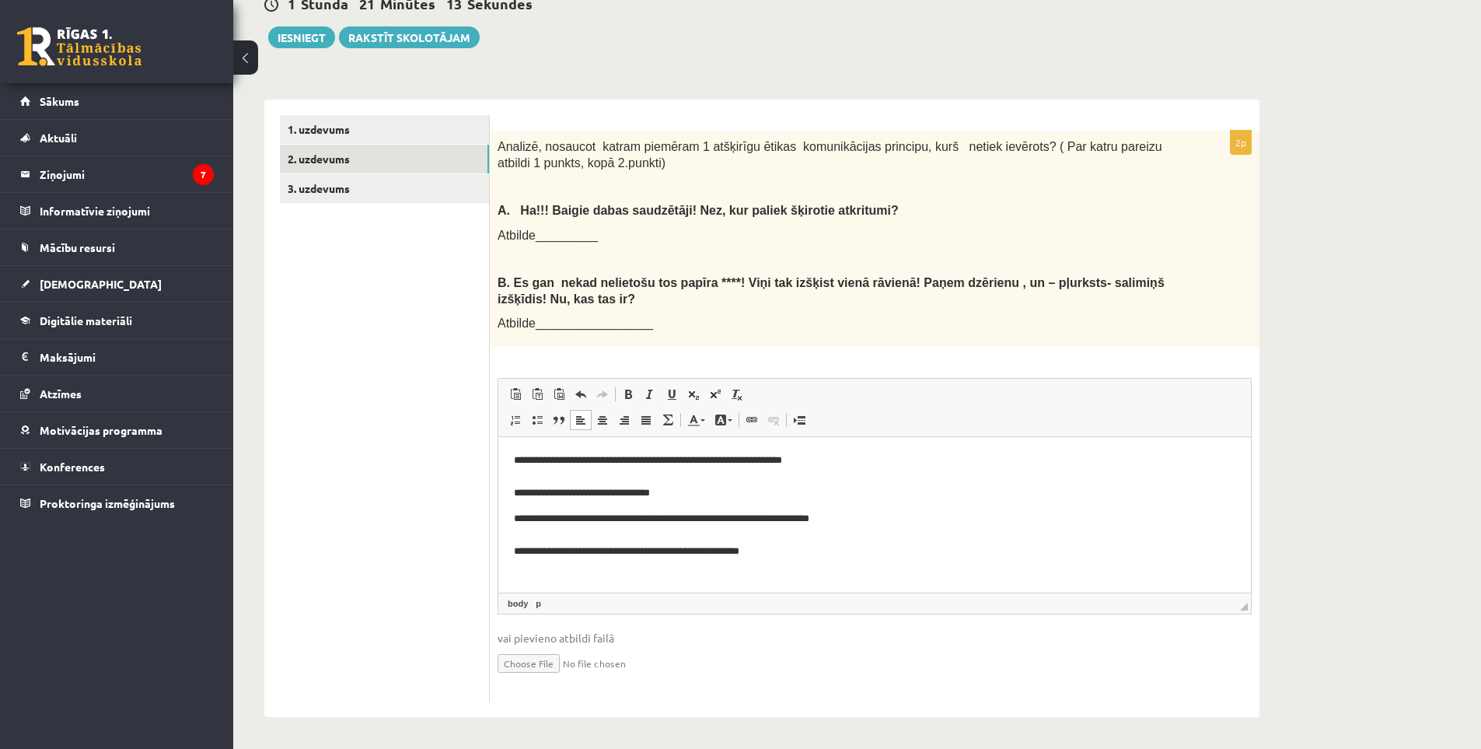
click at [757, 544] on p "**********" at bounding box center [875, 535] width 722 height 48
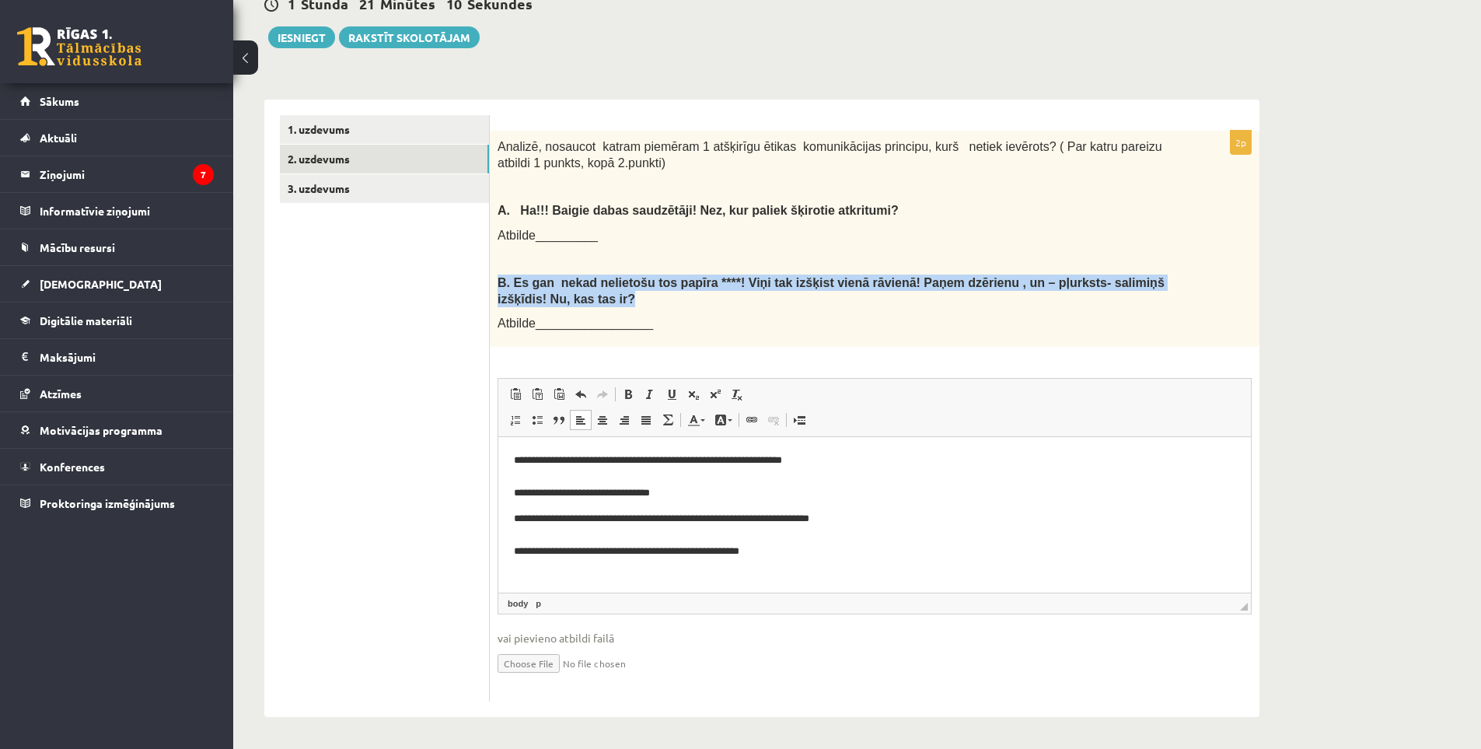
drag, startPoint x: 496, startPoint y: 276, endPoint x: 551, endPoint y: 292, distance: 57.4
click at [551, 292] on div "Analizē, nosaucot katram piemēram 1 atšķirīgu ētikas komunikācijas principu, ku…" at bounding box center [875, 239] width 770 height 216
copy span "B. Es gan nekad nelietošu tos papīra ****! Viņi tak izšķist vienā rāvienā! Paņe…"
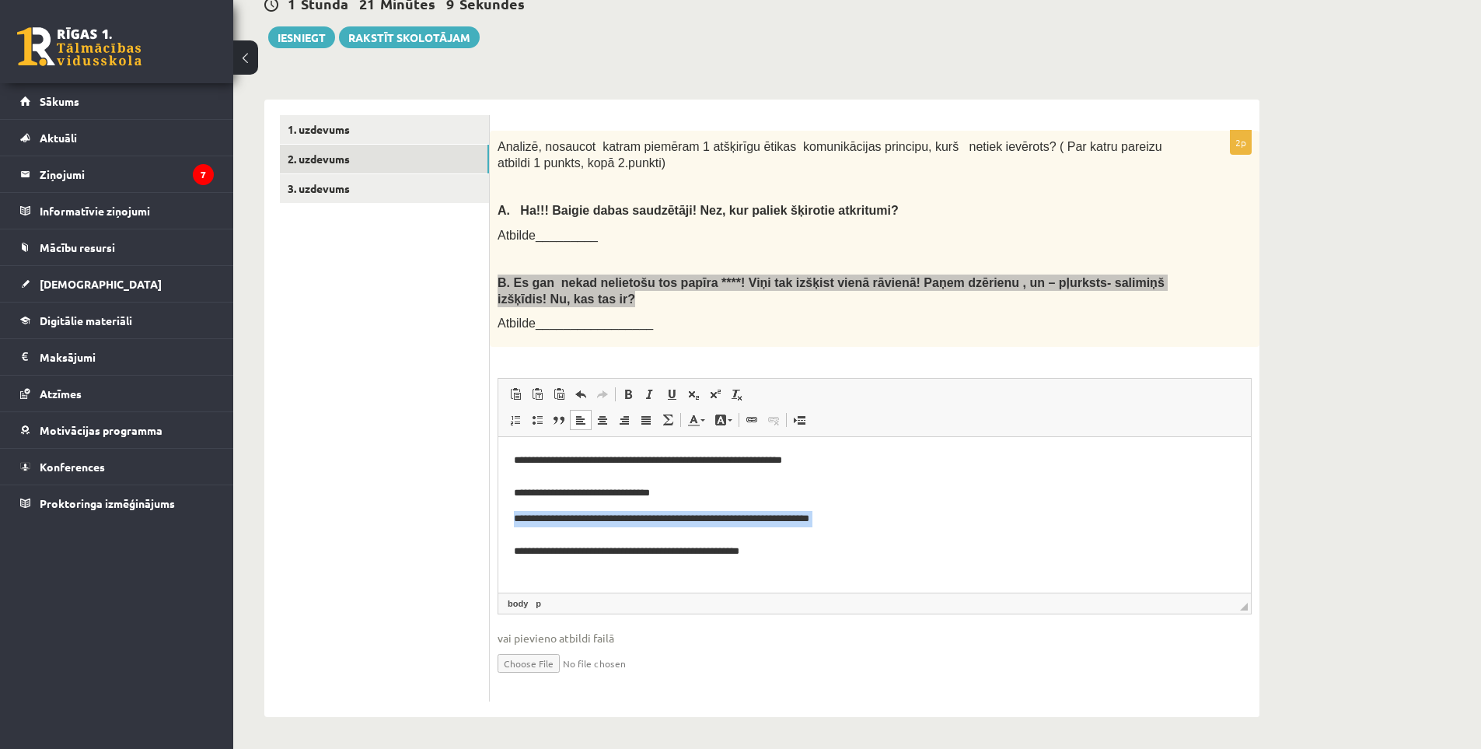
drag, startPoint x: 852, startPoint y: 527, endPoint x: 506, endPoint y: 511, distance: 345.7
click at [506, 511] on html "**********" at bounding box center [874, 506] width 753 height 138
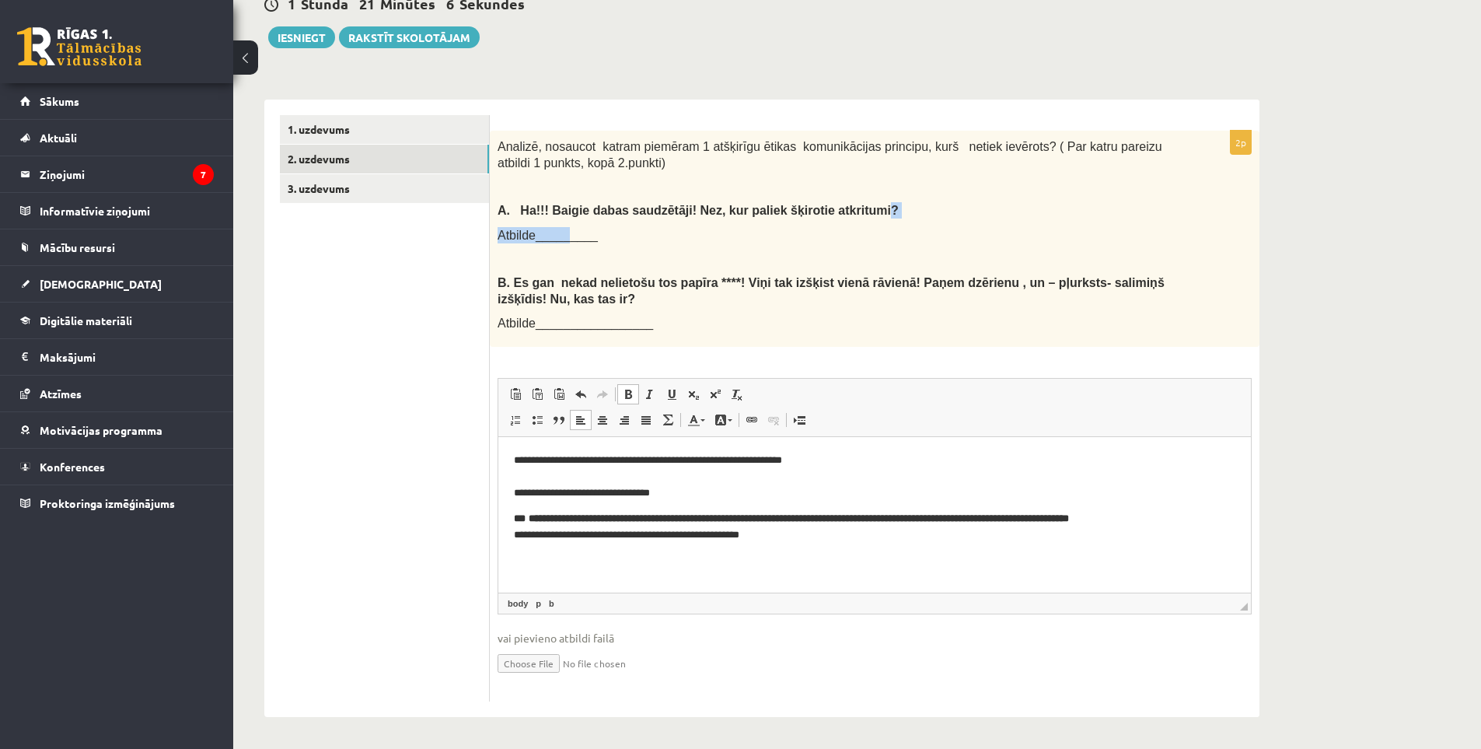
drag, startPoint x: 852, startPoint y: 211, endPoint x: 841, endPoint y: 212, distance: 11.0
click at [579, 221] on div "Analizē, nosaucot katram piemēram 1 atšķirīgu ētikas komunikācijas principu, ku…" at bounding box center [875, 239] width 770 height 216
click at [757, 208] on p "A. Ha!!! Baigie dabas saudzētāji! Nez, kur paliek šķirotie atkritumi?" at bounding box center [836, 210] width 677 height 16
drag, startPoint x: 787, startPoint y: 201, endPoint x: 491, endPoint y: 205, distance: 295.5
click at [491, 205] on div "Analizē, nosaucot katram piemēram 1 atšķirīgu ētikas komunikācijas principu, ku…" at bounding box center [875, 239] width 770 height 216
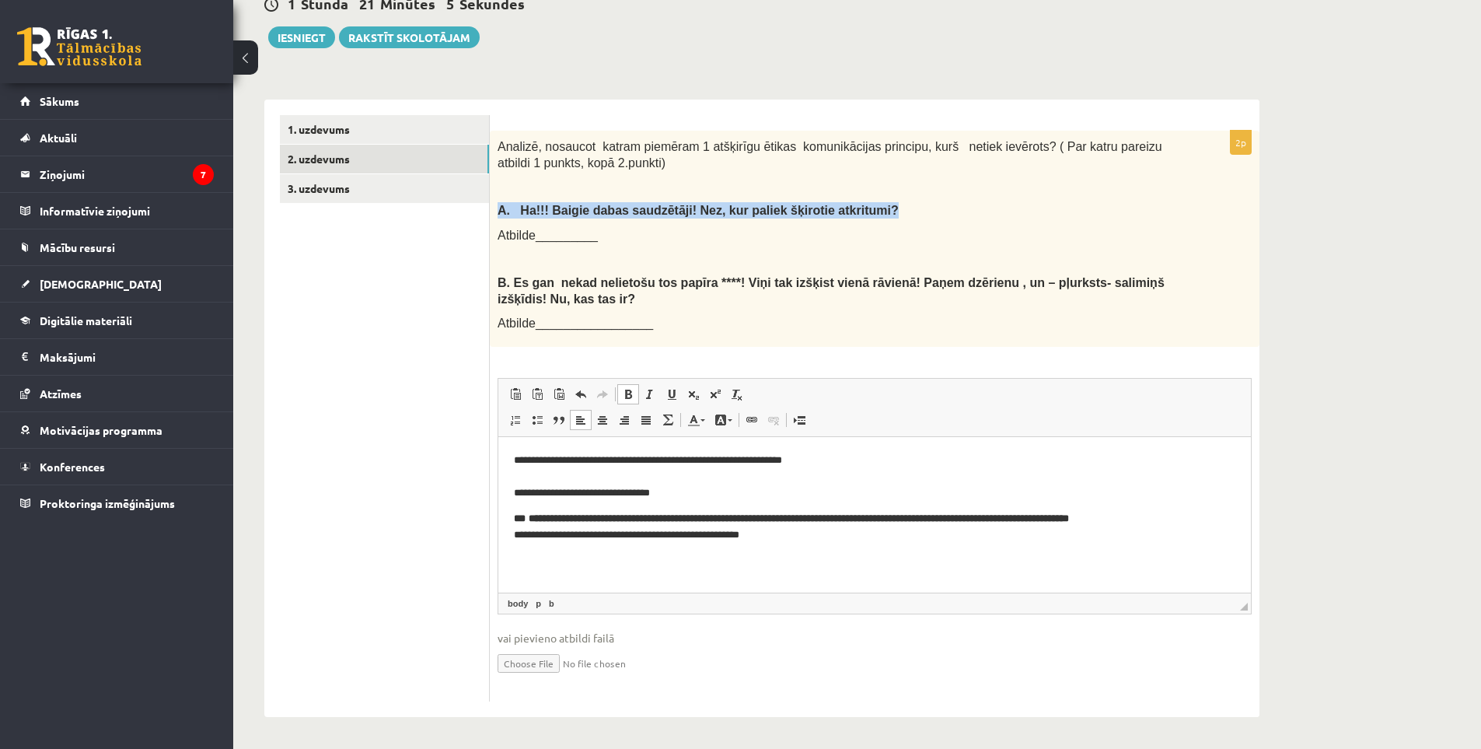
copy span "A. Ha!!! Baigie dabas saudzētāji! Nez, kur paliek šķirotie atkritumi?"
drag, startPoint x: 808, startPoint y: 450, endPoint x: 798, endPoint y: 452, distance: 10.2
click at [757, 452] on html "**********" at bounding box center [874, 498] width 753 height 122
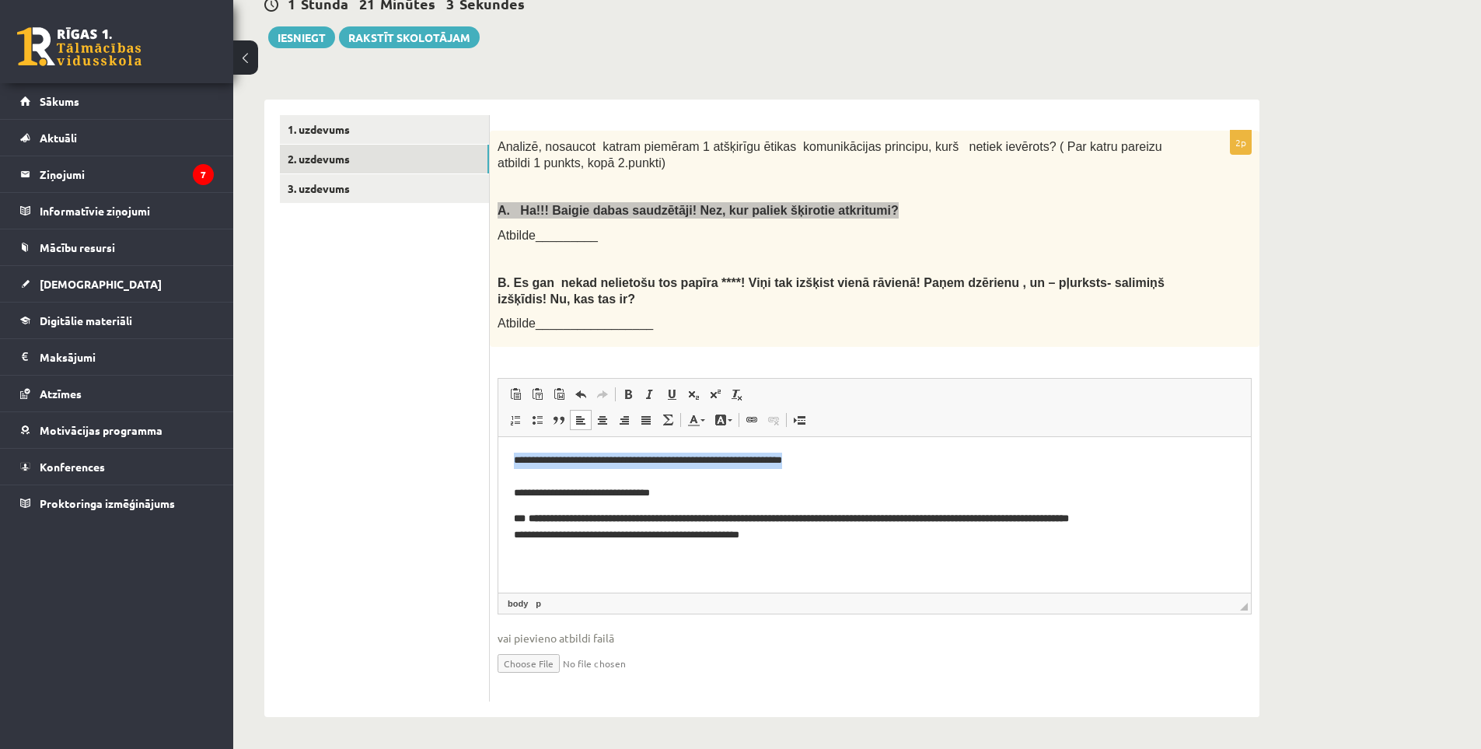
drag, startPoint x: 845, startPoint y: 456, endPoint x: 500, endPoint y: 449, distance: 345.3
click at [500, 449] on html "**********" at bounding box center [874, 498] width 753 height 122
click at [514, 491] on p "**********" at bounding box center [875, 477] width 722 height 48
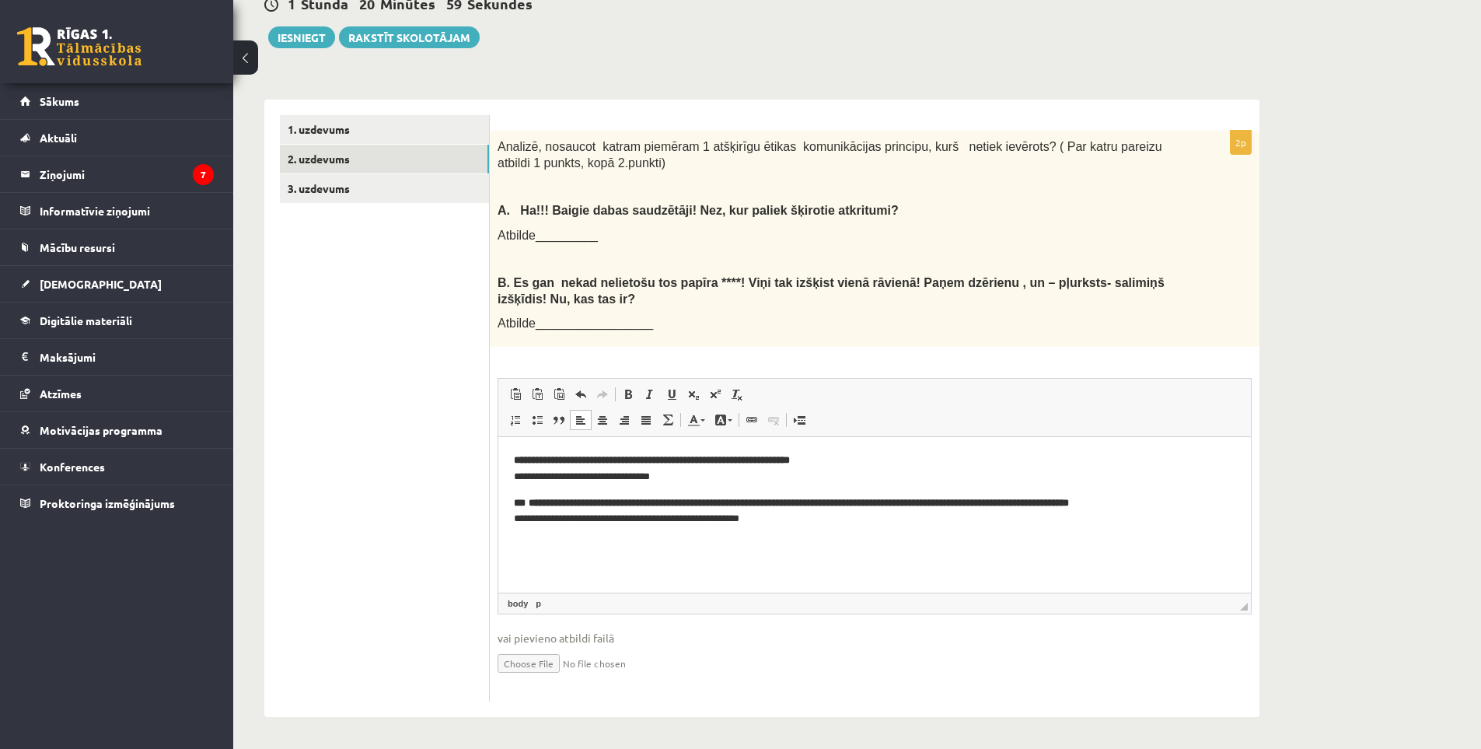
click at [320, 502] on ul "1. uzdevums 2. uzdevums 3. uzdevums" at bounding box center [385, 408] width 210 height 586
click at [393, 191] on link "3. uzdevums" at bounding box center [384, 188] width 209 height 29
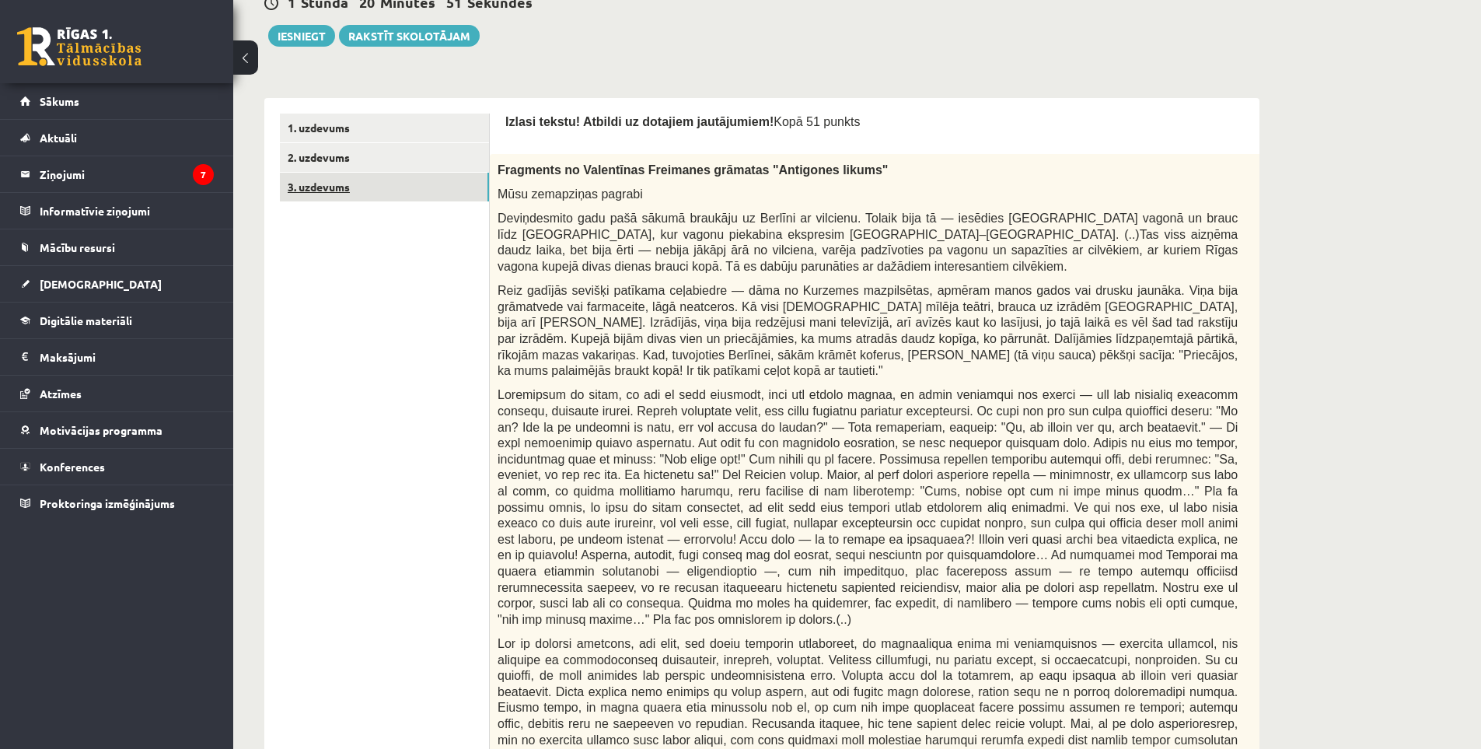
scroll to position [0, 0]
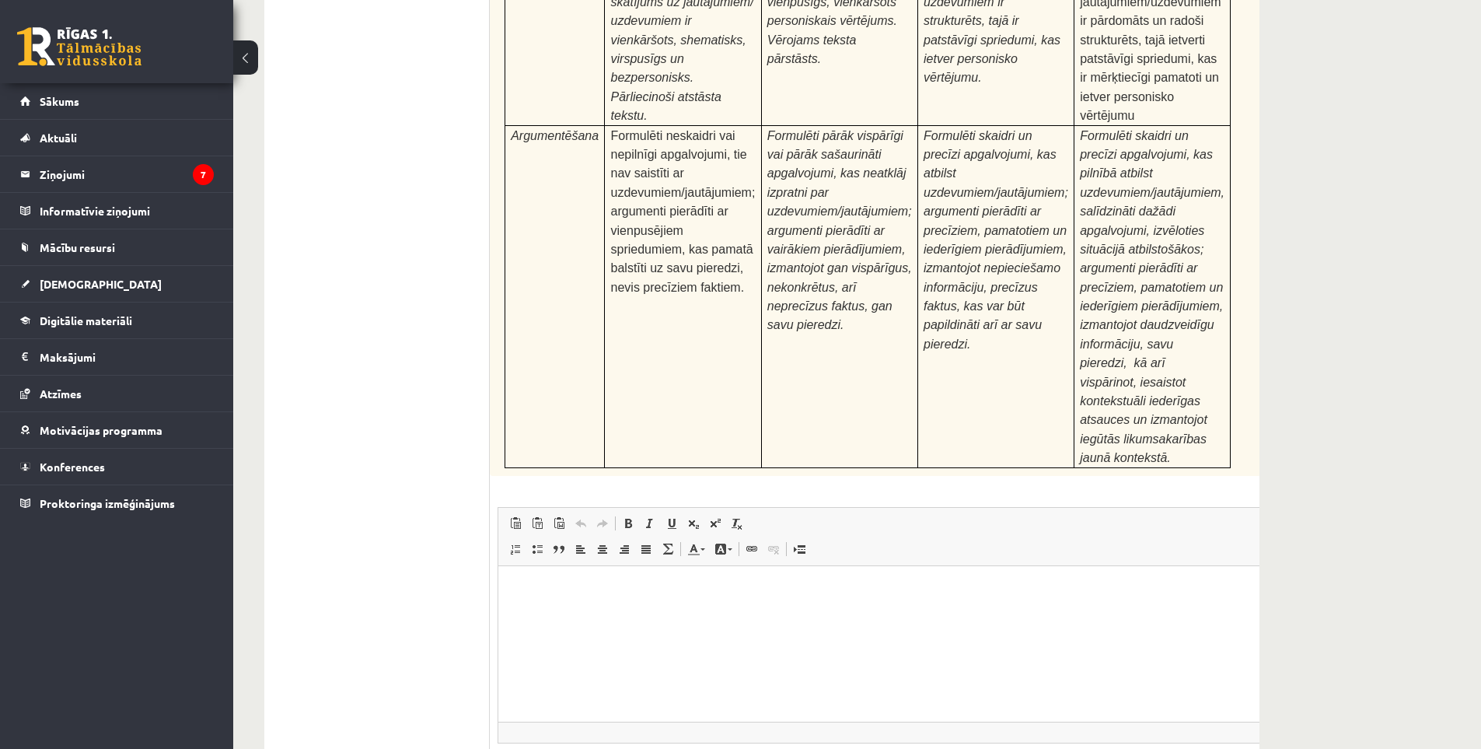
drag, startPoint x: 524, startPoint y: 250, endPoint x: 439, endPoint y: 558, distance: 319.6
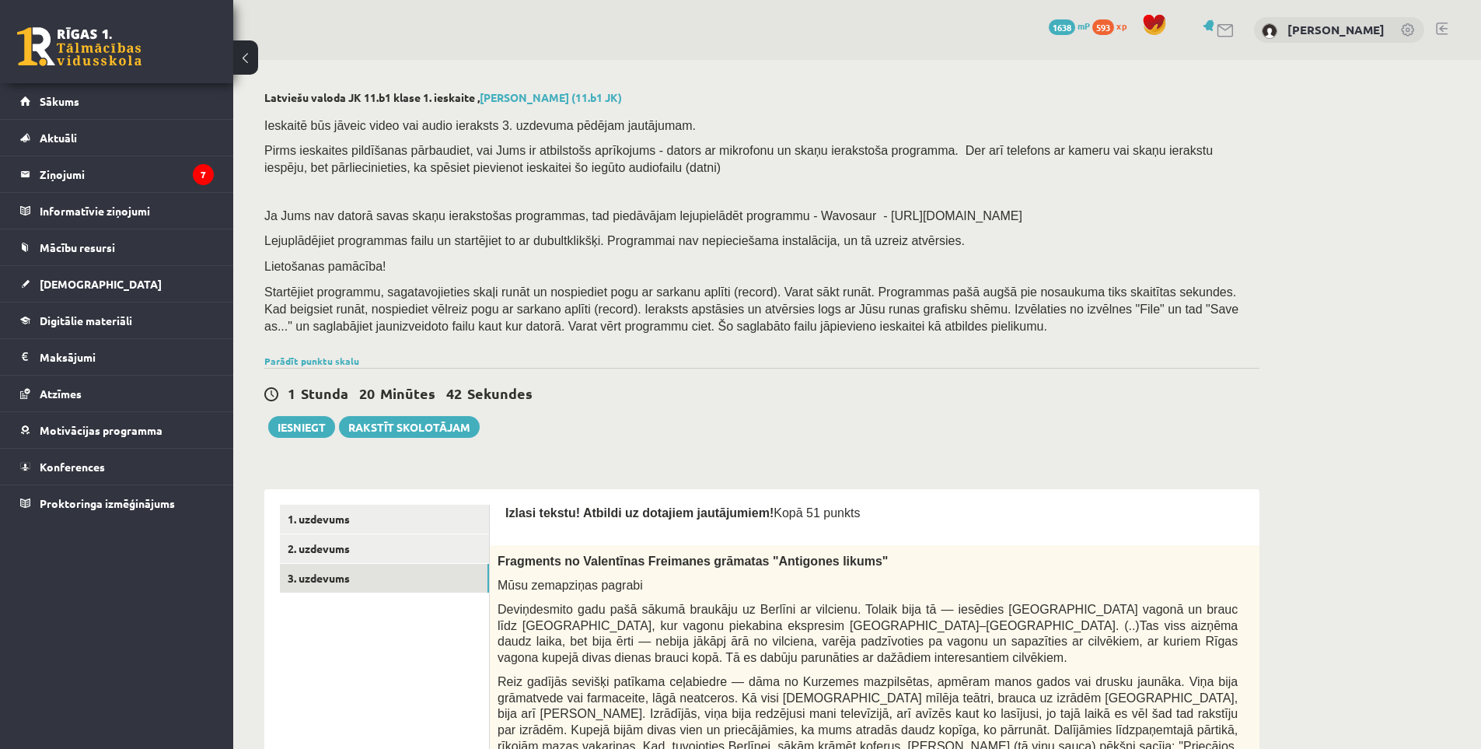
drag, startPoint x: 376, startPoint y: 726, endPoint x: 308, endPoint y: 335, distance: 397.1
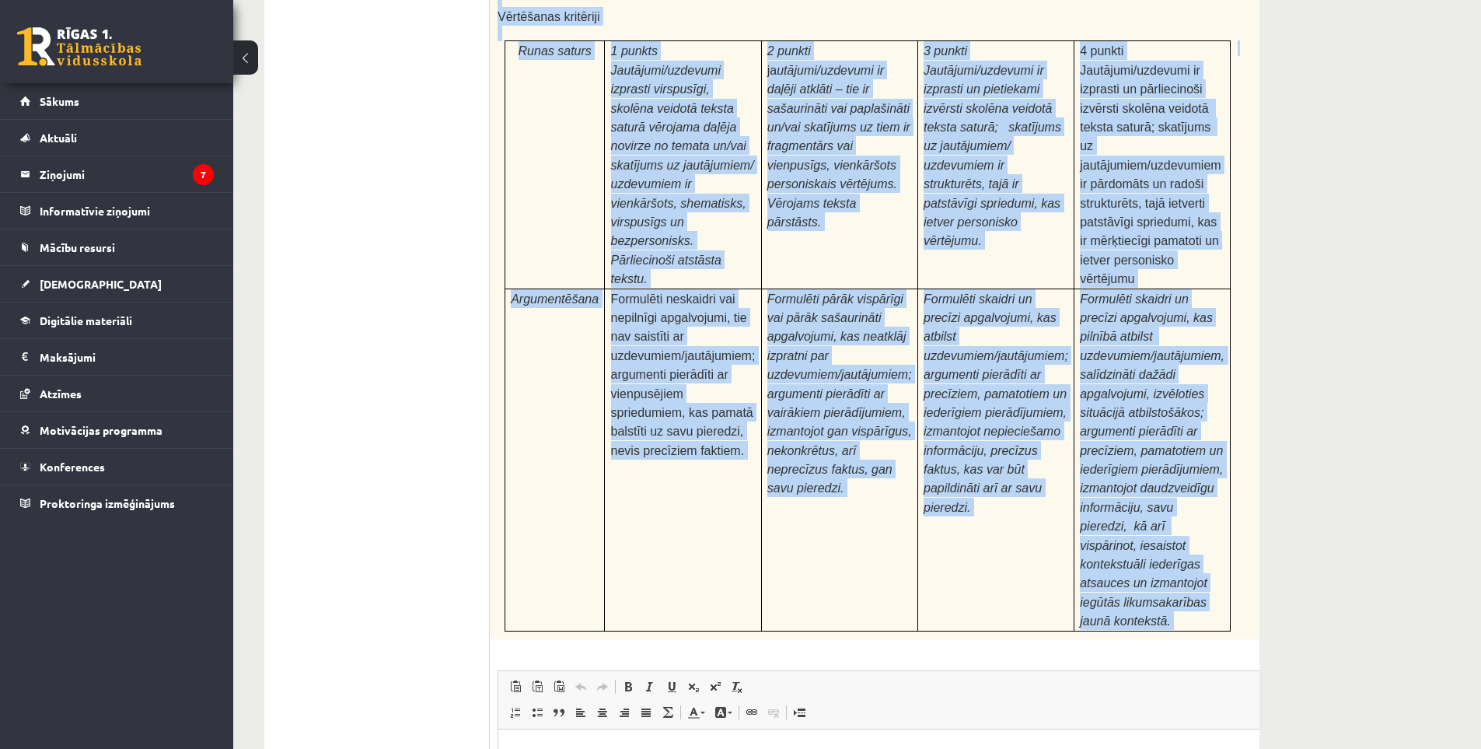
scroll to position [4821, 0]
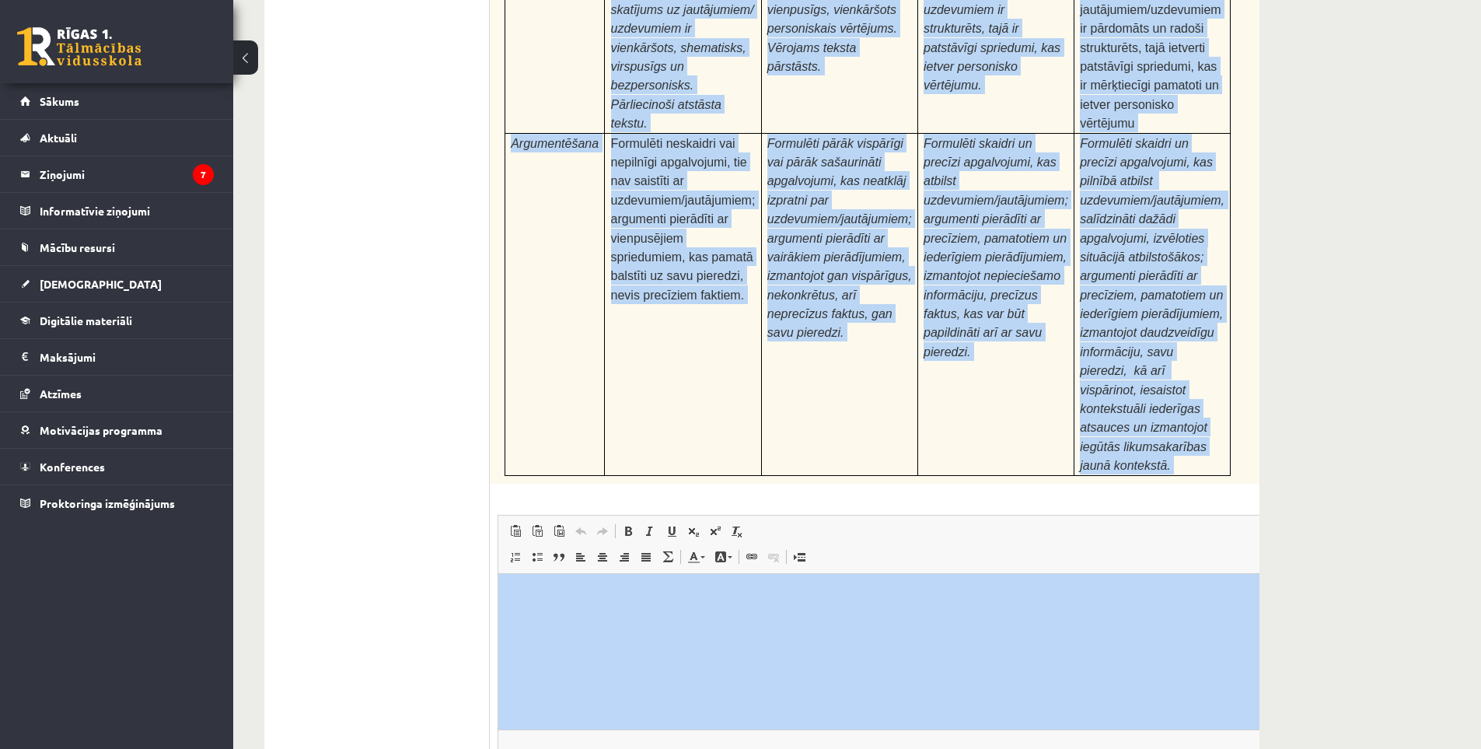
drag, startPoint x: 1003, startPoint y: 928, endPoint x: 932, endPoint y: 719, distance: 221.1
copy form "Izlasi tekstu! Atbildi uz dotajiem jautājumiem! Kopā 51 punkts 0p Fragments no …"
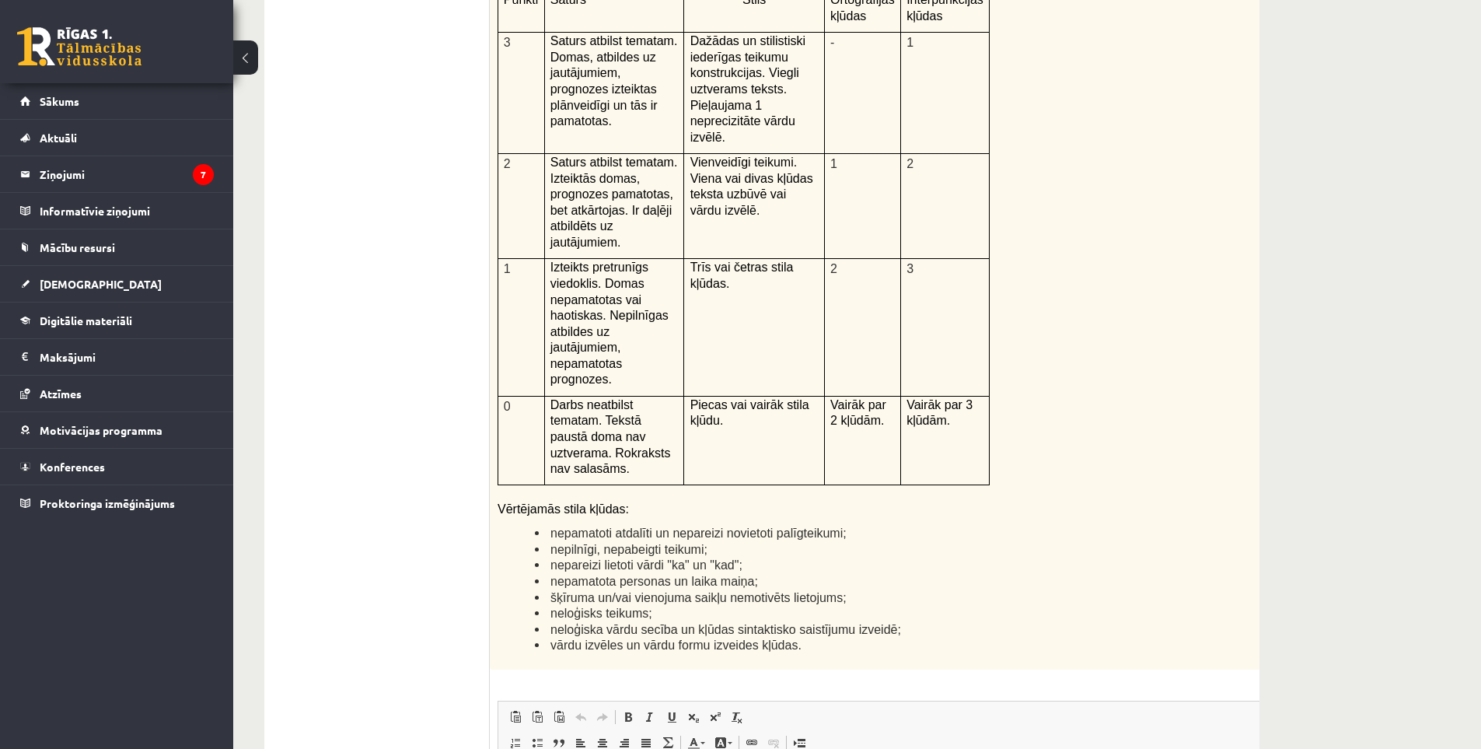
scroll to position [3188, 0]
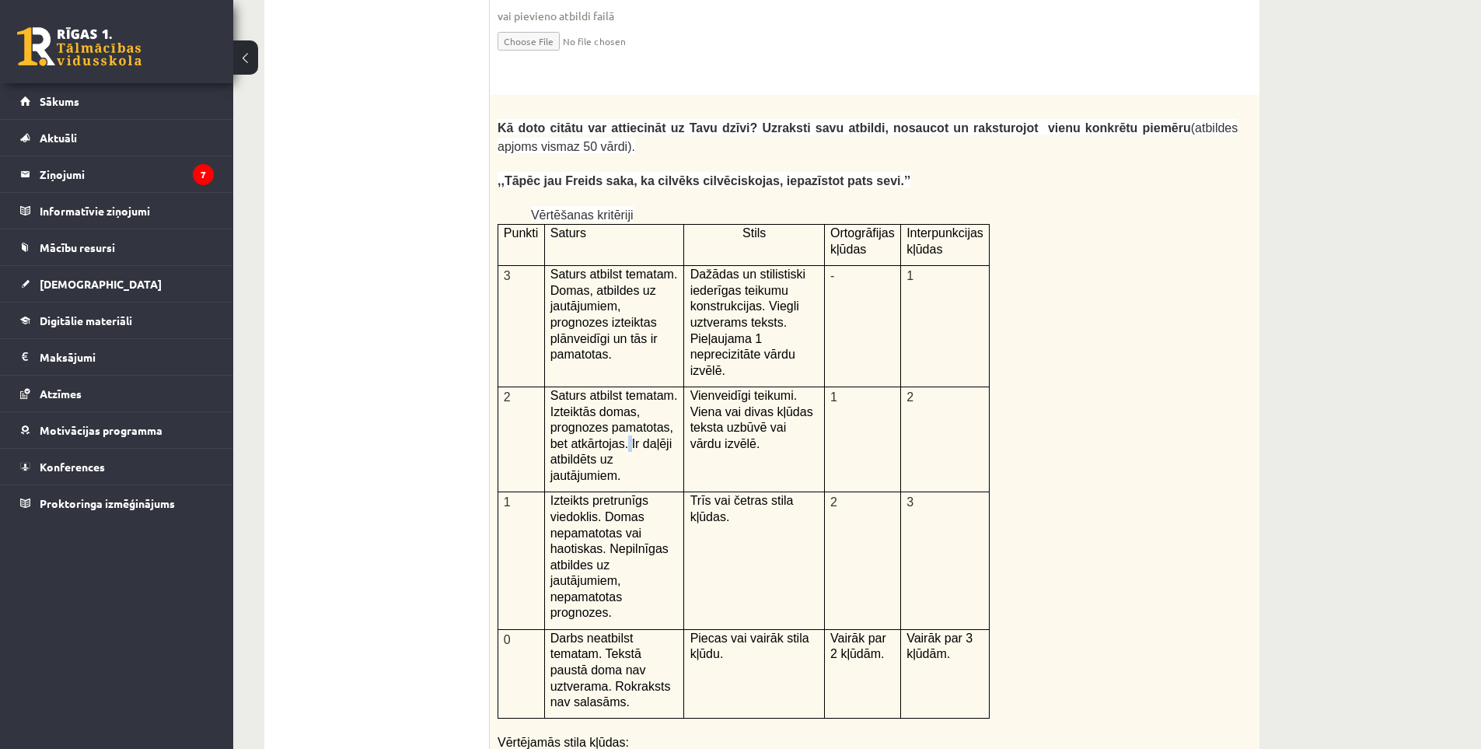
drag, startPoint x: 603, startPoint y: 385, endPoint x: 593, endPoint y: 370, distance: 17.5
click at [603, 389] on span "Saturs atbilst tematam. Izteiktās domas, prognozes pamatotas, bet atkārtojas. I…" at bounding box center [615, 435] width 128 height 93
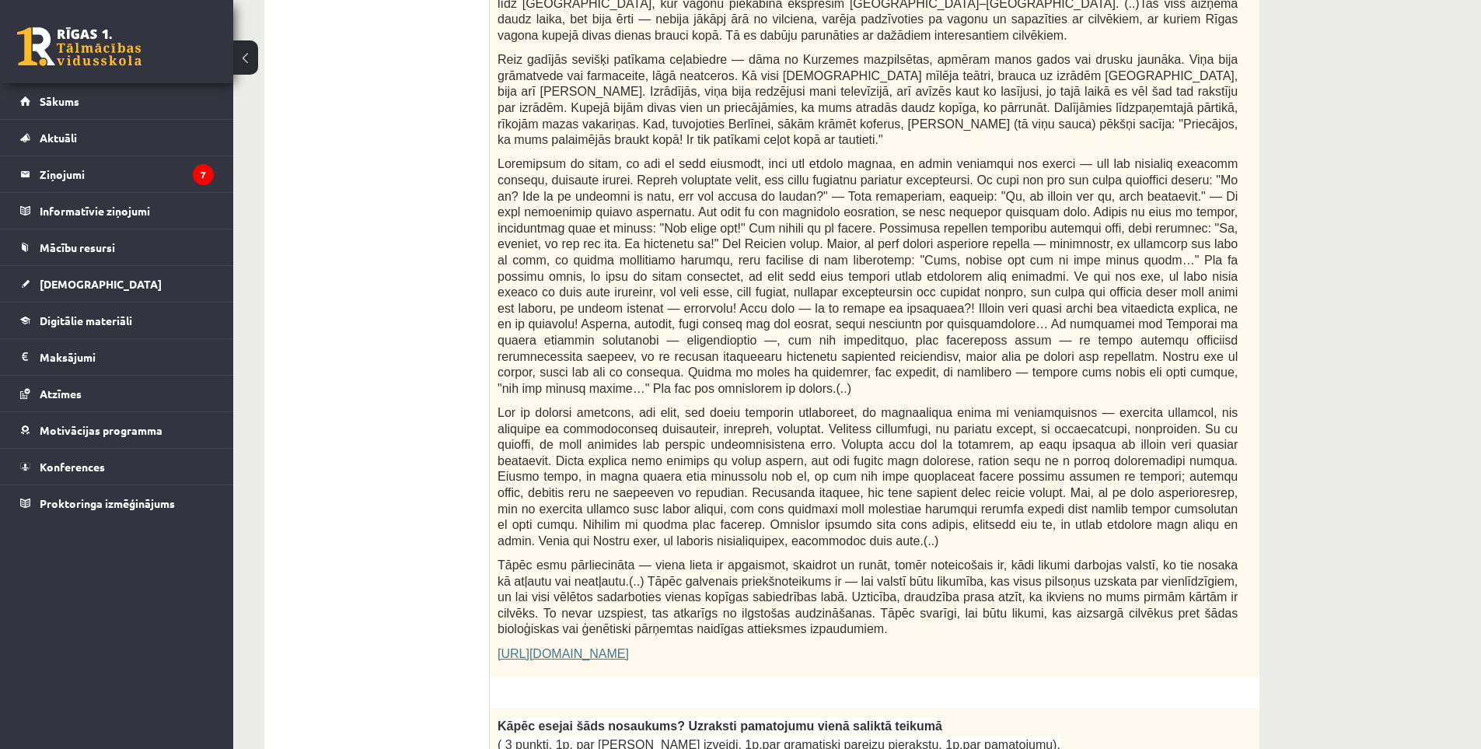
click at [514, 353] on span at bounding box center [868, 275] width 740 height 237
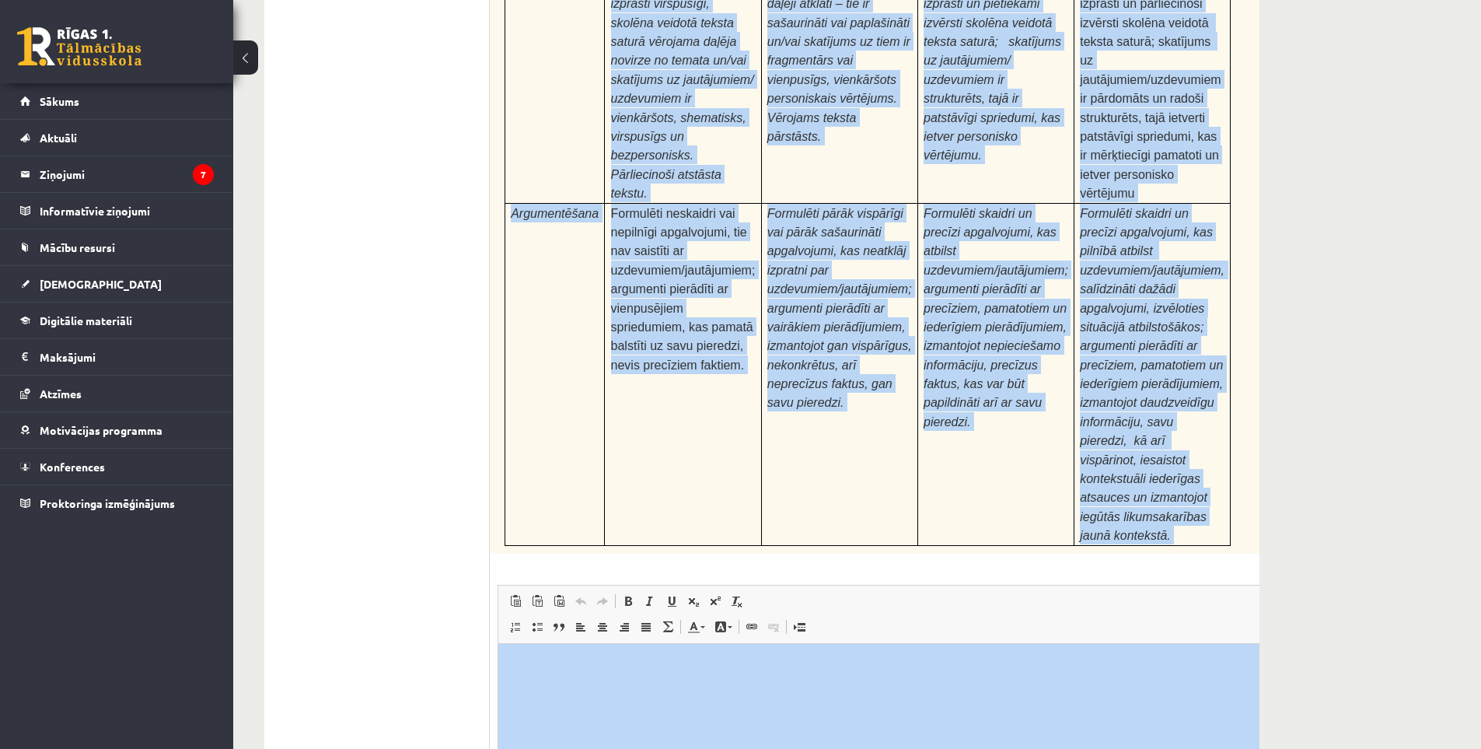
scroll to position [4829, 0]
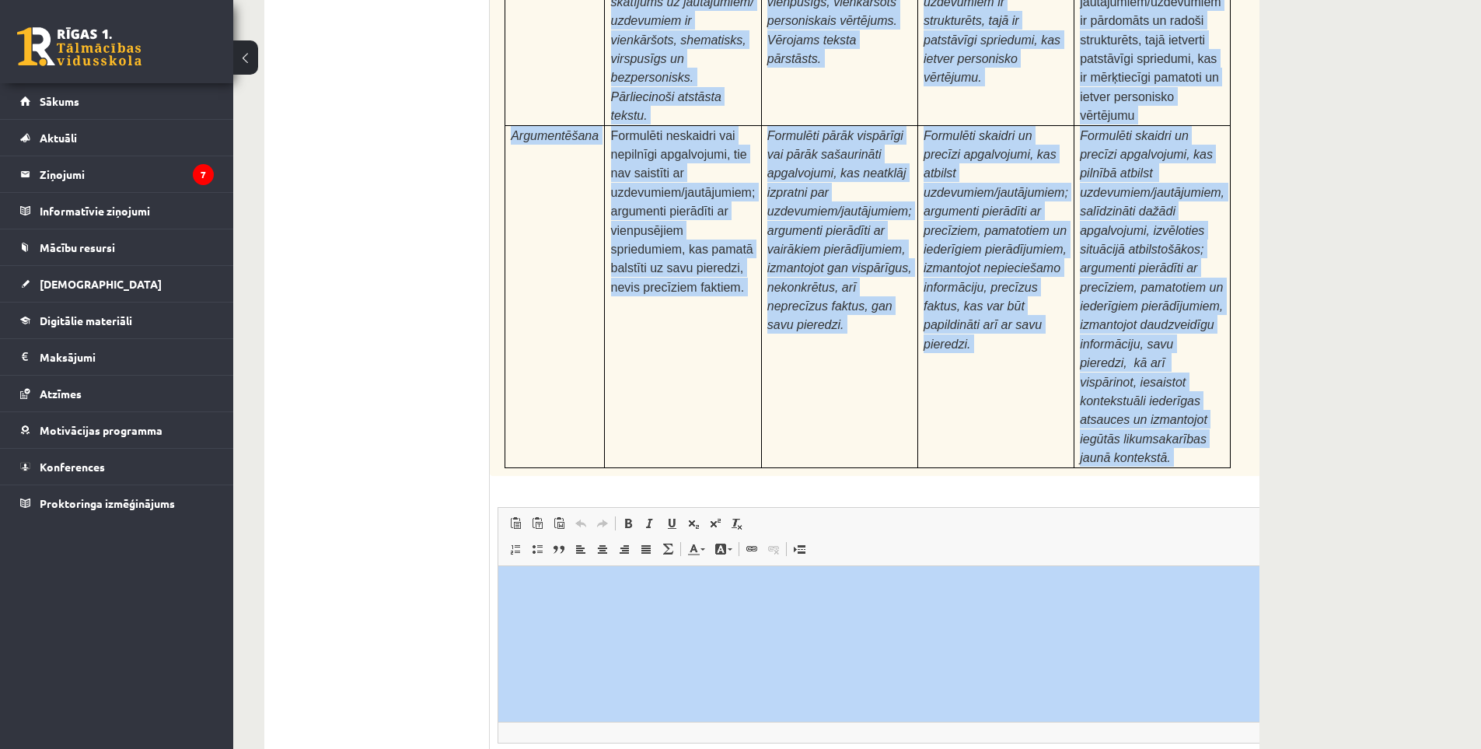
drag, startPoint x: 495, startPoint y: 404, endPoint x: 853, endPoint y: 592, distance: 404.9
copy form "Fragments no Valentīnas Freimanes grāmatas "Antigones likums" Mūsu zemapziņas p…"
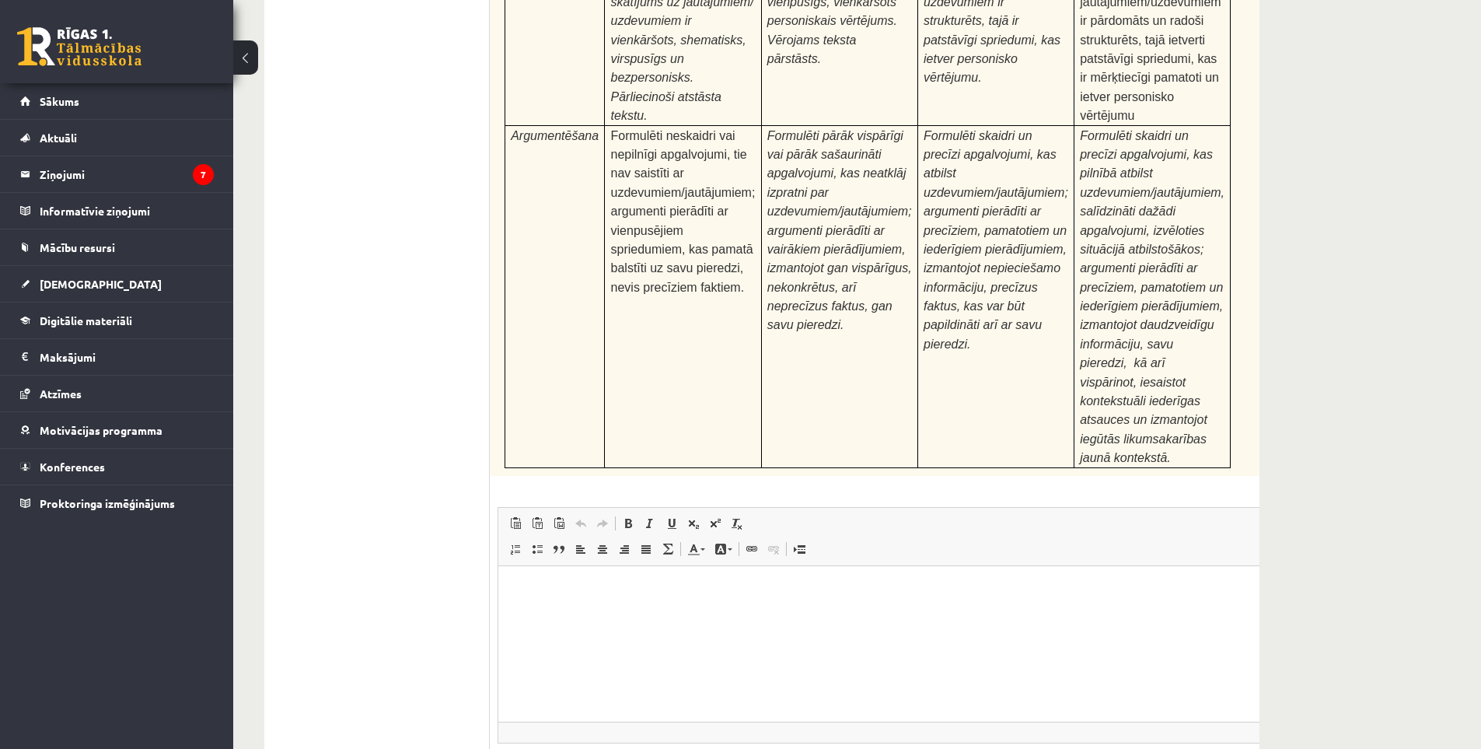
drag, startPoint x: 392, startPoint y: 367, endPoint x: 400, endPoint y: 382, distance: 16.7
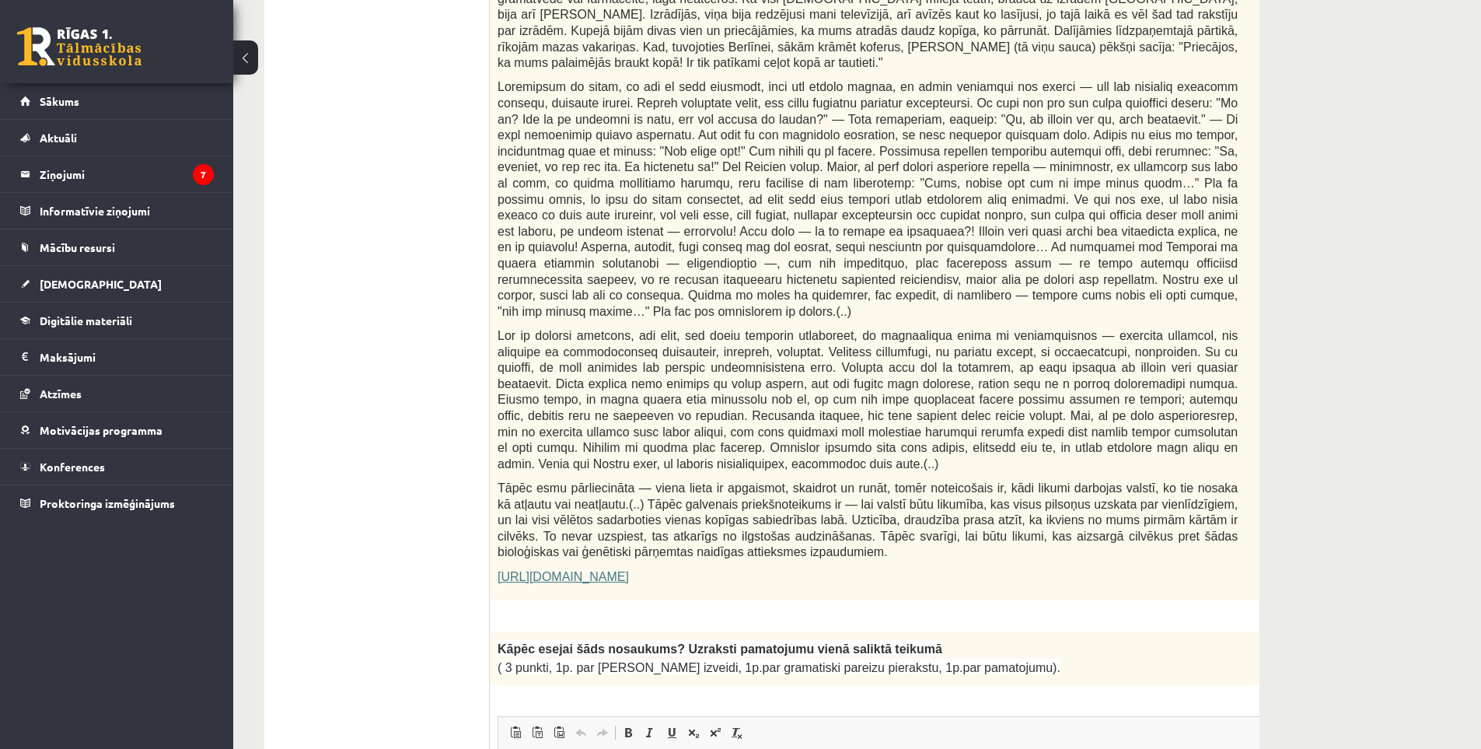
scroll to position [0, 0]
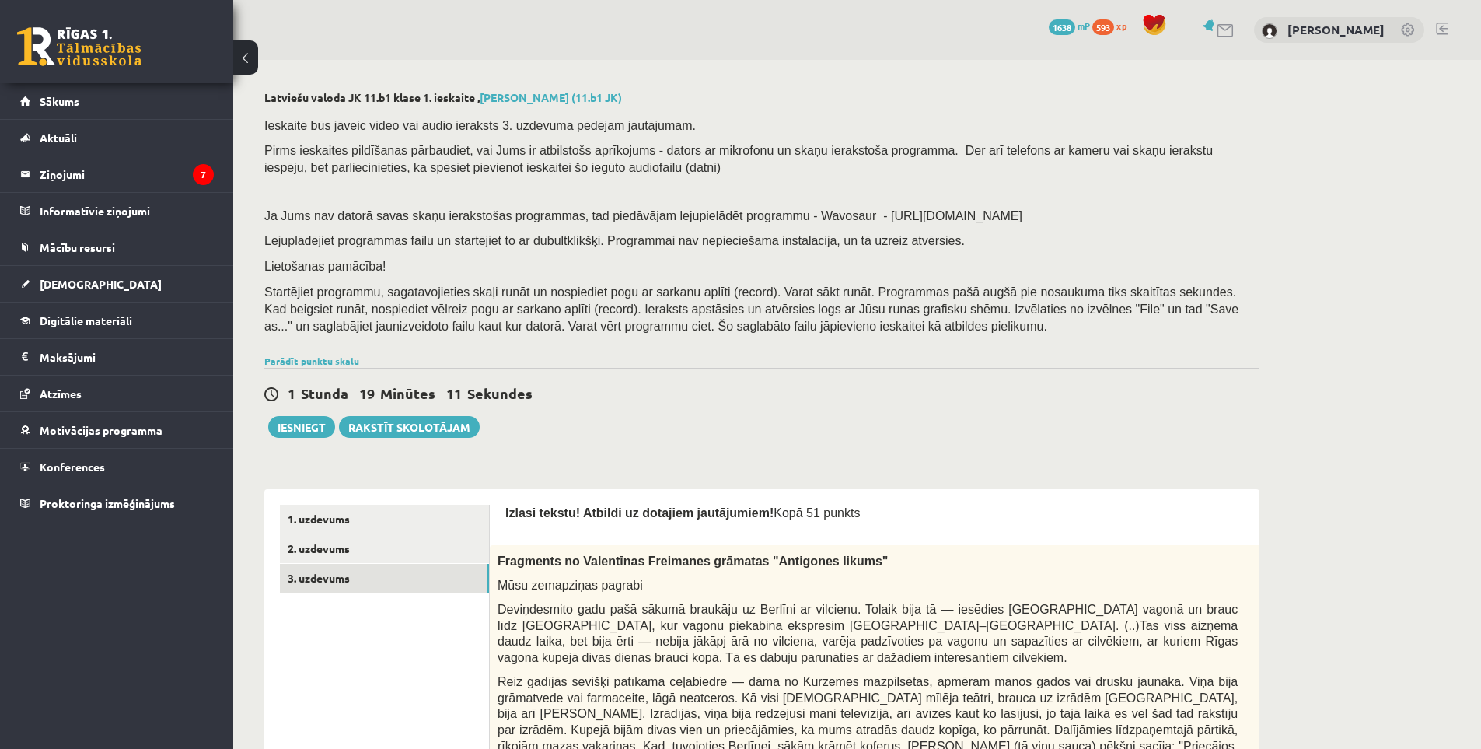
drag, startPoint x: 404, startPoint y: 477, endPoint x: 413, endPoint y: 33, distance: 444.1
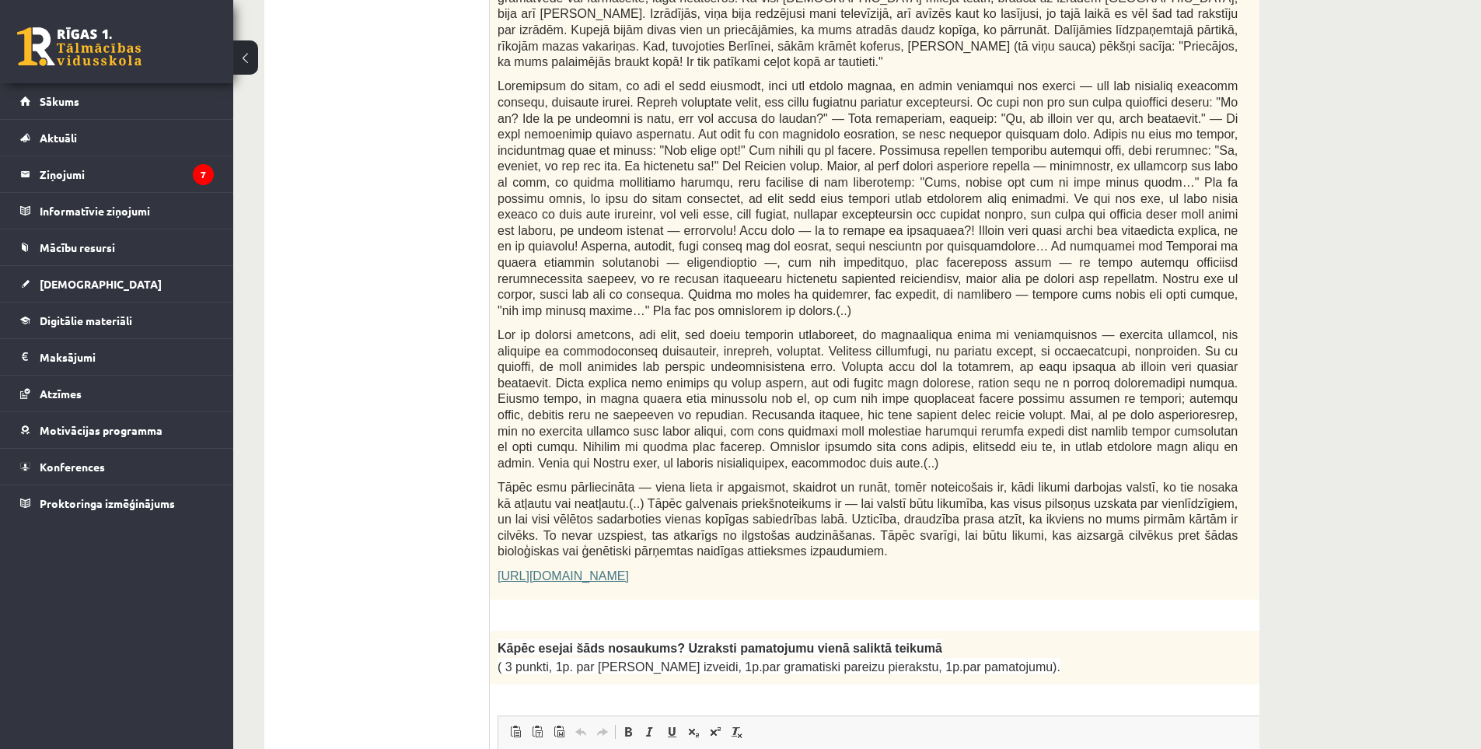
scroll to position [1011, 0]
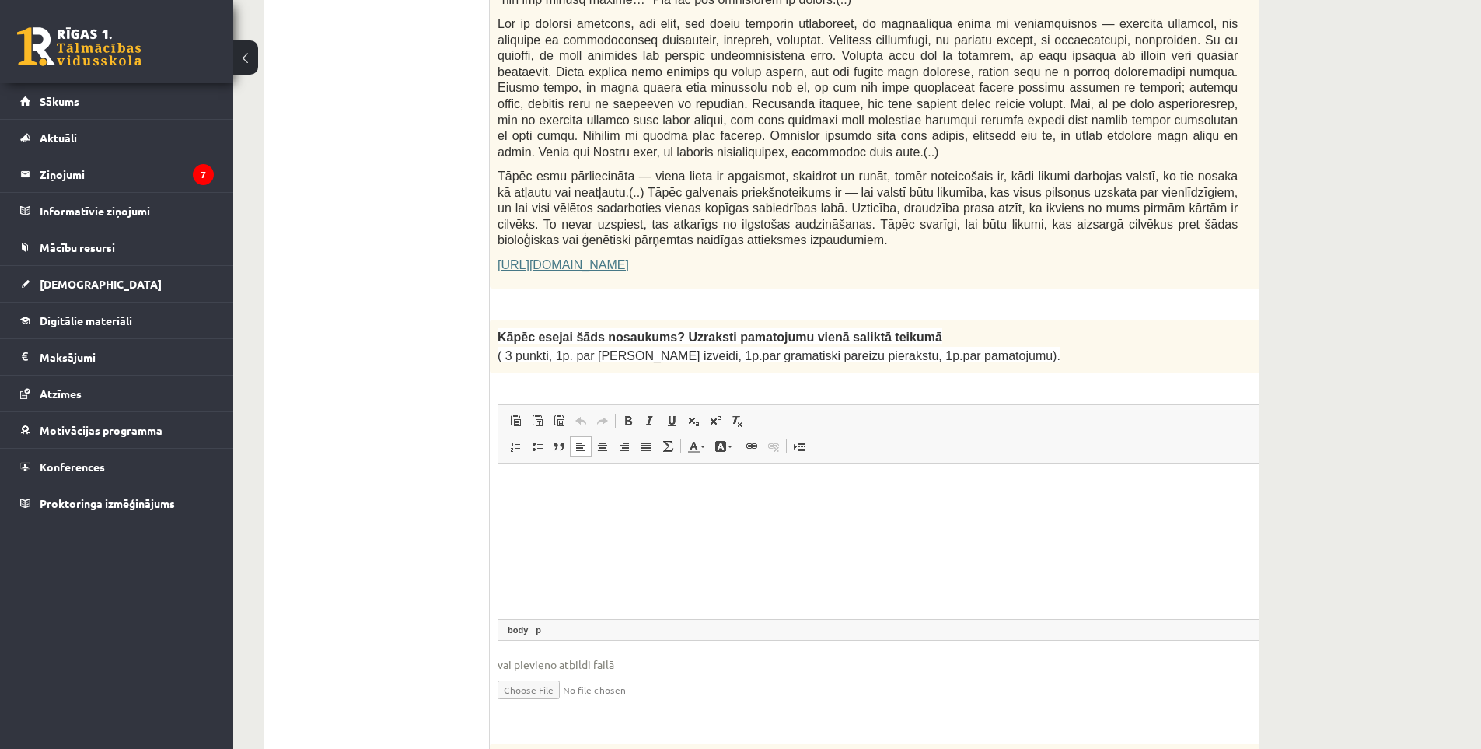
click at [582, 507] on html at bounding box center [906, 486] width 817 height 47
click at [540, 488] on p "Визуальный текстовый редактор, wiswyg-editor-user-answer-47433994764560" at bounding box center [906, 486] width 785 height 16
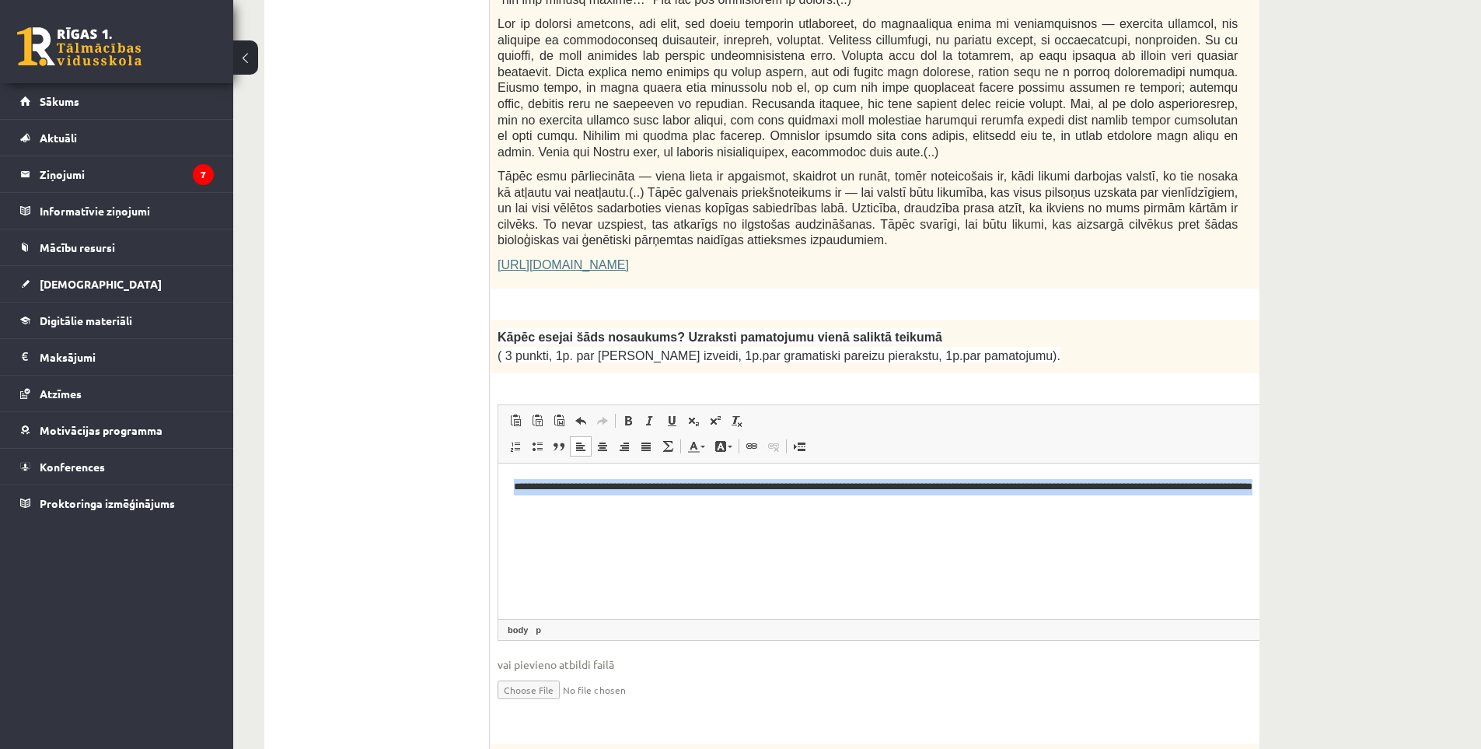
drag, startPoint x: 697, startPoint y: 508, endPoint x: 447, endPoint y: 466, distance: 253.1
click at [498, 466] on html "**********" at bounding box center [906, 495] width 817 height 64
copy p "**********"
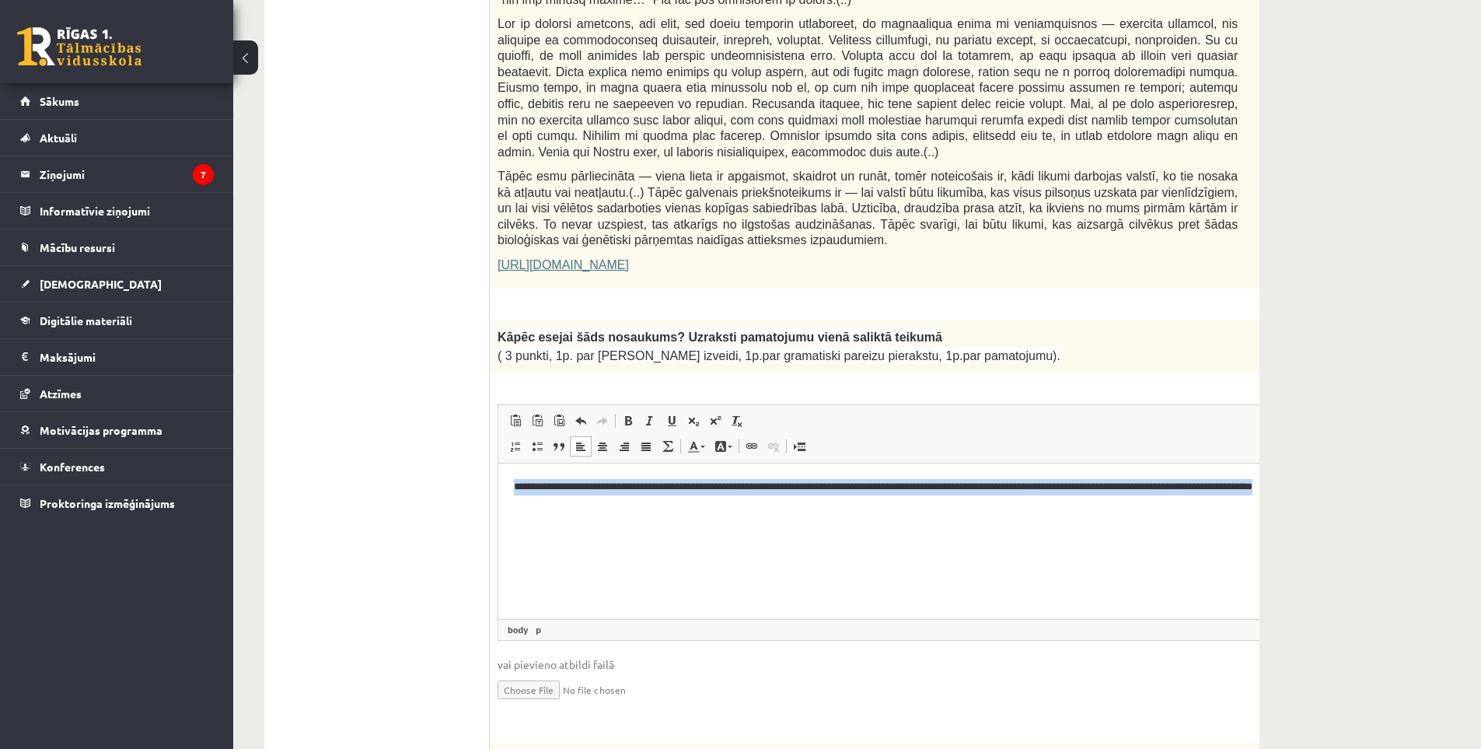
click at [569, 522] on html "**********" at bounding box center [906, 495] width 817 height 64
click at [652, 505] on p "**********" at bounding box center [885, 494] width 743 height 33
click at [676, 512] on html "**********" at bounding box center [906, 495] width 817 height 64
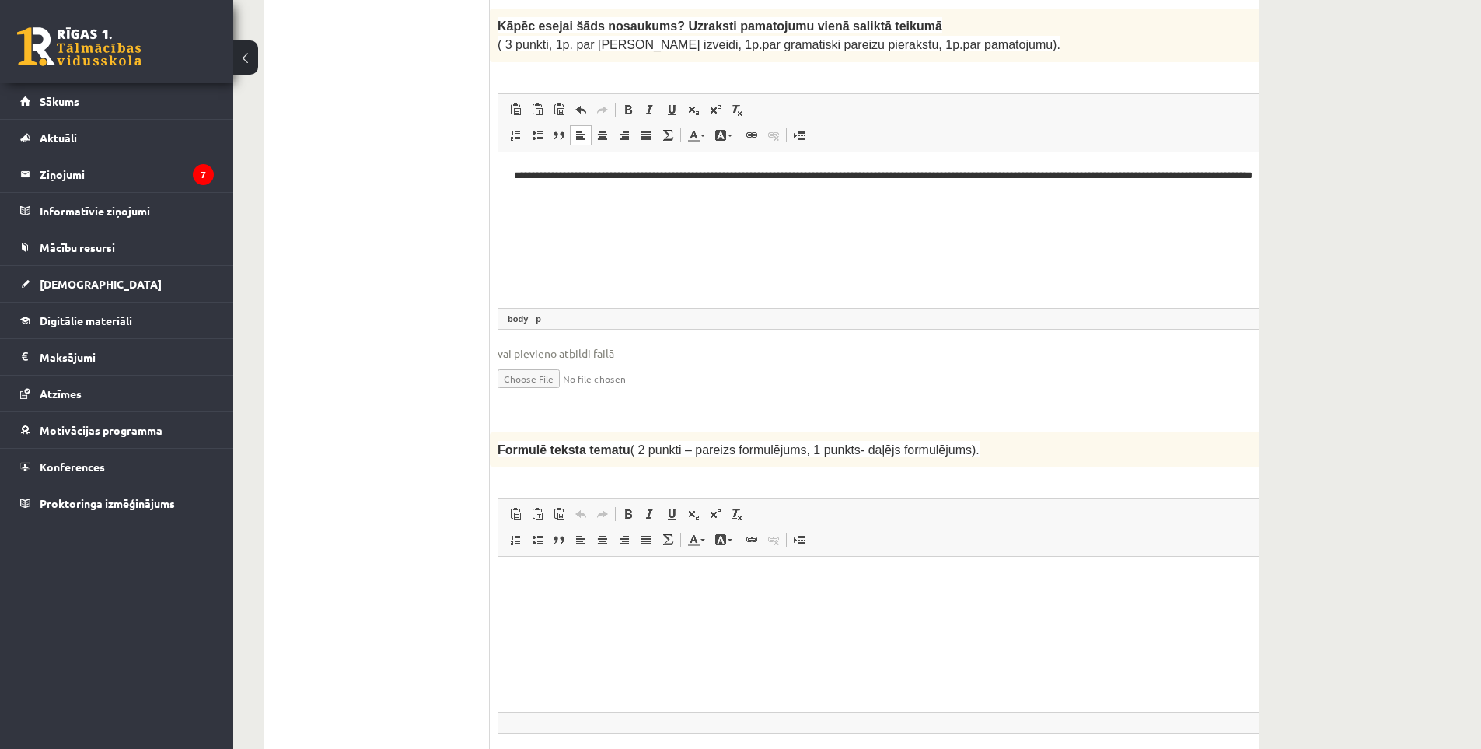
scroll to position [1400, 0]
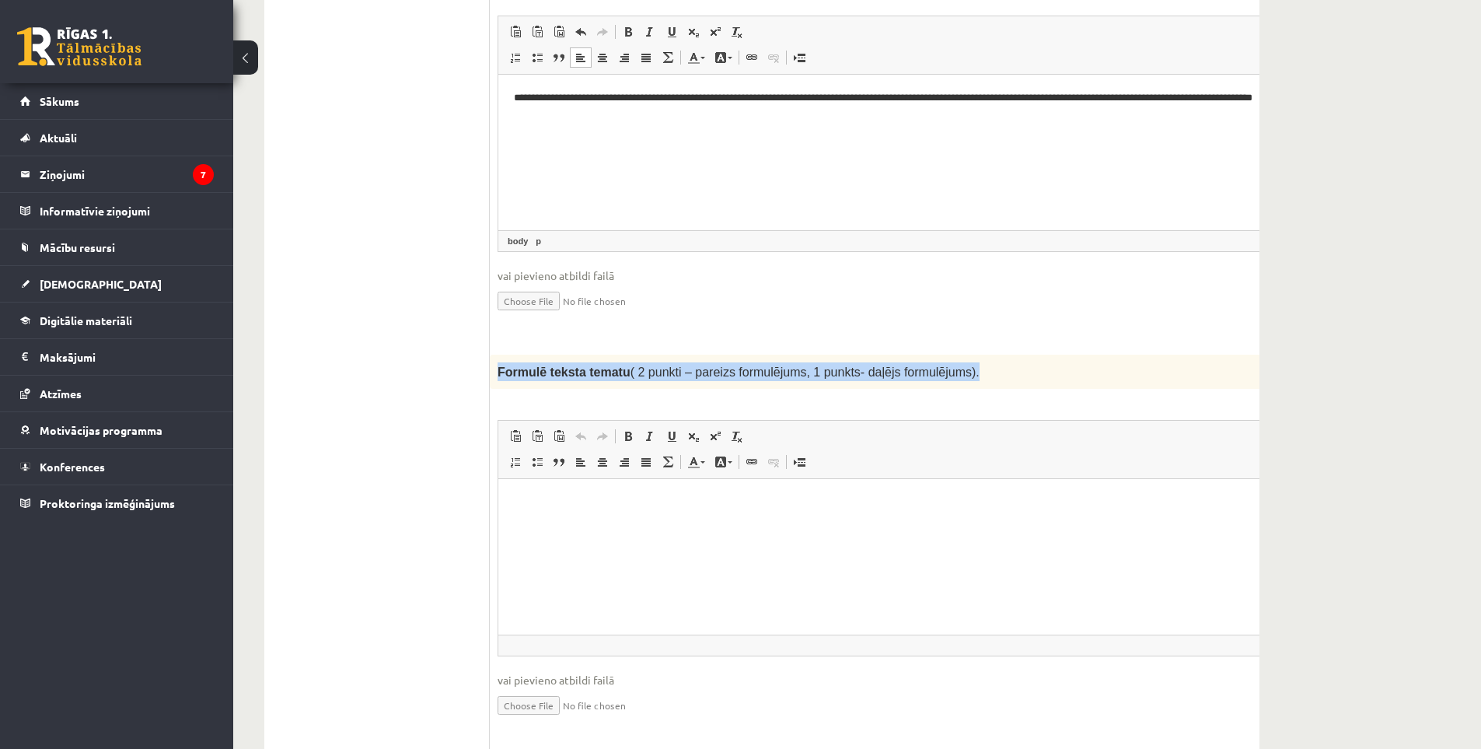
drag, startPoint x: 495, startPoint y: 340, endPoint x: 1014, endPoint y: 329, distance: 518.8
click at [757, 355] on div "Formulē teksta tematu ( 2 punkti – pareizs formulējums, 1 punkts- daļējs formul…" at bounding box center [907, 372] width 834 height 34
click at [565, 526] on html at bounding box center [906, 502] width 817 height 47
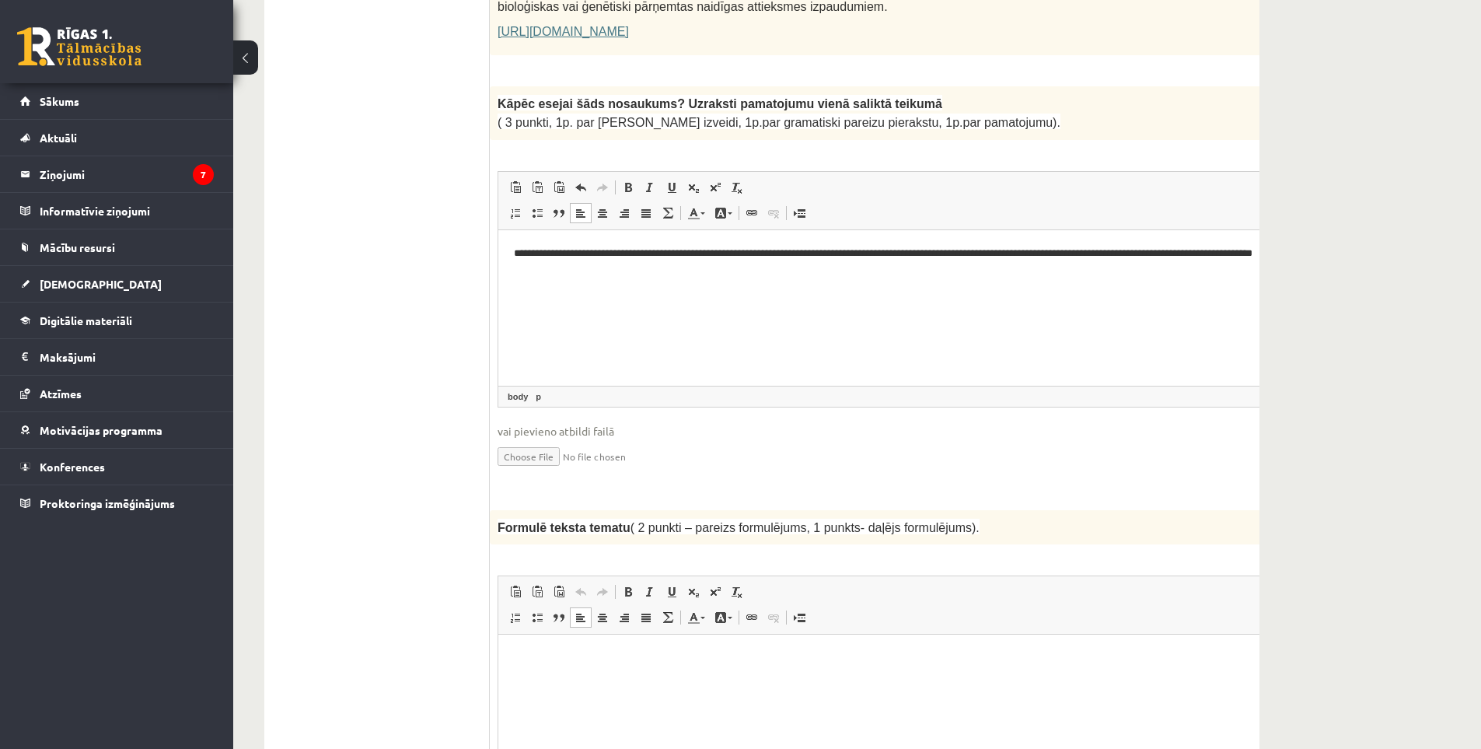
scroll to position [1400, 0]
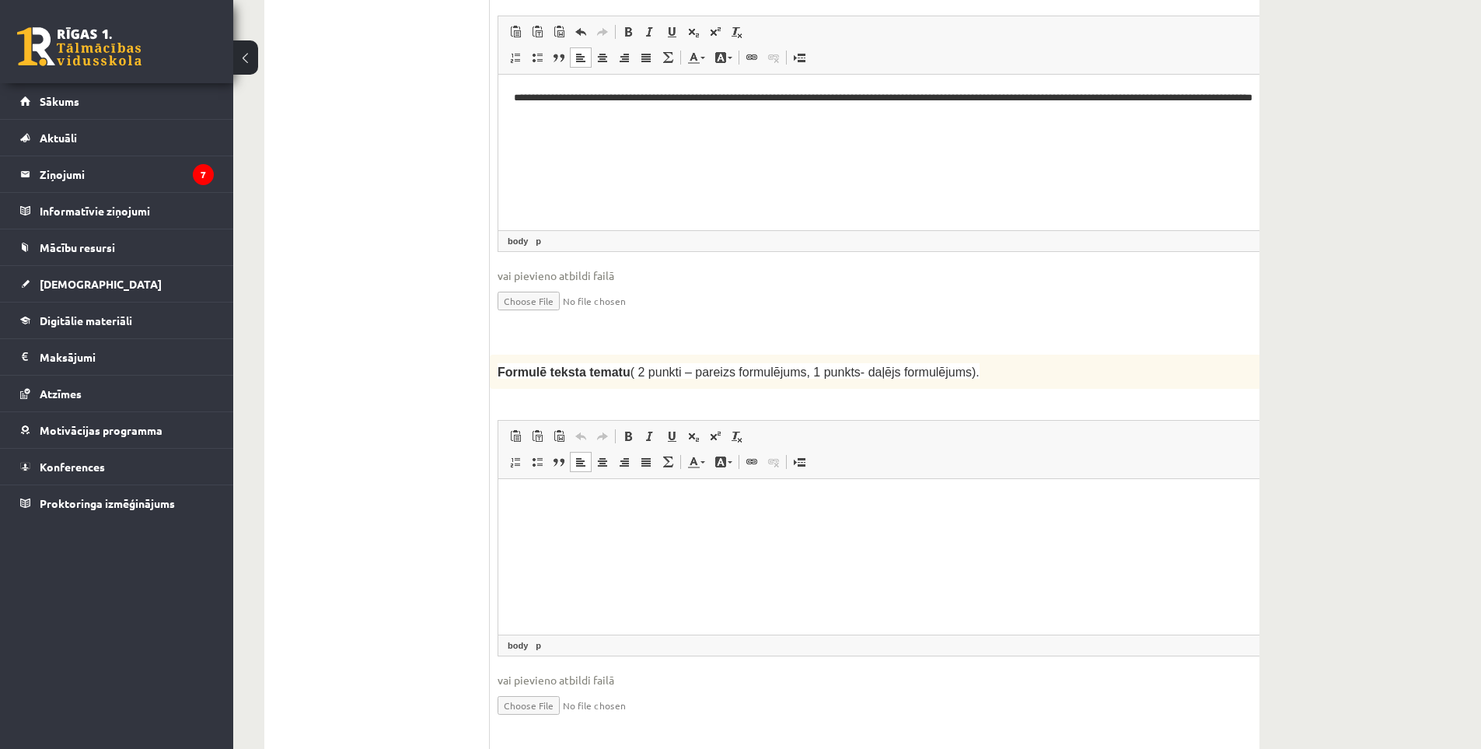
click at [553, 526] on html at bounding box center [906, 502] width 817 height 47
click at [610, 513] on html at bounding box center [906, 502] width 817 height 47
click at [522, 506] on p "**********" at bounding box center [885, 503] width 743 height 16
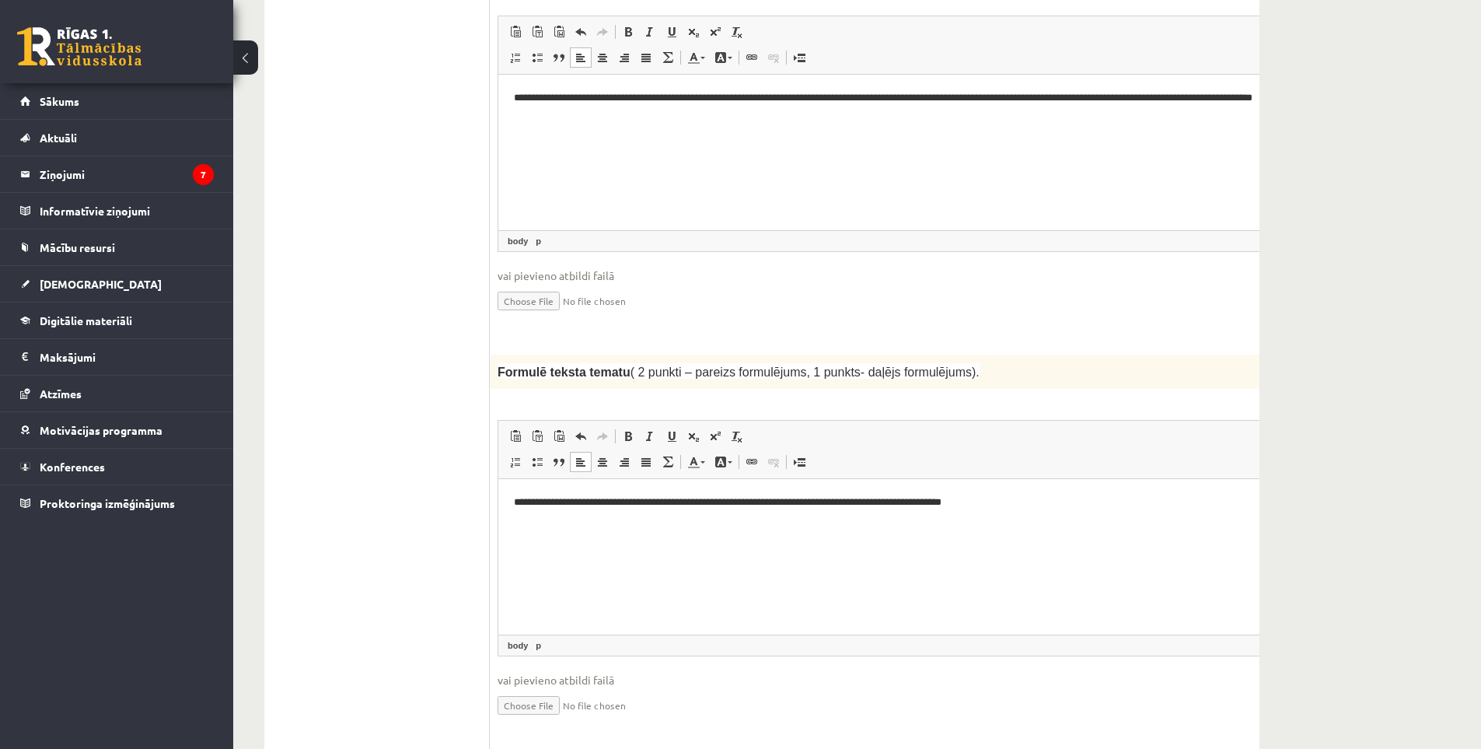
click at [508, 504] on html "**********" at bounding box center [906, 502] width 817 height 47
click at [657, 526] on html "**********" at bounding box center [906, 502] width 817 height 47
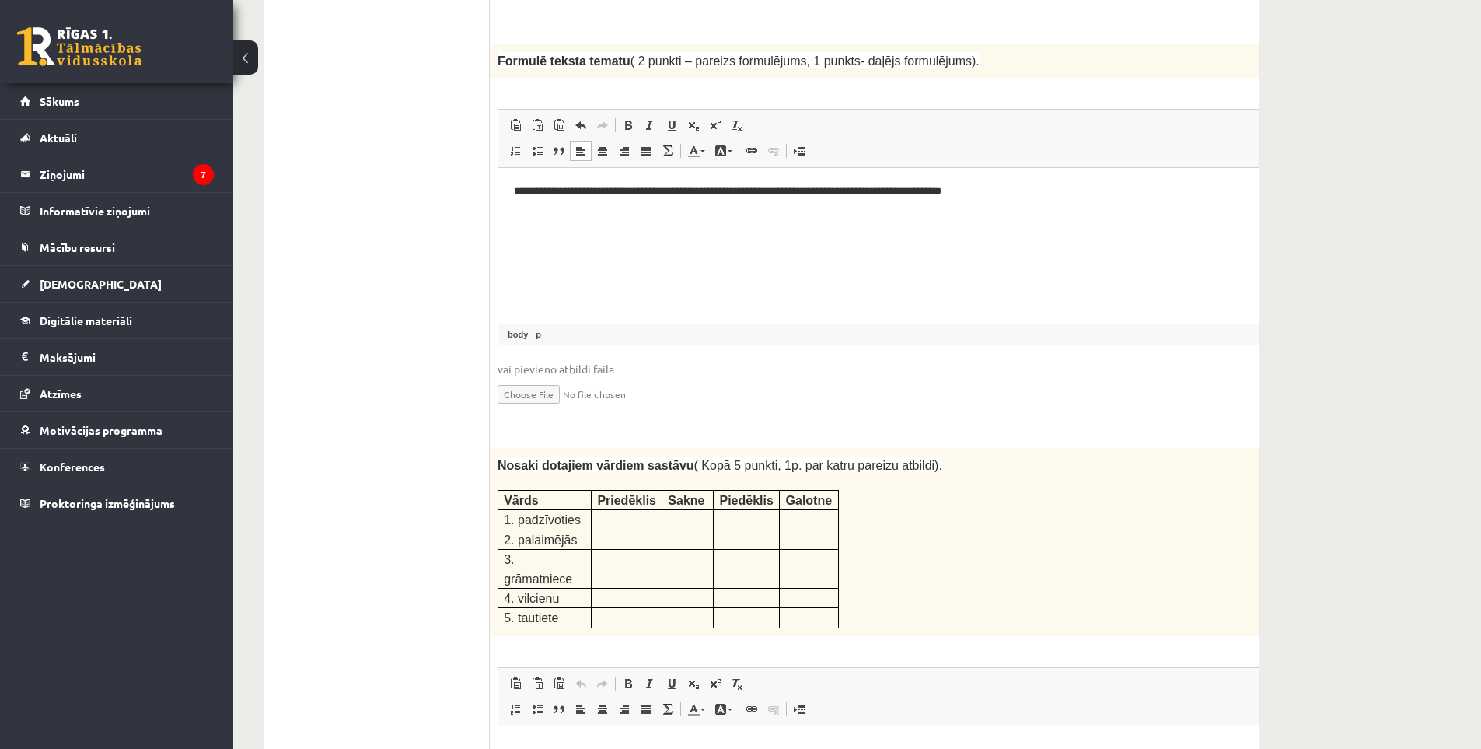
scroll to position [1789, 0]
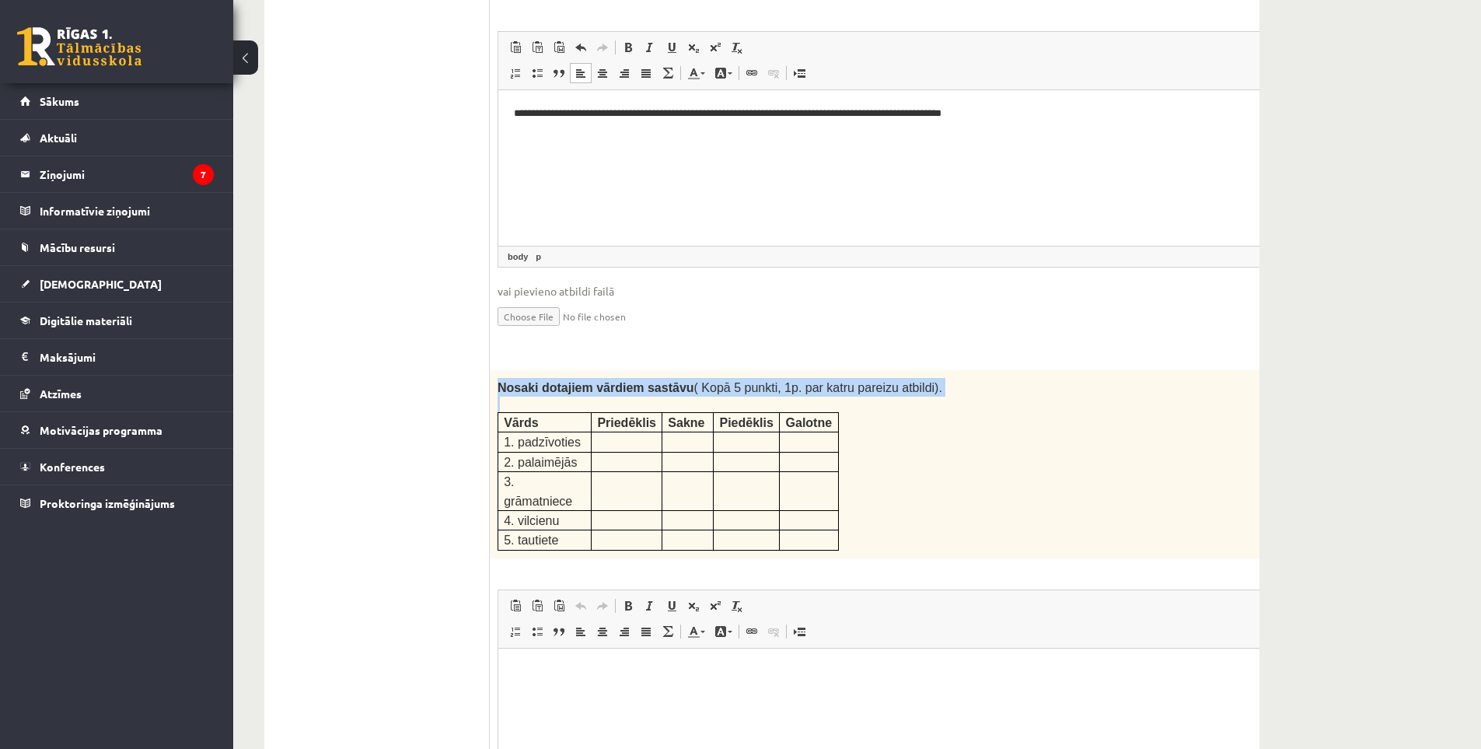
drag, startPoint x: 498, startPoint y: 360, endPoint x: 923, endPoint y: 390, distance: 426.4
click at [757, 390] on div "Nosaki dotajiem vārdiem sastāvu ( Kopā 5 punkti, 1p. par katru pareizu atbildi)…" at bounding box center [907, 464] width 834 height 188
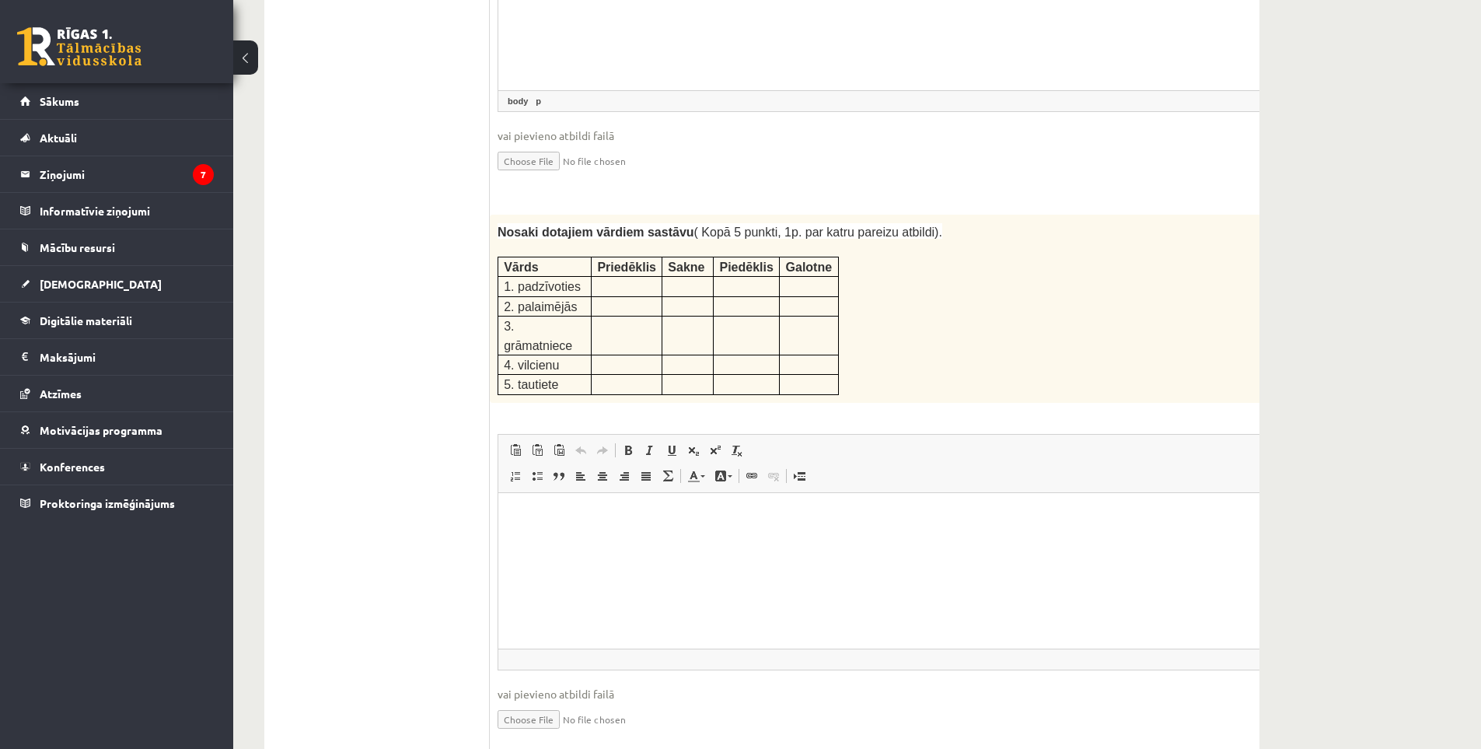
click at [557, 540] on html at bounding box center [906, 515] width 817 height 47
click at [577, 526] on html at bounding box center [906, 515] width 817 height 47
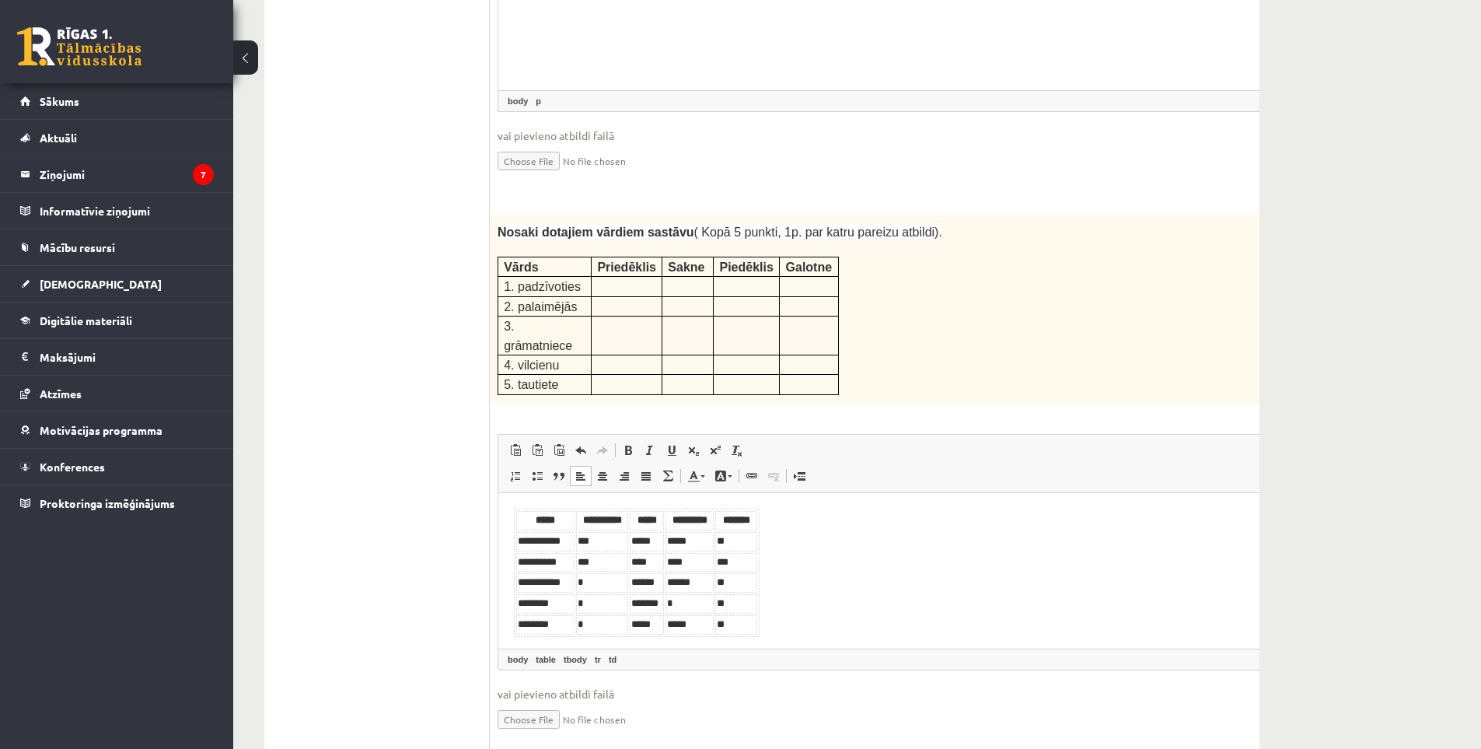
scroll to position [4, 0]
click at [736, 530] on td "**" at bounding box center [736, 536] width 42 height 19
click at [743, 513] on th "*******" at bounding box center [736, 515] width 42 height 19
click at [743, 535] on td "**" at bounding box center [736, 536] width 42 height 19
click at [596, 579] on td "*" at bounding box center [602, 577] width 52 height 19
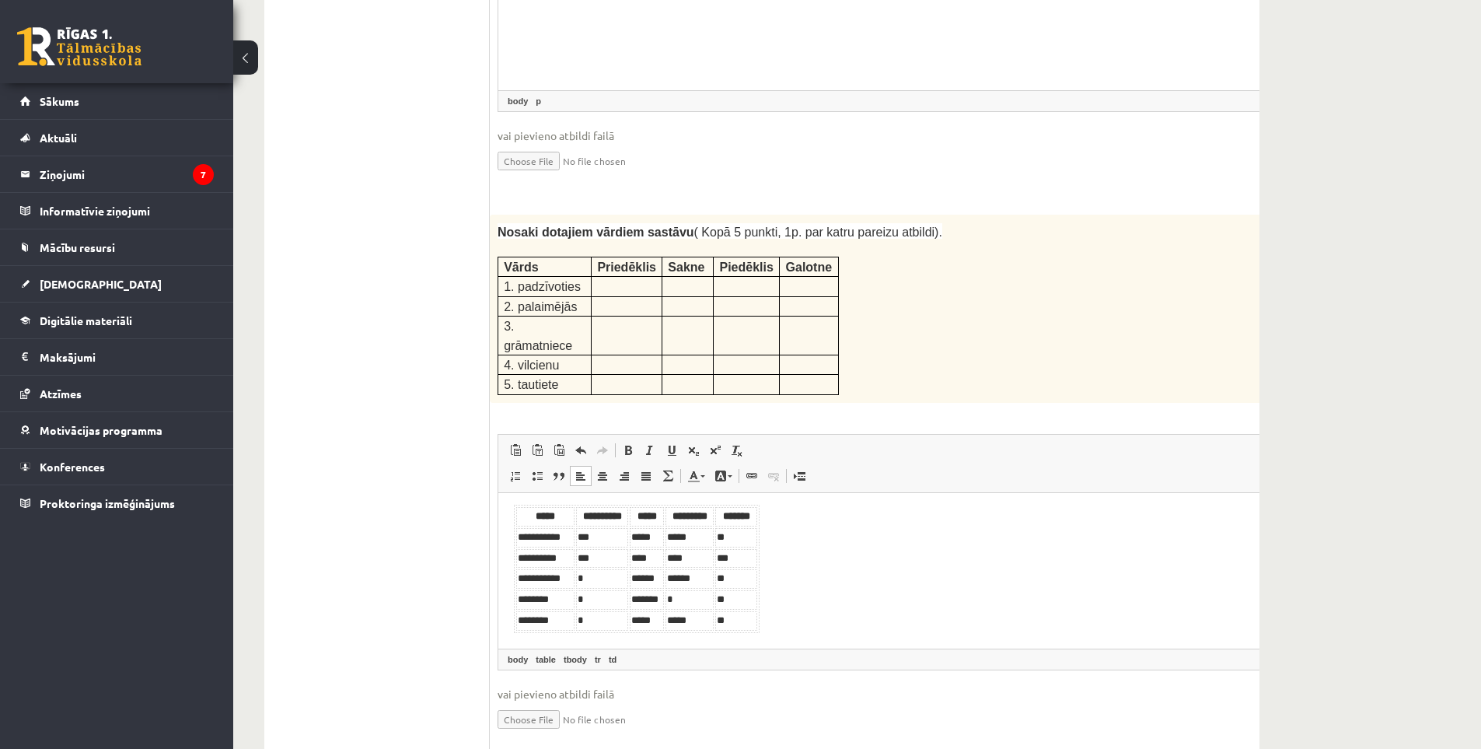
click at [594, 604] on td "*" at bounding box center [602, 598] width 52 height 19
click at [599, 624] on td "*" at bounding box center [602, 619] width 52 height 19
click at [600, 601] on td "*" at bounding box center [602, 598] width 52 height 19
click at [603, 574] on td "*" at bounding box center [602, 577] width 52 height 19
drag, startPoint x: 516, startPoint y: 569, endPoint x: 592, endPoint y: 582, distance: 76.5
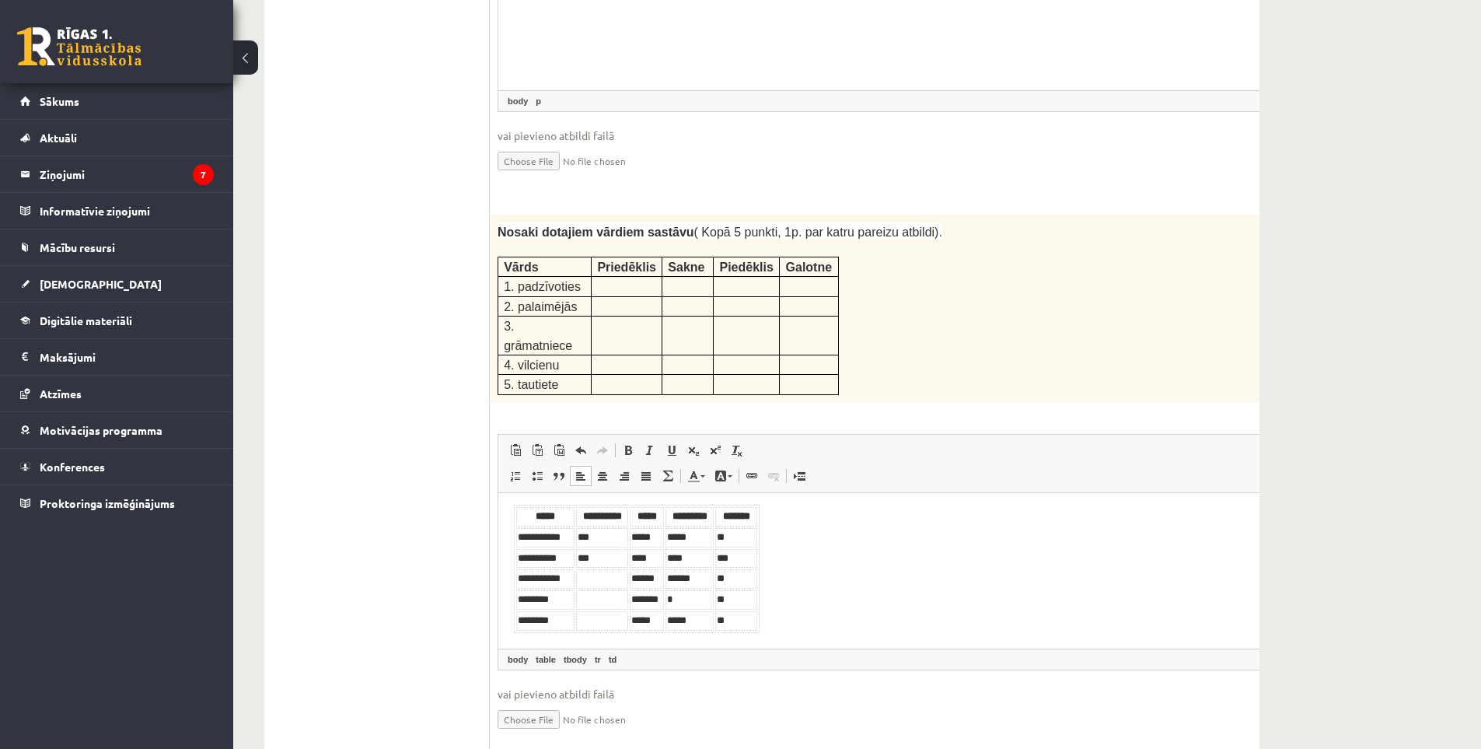
click at [592, 582] on tr "**********" at bounding box center [636, 577] width 241 height 19
click at [608, 610] on td "Визуальный текстовый редактор, wiswyg-editor-user-answer-47433987018820" at bounding box center [602, 619] width 52 height 19
click at [757, 607] on body "**********" at bounding box center [906, 568] width 785 height 128
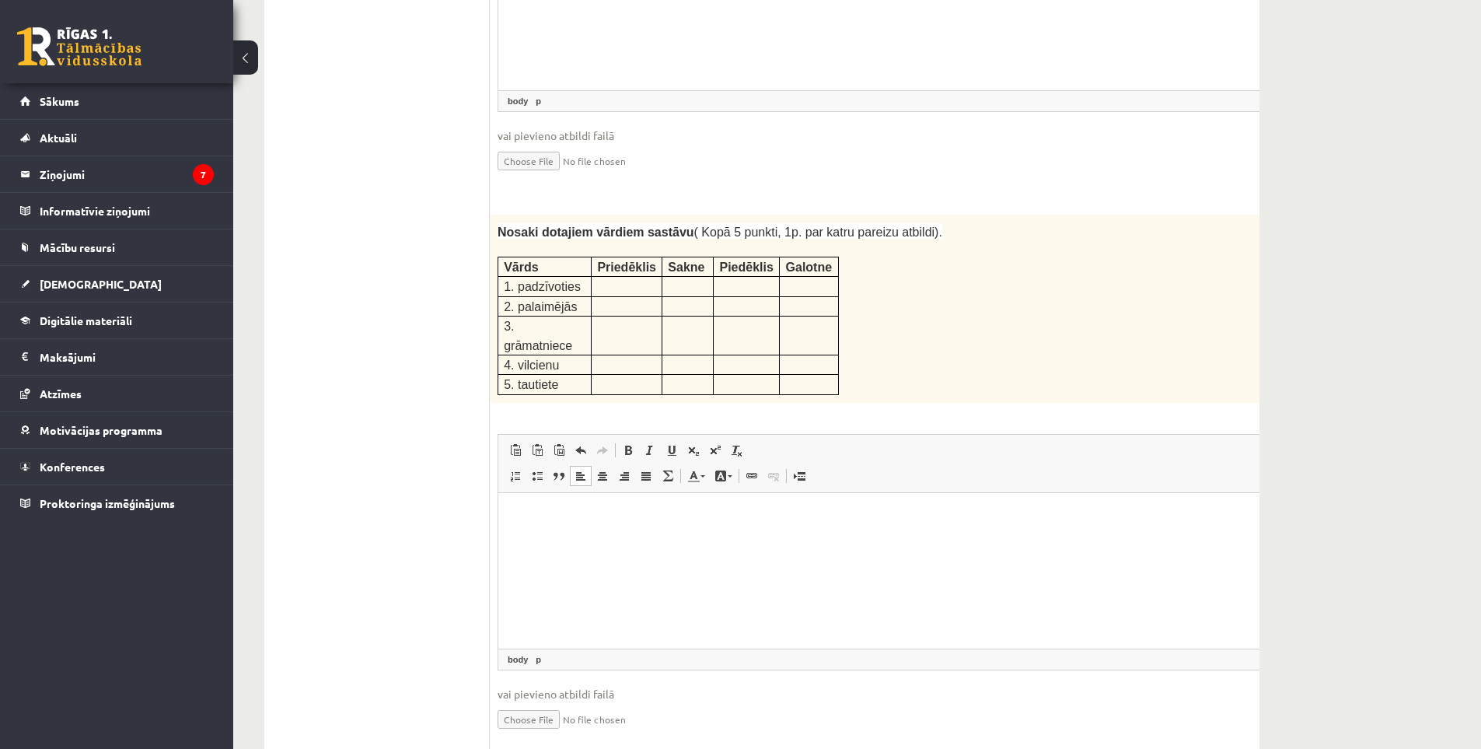
drag, startPoint x: 899, startPoint y: 341, endPoint x: 494, endPoint y: 236, distance: 418.7
click at [494, 236] on div "Nosaki dotajiem vārdiem sastāvu ( Kopā 5 punkti, 1p. par katru pareizu atbildi)…" at bounding box center [907, 309] width 834 height 188
copy div
click at [588, 533] on html at bounding box center [906, 515] width 817 height 47
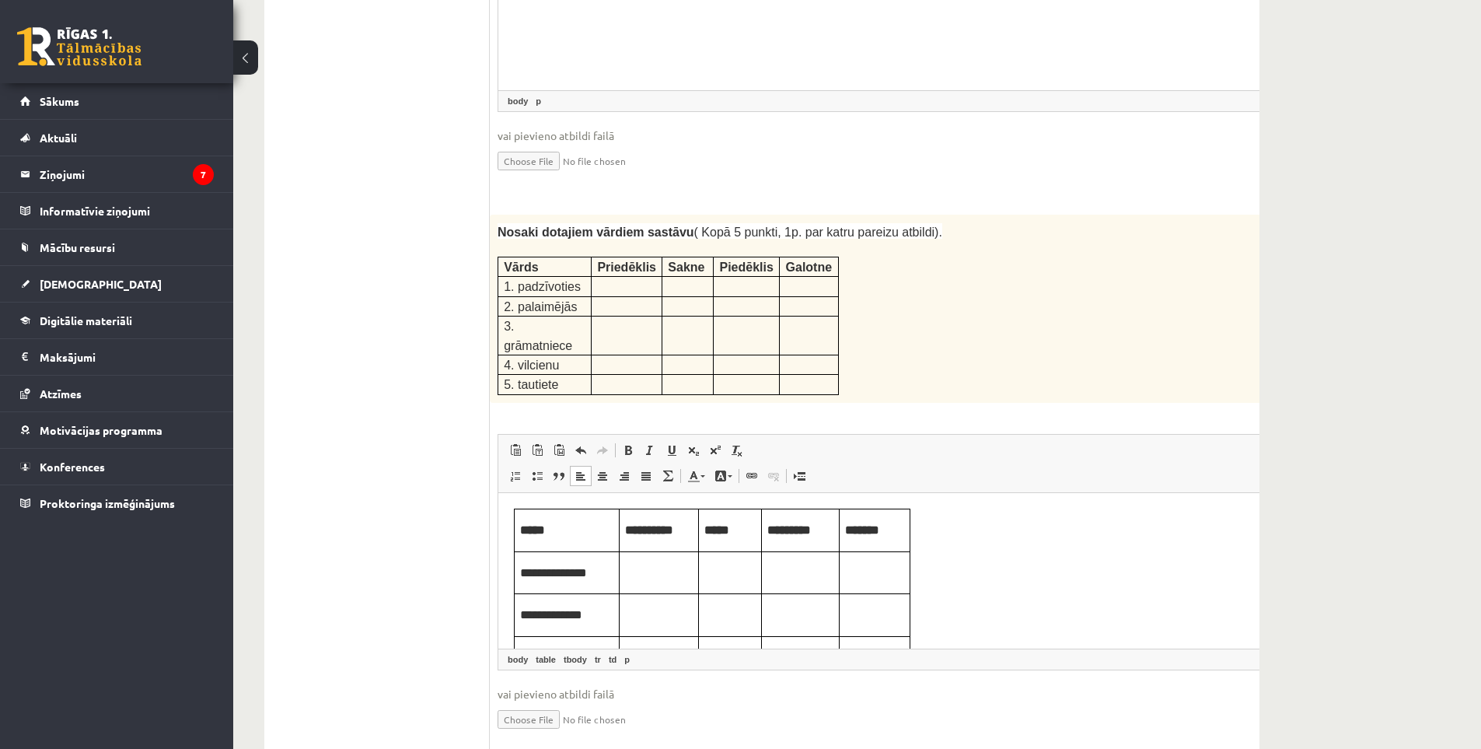
click at [757, 277] on p at bounding box center [809, 285] width 47 height 16
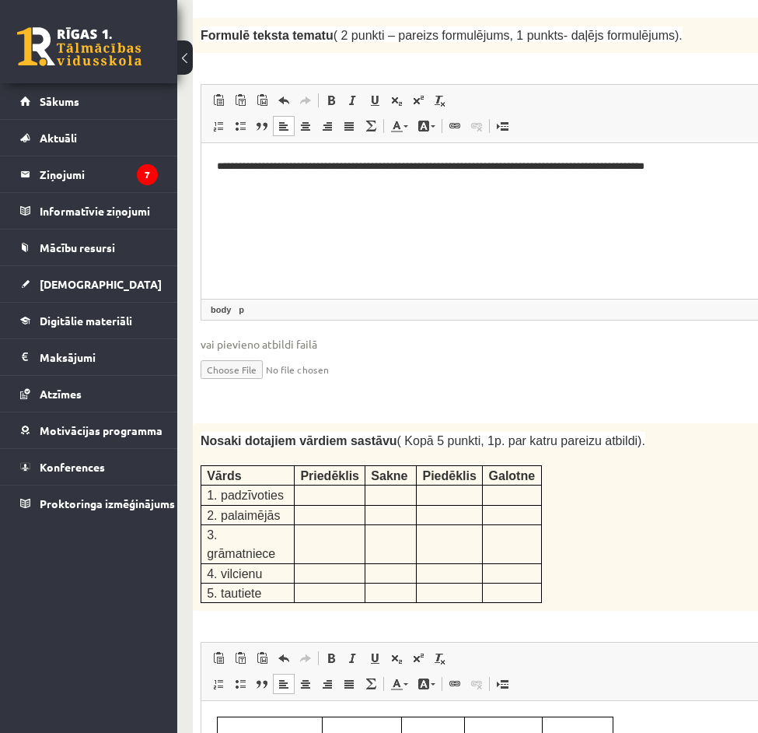
click at [662, 431] on p "Nosaki dotajiem vārdiem sastāvu ( Kopā 5 punkti, 1p. par katru pareizu atbildi)." at bounding box center [518, 440] width 634 height 19
click at [689, 352] on input "file" at bounding box center [557, 368] width 712 height 32
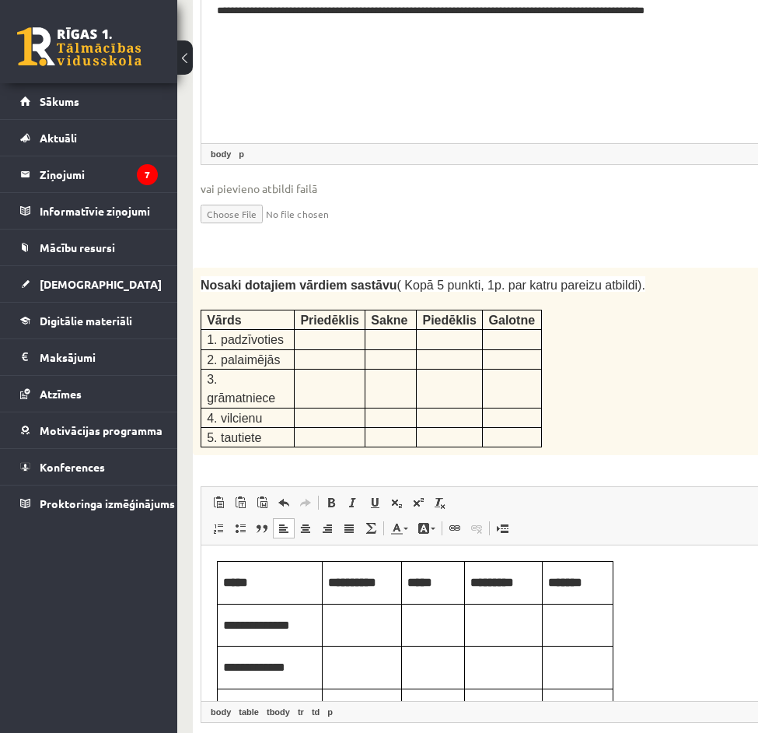
scroll to position [2177, 0]
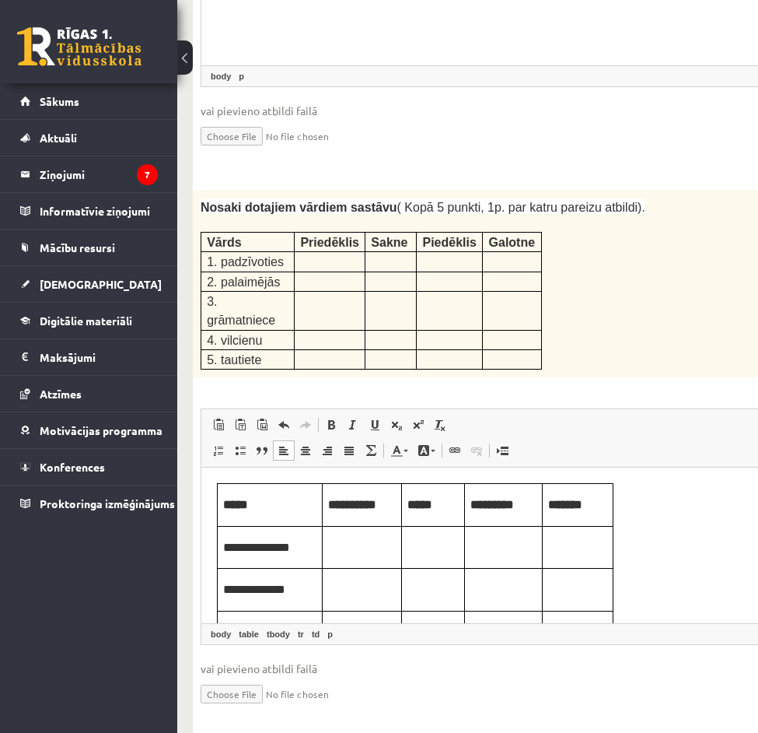
click at [376, 539] on p "Визуальный текстовый редактор, wiswyg-editor-user-answer-47433987018820" at bounding box center [362, 545] width 68 height 17
click at [362, 543] on p "Визуальный текстовый редактор, wiswyg-editor-user-answer-47433987018820" at bounding box center [362, 545] width 68 height 17
click at [354, 546] on p "Визуальный текстовый редактор, wiswyg-editor-user-answer-47433987018820" at bounding box center [362, 545] width 68 height 17
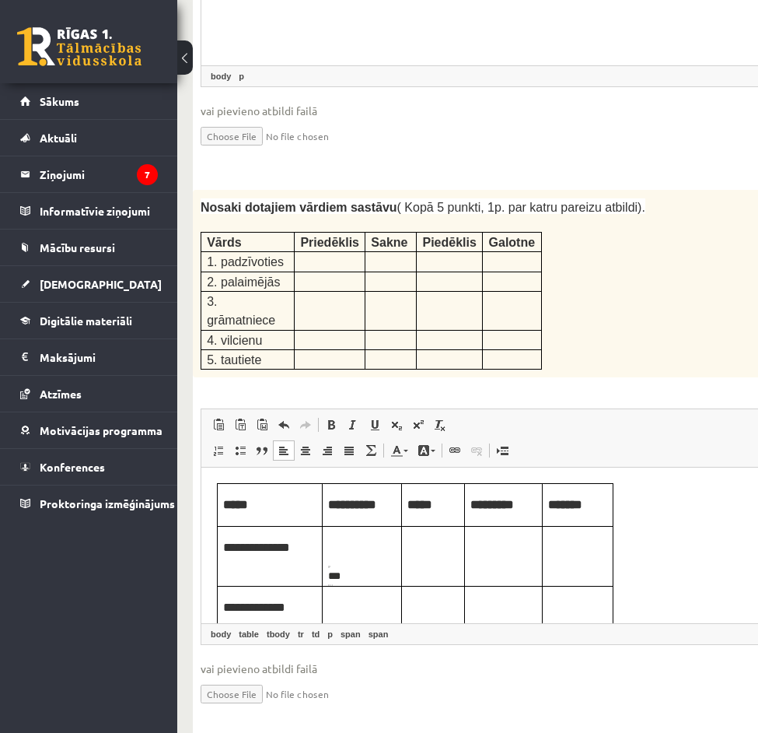
click at [337, 564] on td "***" at bounding box center [362, 556] width 79 height 61
click at [338, 559] on td "***" at bounding box center [362, 556] width 79 height 61
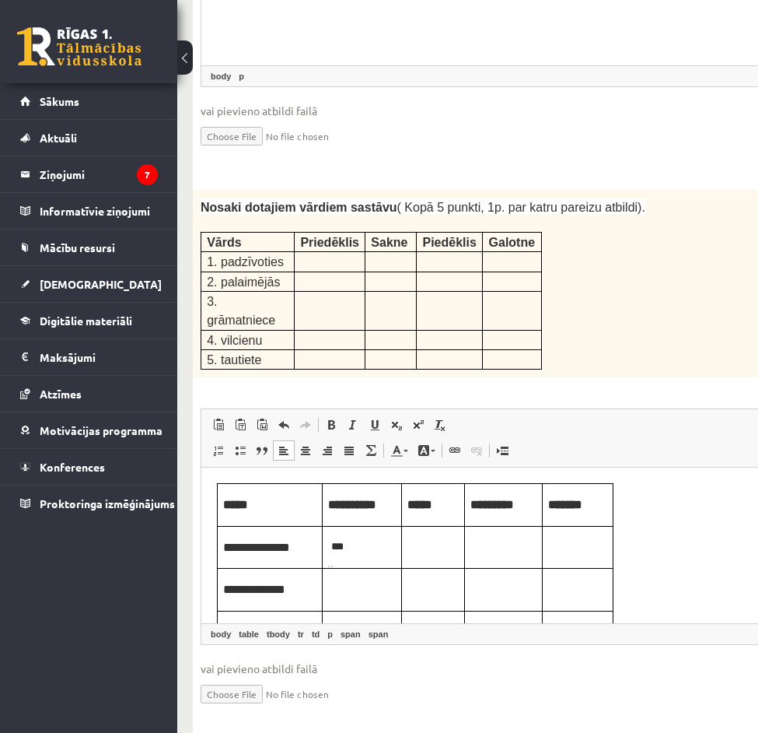
click at [410, 557] on td "Визуальный текстовый редактор, wiswyg-editor-user-answer-47433987018820" at bounding box center [433, 547] width 63 height 43
click at [426, 543] on p "Визуальный текстовый редактор, wiswyg-editor-user-answer-47433987018820" at bounding box center [432, 545] width 51 height 17
click at [507, 536] on td "Визуальный текстовый редактор, wiswyg-editor-user-answer-47433987018820" at bounding box center [504, 547] width 78 height 43
click at [503, 539] on p "Визуальный текстовый редактор, wiswyg-editor-user-answer-47433987018820" at bounding box center [503, 545] width 66 height 17
click at [483, 537] on p "Визуальный текстовый редактор, wiswyg-editor-user-answer-47433987018820" at bounding box center [503, 545] width 66 height 17
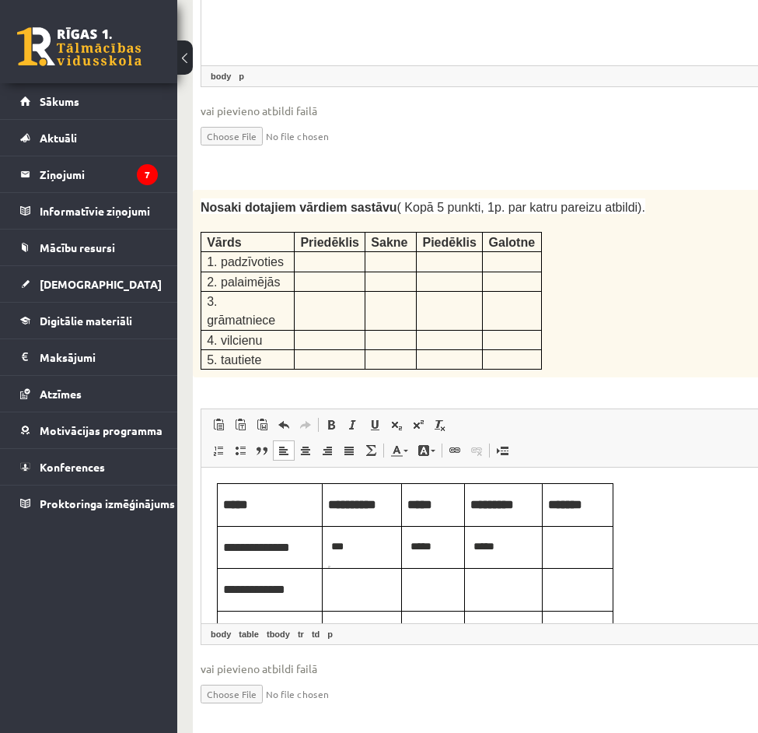
click at [568, 540] on p "Визуальный текстовый редактор, wiswyg-editor-user-answer-47433987018820" at bounding box center [577, 545] width 59 height 17
drag, startPoint x: 541, startPoint y: 542, endPoint x: 556, endPoint y: 541, distance: 14.8
click at [544, 542] on tr "**********" at bounding box center [416, 547] width 396 height 43
click at [556, 541] on p "Визуальный текстовый редактор, wiswyg-editor-user-answer-47433987018820" at bounding box center [577, 545] width 59 height 17
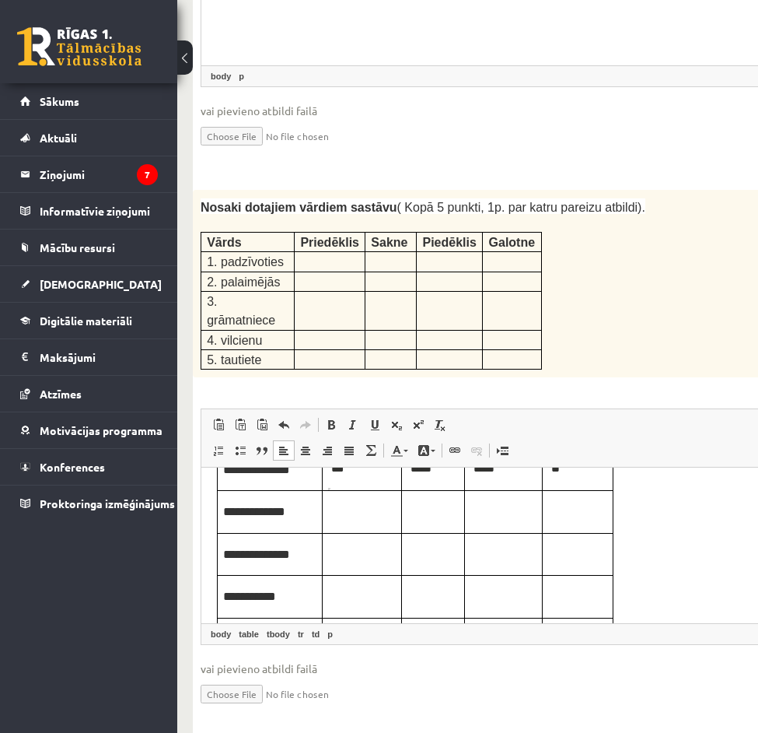
click at [358, 514] on p "Визуальный текстовый редактор, wiswyg-editor-user-answer-47433987018820" at bounding box center [362, 510] width 68 height 17
click at [332, 505] on p "Визуальный текстовый редактор, wiswyg-editor-user-answer-47433987018820" at bounding box center [362, 510] width 68 height 17
drag, startPoint x: 353, startPoint y: 514, endPoint x: 360, endPoint y: 518, distance: 8.0
click at [353, 514] on p "Визуальный текстовый редактор, wiswyg-editor-user-answer-47433987018820" at bounding box center [362, 510] width 68 height 17
click at [428, 513] on p "Визуальный текстовый редактор, wiswyg-editor-user-answer-47433987018820" at bounding box center [432, 510] width 51 height 17
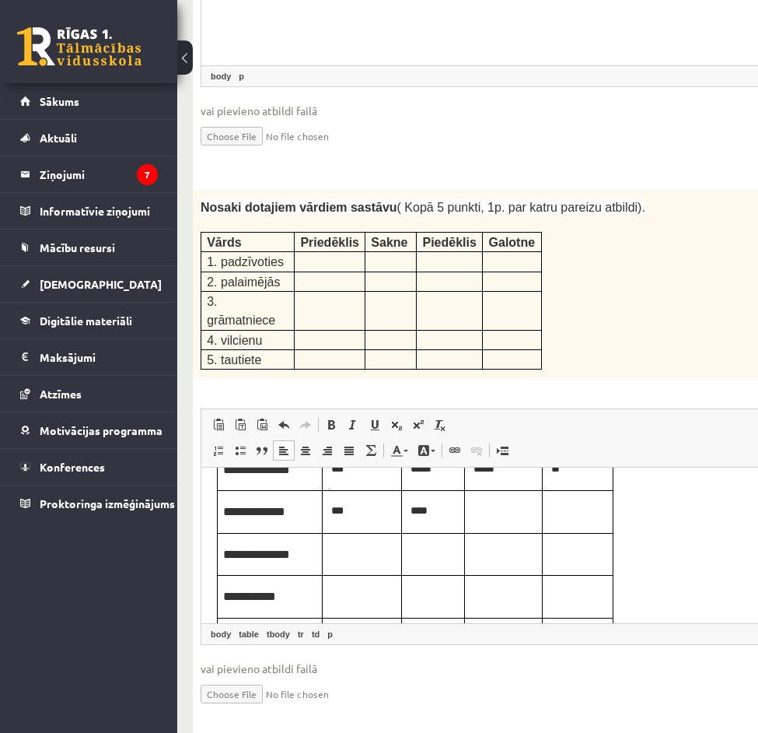
click at [491, 516] on p "Визуальный текстовый редактор, wiswyg-editor-user-answer-47433987018820" at bounding box center [503, 510] width 66 height 17
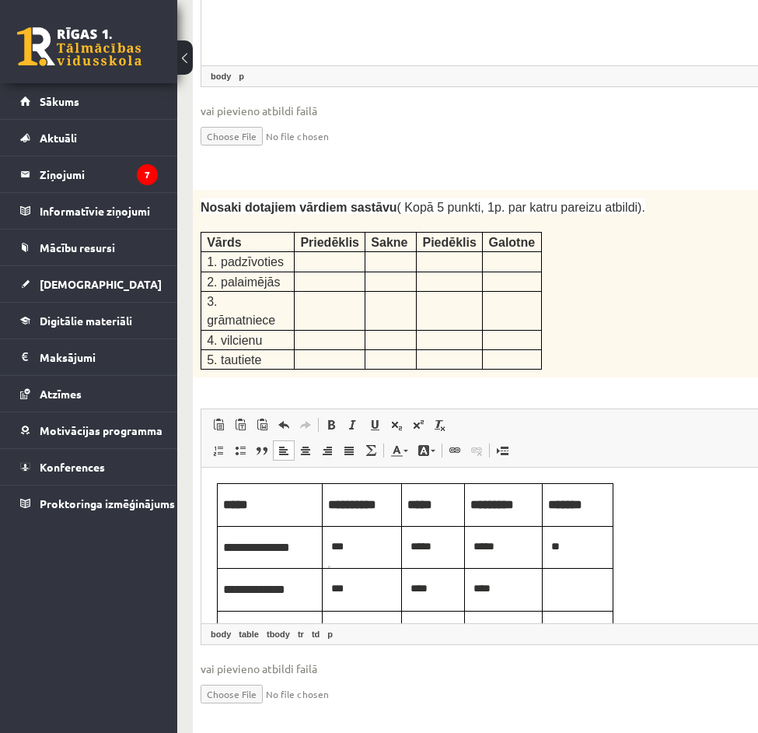
click at [571, 587] on p "Визуальный текстовый редактор, wiswyg-editor-user-answer-47433987018820" at bounding box center [577, 587] width 59 height 17
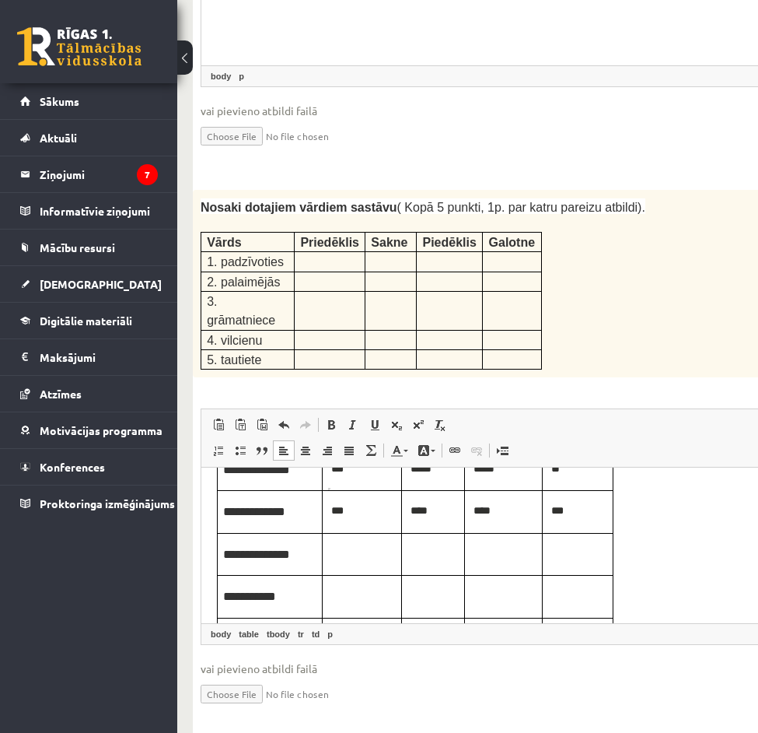
click at [370, 552] on p "Визуальный текстовый редактор, wiswyg-editor-user-answer-47433987018820" at bounding box center [362, 552] width 68 height 17
click at [358, 603] on p "Визуальный текстовый редактор, wiswyg-editor-user-answer-47433987018820" at bounding box center [362, 594] width 68 height 17
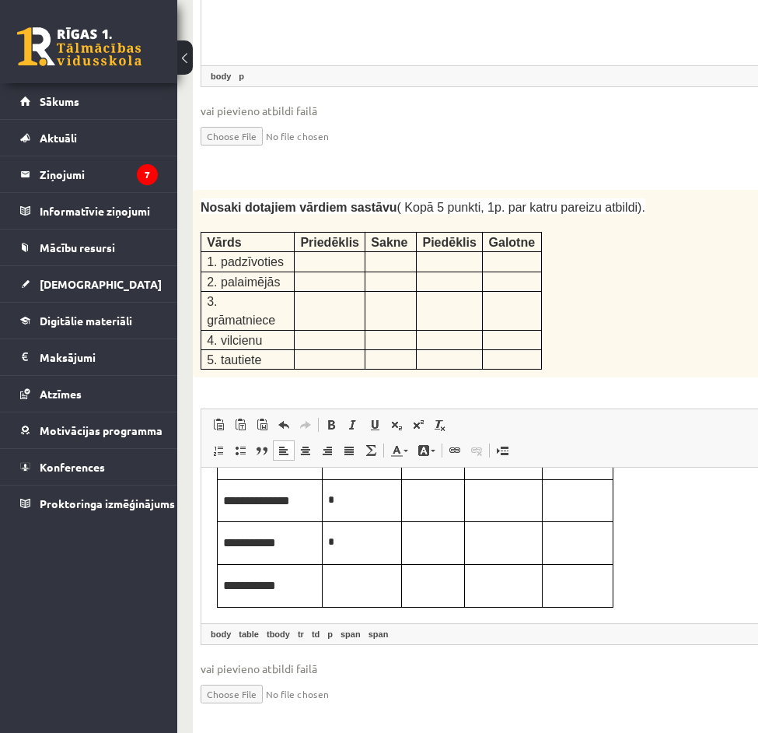
click at [372, 584] on p "Визуальный текстовый редактор, wiswyg-editor-user-answer-47433987018820" at bounding box center [362, 583] width 68 height 17
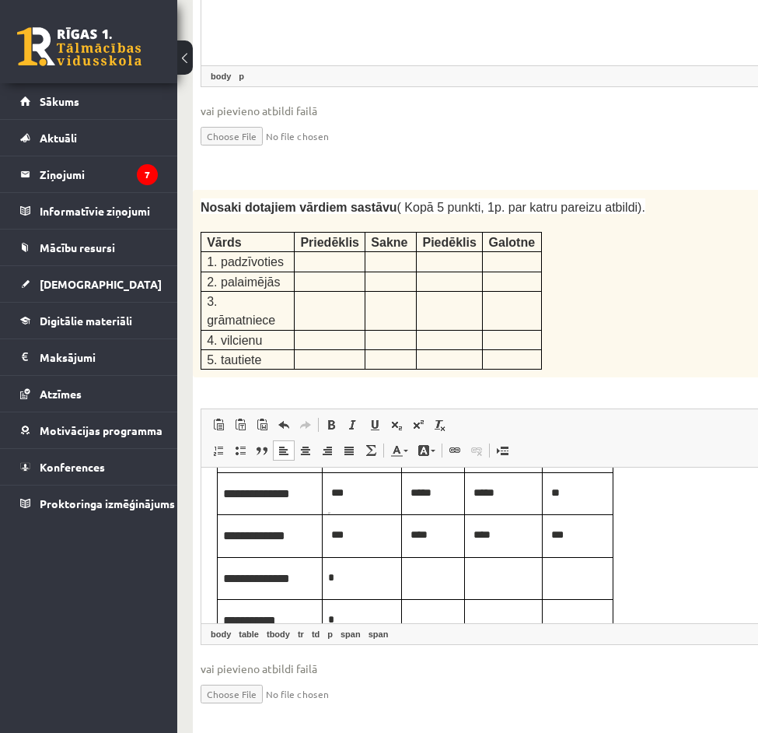
click at [432, 568] on p "Визуальный текстовый редактор, wiswyg-editor-user-answer-47433987018820" at bounding box center [432, 576] width 51 height 17
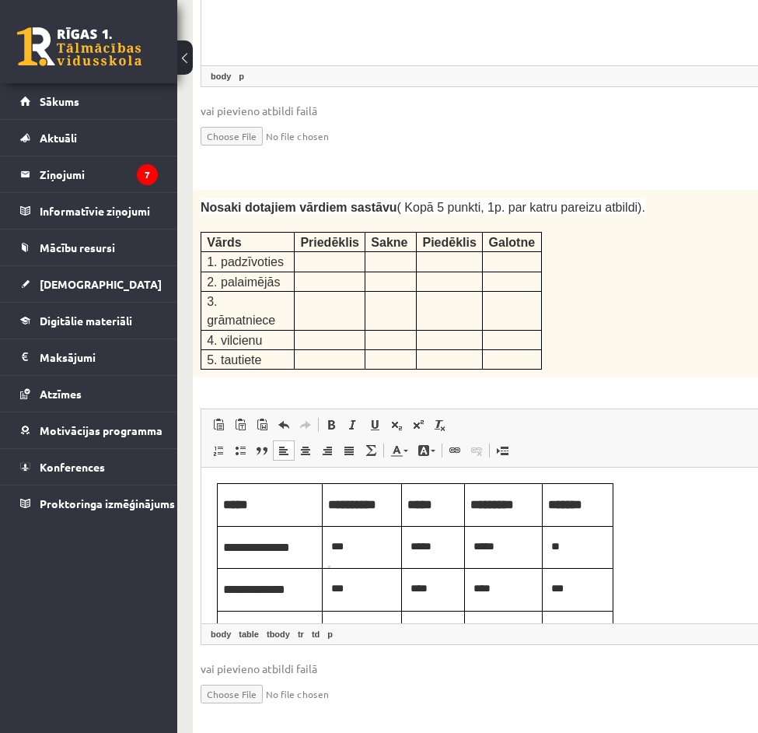
scroll to position [78, 0]
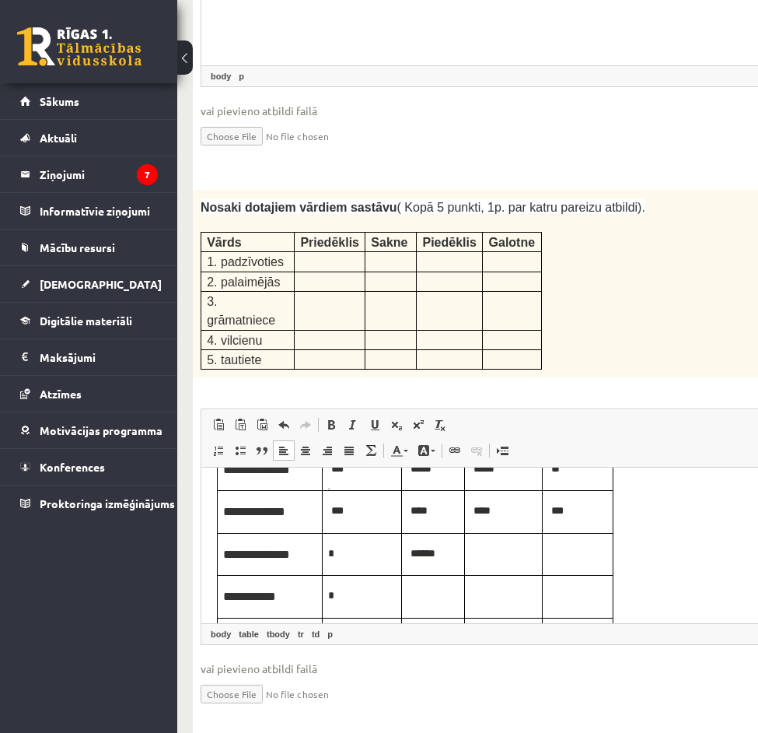
click at [423, 593] on p "Визуальный текстовый редактор, wiswyg-editor-user-answer-47433987018820" at bounding box center [432, 594] width 51 height 17
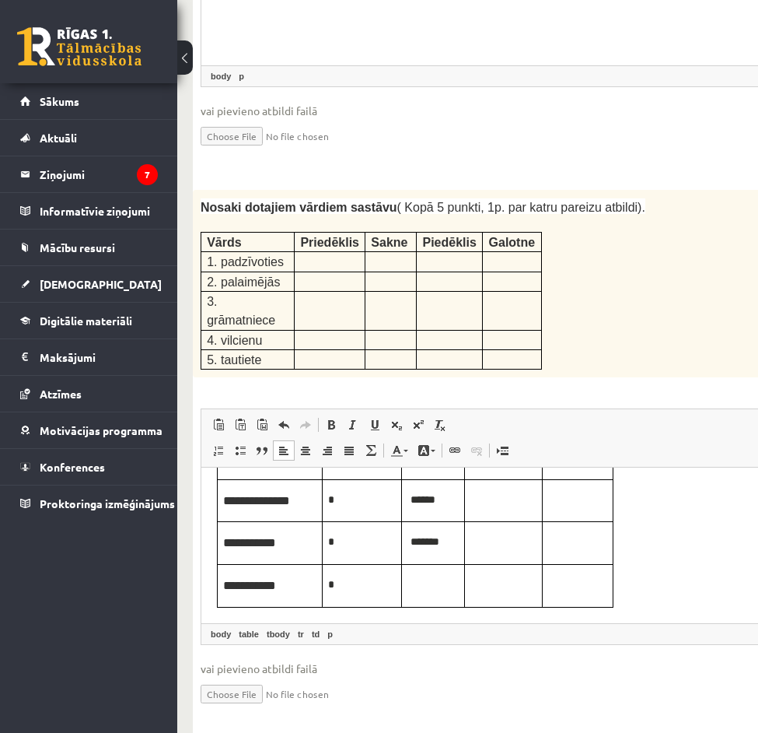
click at [436, 582] on p "Визуальный текстовый редактор, wiswyg-editor-user-answer-47433987018820" at bounding box center [432, 583] width 51 height 17
click at [506, 586] on p "Визуальный текстовый редактор, wiswyg-editor-user-answer-47433987018820" at bounding box center [503, 583] width 66 height 17
click at [712, 548] on body "**********" at bounding box center [556, 479] width 679 height 256
click at [480, 552] on td "Визуальный текстовый редактор, wiswyg-editor-user-answer-47433987018820" at bounding box center [504, 543] width 78 height 43
click at [491, 502] on p "Визуальный текстовый редактор, wiswyg-editor-user-answer-47433987018820" at bounding box center [503, 499] width 66 height 17
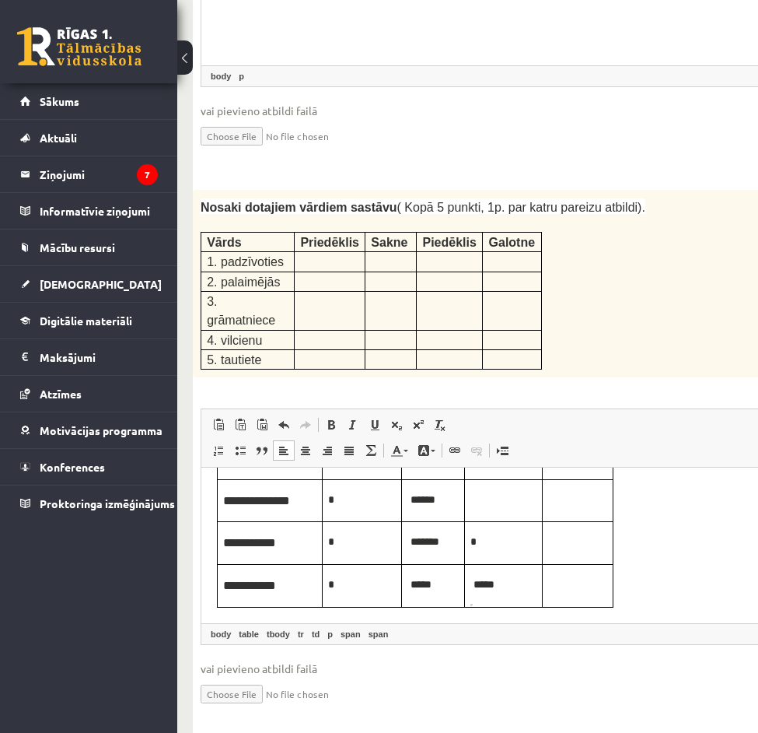
click at [497, 507] on p "Визуальный текстовый редактор, wiswyg-editor-user-answer-47433987018820" at bounding box center [503, 499] width 66 height 17
click at [582, 506] on p "Визуальный текстовый редактор, wiswyg-editor-user-answer-47433987018820" at bounding box center [577, 499] width 59 height 17
click at [585, 558] on td "Визуальный текстовый редактор, wiswyg-editor-user-answer-47433987018820" at bounding box center [578, 543] width 71 height 43
drag, startPoint x: 581, startPoint y: 588, endPoint x: 591, endPoint y: 586, distance: 10.4
click at [581, 588] on p "Визуальный текстовый редактор, wiswyg-editor-user-answer-47433987018820" at bounding box center [577, 583] width 59 height 17
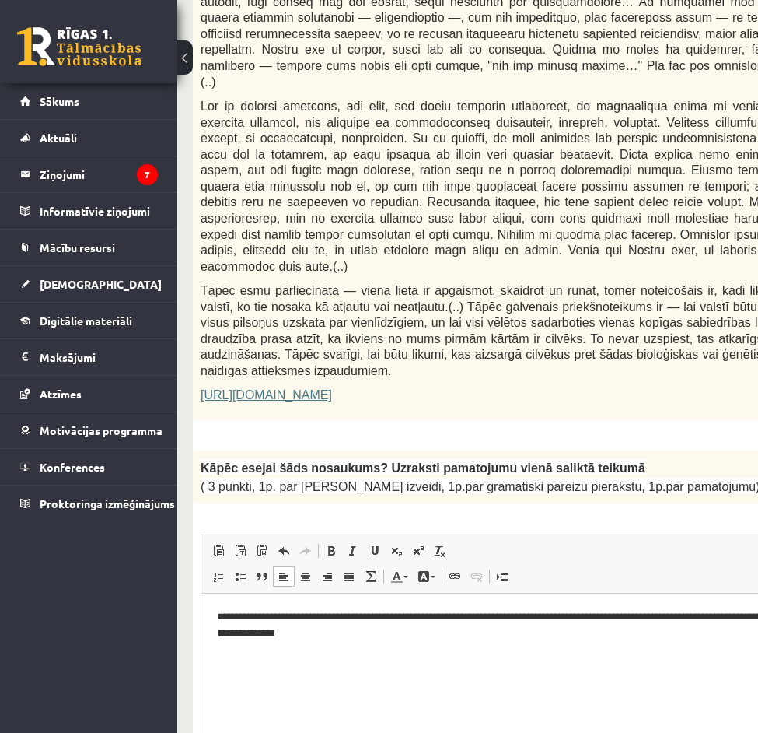
scroll to position [700, 0]
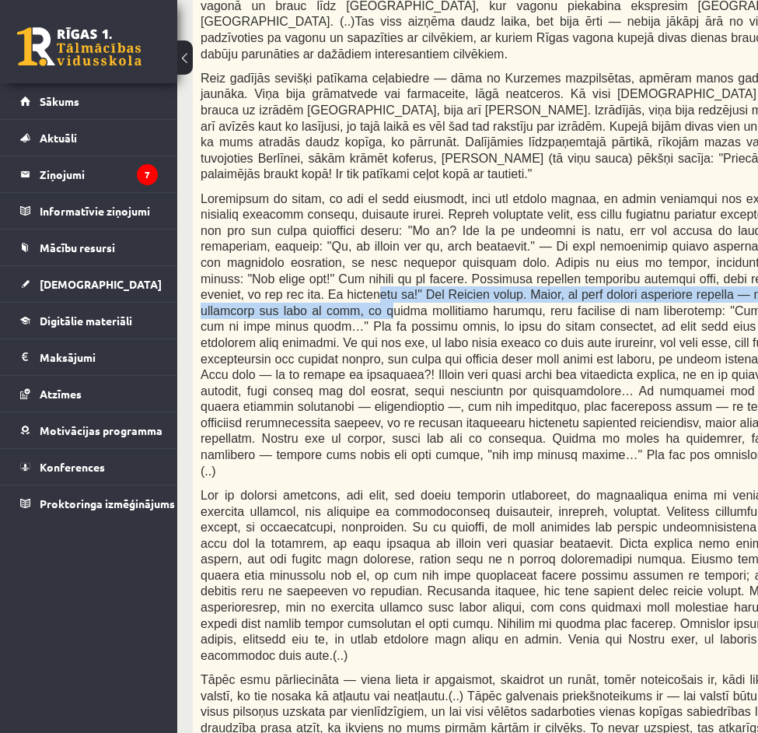
drag, startPoint x: 599, startPoint y: 238, endPoint x: 635, endPoint y: 217, distance: 42.2
click at [635, 219] on span at bounding box center [518, 334] width 634 height 285
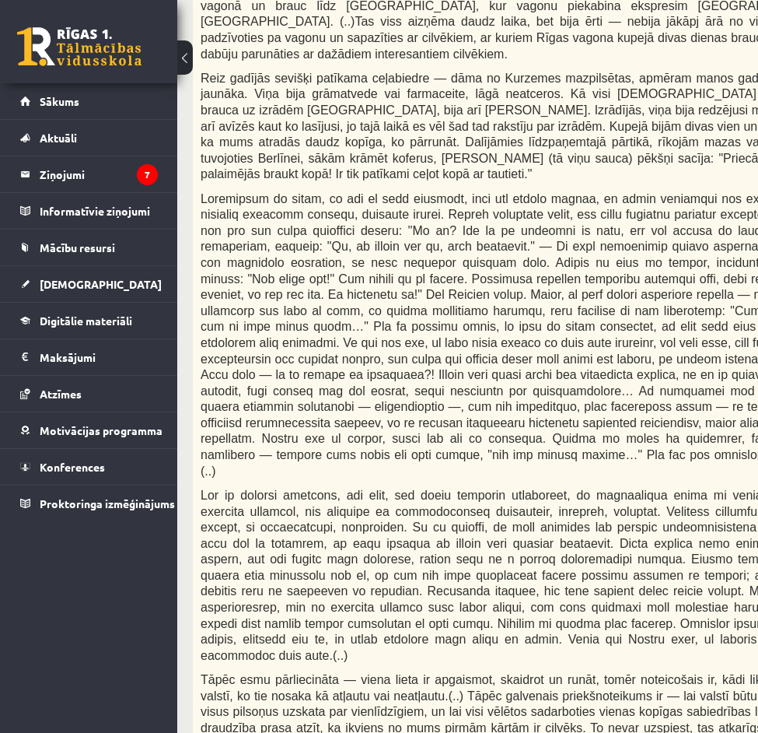
click at [646, 261] on span at bounding box center [518, 334] width 634 height 285
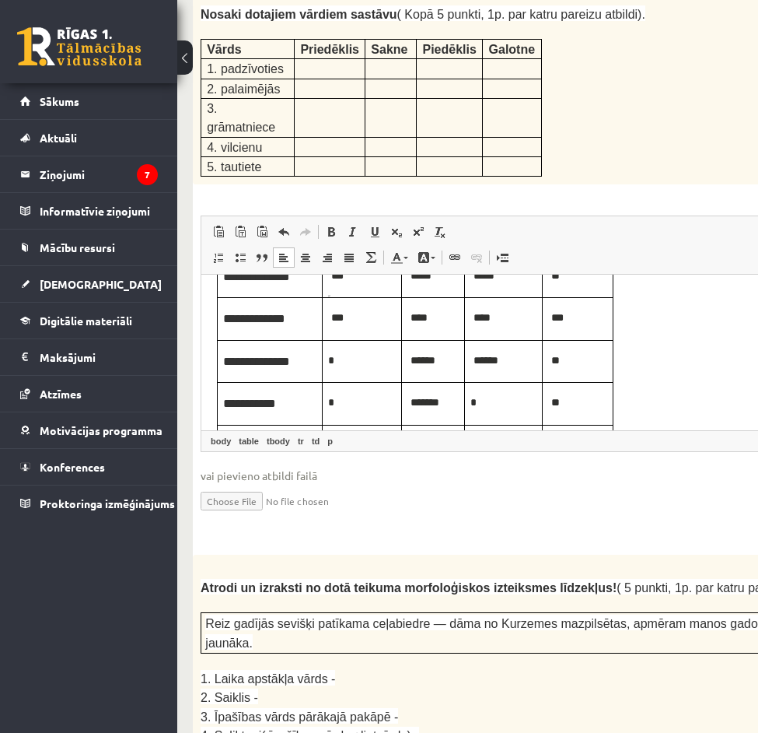
scroll to position [2448, 0]
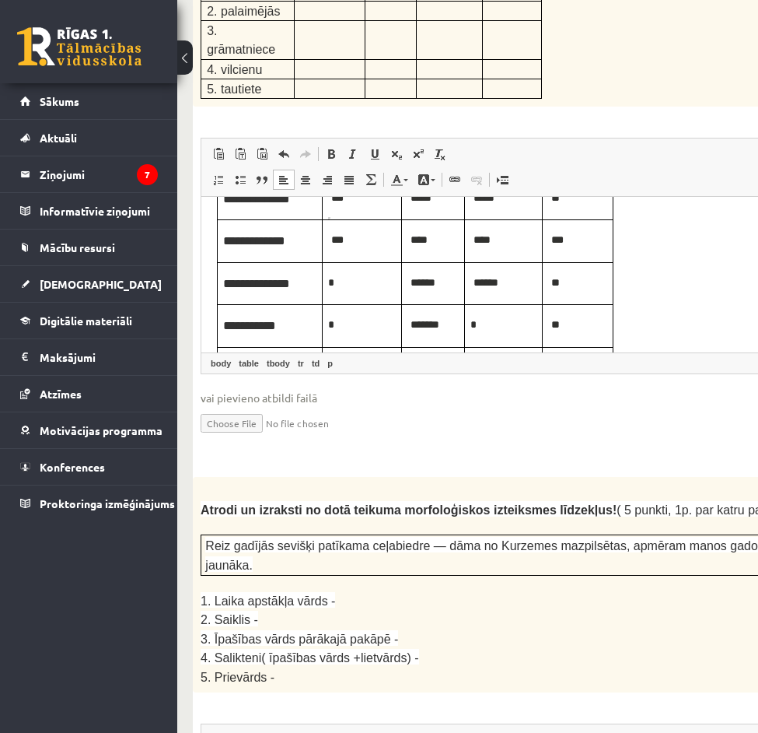
click at [434, 610] on p "2. Saiklis -" at bounding box center [518, 619] width 634 height 19
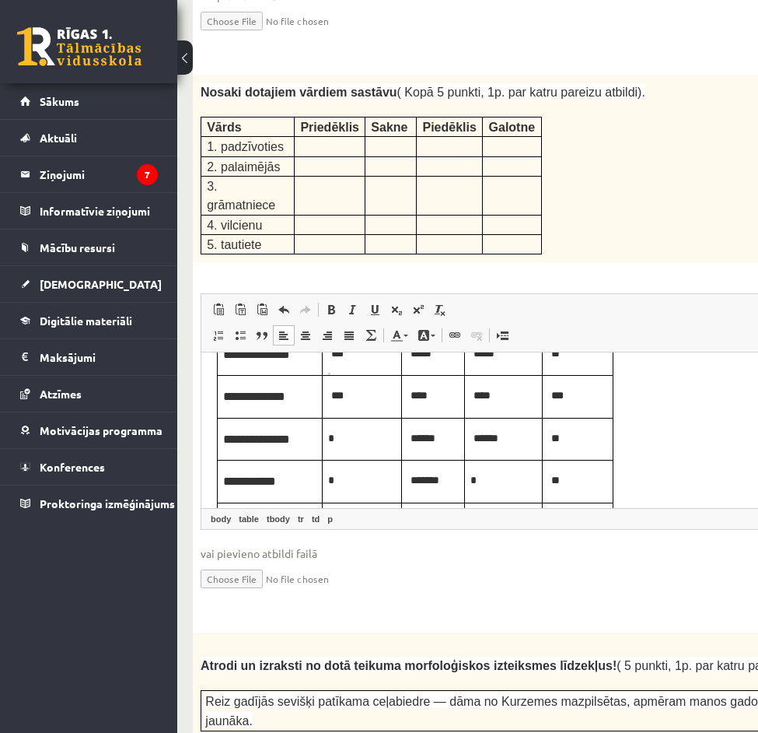
scroll to position [2370, 0]
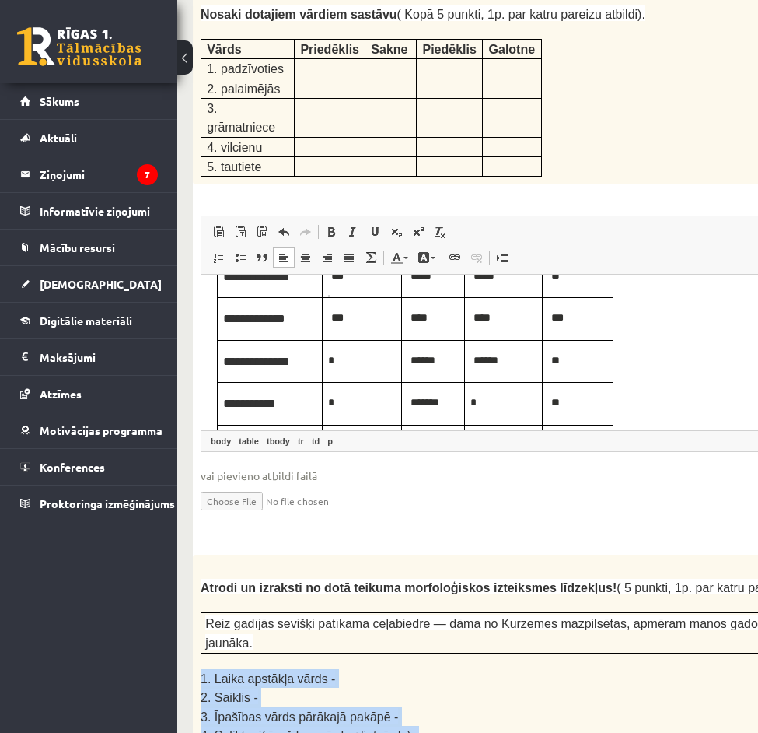
drag, startPoint x: 421, startPoint y: 569, endPoint x: 196, endPoint y: 511, distance: 232.9
click at [196, 554] on div "Atrodi un izraksti no dotā teikuma morfoloģiskos izteiksmes līdzekļus! ( 5 punk…" at bounding box center [556, 661] width 727 height 215
copy div "1. Laika apstākļa vārds - 2. Saiklis - 3. Īpašības vārds pārākajā pakāpē - 4. S…"
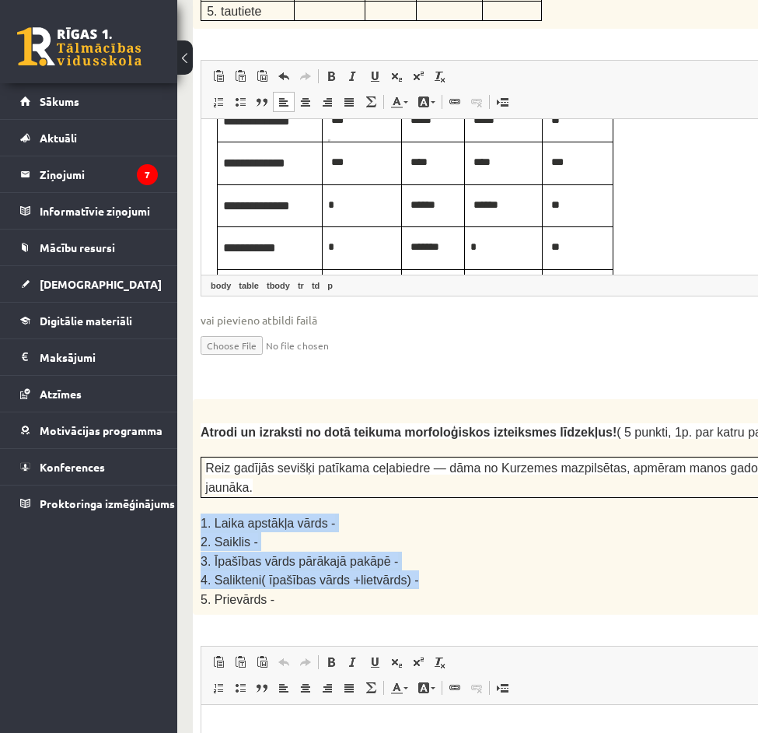
scroll to position [2604, 0]
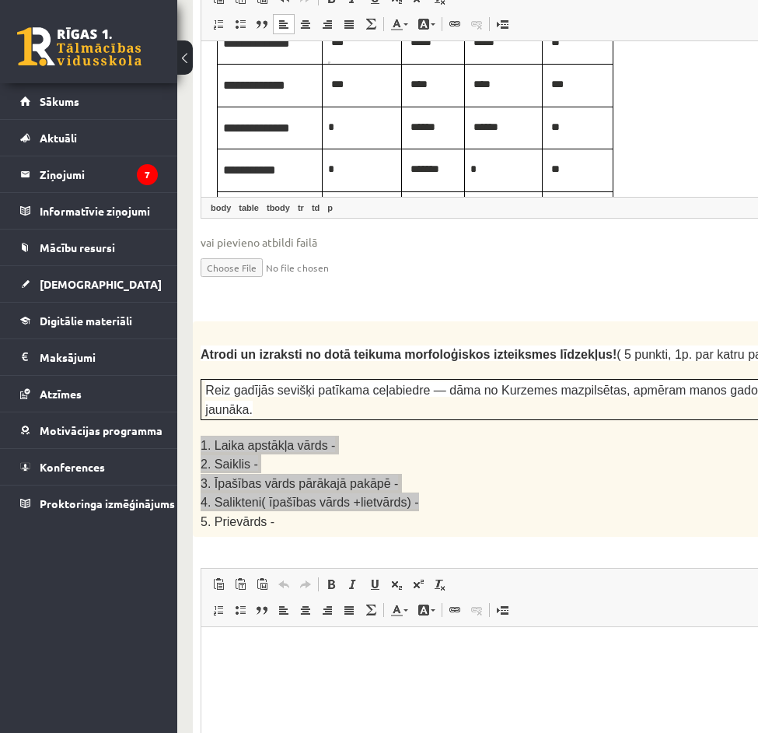
click at [334, 659] on html at bounding box center [556, 650] width 710 height 47
click at [362, 652] on p "**********" at bounding box center [556, 650] width 679 height 16
click at [419, 649] on p "**********" at bounding box center [556, 650] width 679 height 16
paste body "Визуальный текстовый редактор, wiswyg-editor-user-answer-47433937129000"
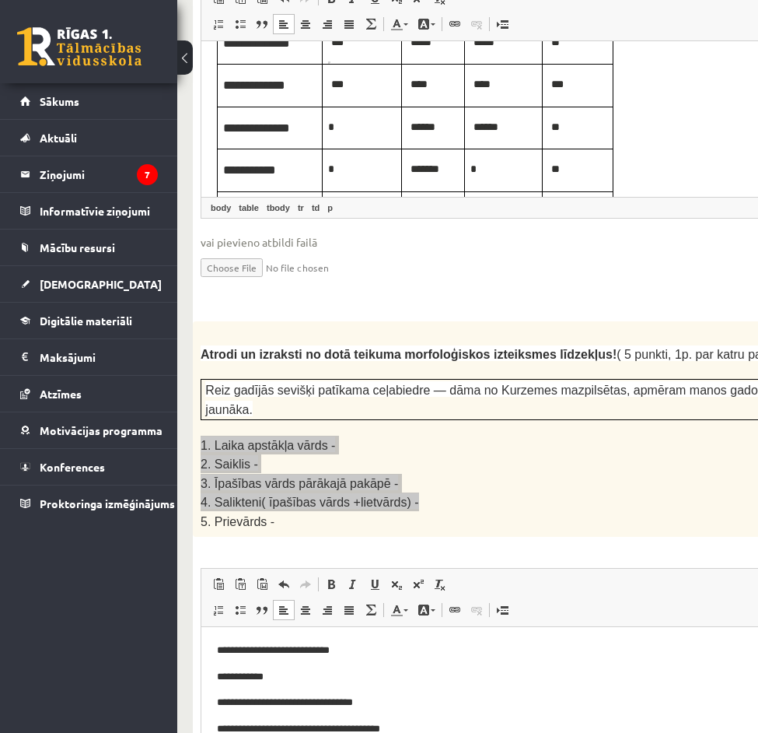
drag, startPoint x: 326, startPoint y: 648, endPoint x: 359, endPoint y: 647, distance: 33.4
click at [327, 648] on p "**********" at bounding box center [556, 650] width 679 height 16
click at [315, 677] on p "**********" at bounding box center [556, 677] width 679 height 16
click at [389, 700] on p "**********" at bounding box center [556, 702] width 679 height 16
click at [435, 736] on p "**********" at bounding box center [556, 729] width 679 height 16
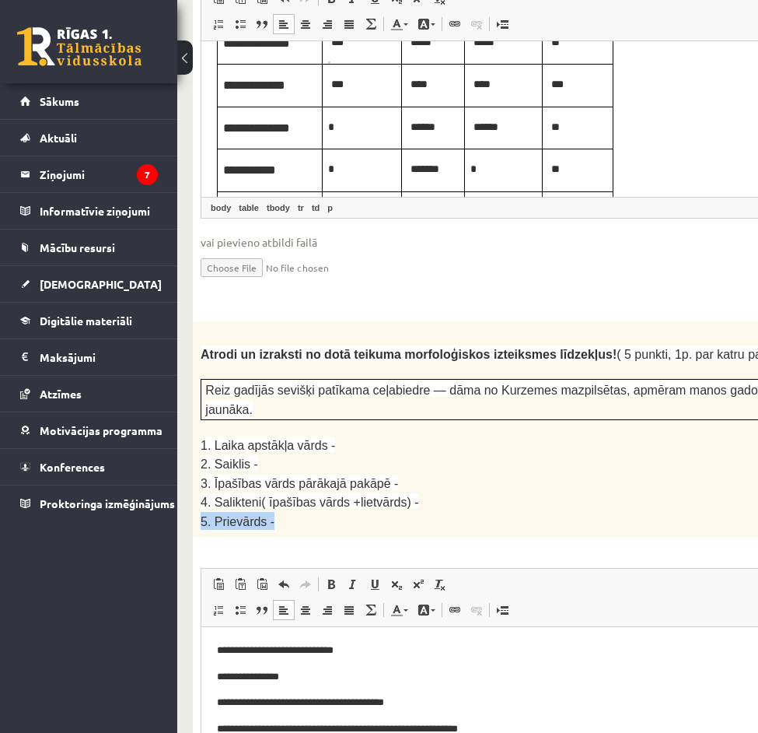
drag, startPoint x: 285, startPoint y: 363, endPoint x: 195, endPoint y: 361, distance: 90.2
click at [195, 361] on div "Atrodi un izraksti no dotā teikuma morfoloģiskos izteiksmes līdzekļus! ( 5 punk…" at bounding box center [556, 428] width 727 height 215
click at [465, 734] on p "**********" at bounding box center [556, 729] width 679 height 16
click at [499, 733] on p "**********" at bounding box center [556, 729] width 679 height 16
click at [304, 743] on p "**********" at bounding box center [556, 737] width 679 height 33
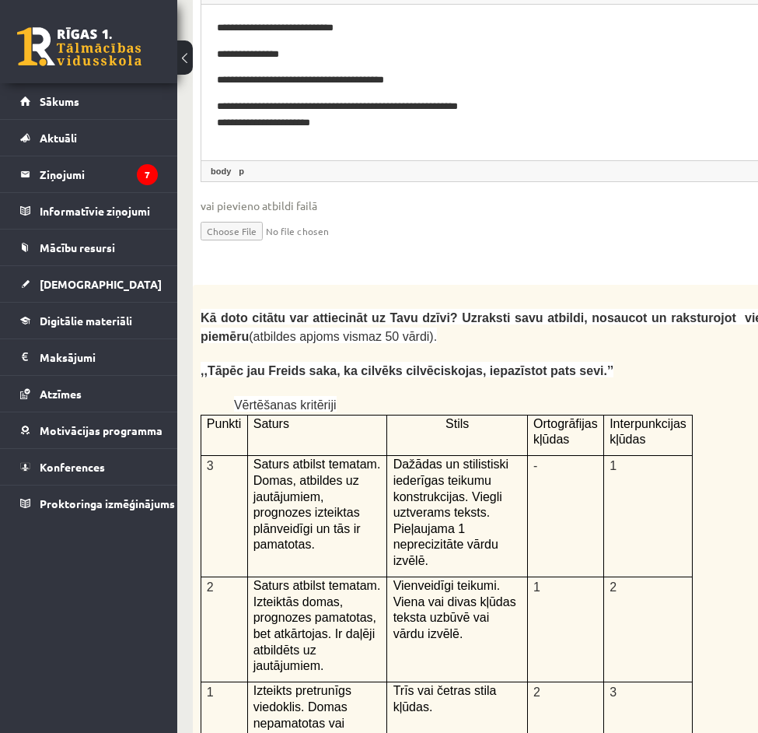
scroll to position [3148, 0]
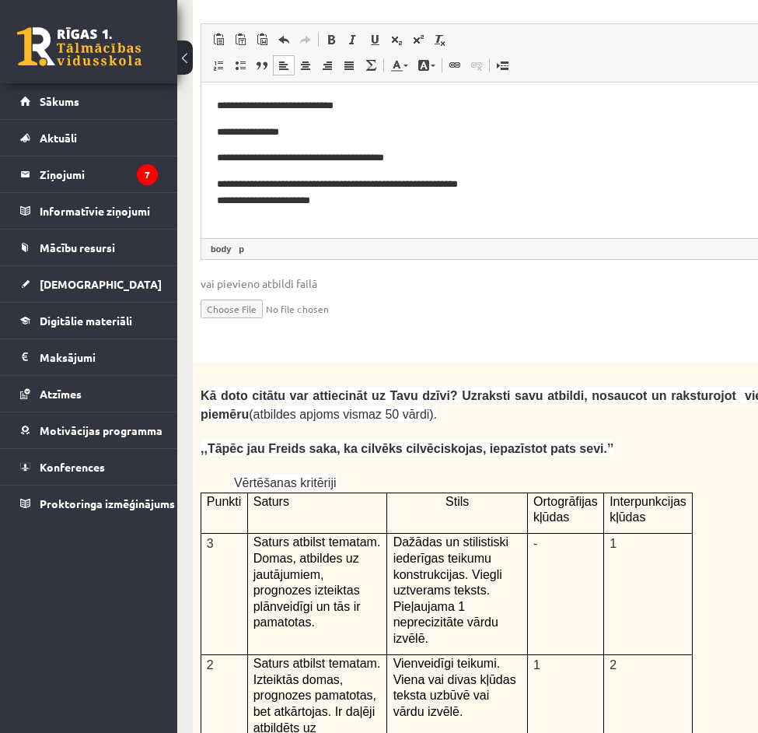
click at [561, 424] on p at bounding box center [518, 432] width 634 height 16
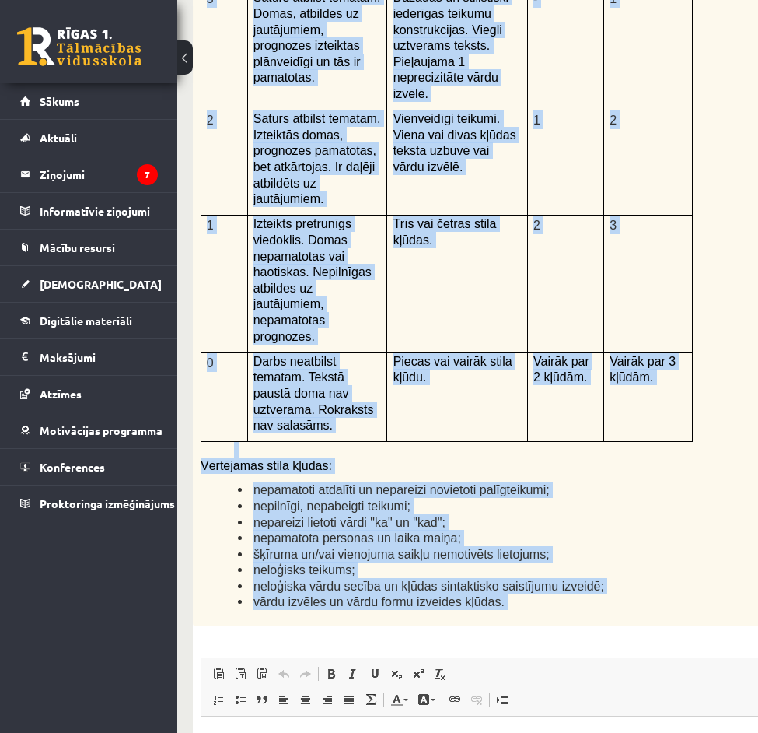
scroll to position [3770, 0]
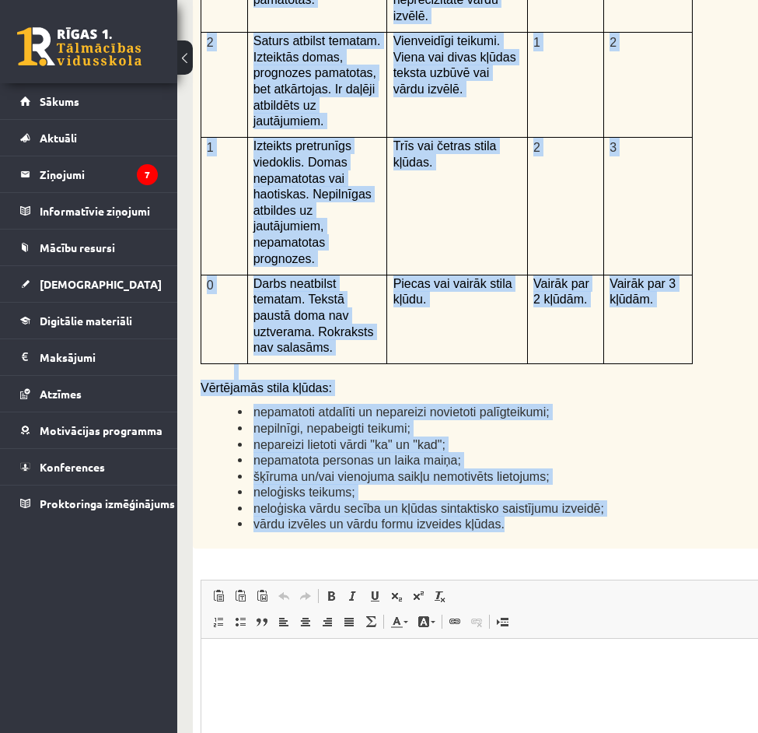
drag, startPoint x: 198, startPoint y: 156, endPoint x: 498, endPoint y: 303, distance: 334.6
click at [498, 303] on div "Kā doto citātu var attiecināt uz Tavu dzīvi? Uzraksti savu atbildi, nosaucot un…" at bounding box center [556, 144] width 727 height 808
click at [440, 436] on li "nepareizi lietoti vārdi "ka" un "kad";" at bounding box center [536, 444] width 596 height 16
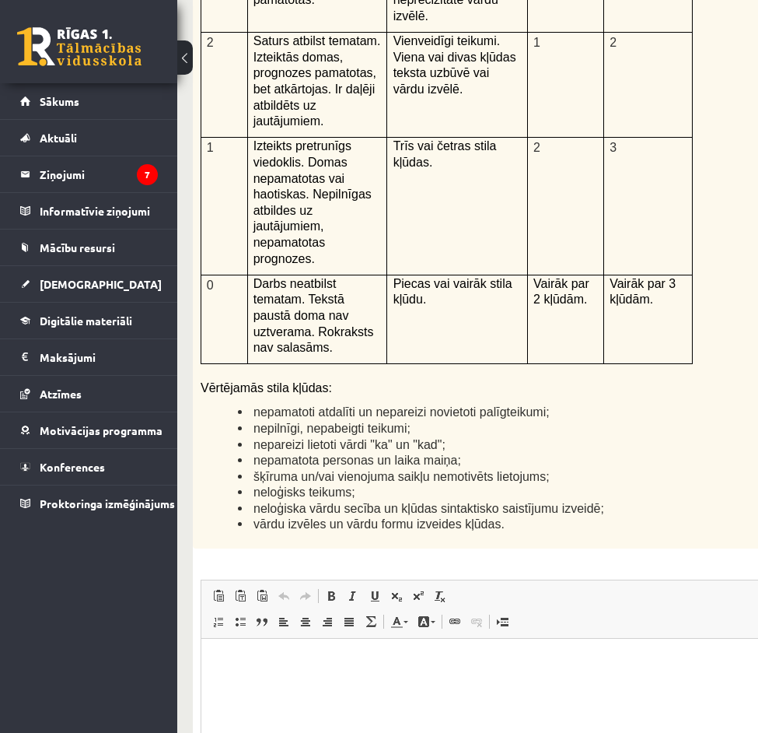
click at [498, 516] on li "vārdu izvēles un vārdu formu izveides kļūdas." at bounding box center [536, 524] width 596 height 16
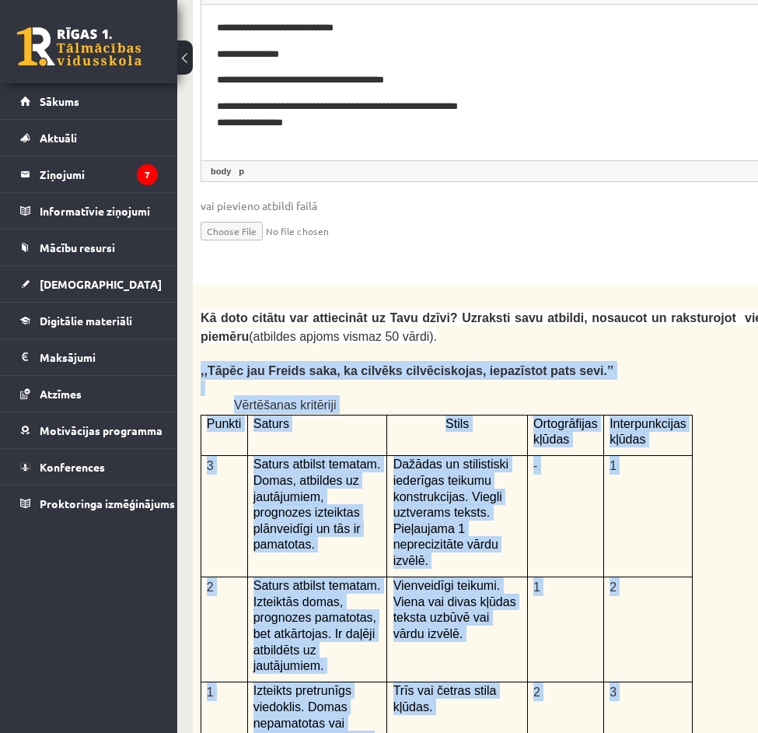
scroll to position [3148, 0]
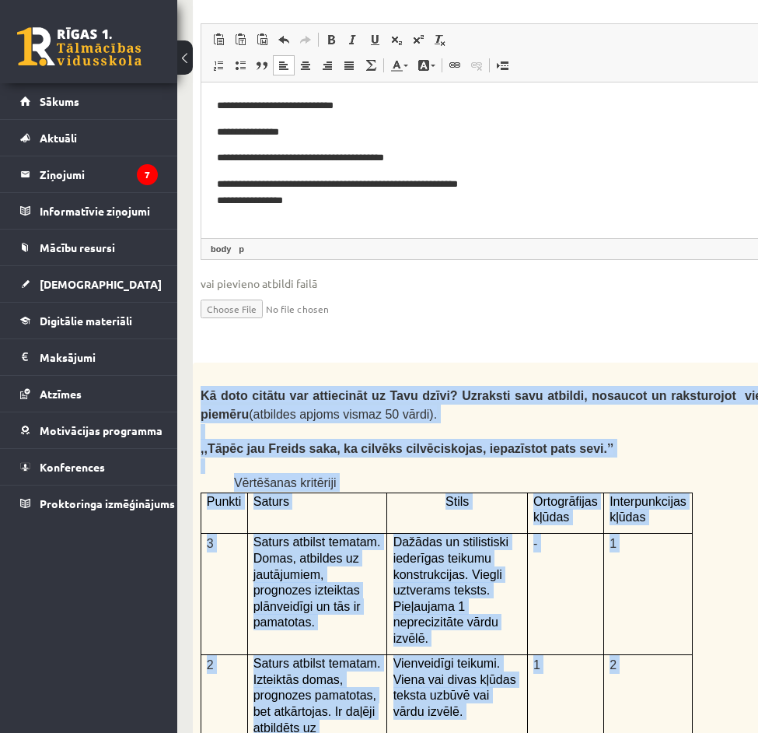
drag, startPoint x: 496, startPoint y: 282, endPoint x: 335, endPoint y: 282, distance: 161.0
click at [522, 473] on p "Vērtēšanas kritēriji" at bounding box center [534, 482] width 600 height 19
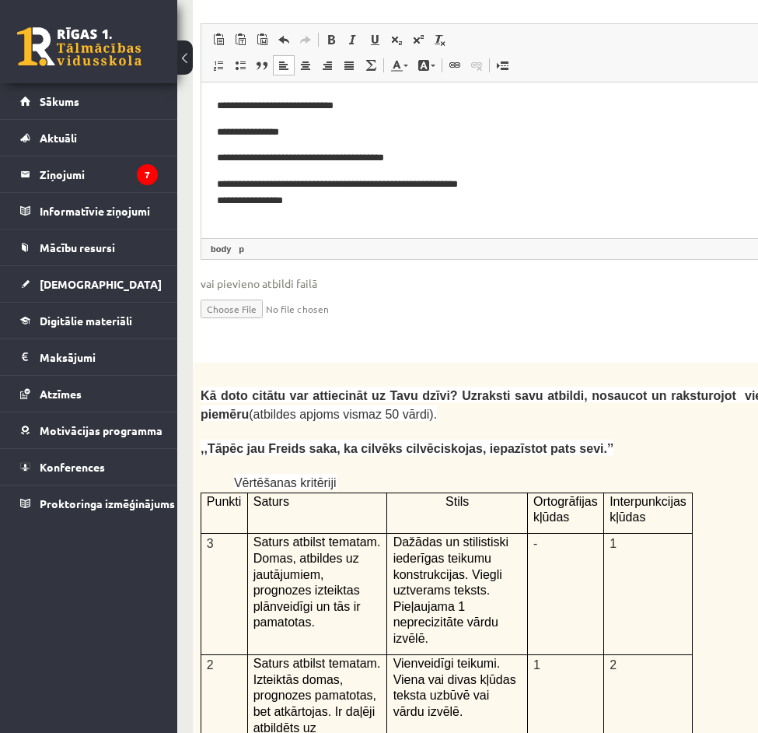
scroll to position [3692, 0]
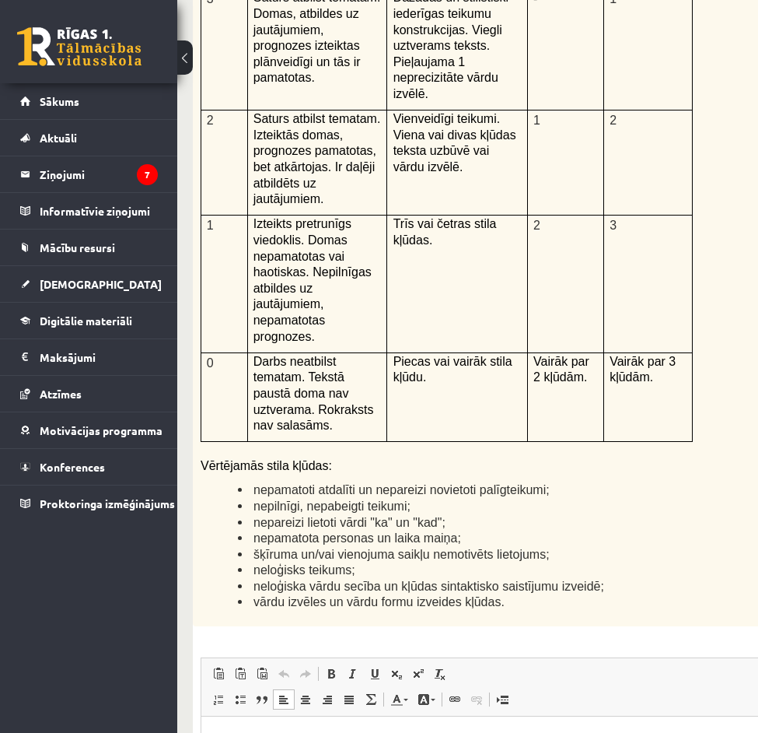
click at [386, 743] on html at bounding box center [556, 738] width 710 height 47
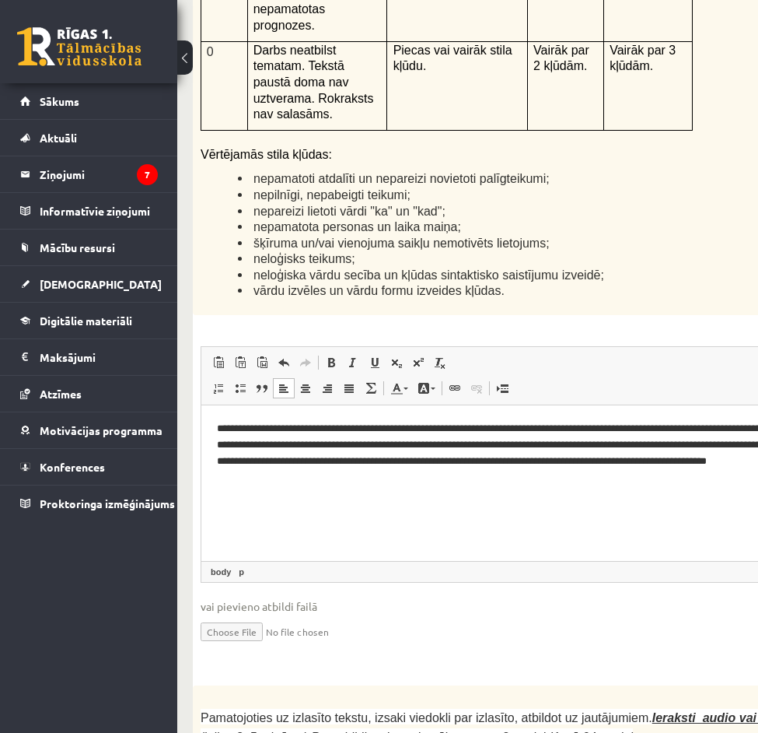
click at [226, 693] on li at bounding box center [518, 701] width 634 height 16
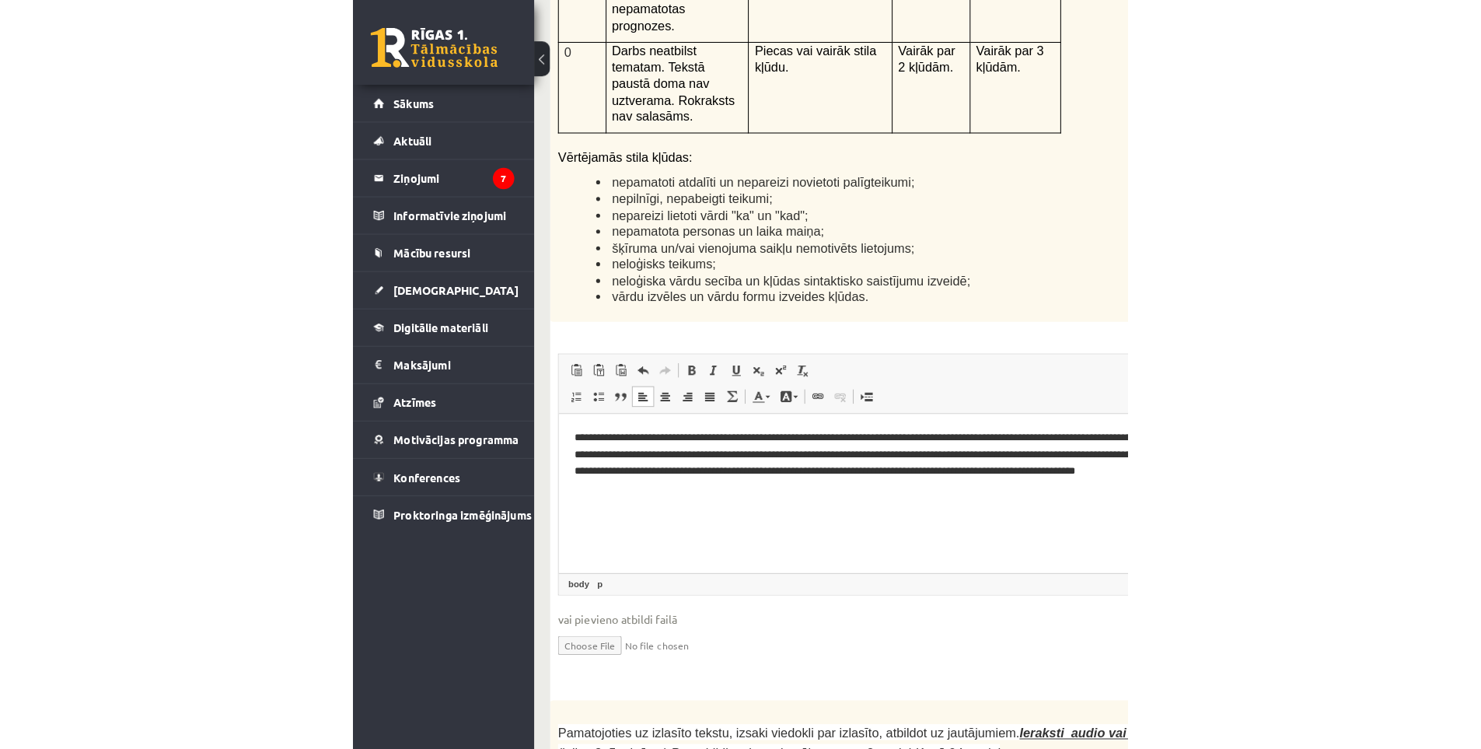
scroll to position [4081, 0]
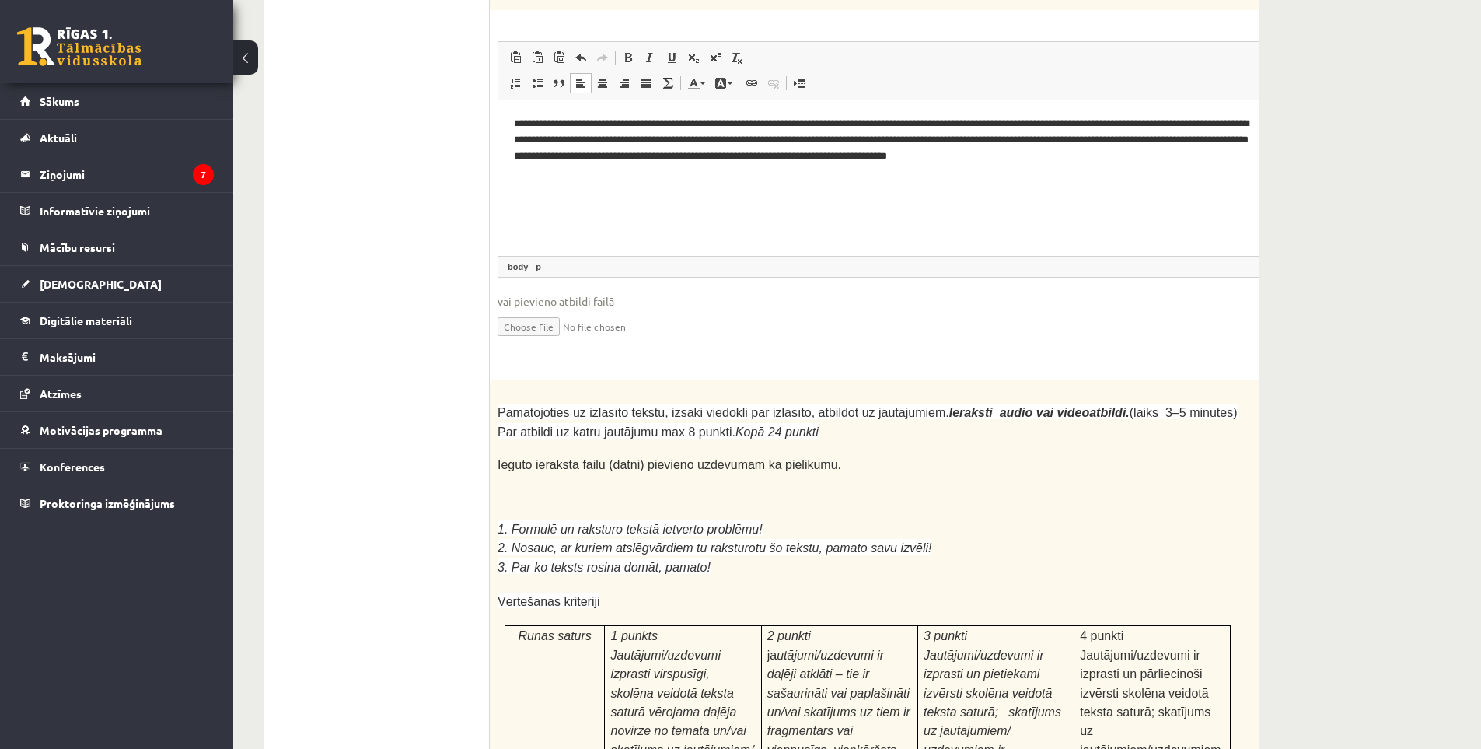
drag, startPoint x: 484, startPoint y: 274, endPoint x: 814, endPoint y: 376, distance: 345.1
click at [757, 489] on p at bounding box center [868, 497] width 740 height 16
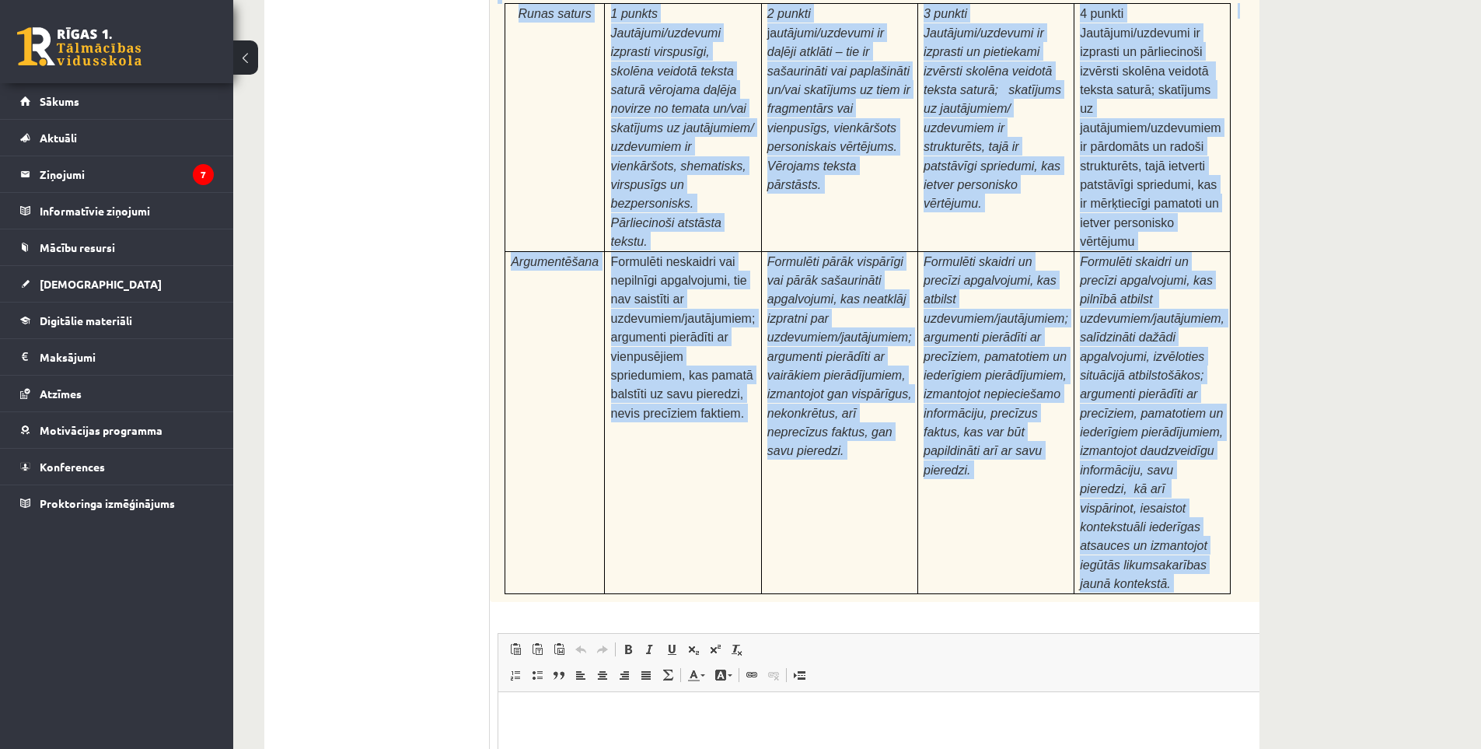
scroll to position [4781, 0]
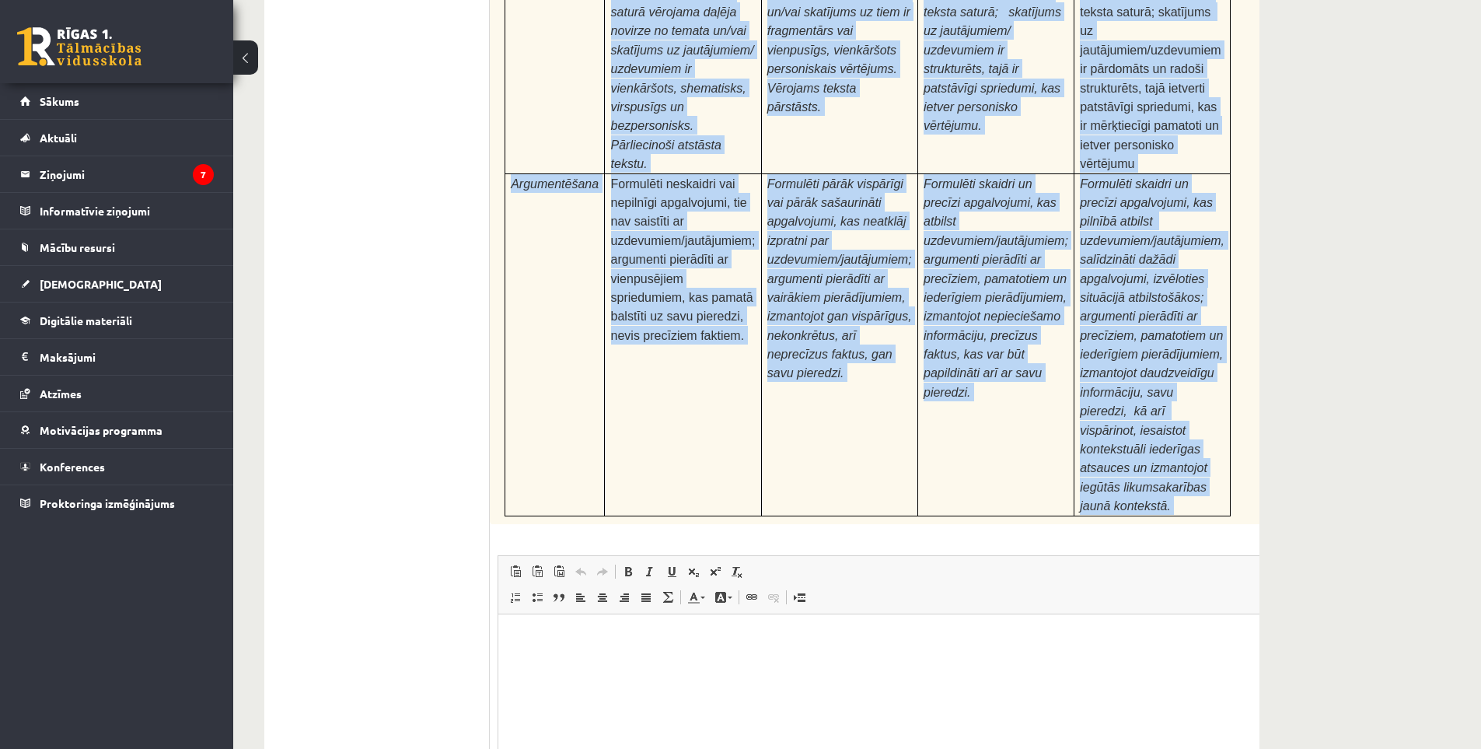
drag, startPoint x: 499, startPoint y: 289, endPoint x: 1229, endPoint y: 377, distance: 735.5
click at [757, 377] on div "Pamatojoties uz izlasīto tekstu, izsaki viedokli par izlasīto, atbildot uz jaut…" at bounding box center [907, 102] width 834 height 844
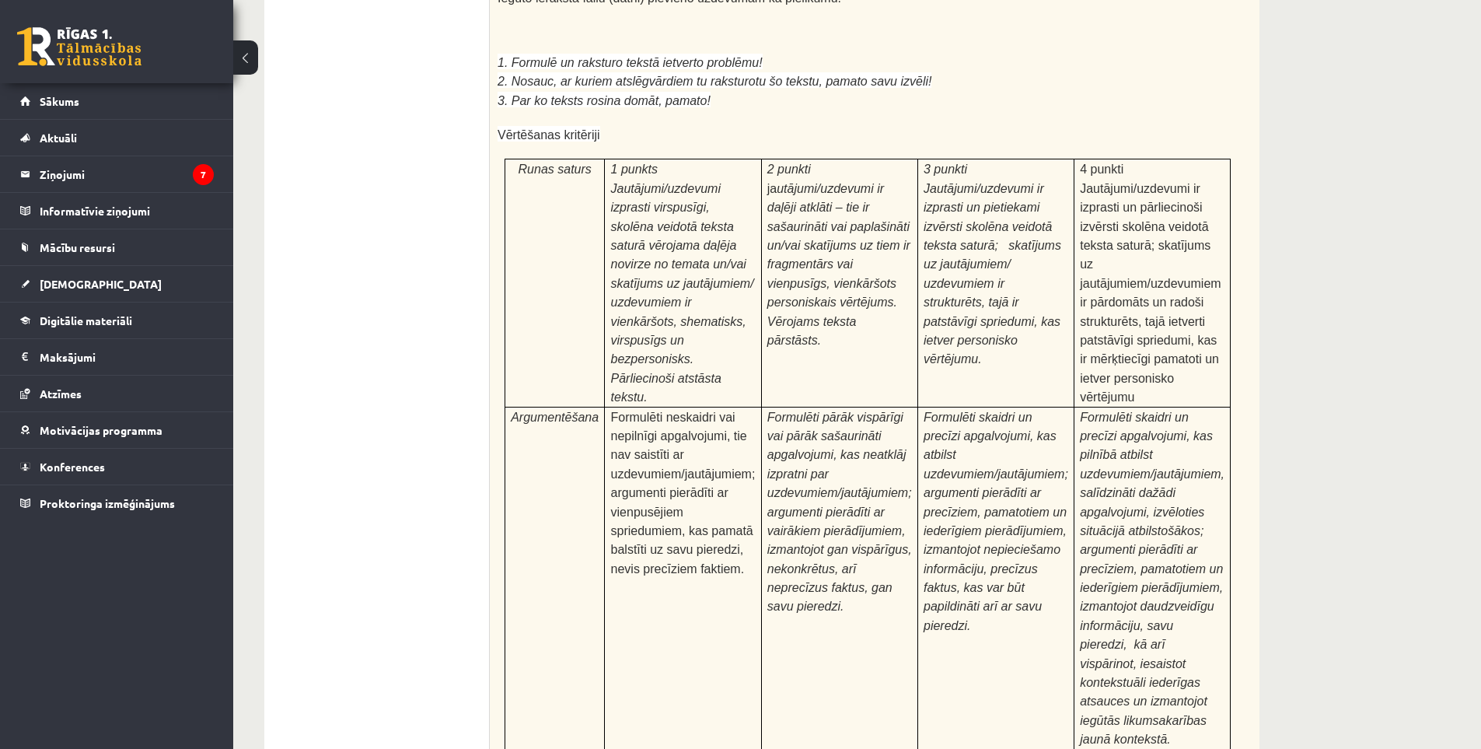
scroll to position [4314, 0]
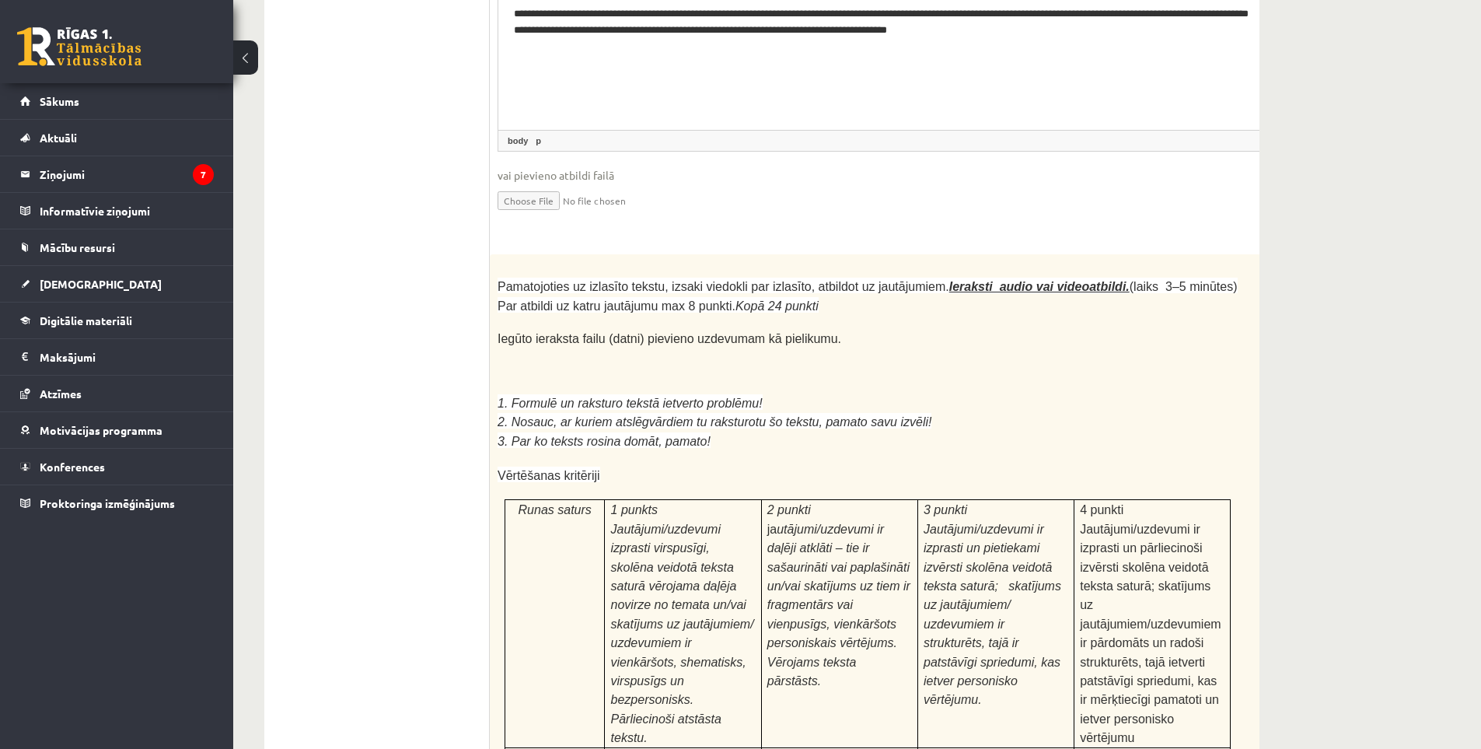
scroll to position [4129, 0]
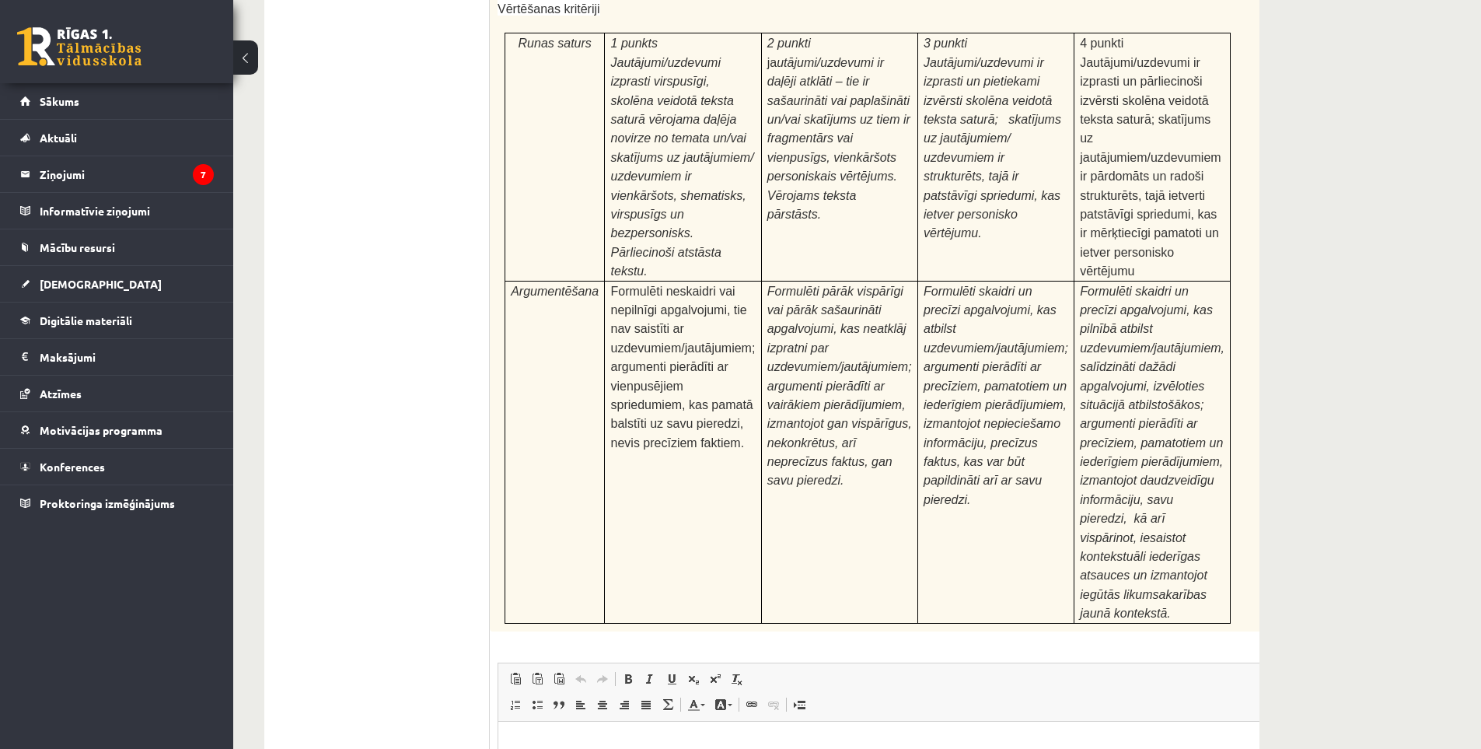
scroll to position [4829, 0]
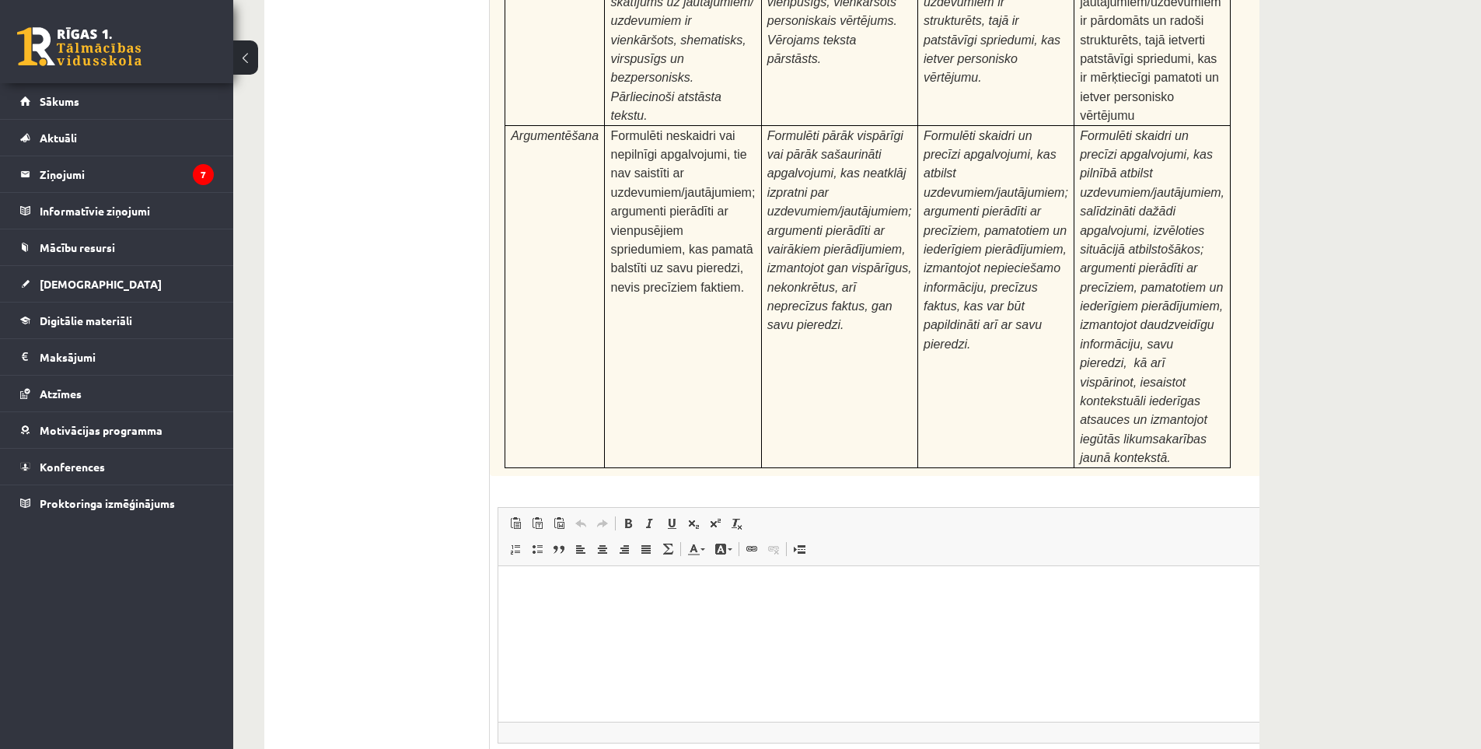
click at [600, 611] on html at bounding box center [906, 588] width 817 height 47
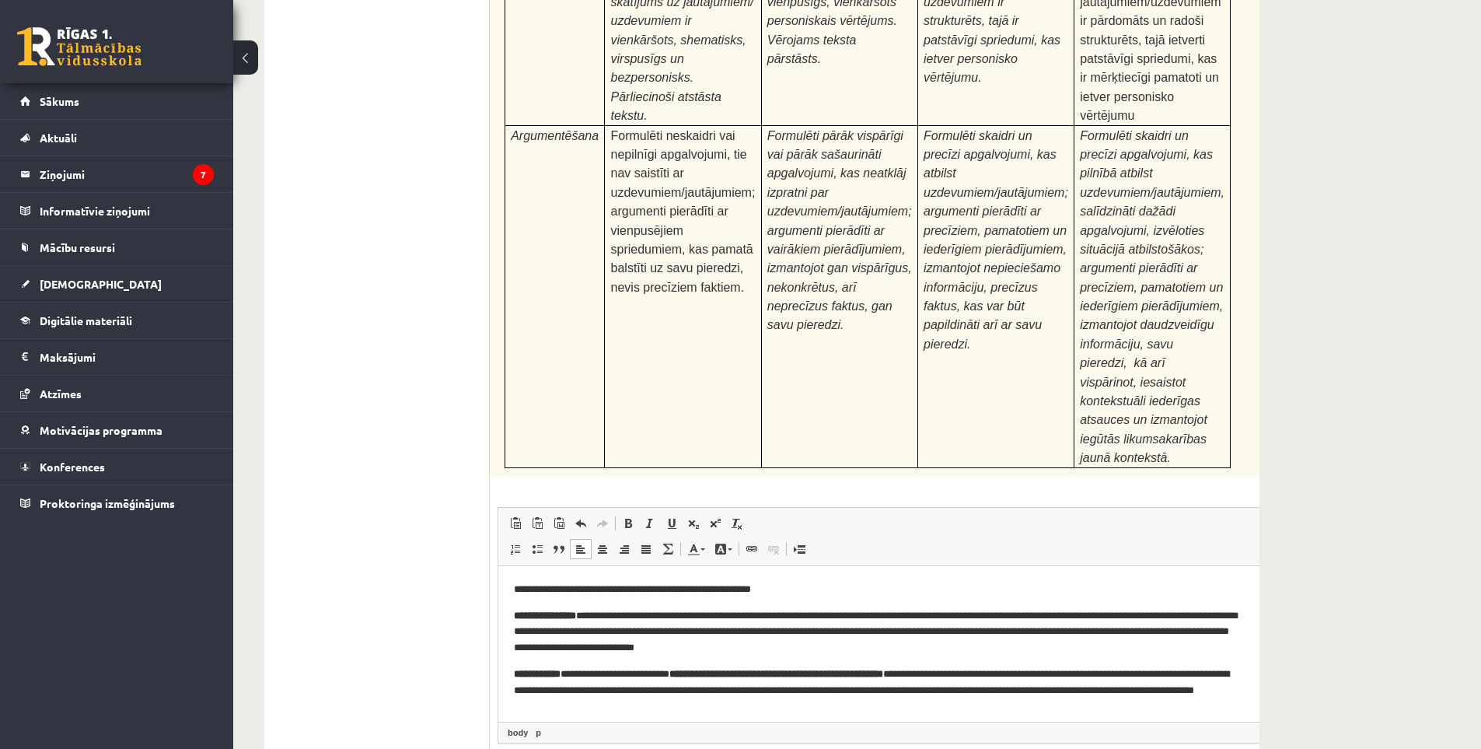
scroll to position [94, 0]
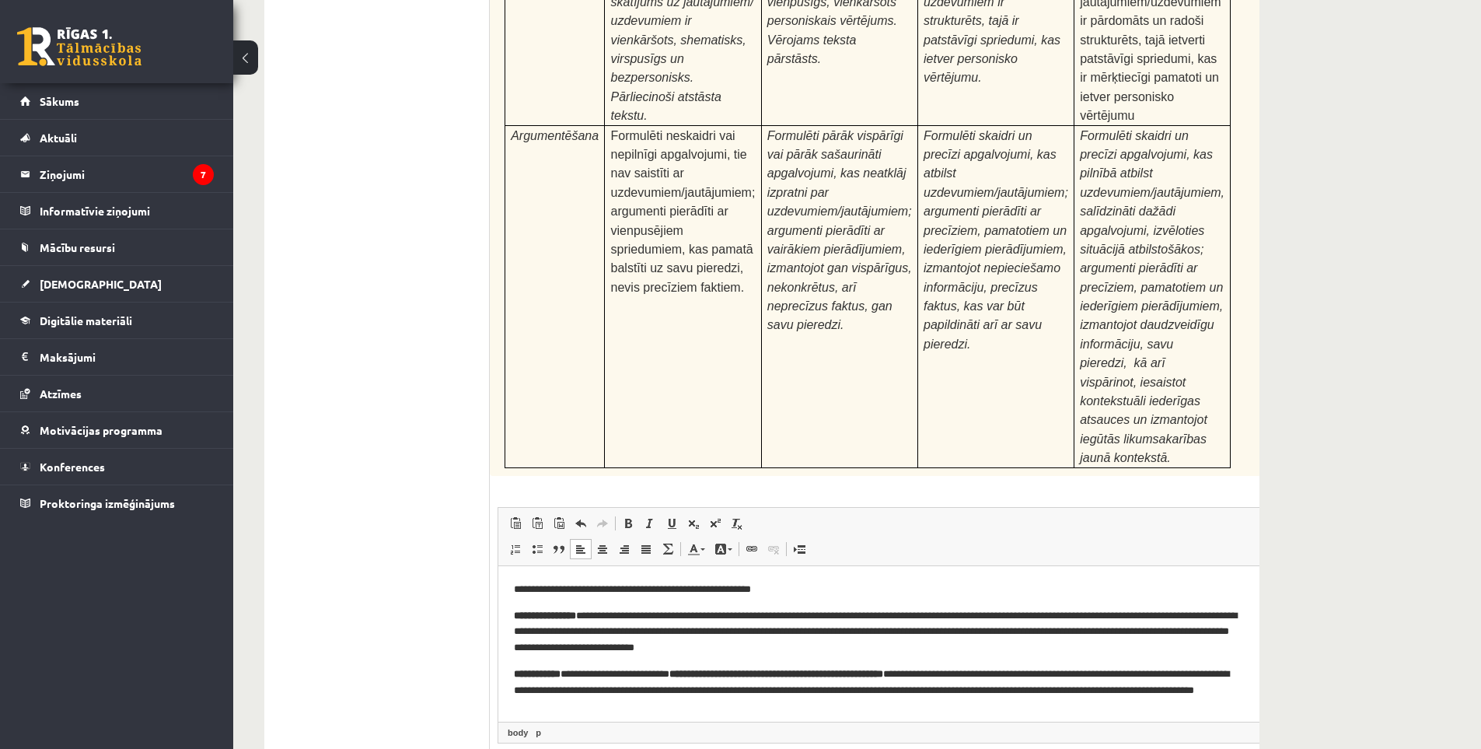
scroll to position [4674, 0]
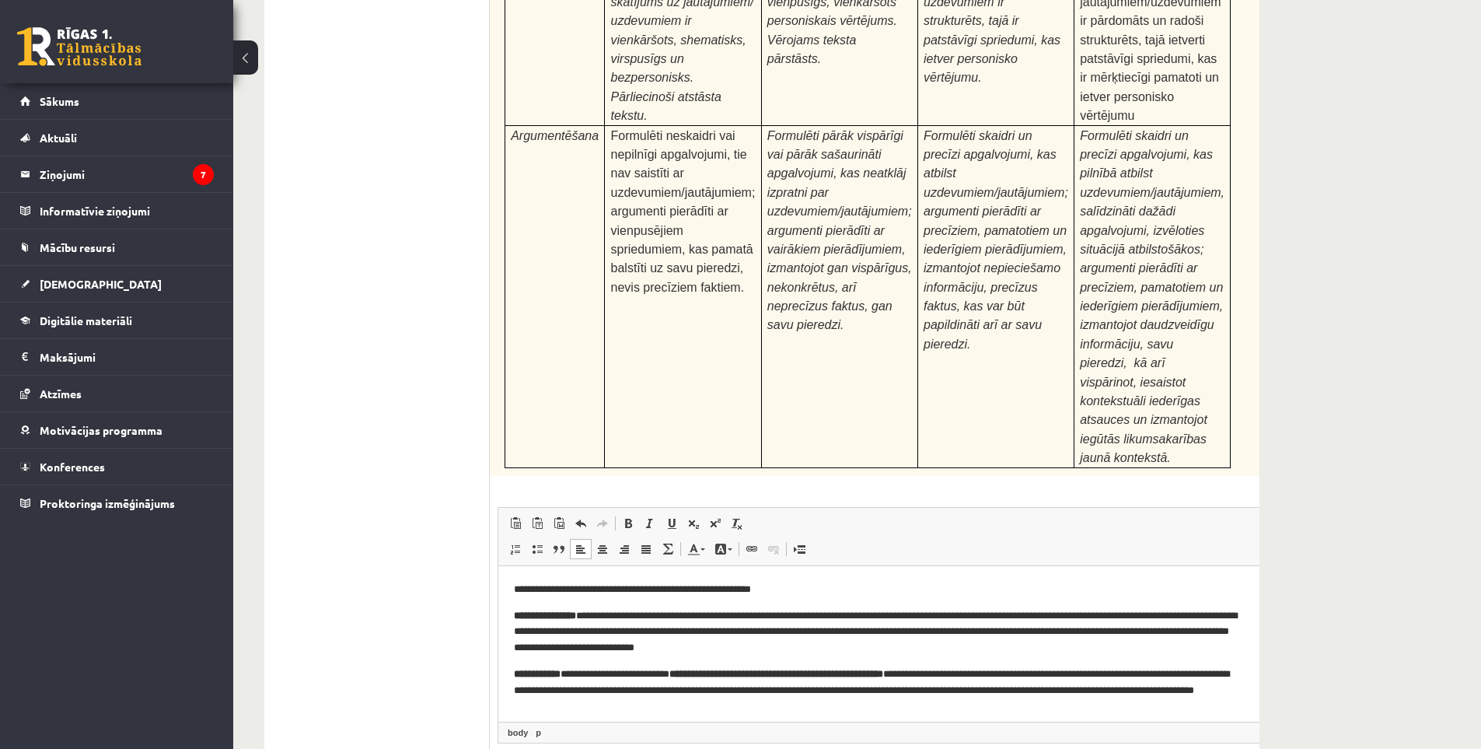
click at [576, 613] on strong "**********" at bounding box center [545, 615] width 62 height 10
drag, startPoint x: 596, startPoint y: 611, endPoint x: 515, endPoint y: 612, distance: 81.7
click at [515, 612] on p "**********" at bounding box center [880, 631] width 732 height 48
click at [632, 517] on span at bounding box center [628, 523] width 12 height 12
click at [585, 517] on span at bounding box center [581, 523] width 12 height 12
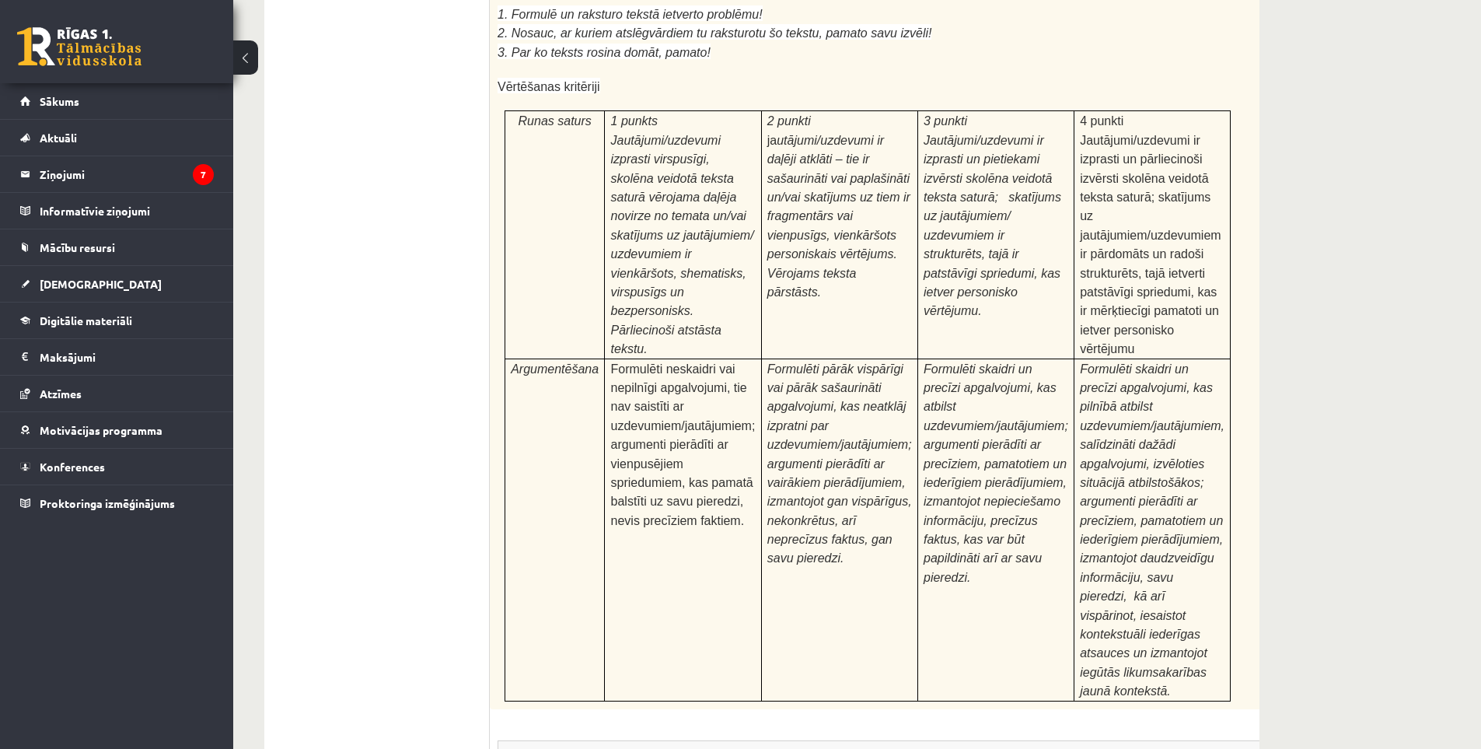
scroll to position [4751, 0]
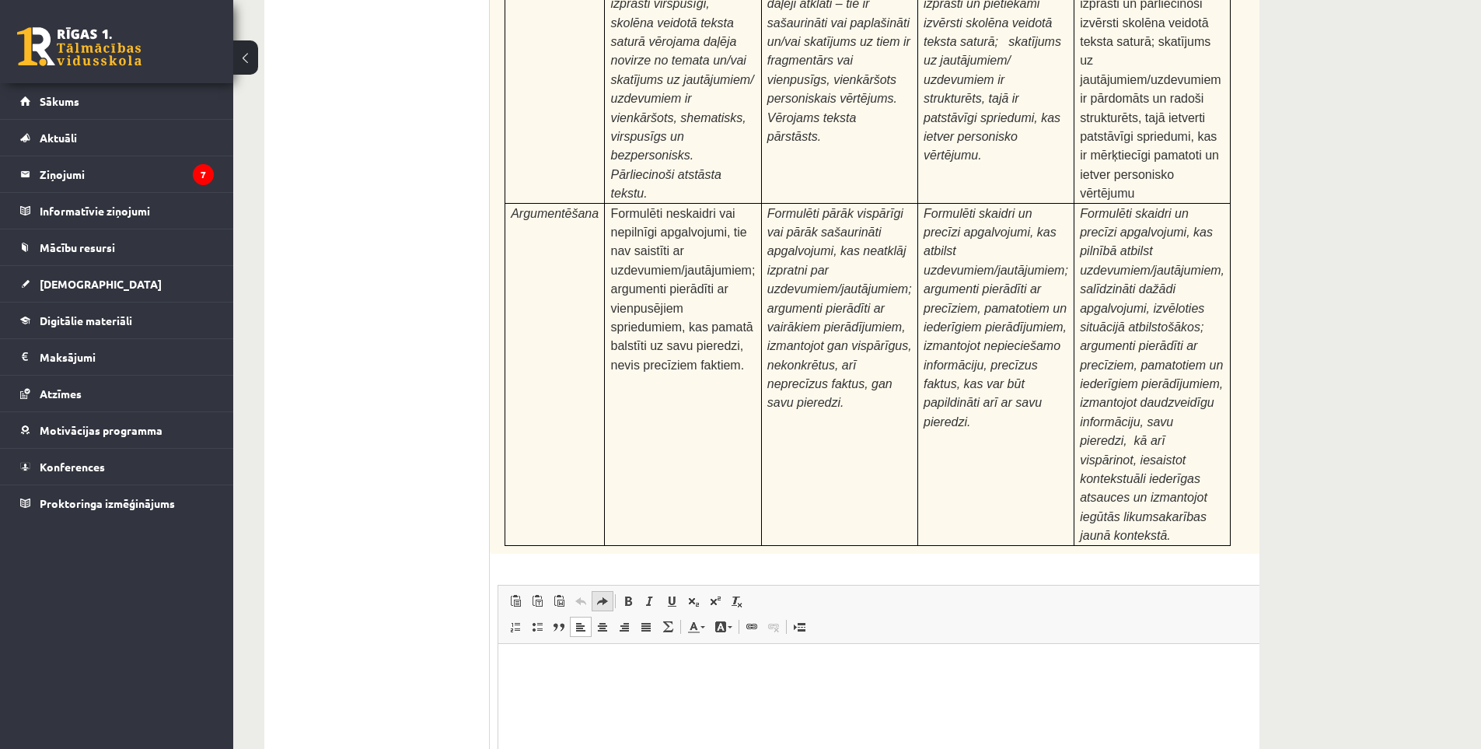
click at [603, 595] on span at bounding box center [602, 601] width 12 height 12
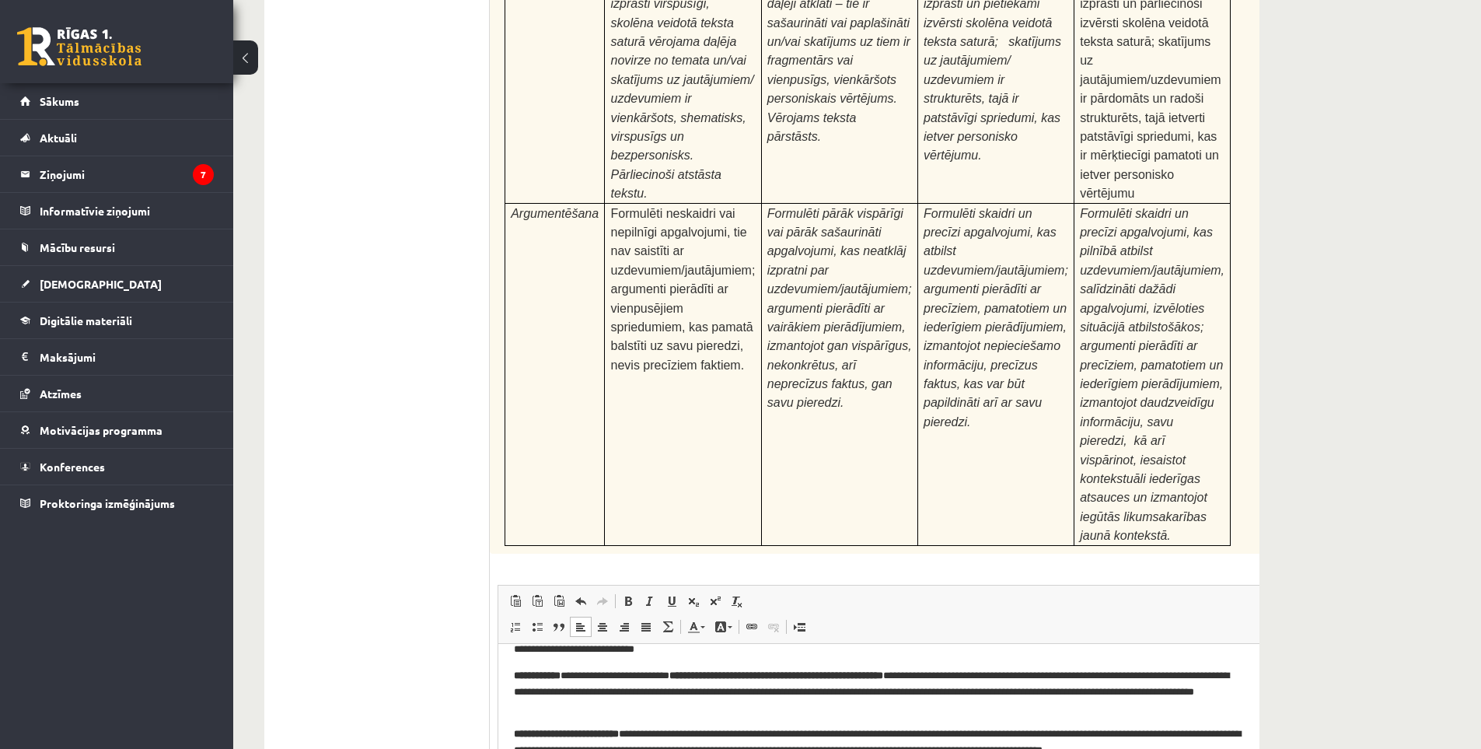
scroll to position [0, 0]
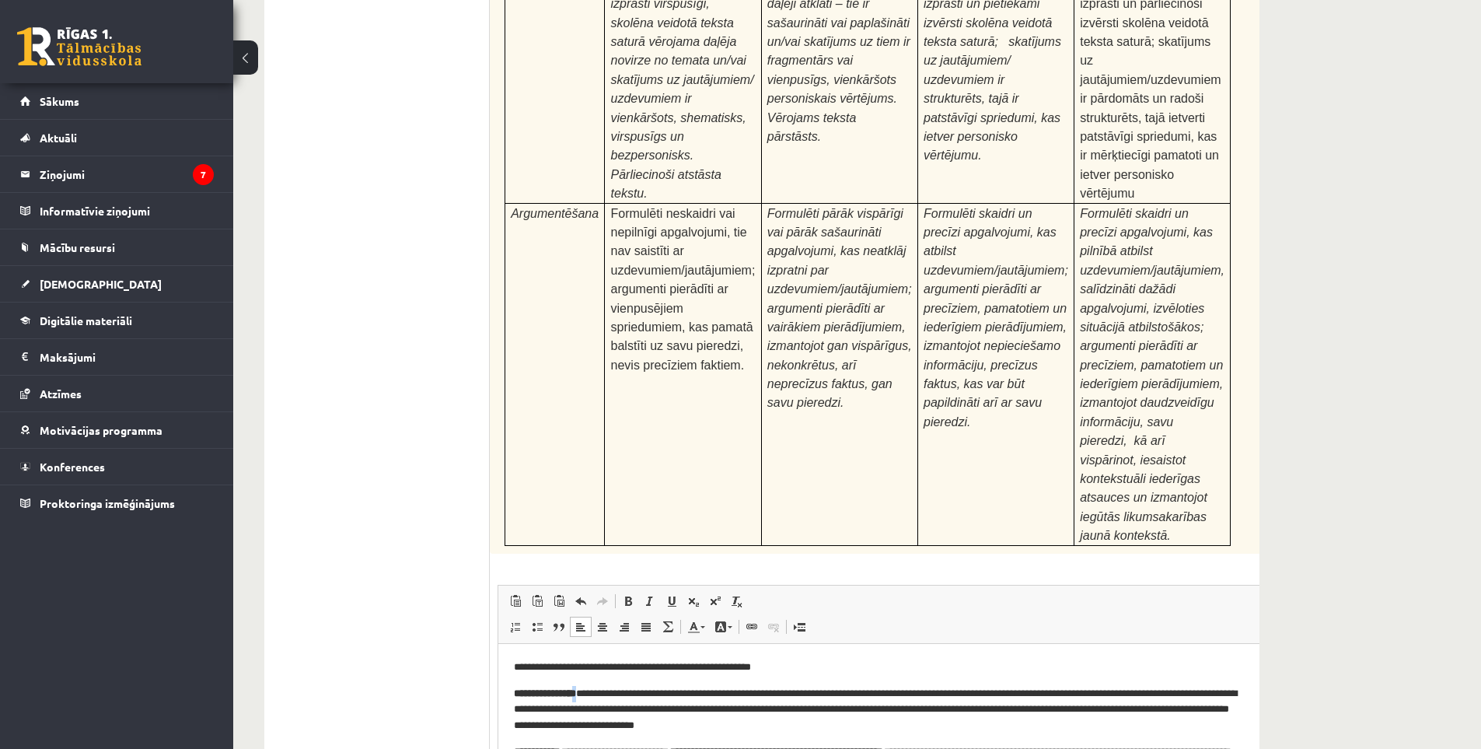
click at [596, 692] on p "**********" at bounding box center [880, 709] width 732 height 48
click at [549, 689] on strong "**********" at bounding box center [545, 692] width 62 height 10
click at [621, 591] on link "Полужирный Комбинация клавиш Ctrl+B" at bounding box center [628, 601] width 22 height 20
click at [626, 595] on span at bounding box center [628, 601] width 12 height 12
click at [516, 695] on strong "**********" at bounding box center [545, 692] width 62 height 10
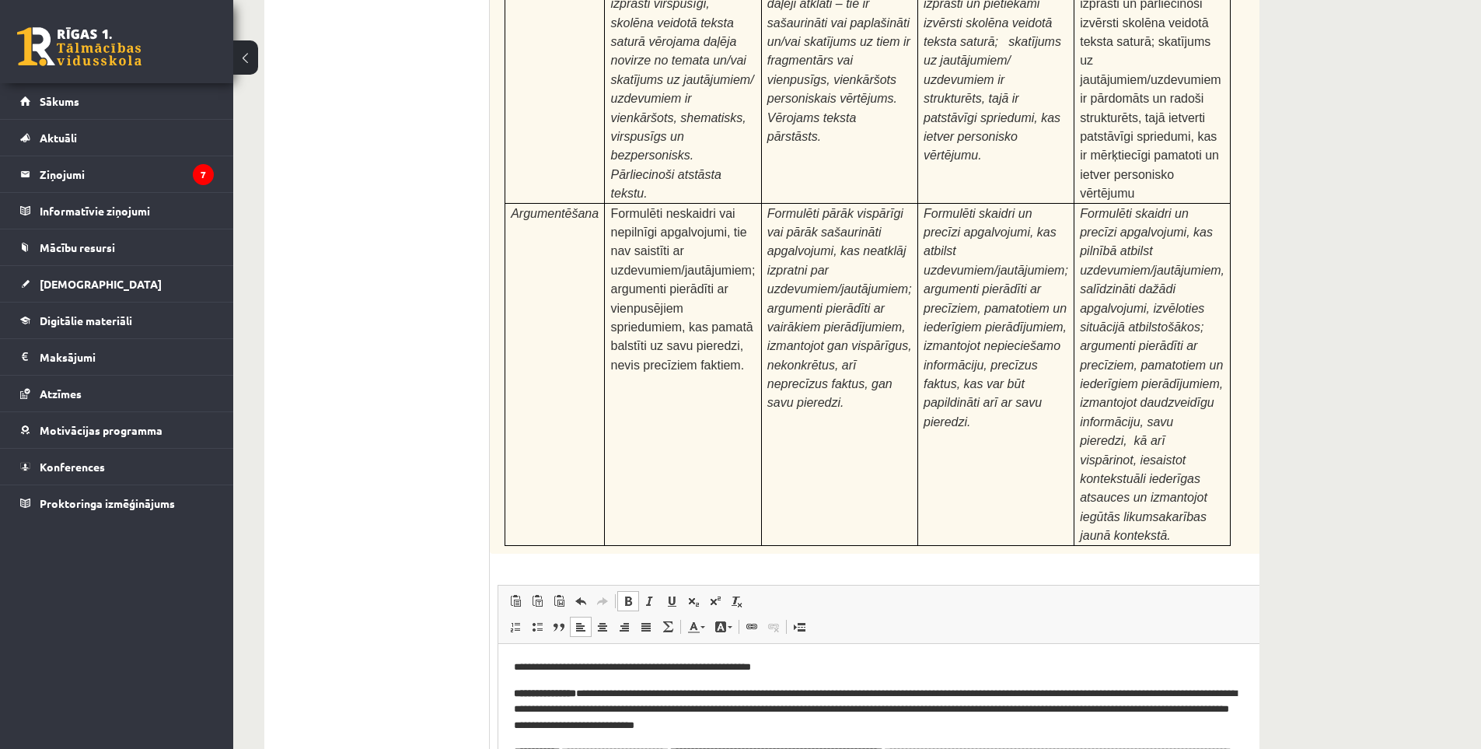
click at [631, 595] on span at bounding box center [628, 601] width 12 height 12
click at [554, 722] on p "**********" at bounding box center [880, 709] width 732 height 48
click at [541, 695] on strong "**********" at bounding box center [572, 692] width 62 height 10
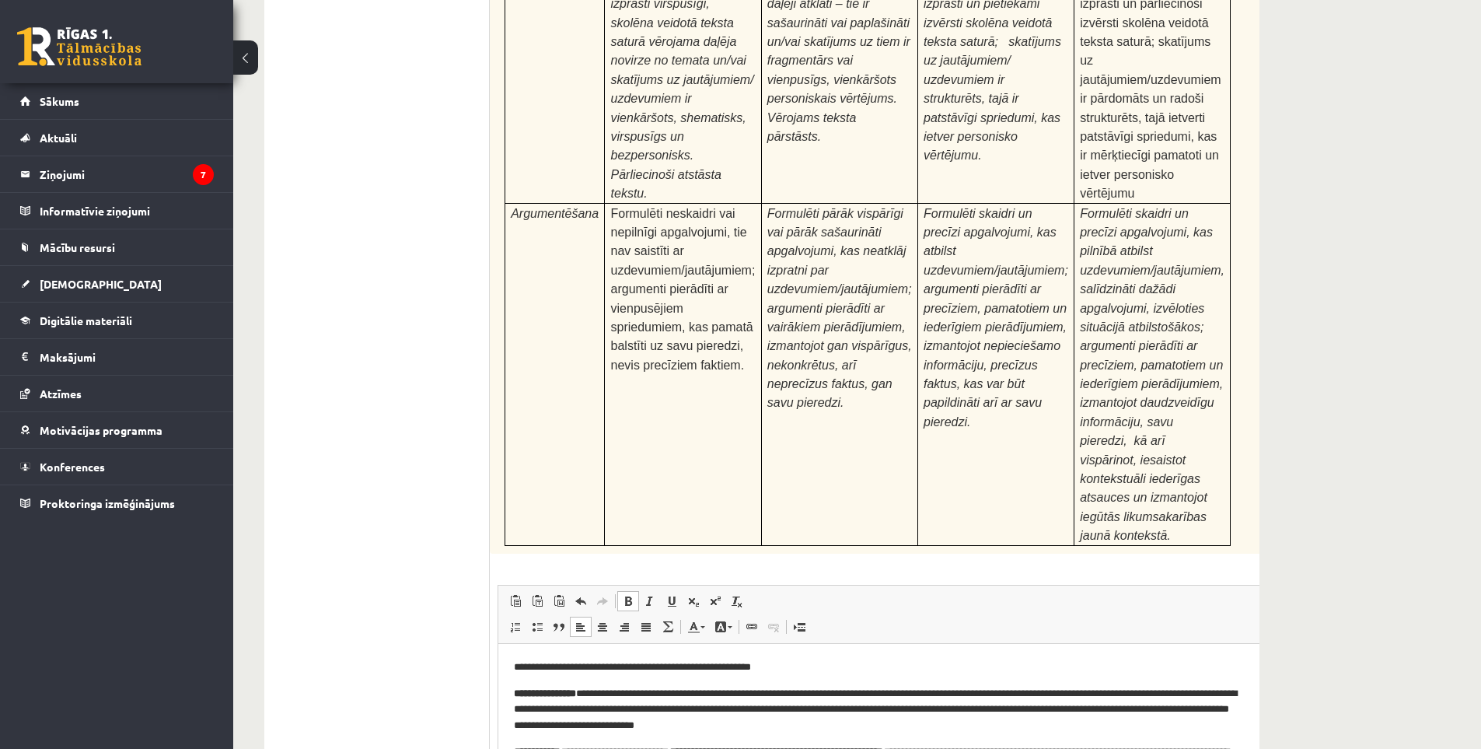
click at [517, 694] on strong "**********" at bounding box center [545, 692] width 62 height 10
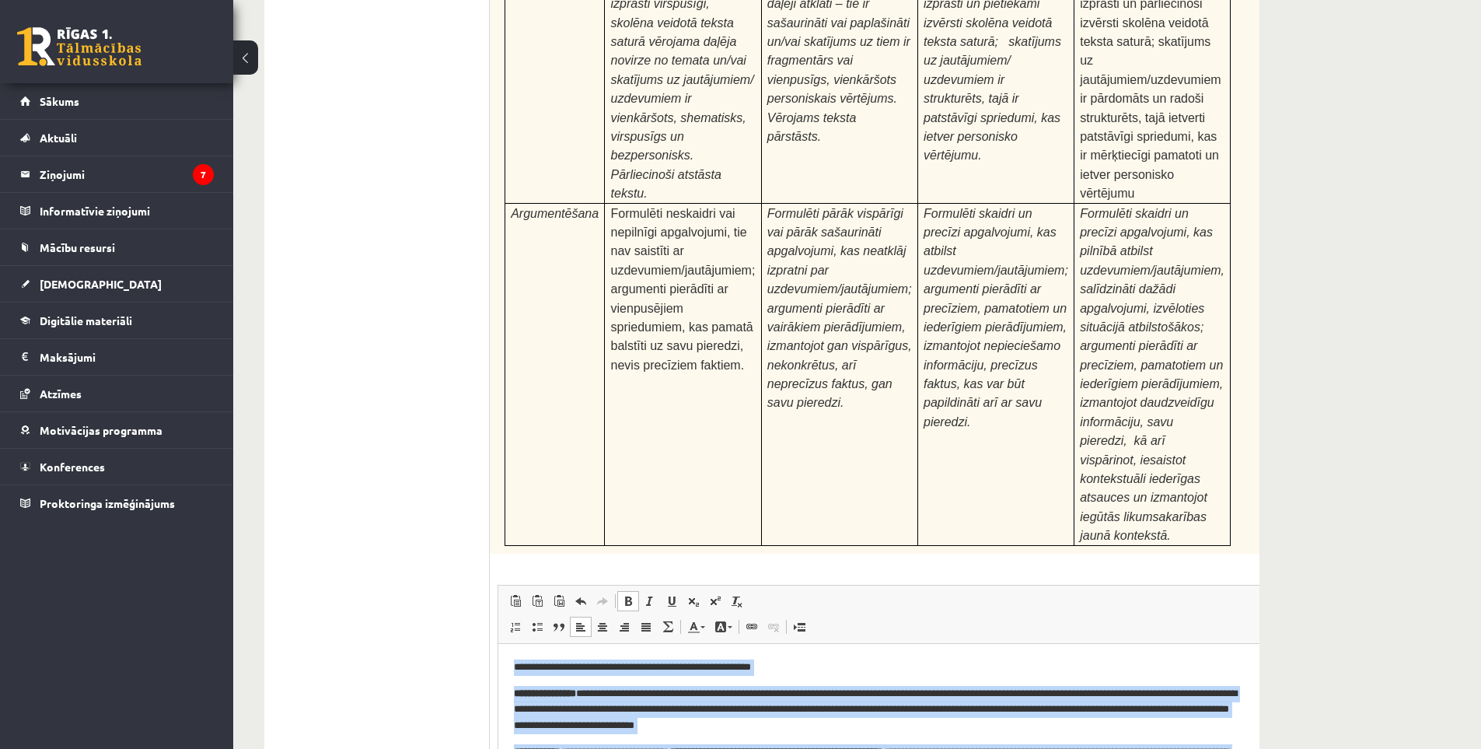
scroll to position [16, 0]
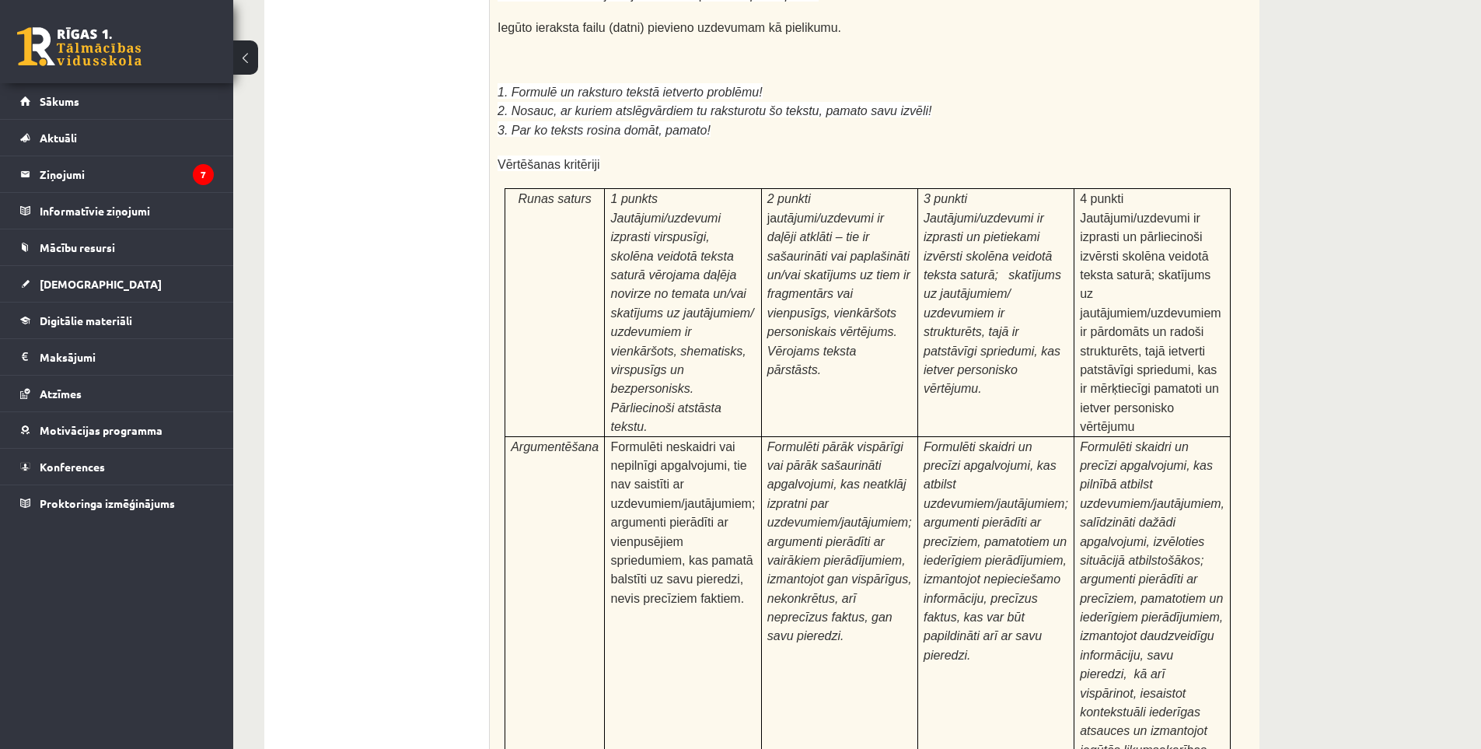
scroll to position [4829, 0]
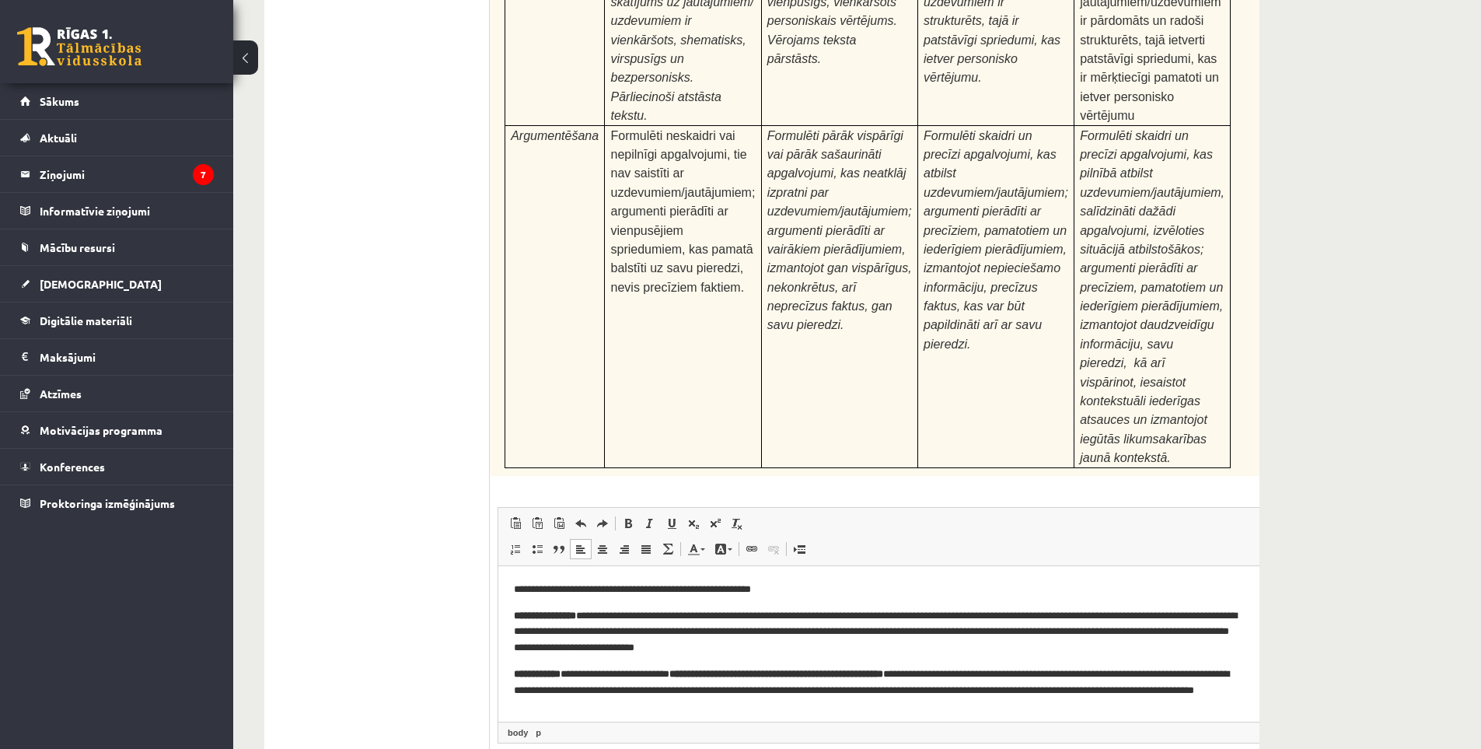
click at [676, 654] on p "**********" at bounding box center [880, 631] width 732 height 48
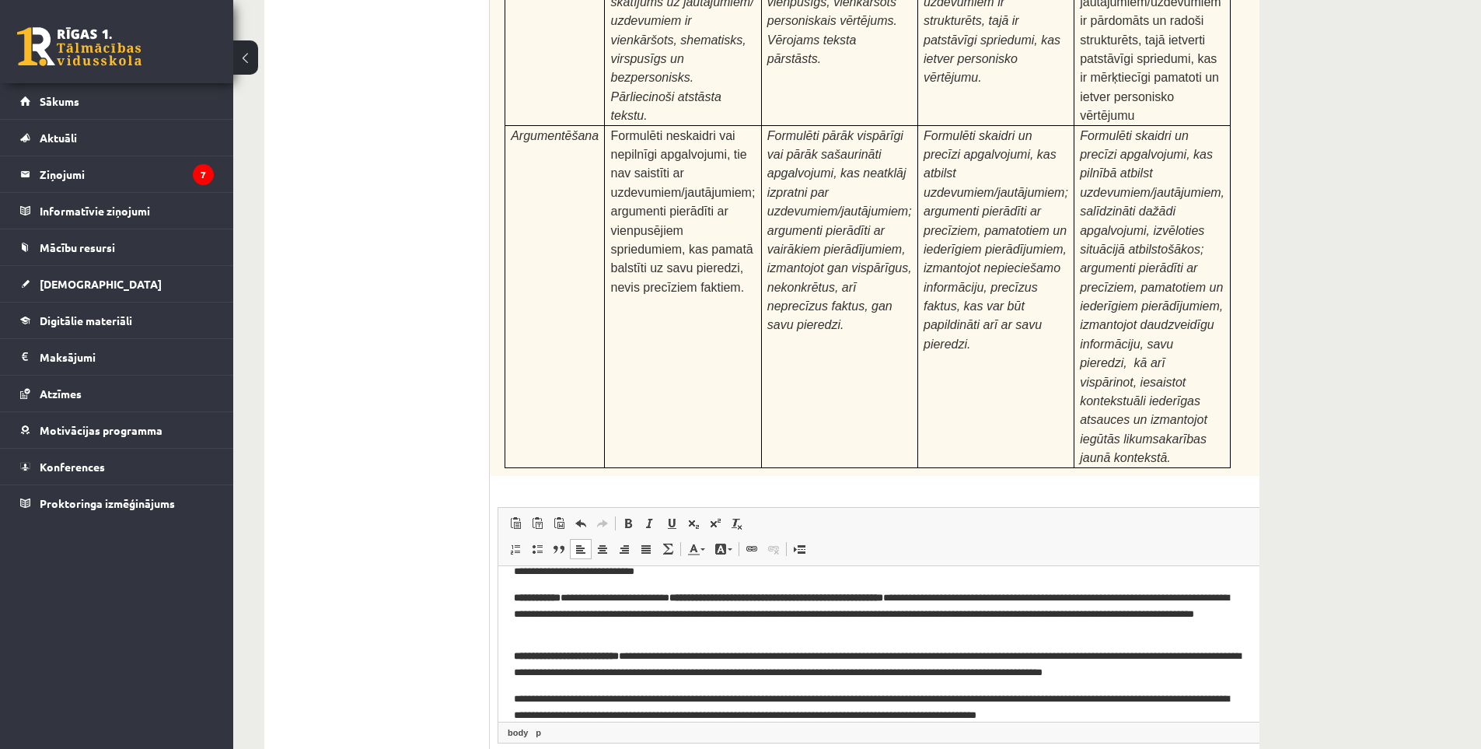
scroll to position [0, 0]
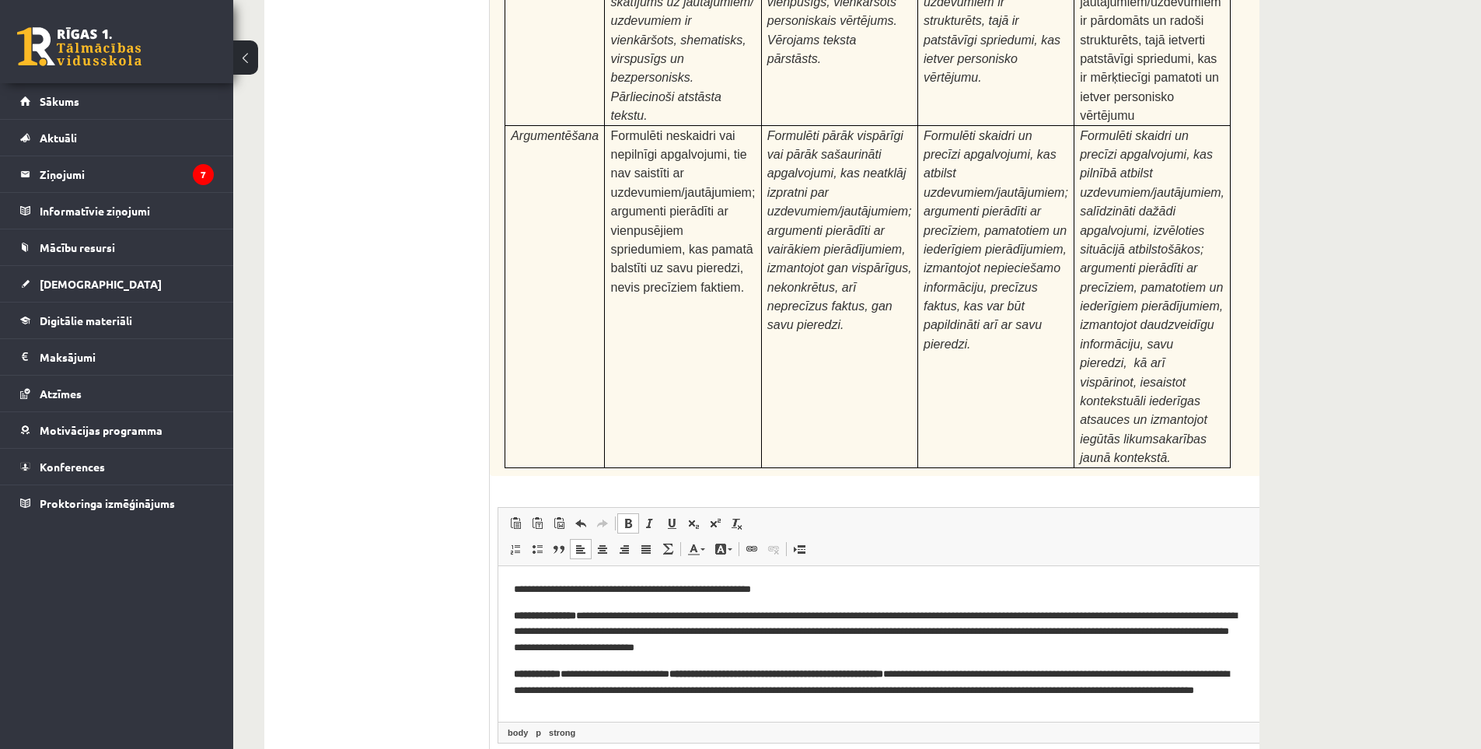
click at [510, 599] on html "**********" at bounding box center [906, 689] width 817 height 249
click at [526, 726] on link "body" at bounding box center [518, 733] width 26 height 14
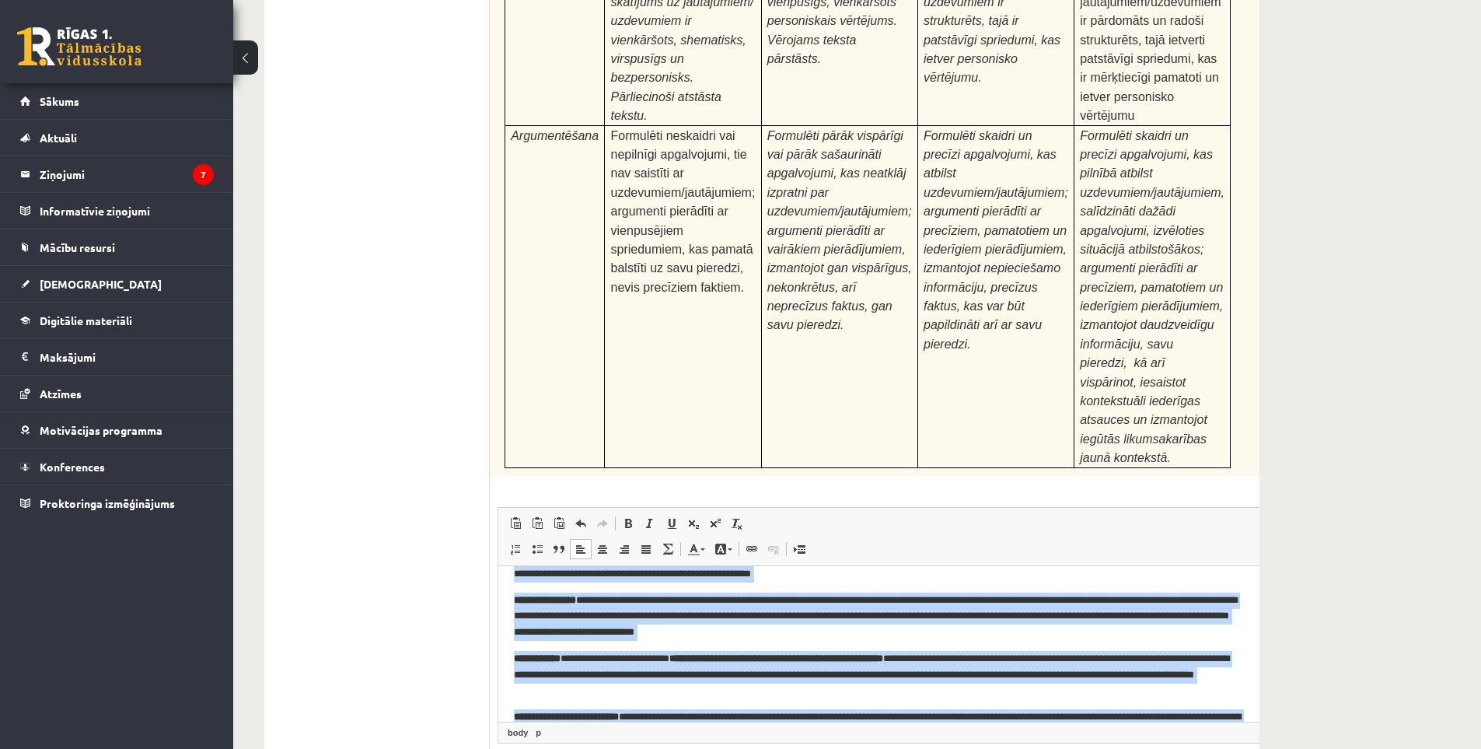
scroll to position [94, 0]
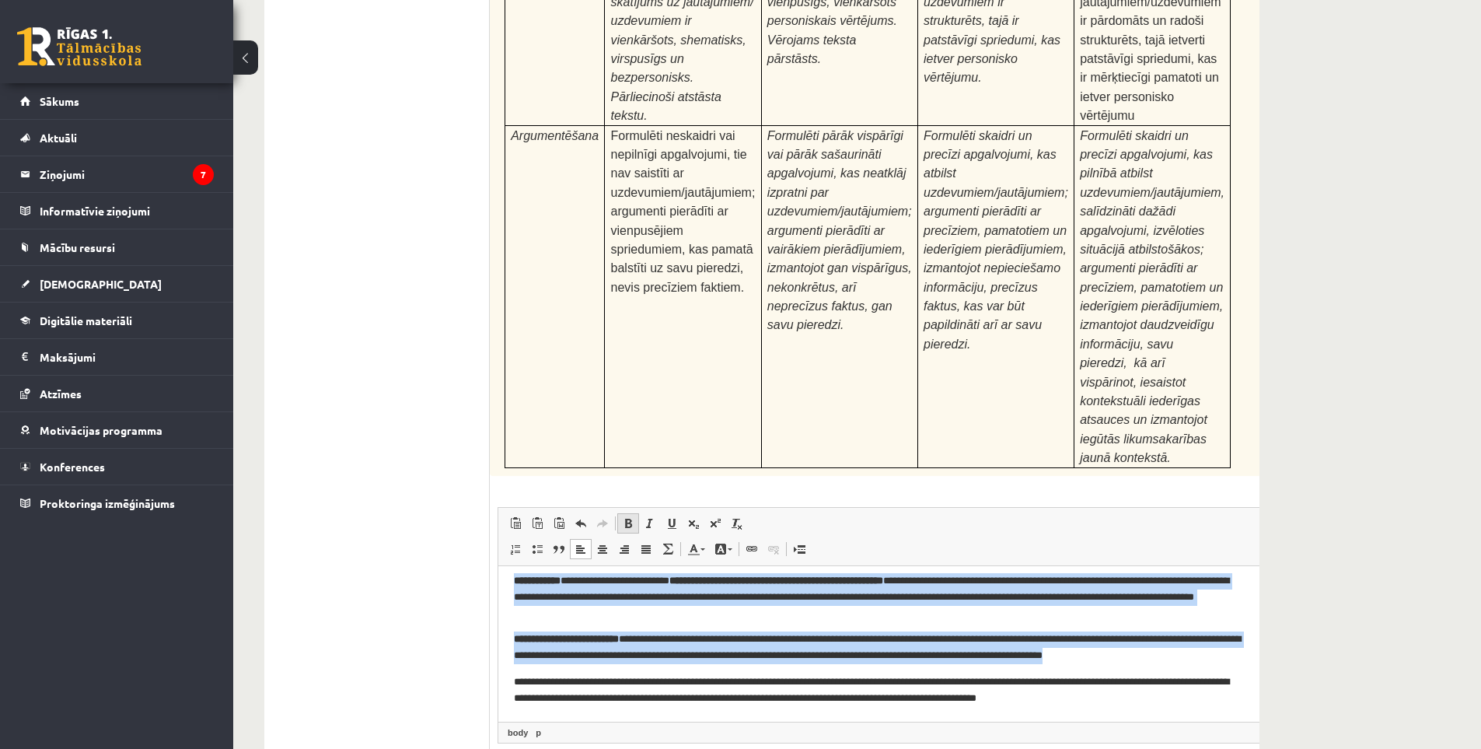
click at [634, 517] on span at bounding box center [628, 523] width 12 height 12
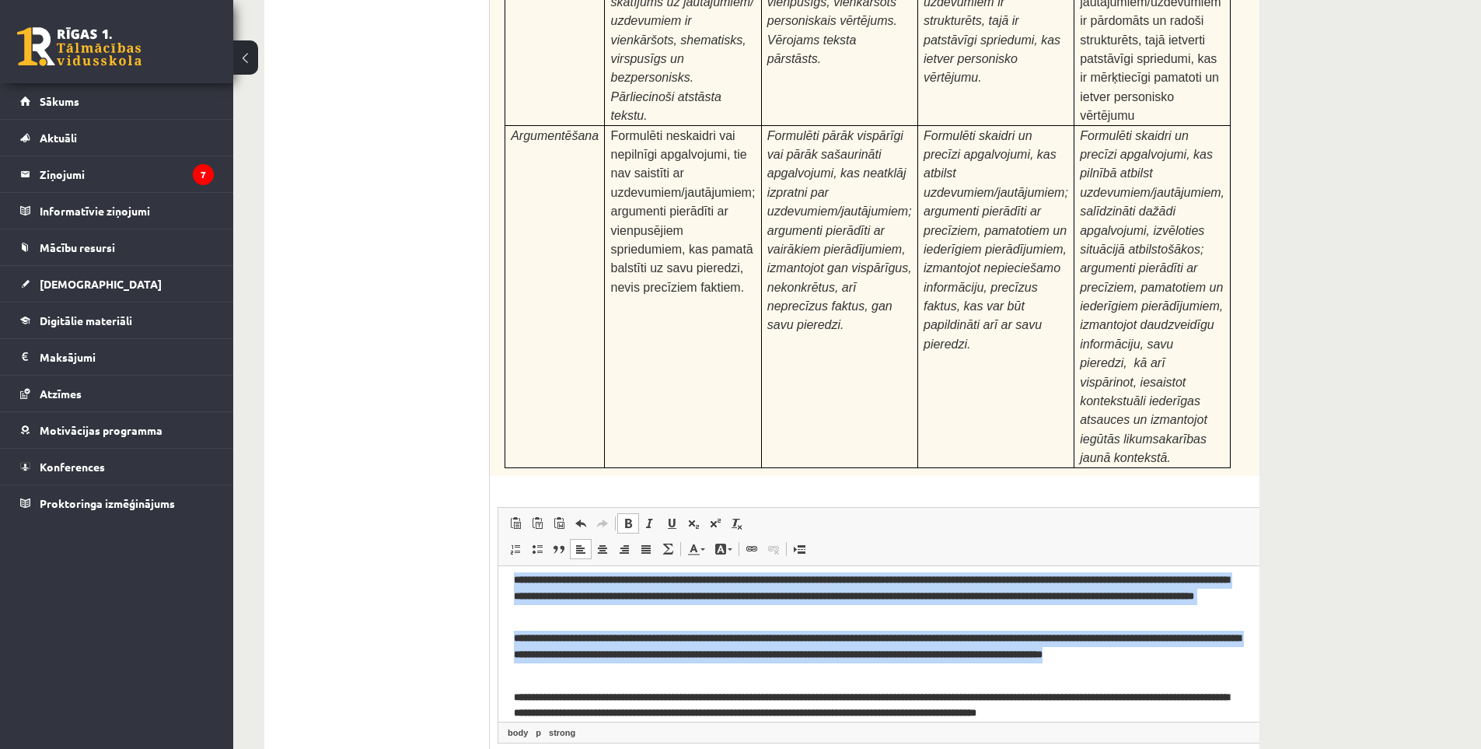
click at [757, 694] on strong "**********" at bounding box center [871, 704] width 715 height 26
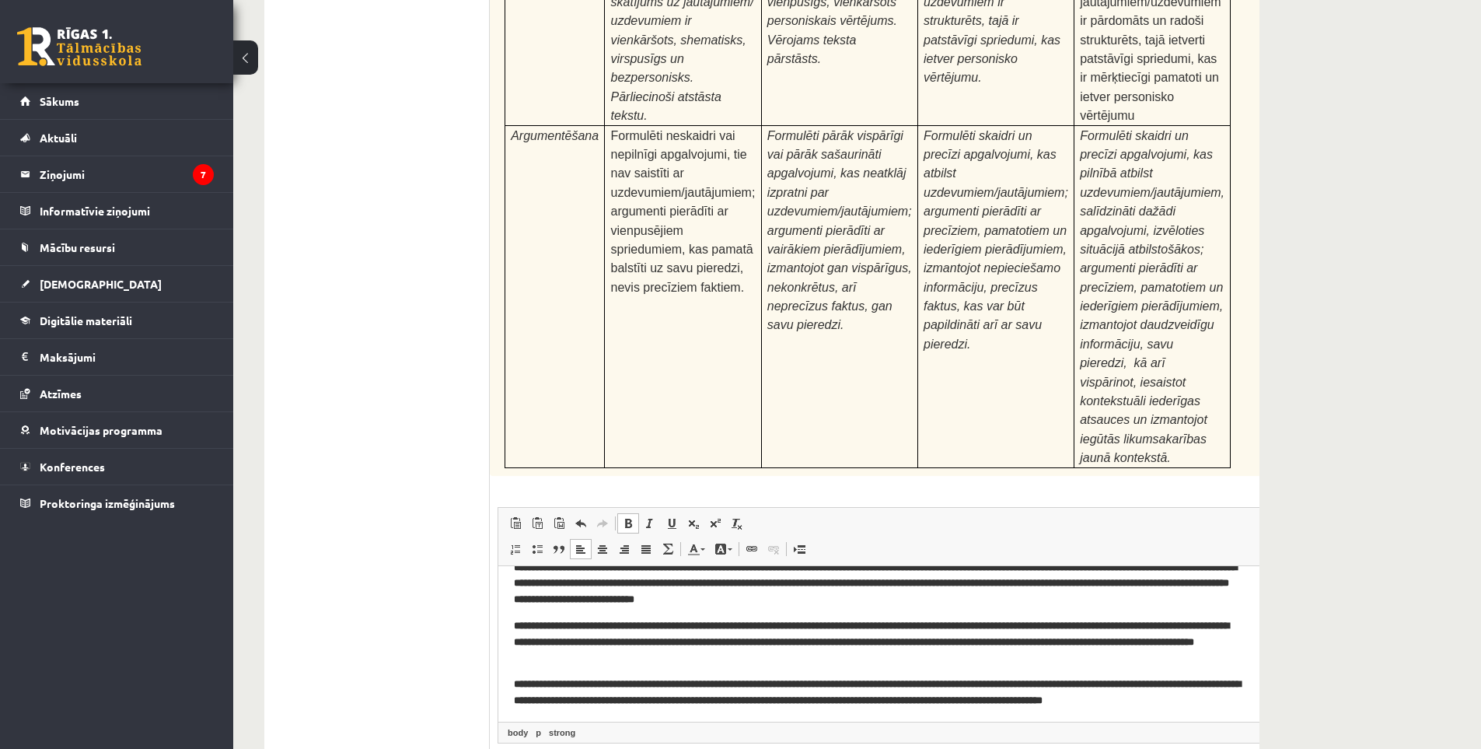
scroll to position [0, 0]
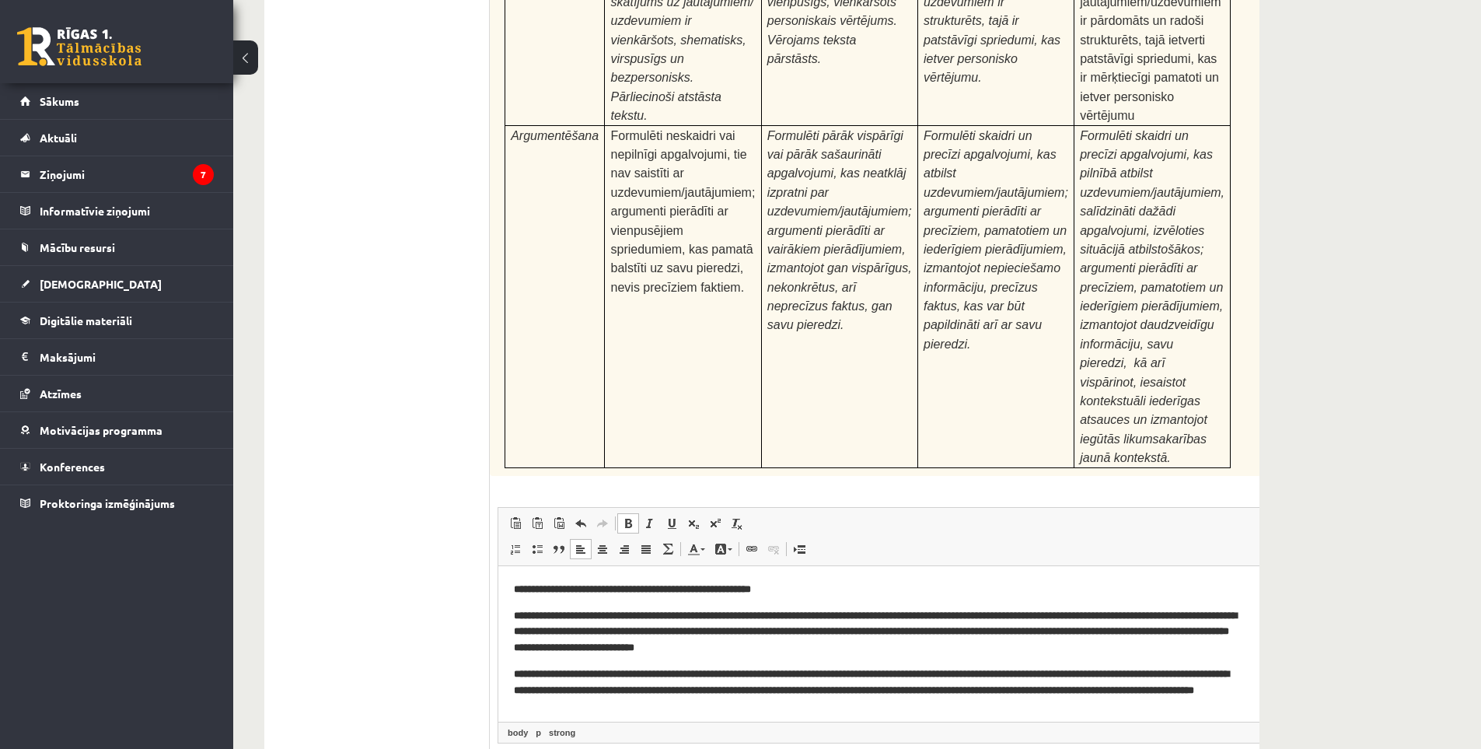
click at [635, 513] on link "Полужирный Комбинация клавиш Ctrl+B" at bounding box center [628, 523] width 22 height 20
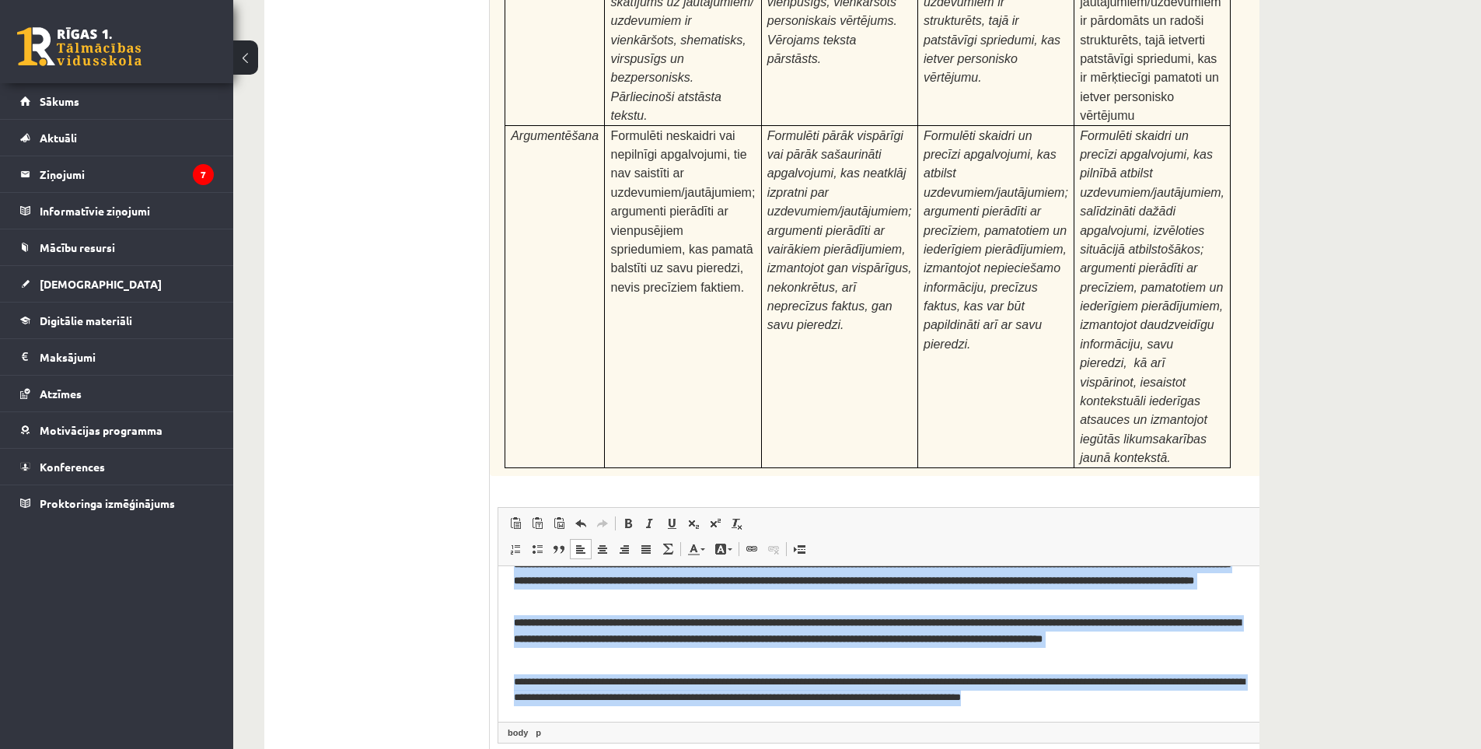
scroll to position [0, 22]
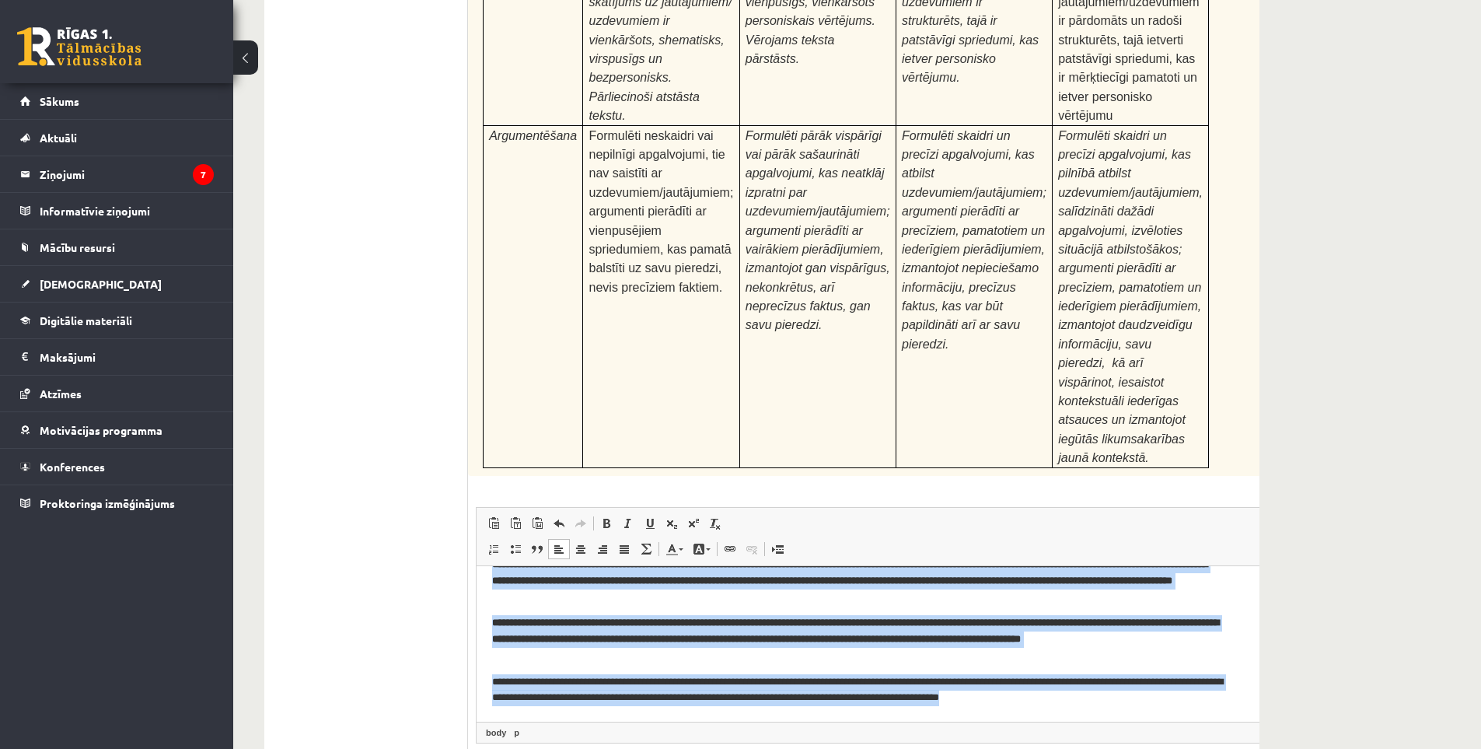
drag, startPoint x: 492, startPoint y: 582, endPoint x: 1422, endPoint y: 841, distance: 965.2
click at [757, 721] on html "**********" at bounding box center [885, 588] width 817 height 265
click at [608, 517] on span at bounding box center [606, 523] width 12 height 12
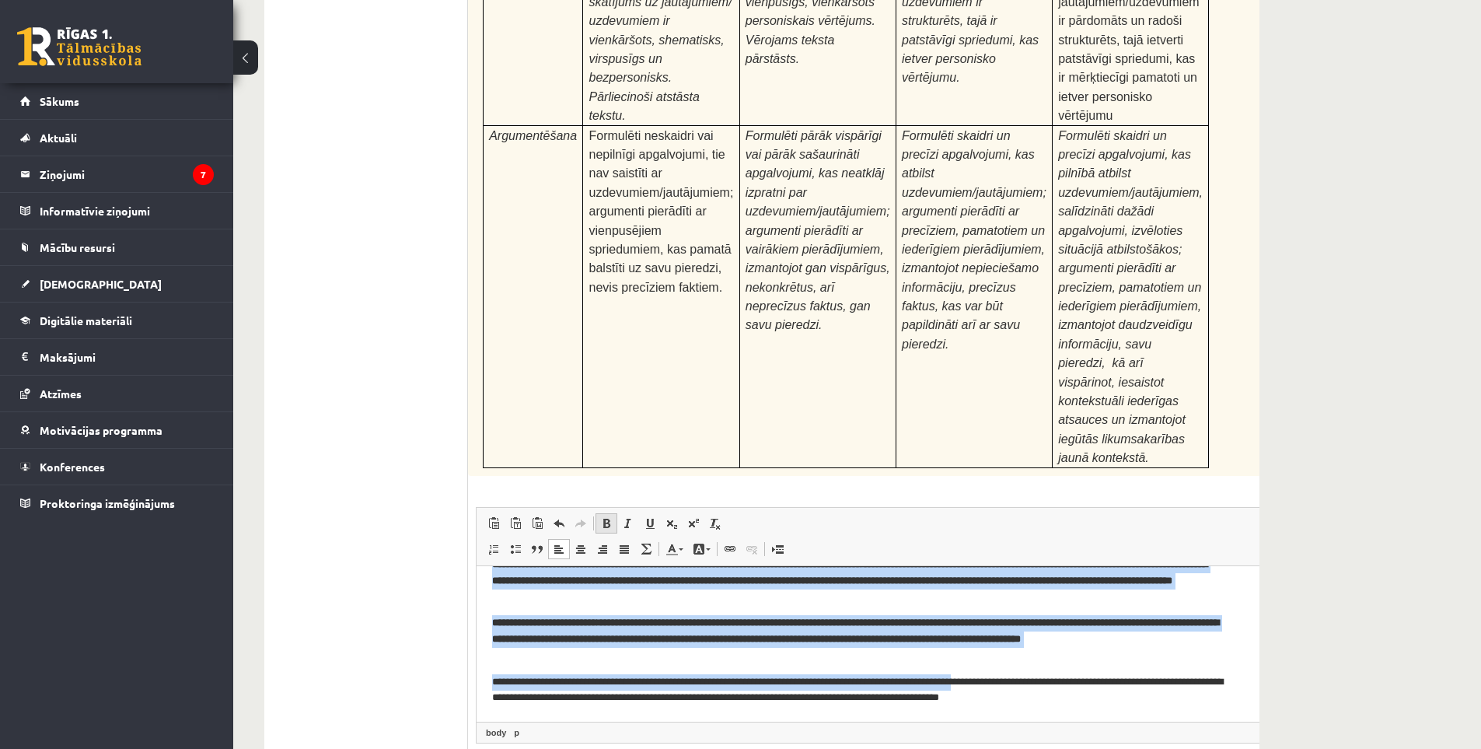
scroll to position [94, 0]
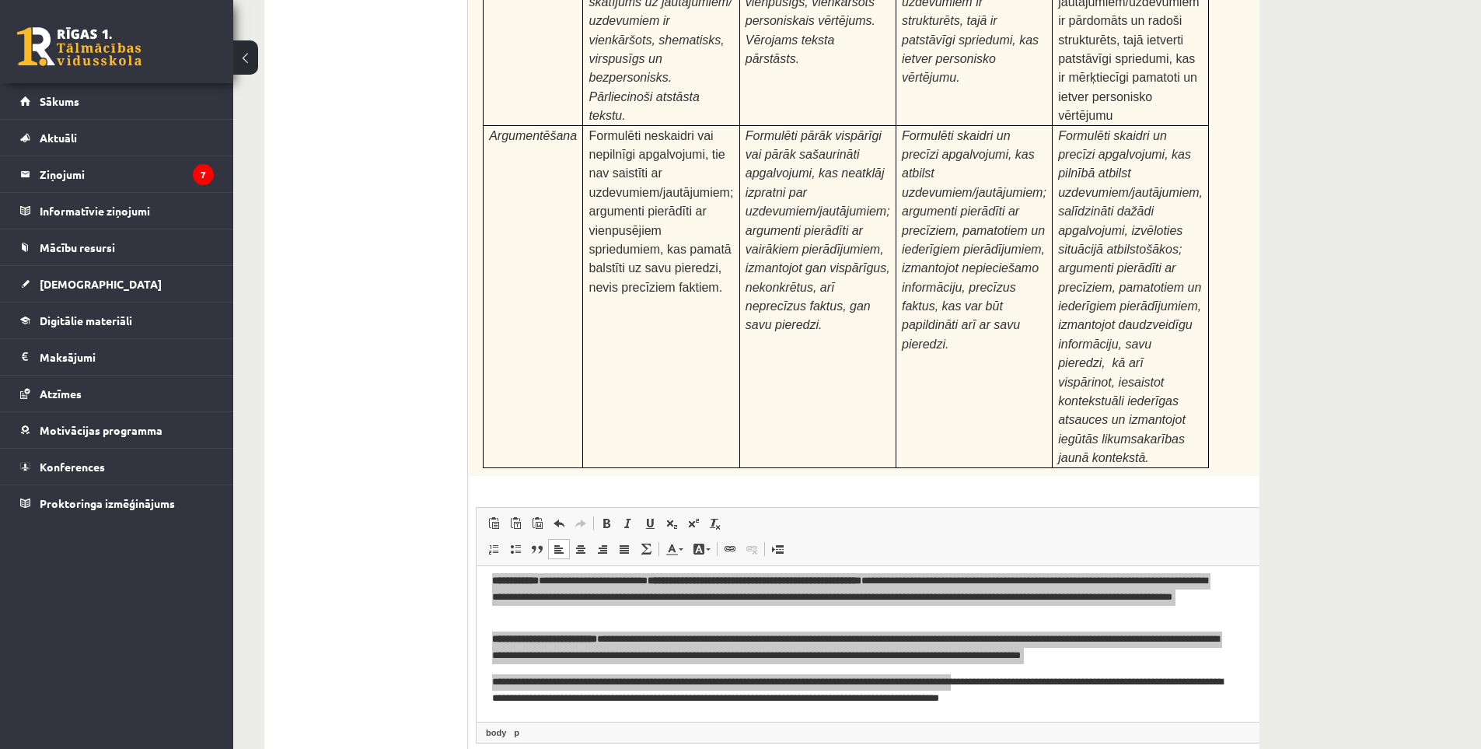
drag, startPoint x: 389, startPoint y: 501, endPoint x: 417, endPoint y: 494, distance: 28.9
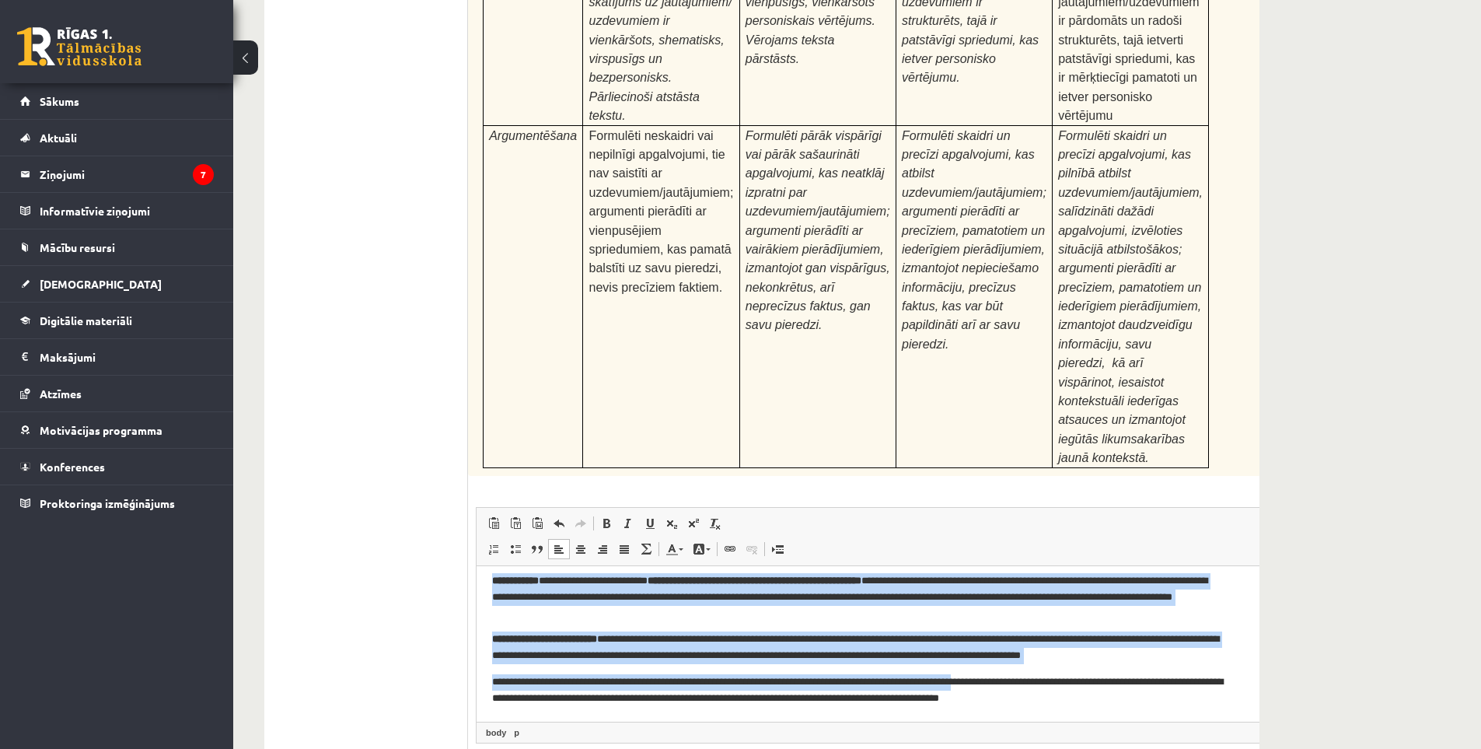
click at [677, 619] on p "**********" at bounding box center [858, 596] width 732 height 48
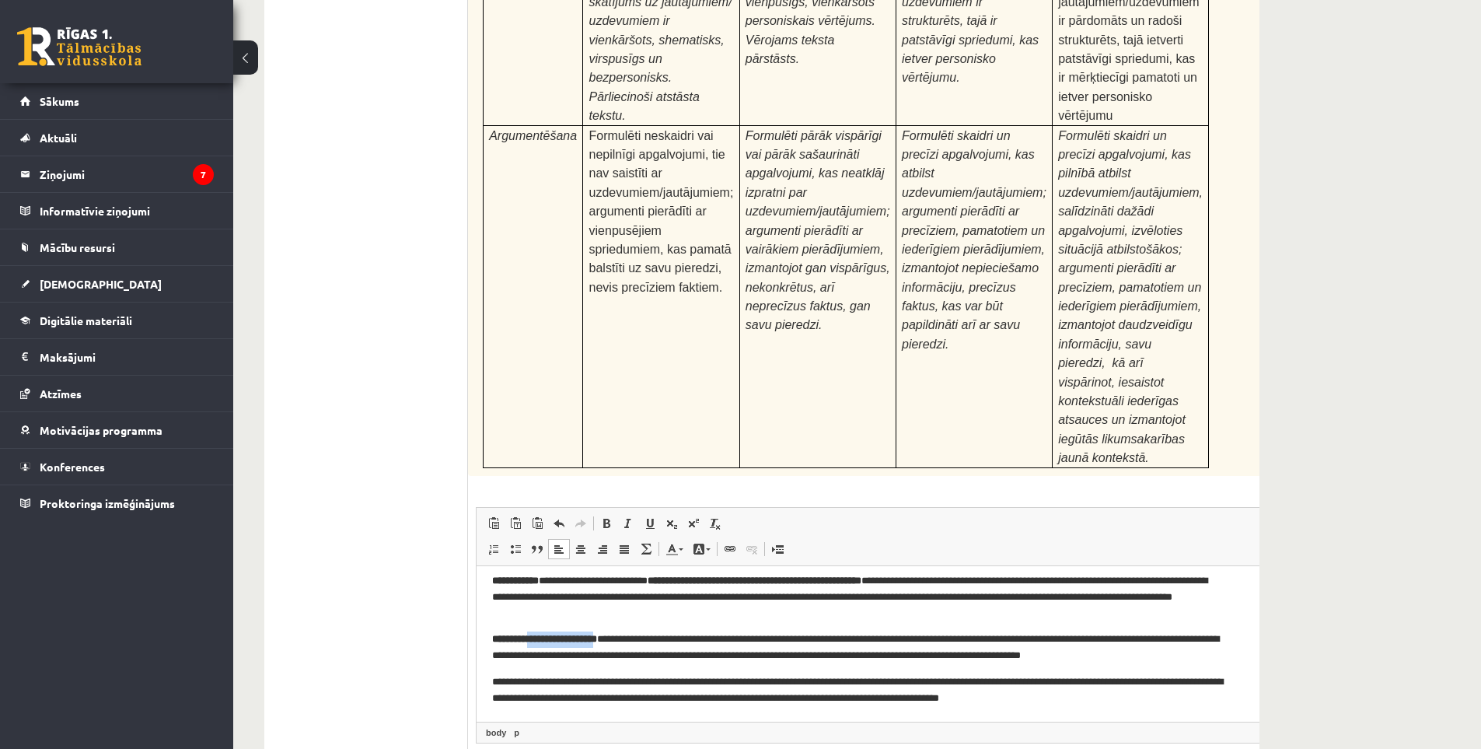
click at [543, 643] on strong "**********" at bounding box center [544, 638] width 105 height 10
click at [628, 638] on p "**********" at bounding box center [858, 647] width 732 height 33
drag, startPoint x: 622, startPoint y: 638, endPoint x: 607, endPoint y: 635, distance: 15.0
click at [593, 638] on strong "**********" at bounding box center [544, 638] width 105 height 10
click at [597, 634] on strong "**********" at bounding box center [544, 638] width 105 height 10
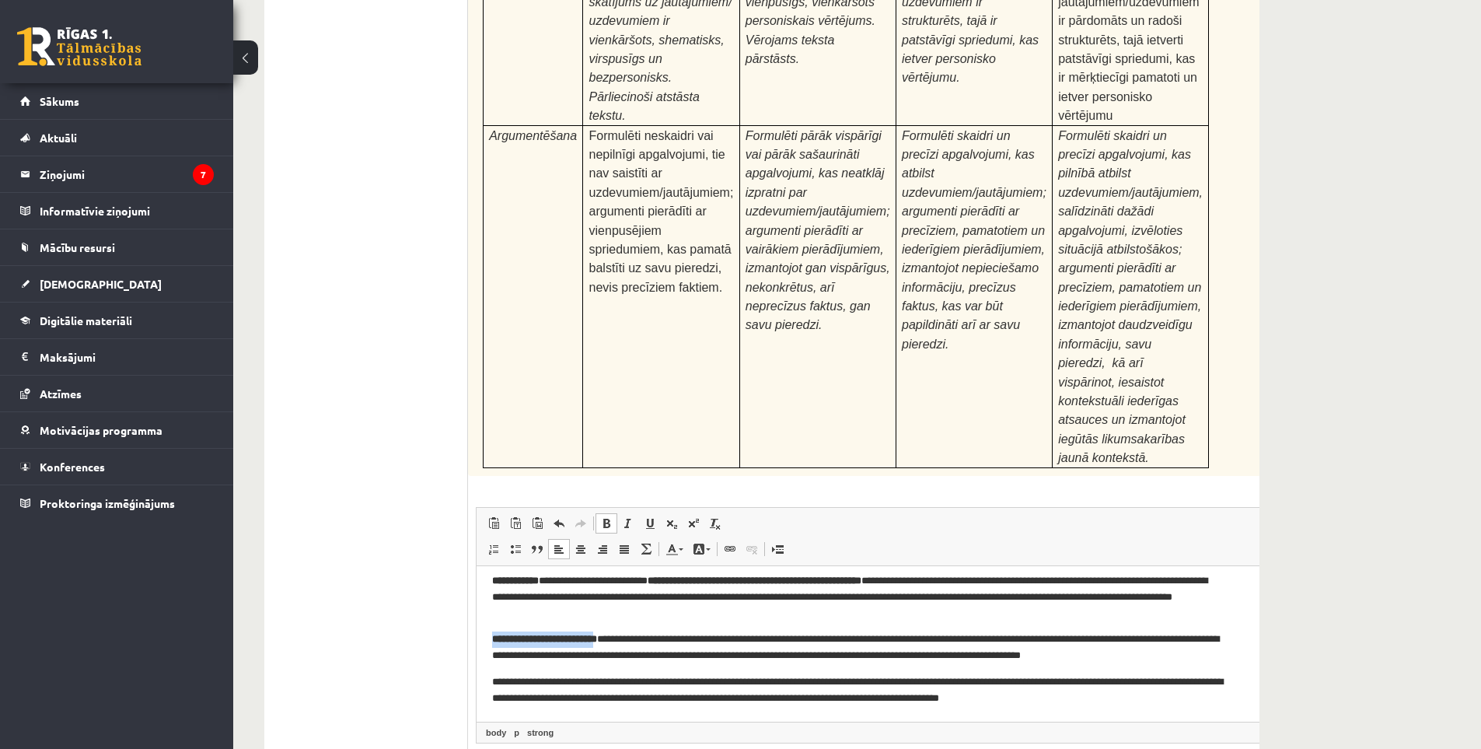
drag, startPoint x: 624, startPoint y: 634, endPoint x: 491, endPoint y: 636, distance: 132.2
click at [491, 636] on html "**********" at bounding box center [885, 596] width 817 height 249
click at [609, 517] on span at bounding box center [606, 523] width 12 height 12
click at [628, 635] on p "**********" at bounding box center [858, 647] width 732 height 33
drag, startPoint x: 628, startPoint y: 635, endPoint x: 652, endPoint y: 632, distance: 24.2
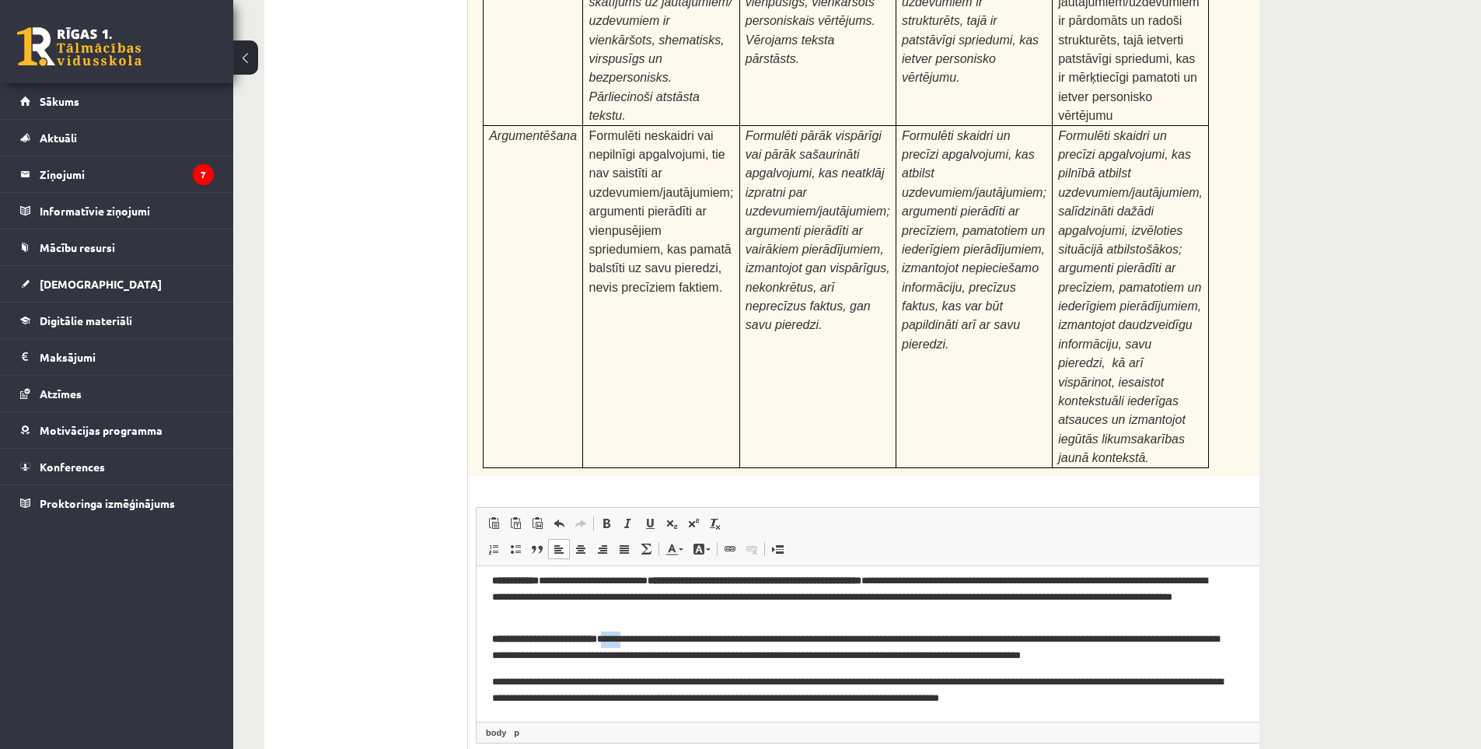
click at [652, 632] on p "**********" at bounding box center [858, 647] width 732 height 33
click at [614, 513] on link "Полужирный Комбинация клавиш Ctrl+B" at bounding box center [607, 523] width 22 height 20
click at [613, 513] on link "Полужирный Комбинация клавиш Ctrl+B" at bounding box center [607, 523] width 22 height 20
click at [628, 652] on p "**********" at bounding box center [858, 647] width 732 height 33
drag, startPoint x: 624, startPoint y: 638, endPoint x: 589, endPoint y: 640, distance: 34.3
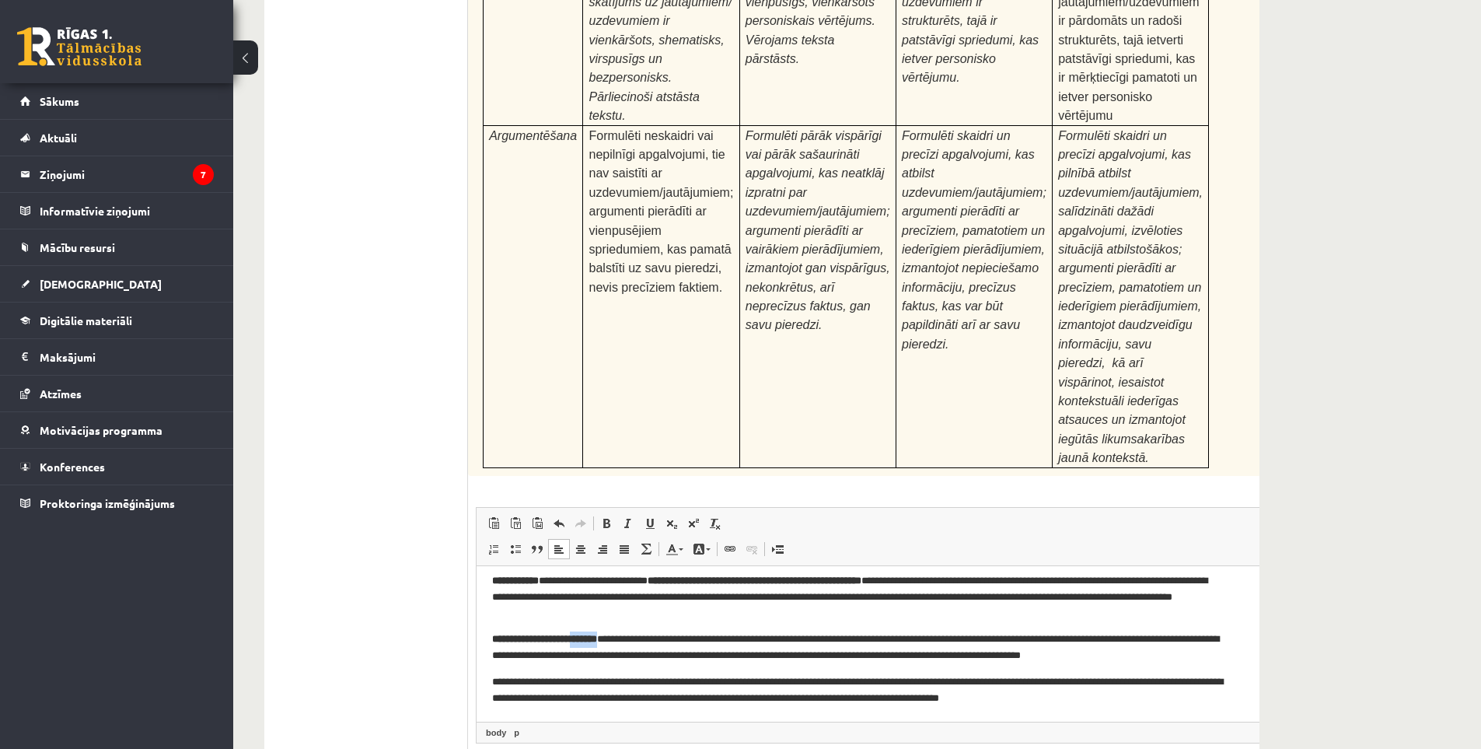
click at [589, 640] on p "**********" at bounding box center [858, 647] width 732 height 33
drag, startPoint x: 631, startPoint y: 635, endPoint x: 485, endPoint y: 639, distance: 145.5
click at [485, 639] on html "**********" at bounding box center [885, 596] width 817 height 249
click at [631, 517] on span at bounding box center [628, 523] width 12 height 12
click at [670, 650] on p "**********" at bounding box center [858, 647] width 732 height 33
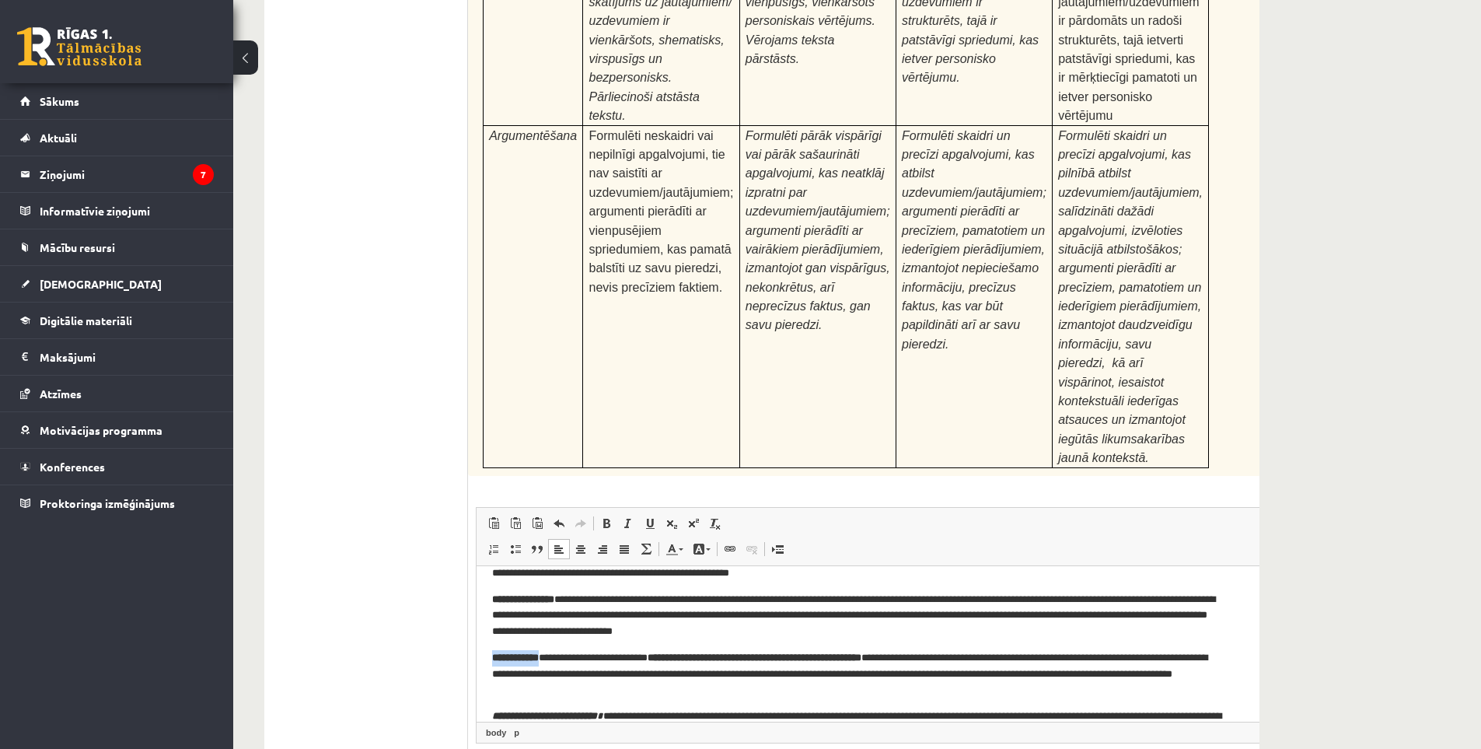
drag, startPoint x: 551, startPoint y: 660, endPoint x: 513, endPoint y: 630, distance: 48.1
click at [491, 654] on html "**********" at bounding box center [885, 673] width 817 height 249
click at [629, 517] on span at bounding box center [628, 523] width 12 height 12
click at [596, 672] on p "**********" at bounding box center [858, 673] width 732 height 48
drag, startPoint x: 578, startPoint y: 597, endPoint x: 493, endPoint y: 599, distance: 84.8
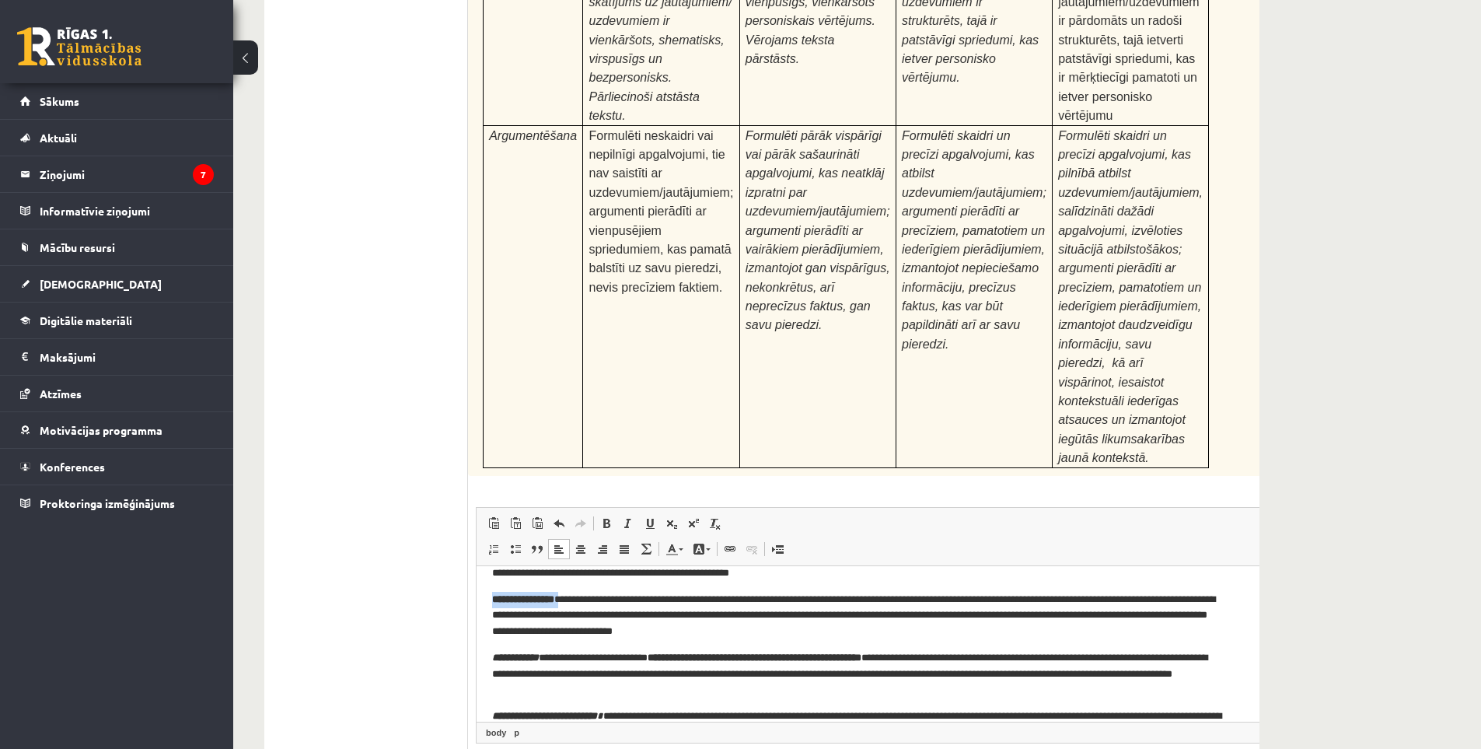
click at [493, 599] on p "**********" at bounding box center [858, 615] width 732 height 48
click at [627, 517] on span at bounding box center [628, 523] width 12 height 12
drag, startPoint x: 599, startPoint y: 638, endPoint x: 616, endPoint y: 656, distance: 24.2
click at [599, 638] on p "**********" at bounding box center [858, 615] width 732 height 48
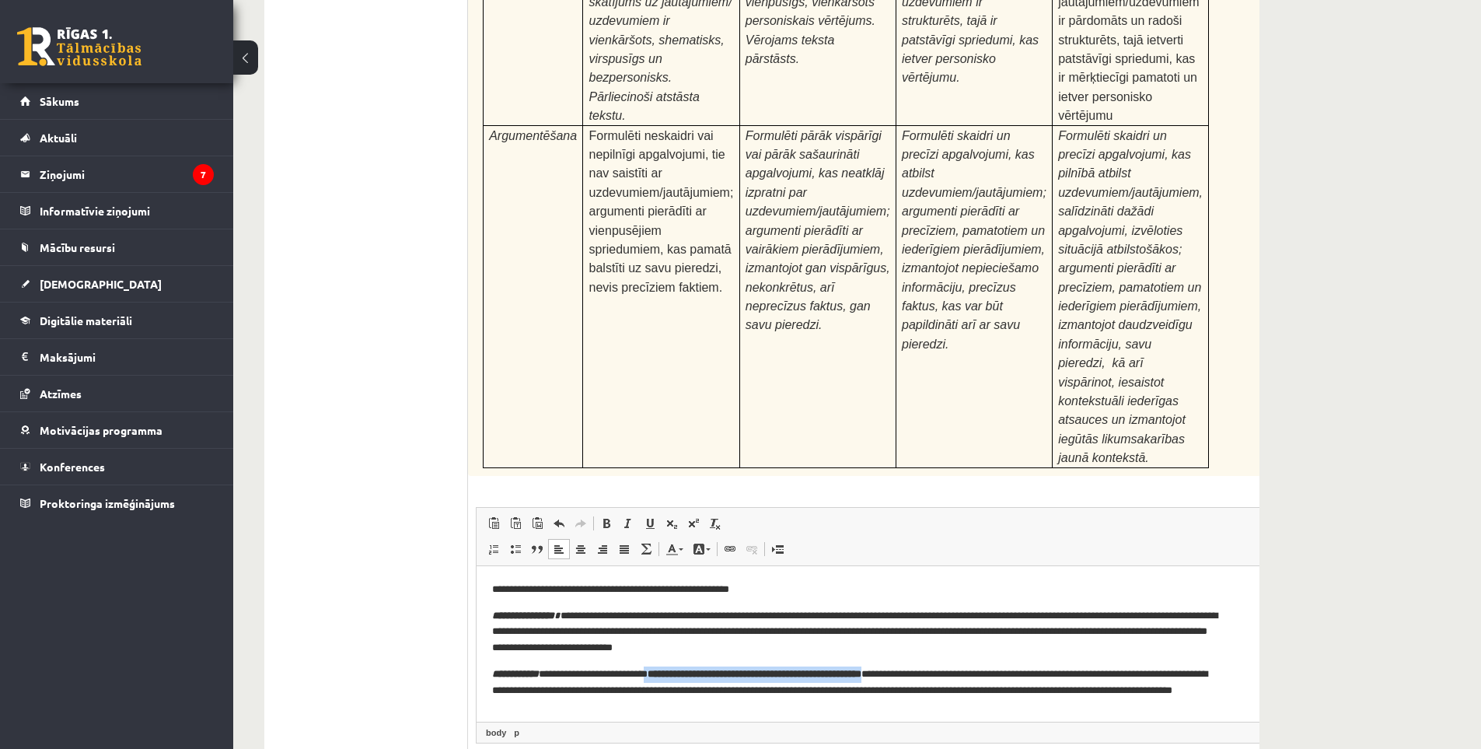
drag, startPoint x: 674, startPoint y: 675, endPoint x: 940, endPoint y: 664, distance: 266.2
click at [757, 664] on body "**********" at bounding box center [884, 690] width 785 height 218
click at [626, 517] on span at bounding box center [628, 523] width 12 height 12
click at [740, 624] on p "**********" at bounding box center [858, 631] width 732 height 48
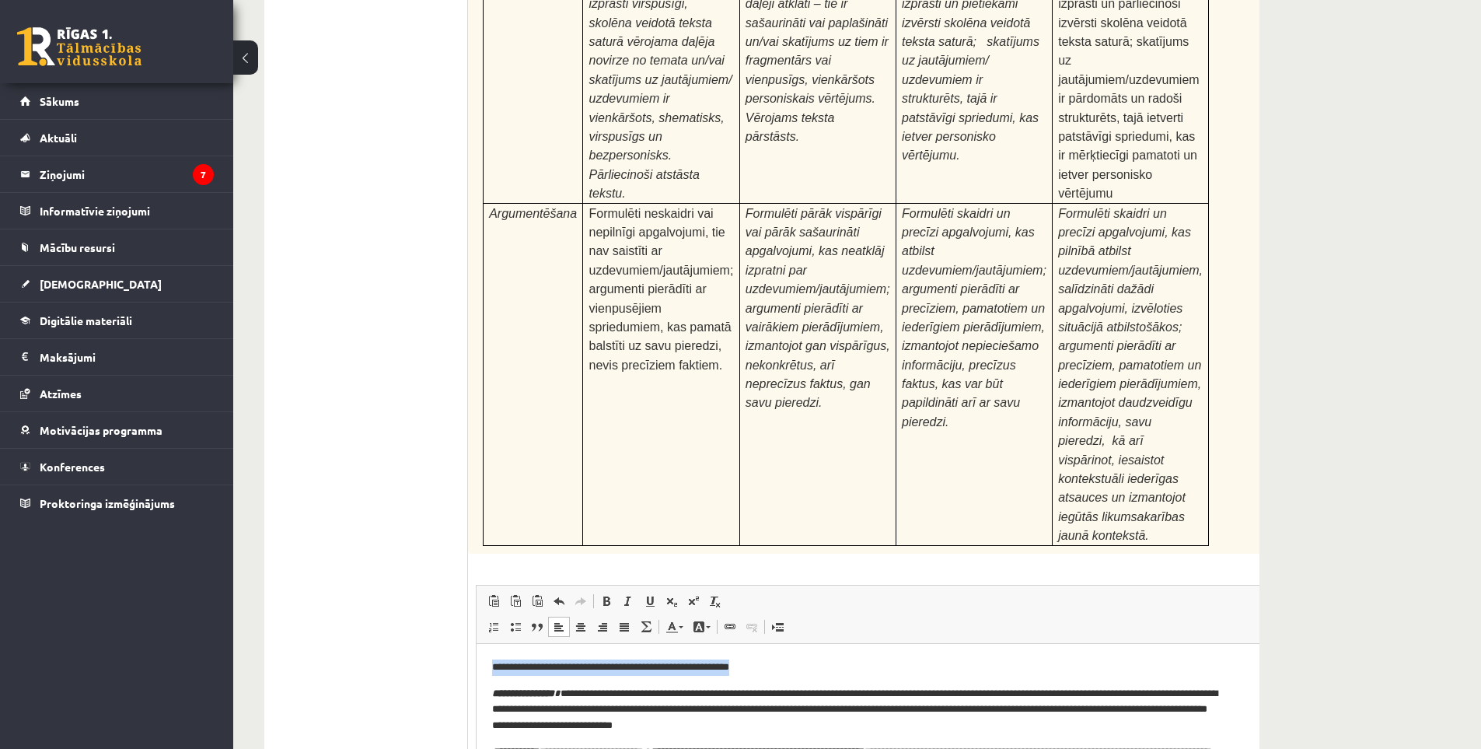
drag, startPoint x: 760, startPoint y: 666, endPoint x: 513, endPoint y: 643, distance: 247.6
drag, startPoint x: 612, startPoint y: 463, endPoint x: 628, endPoint y: 459, distance: 16.2
click at [614, 591] on link "Полужирный Комбинация клавиш Ctrl+B" at bounding box center [607, 601] width 22 height 20
click at [628, 595] on span at bounding box center [628, 601] width 12 height 12
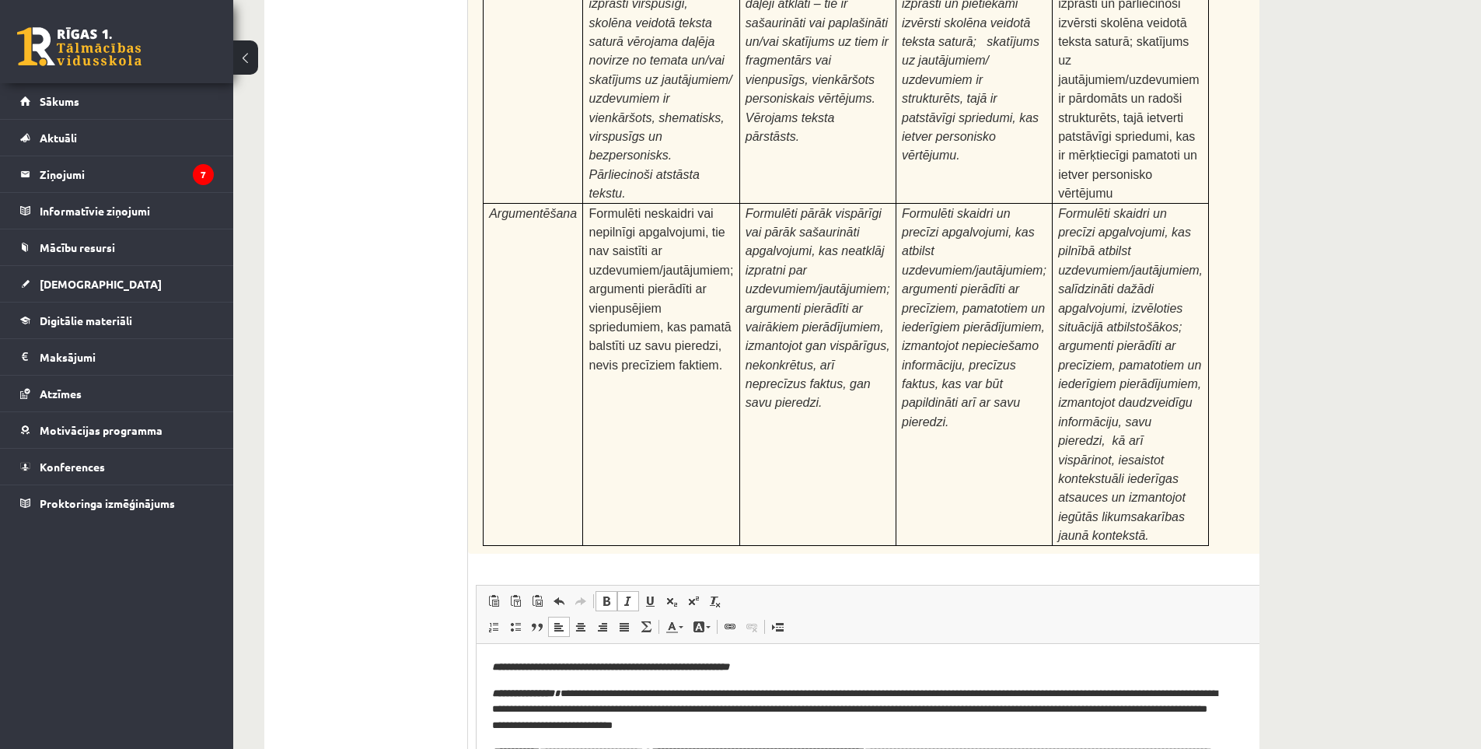
click at [757, 659] on p "**********" at bounding box center [858, 667] width 732 height 16
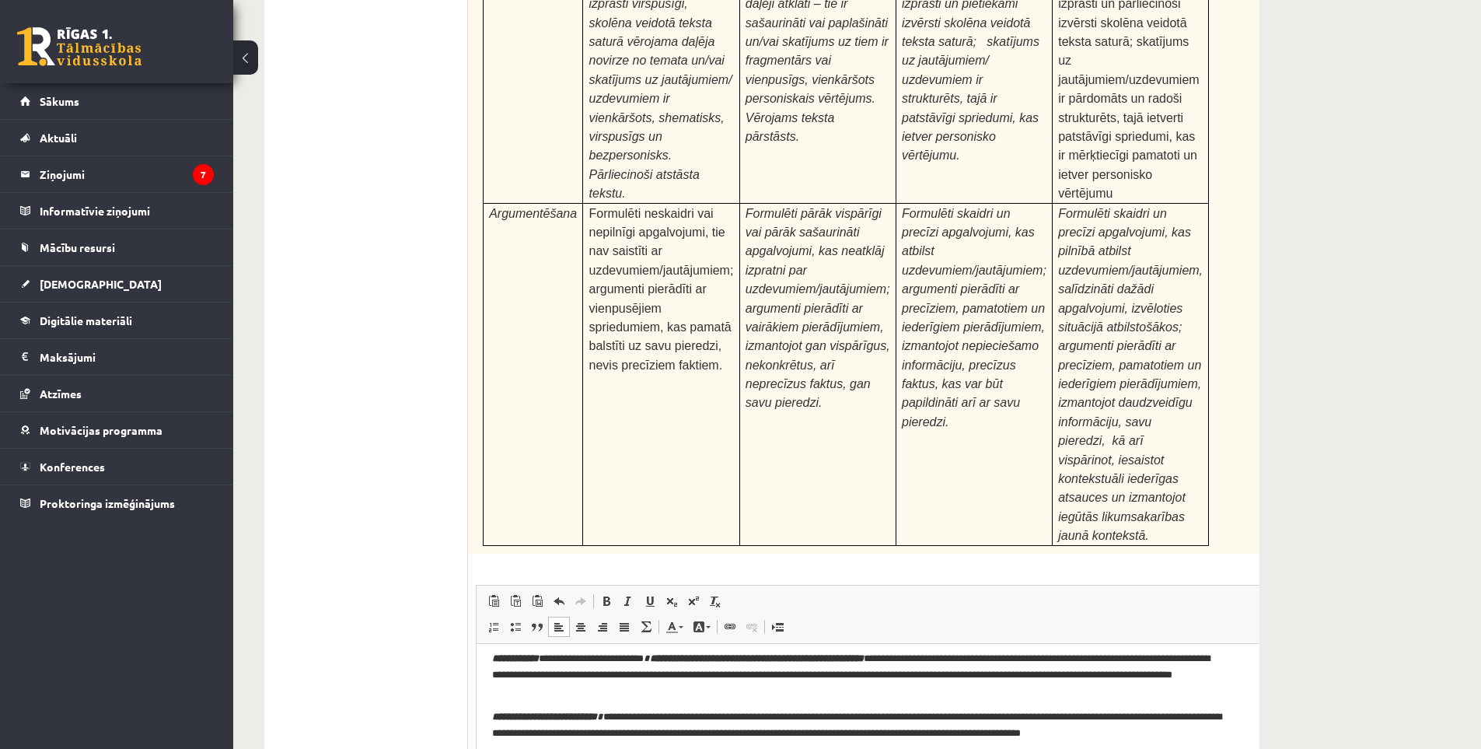
drag, startPoint x: 491, startPoint y: 759, endPoint x: 1313, endPoint y: 788, distance: 821.7
click at [757, 743] on html "**********" at bounding box center [885, 674] width 817 height 249
drag, startPoint x: 611, startPoint y: 462, endPoint x: 626, endPoint y: 459, distance: 15.1
click at [612, 595] on span at bounding box center [606, 601] width 12 height 12
click at [631, 595] on span at bounding box center [628, 601] width 12 height 12
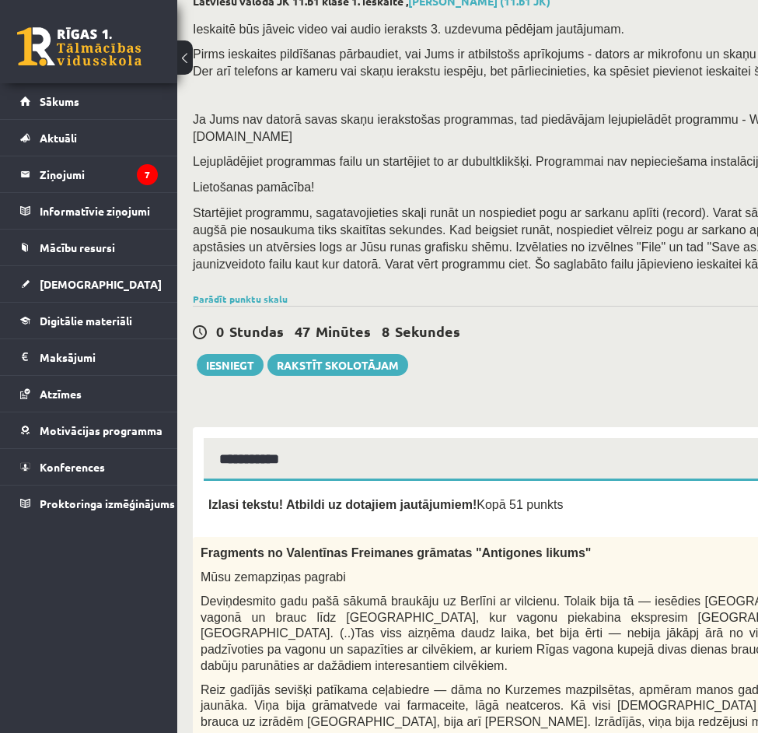
scroll to position [0, 0]
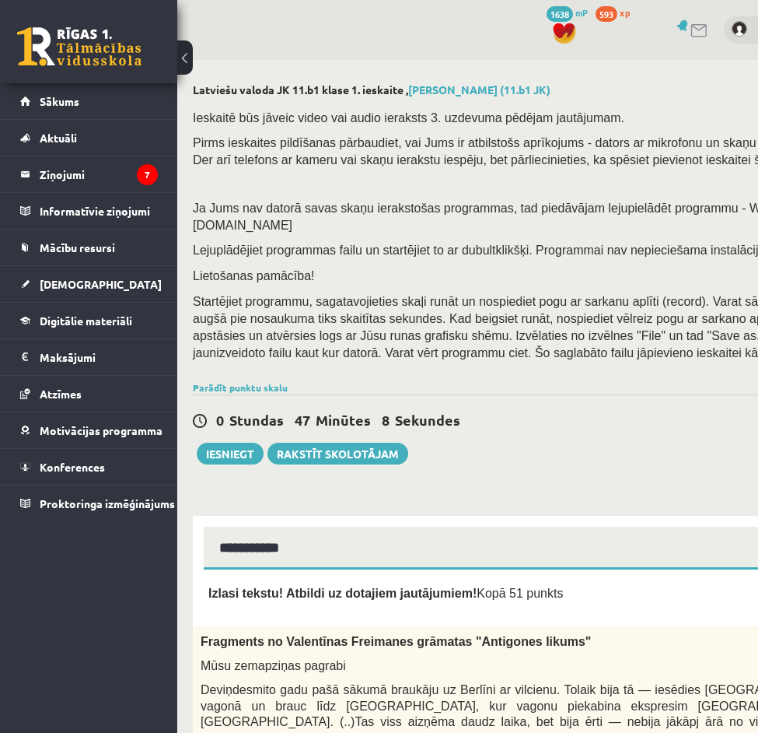
drag, startPoint x: 481, startPoint y: 293, endPoint x: 407, endPoint y: 48, distance: 255.6
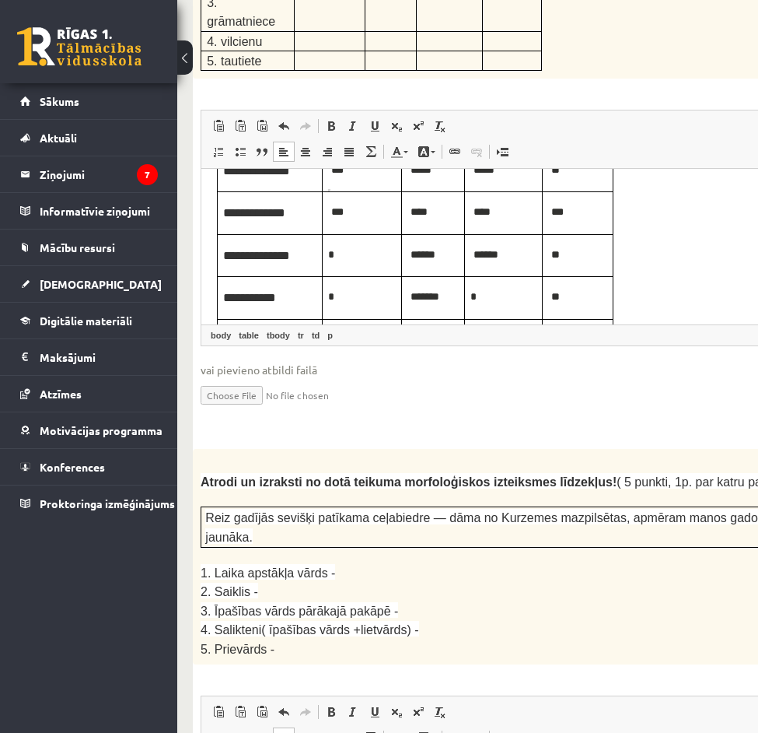
scroll to position [131, 0]
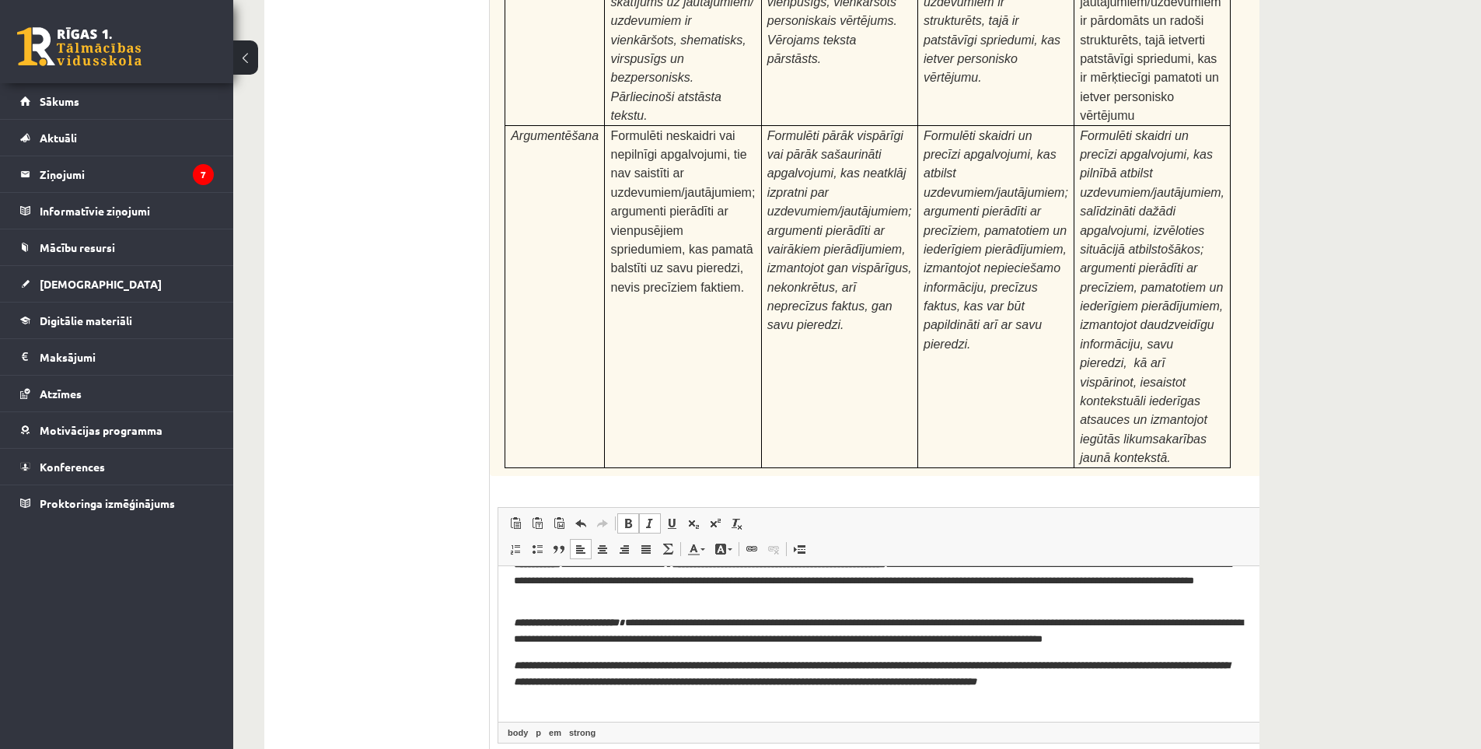
drag, startPoint x: 326, startPoint y: 585, endPoint x: 348, endPoint y: 747, distance: 163.3
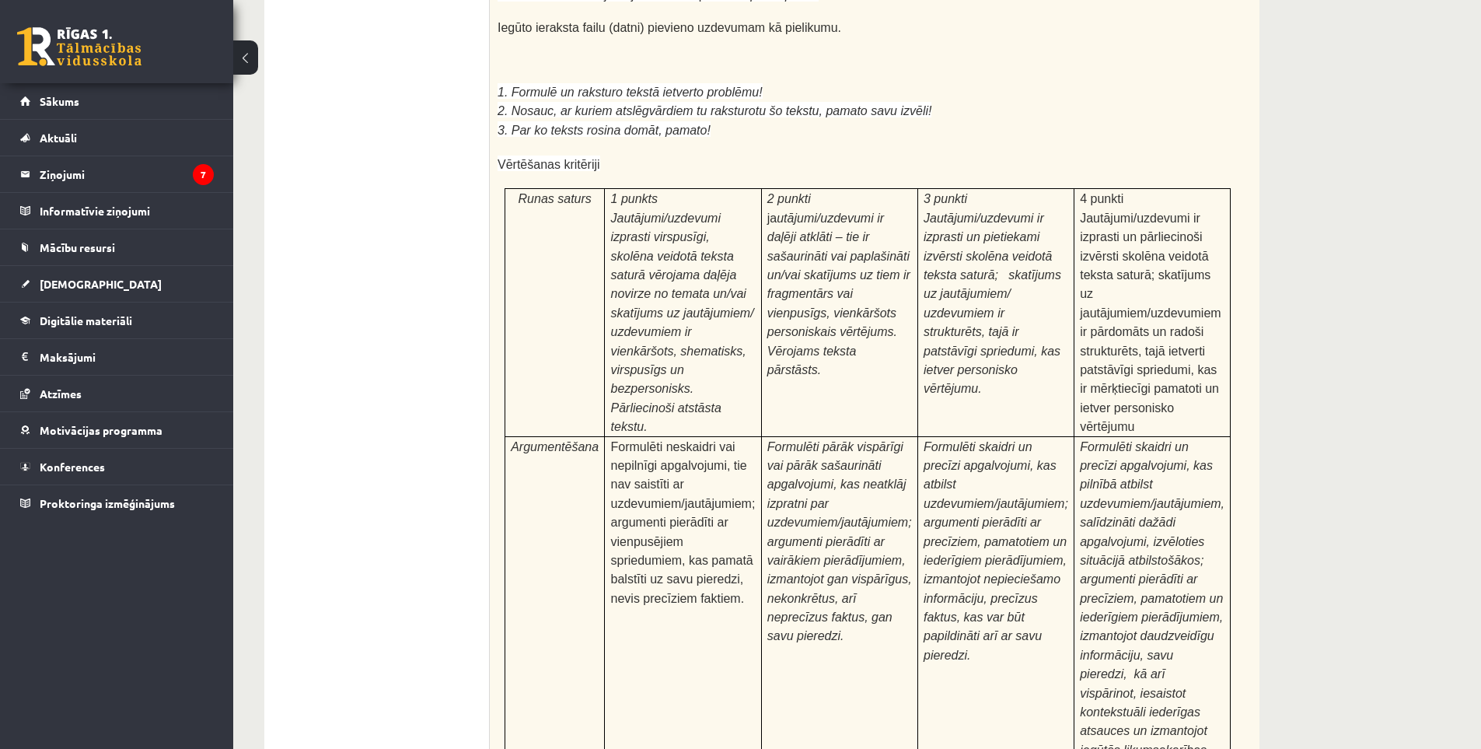
scroll to position [4285, 0]
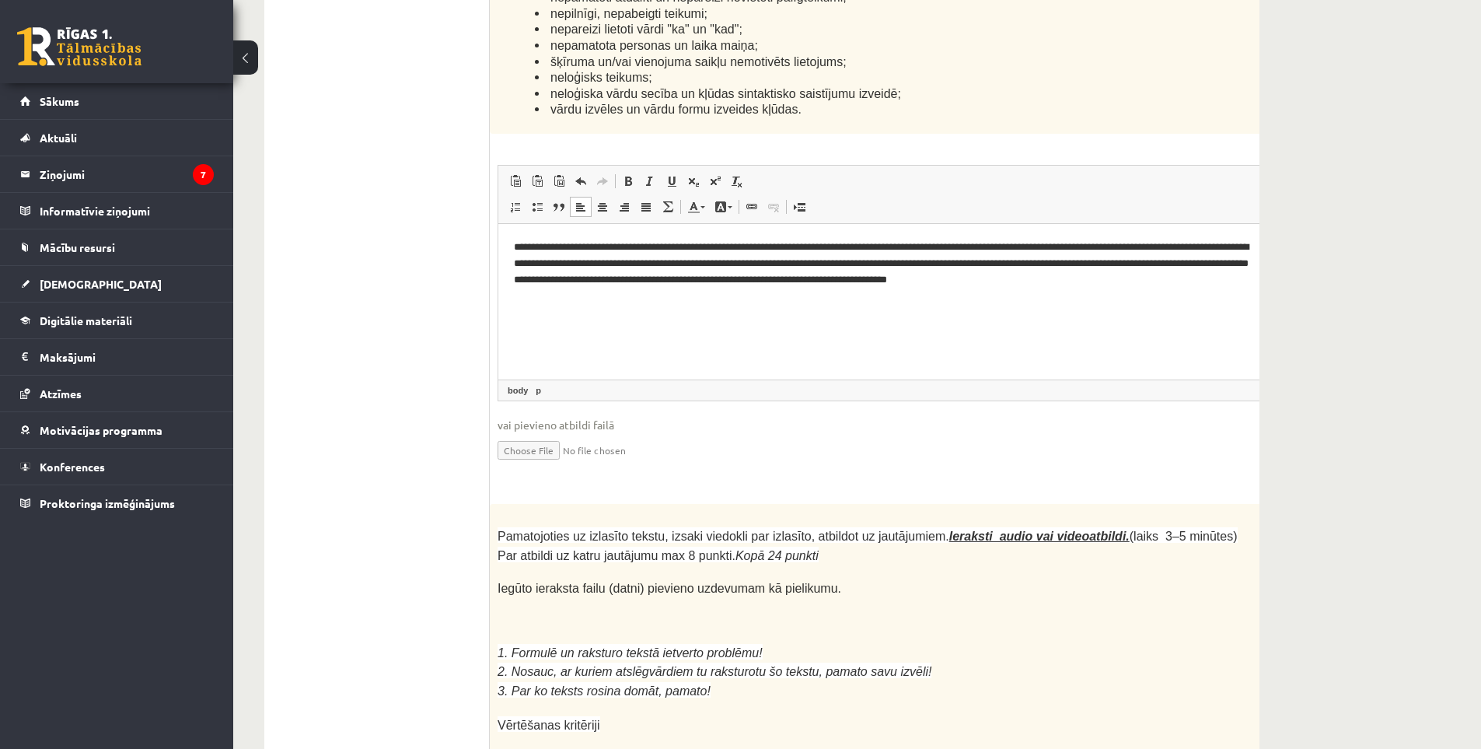
drag, startPoint x: 307, startPoint y: 478, endPoint x: 283, endPoint y: 377, distance: 103.9
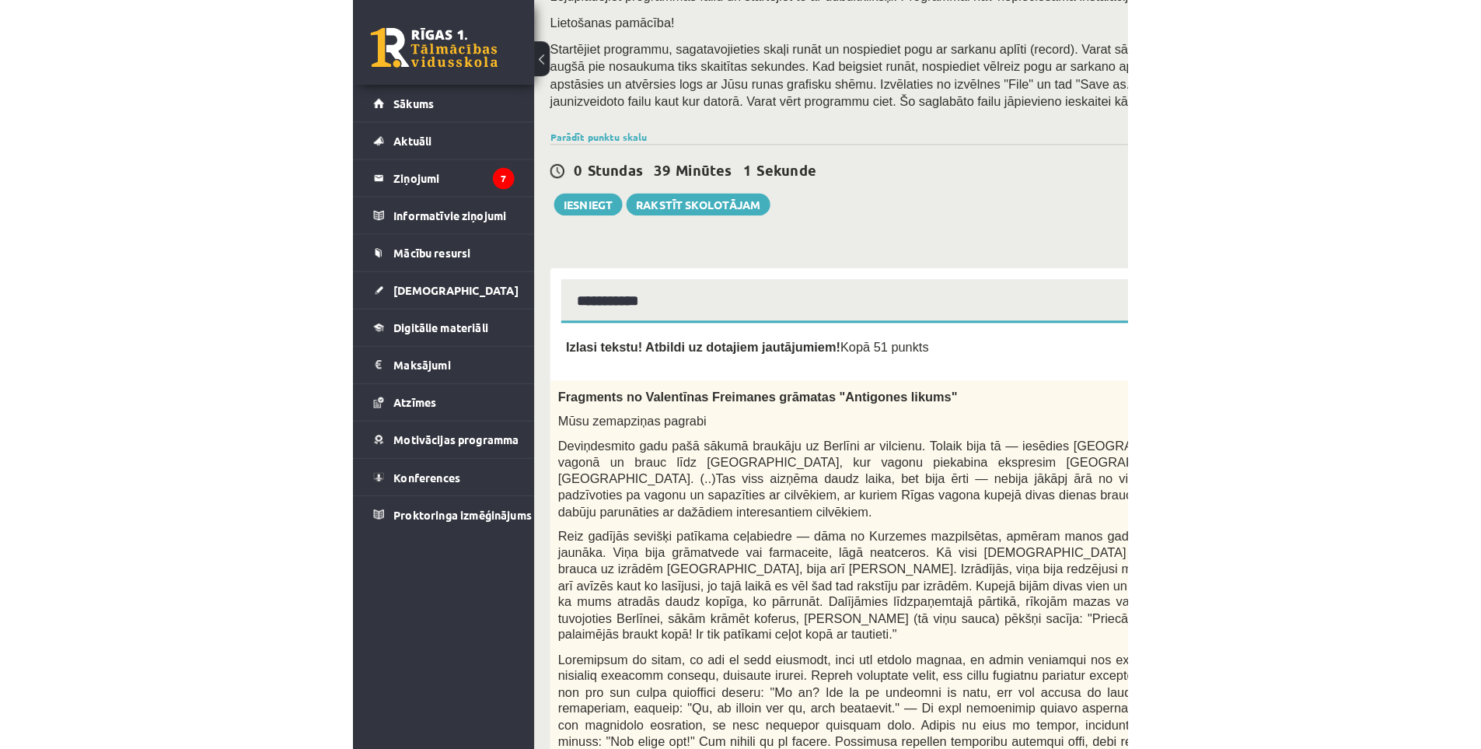
scroll to position [0, 0]
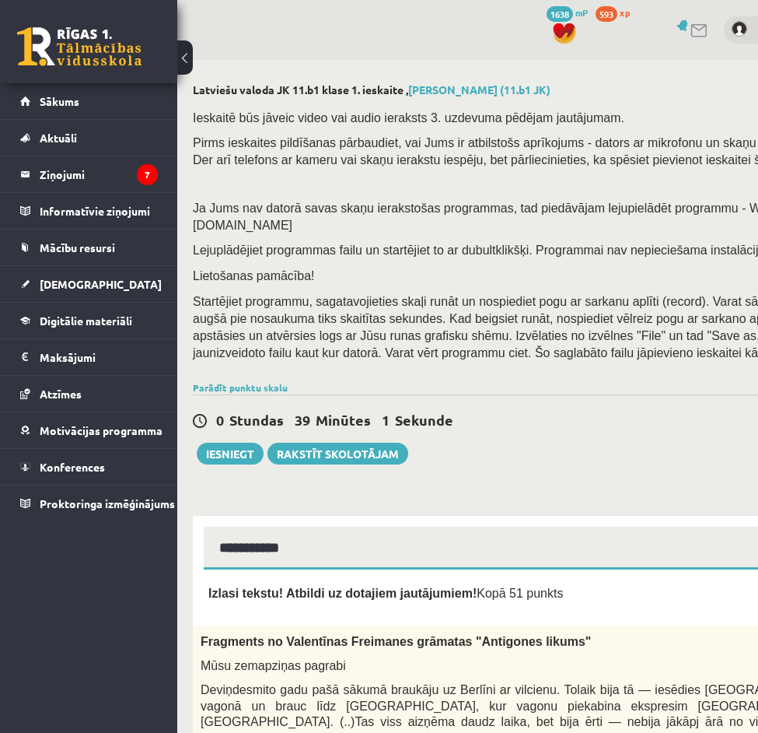
drag, startPoint x: 556, startPoint y: 555, endPoint x: 495, endPoint y: 202, distance: 358.4
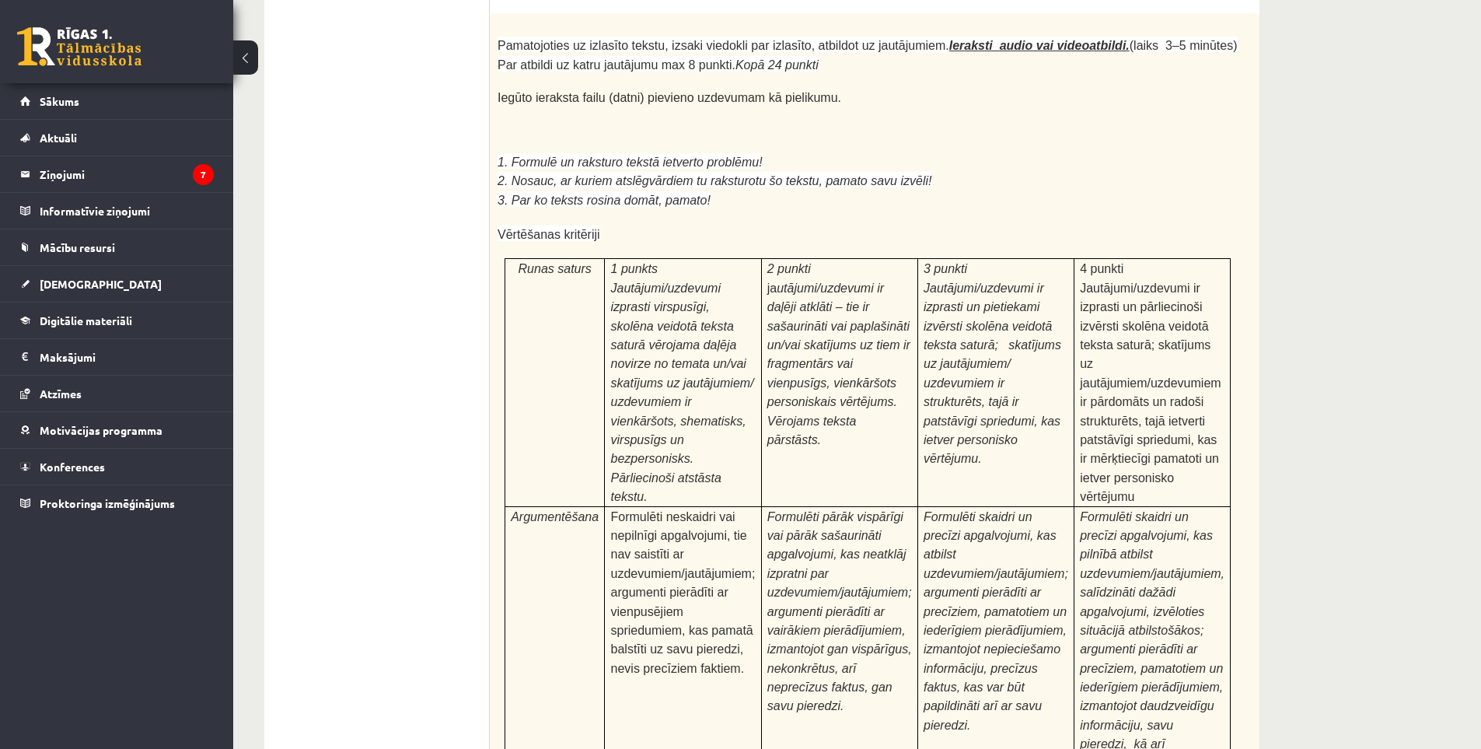
scroll to position [4829, 0]
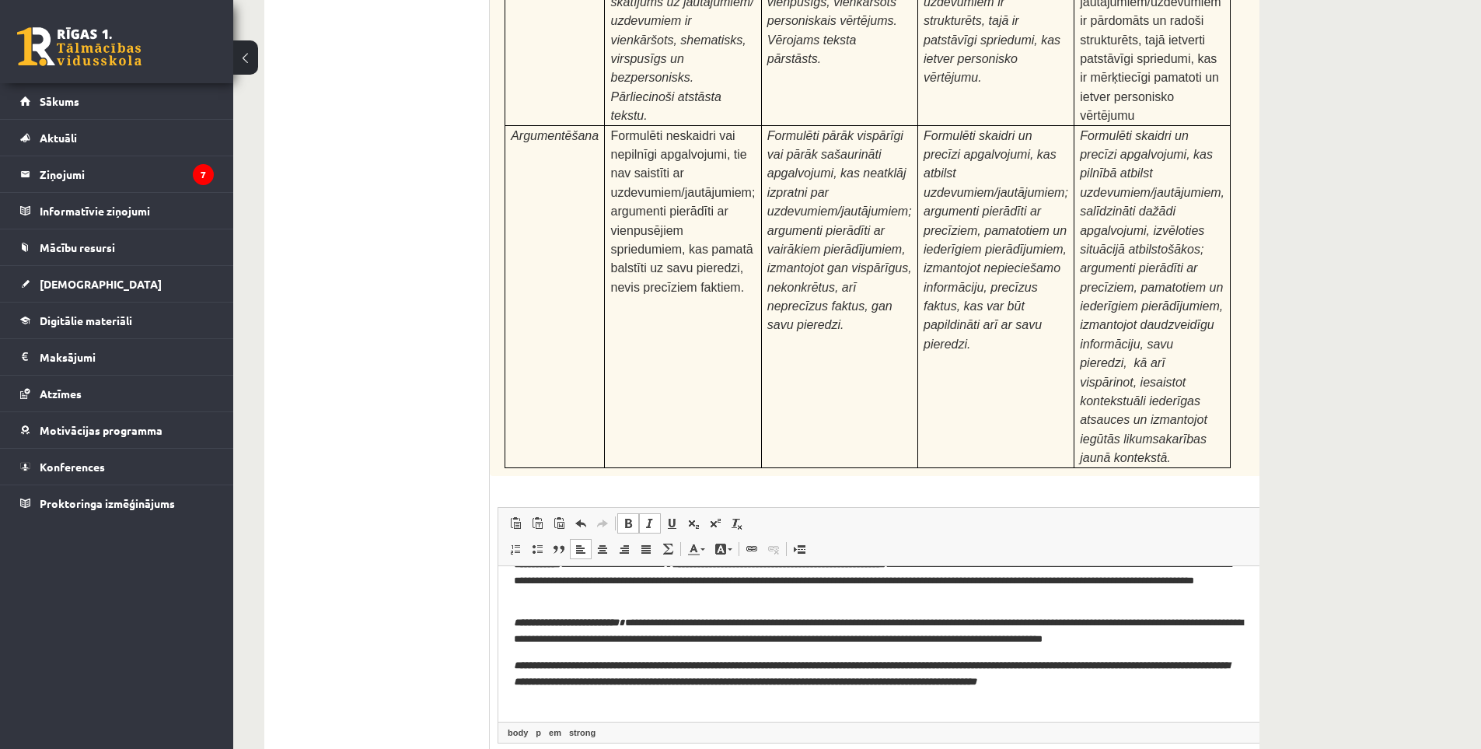
type input "**********"
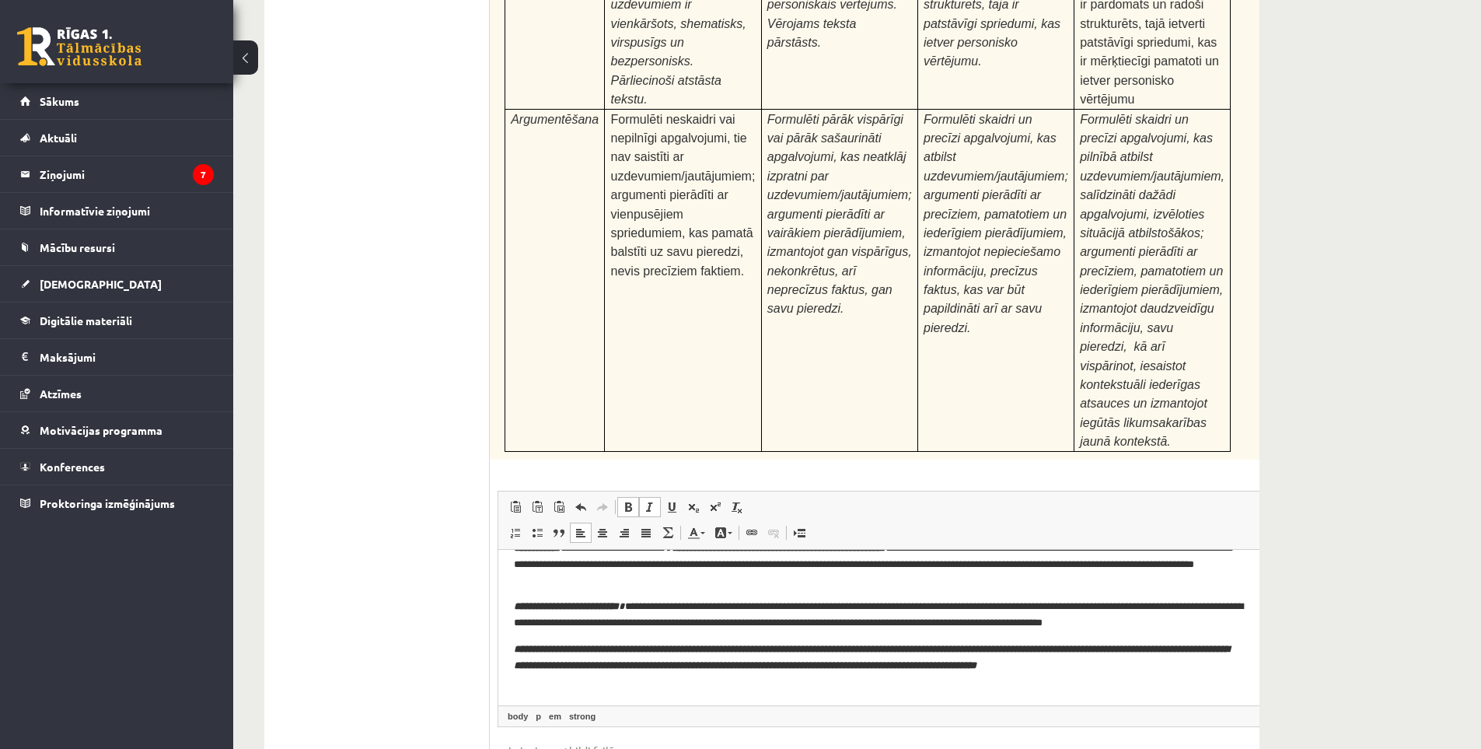
drag, startPoint x: 447, startPoint y: 596, endPoint x: 376, endPoint y: 149, distance: 452.1
drag, startPoint x: 449, startPoint y: 515, endPoint x: 494, endPoint y: 696, distance: 186.5
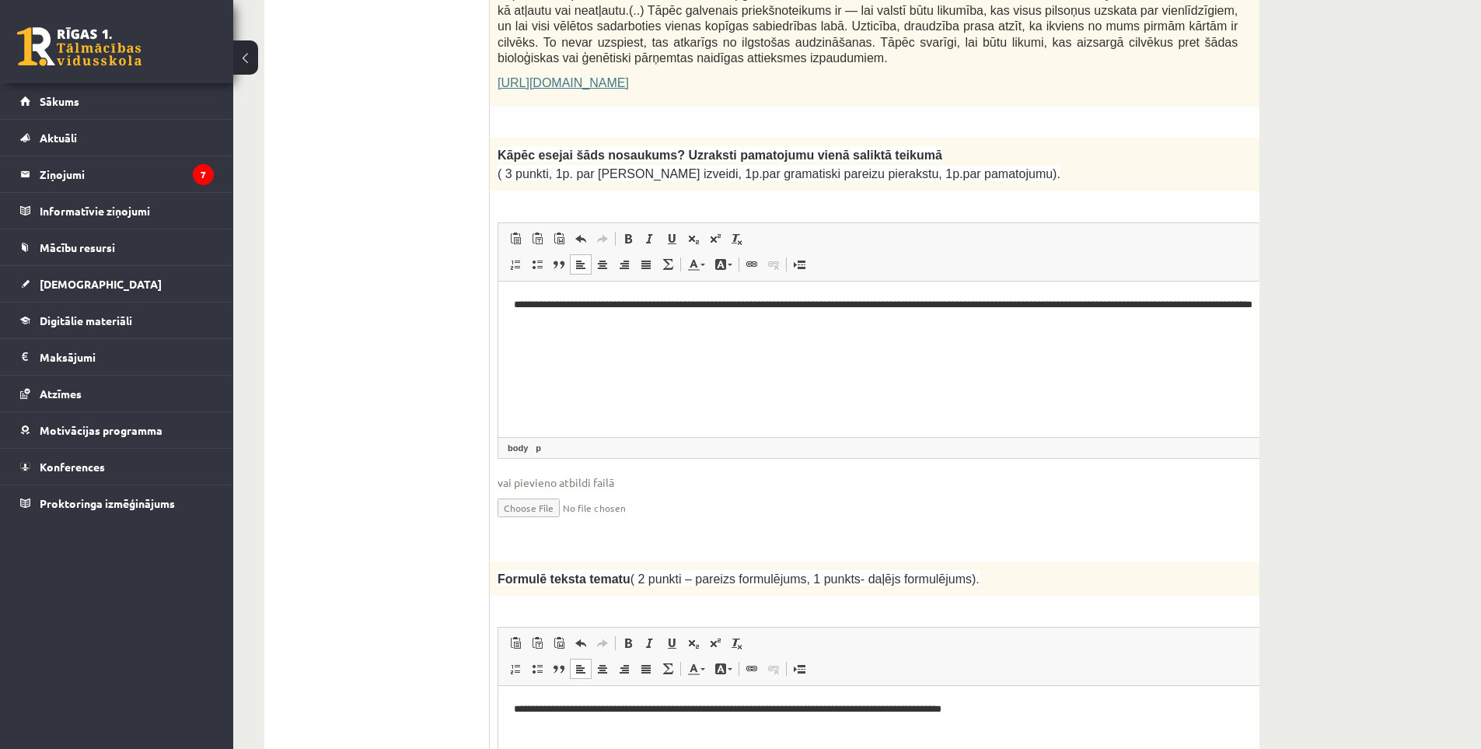
scroll to position [0, 0]
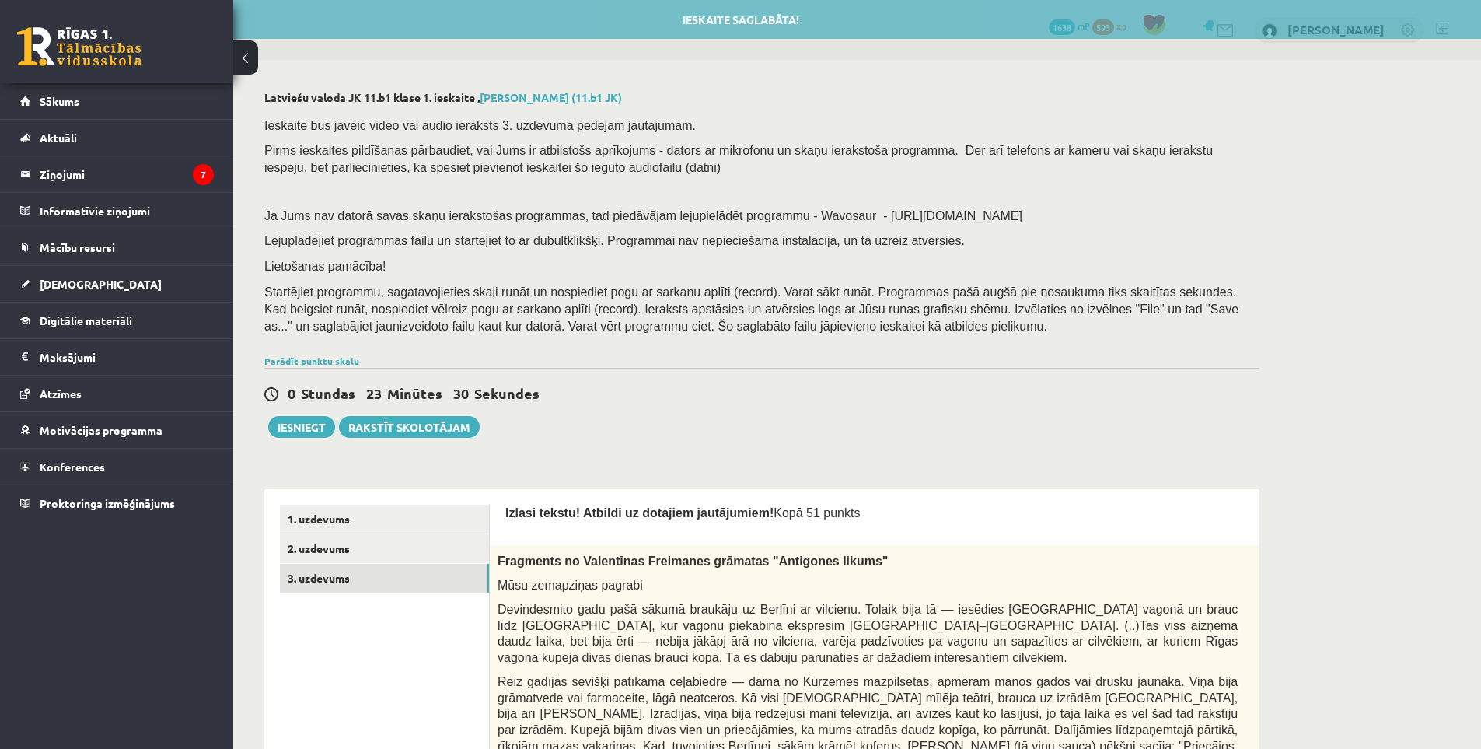
drag, startPoint x: 430, startPoint y: 404, endPoint x: 390, endPoint y: 88, distance: 318.2
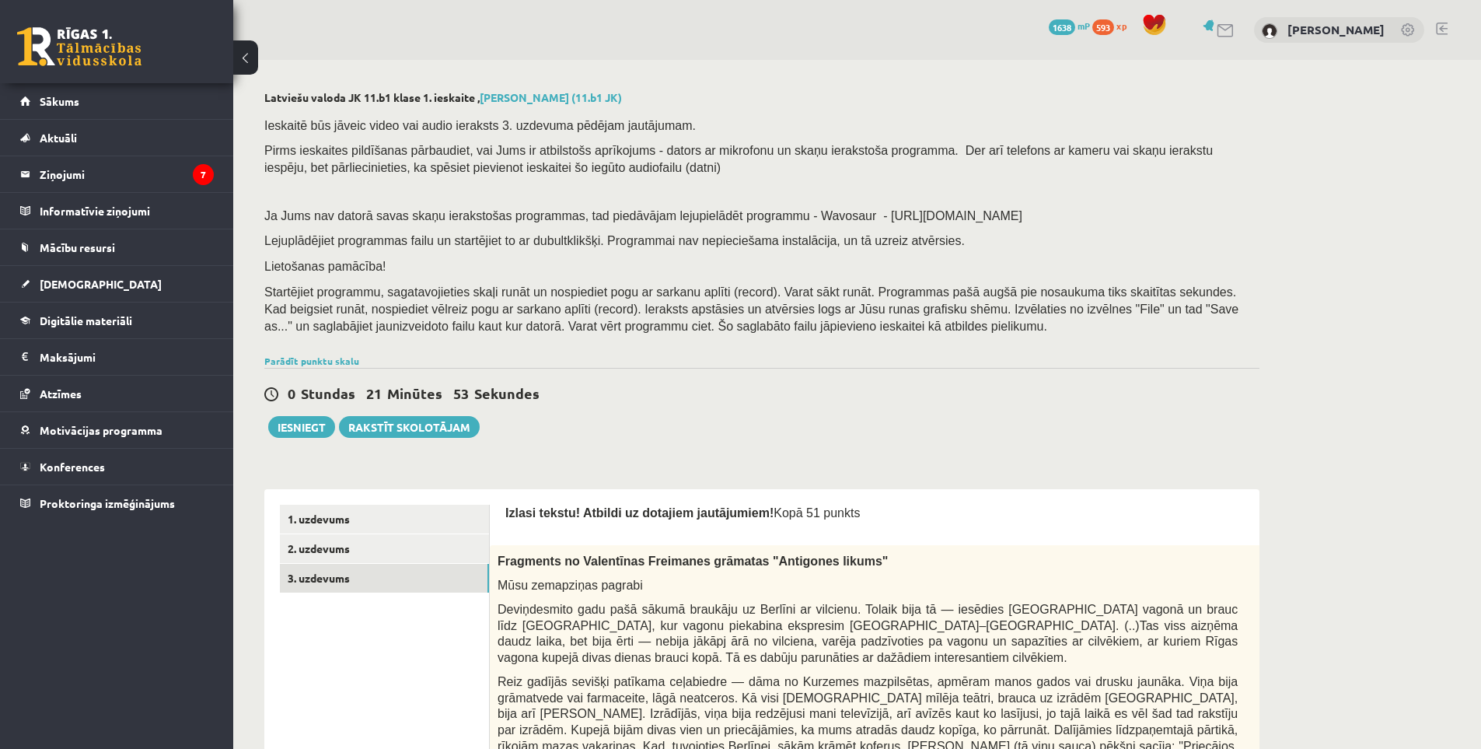
drag, startPoint x: 438, startPoint y: 526, endPoint x: 499, endPoint y: -66, distance: 595.7
click at [326, 432] on button "Iesniegt" at bounding box center [301, 427] width 67 height 22
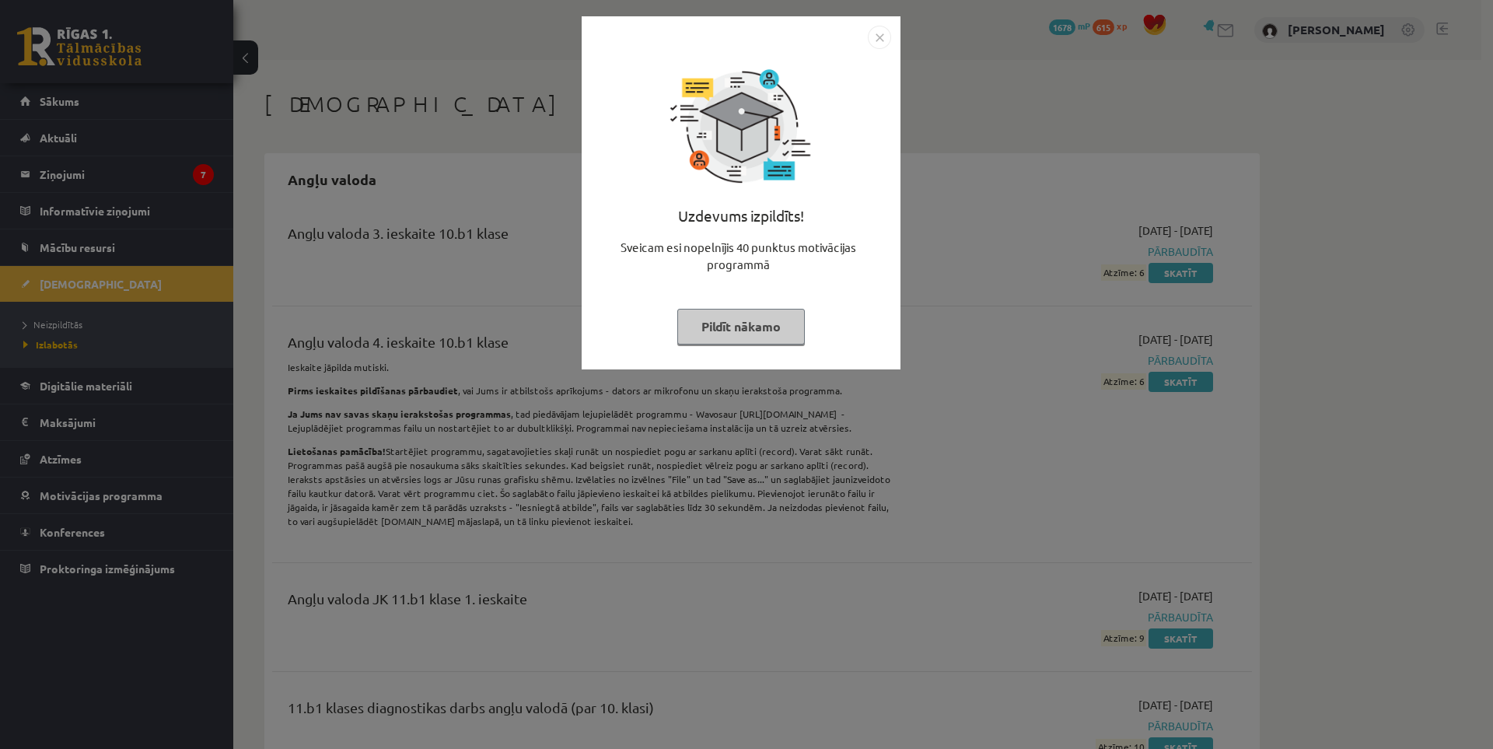
click at [729, 327] on button "Pildīt nākamo" at bounding box center [741, 327] width 128 height 36
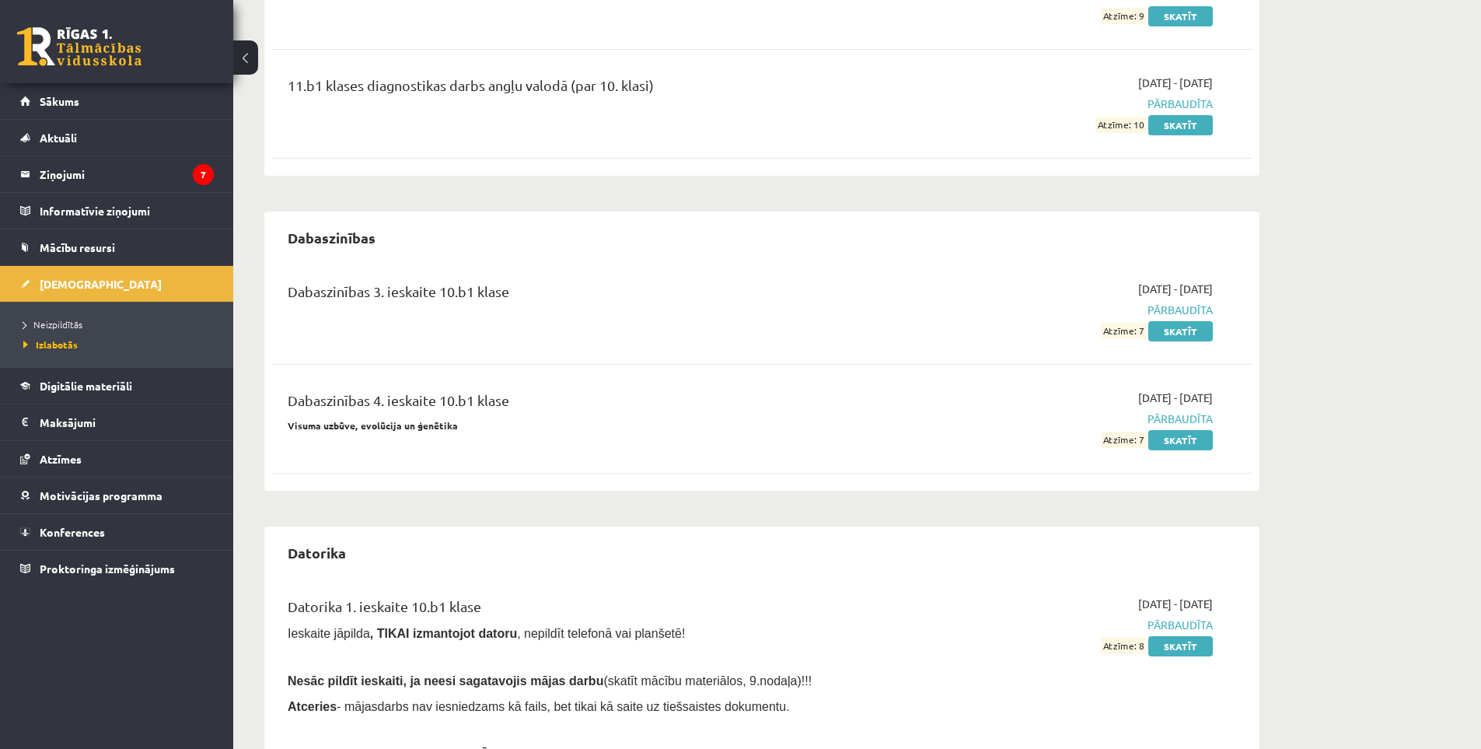
scroll to position [778, 0]
